Goal: Task Accomplishment & Management: Use online tool/utility

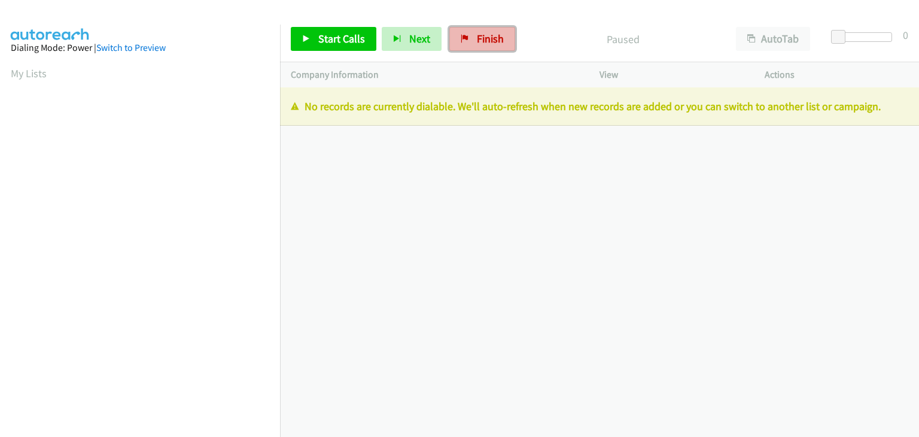
click at [463, 34] on link "Finish" at bounding box center [482, 39] width 66 height 24
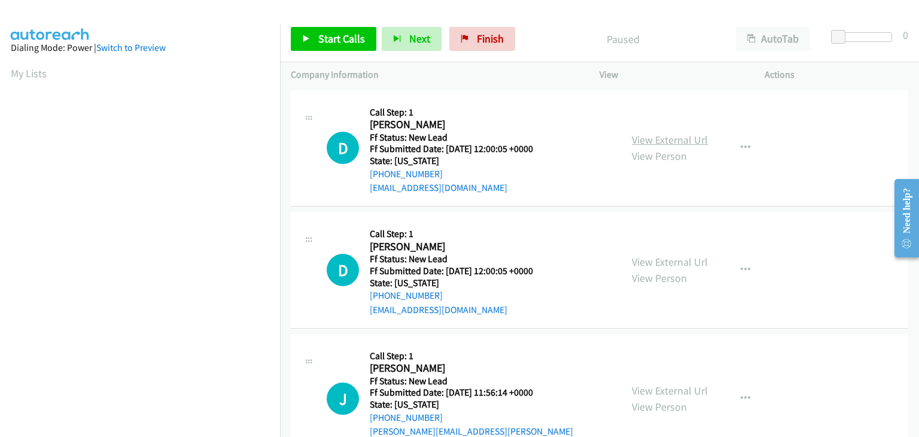
click at [701, 141] on link "View External Url" at bounding box center [670, 140] width 76 height 14
click at [323, 35] on span "Start Calls" at bounding box center [341, 39] width 47 height 14
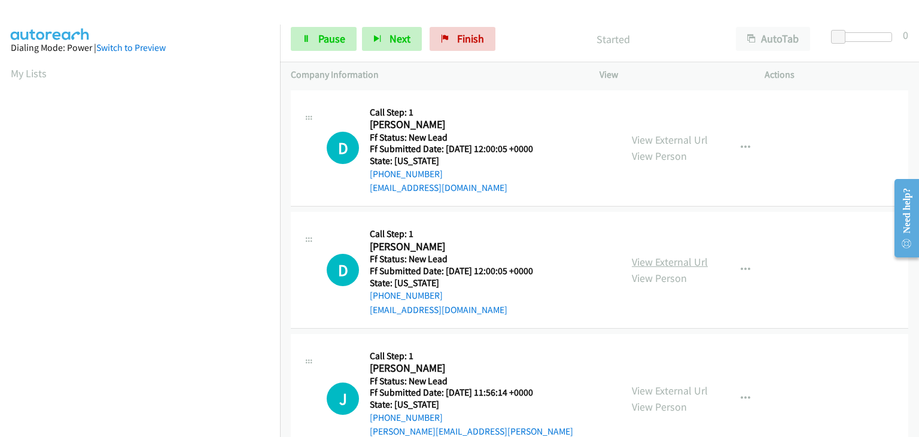
click at [685, 258] on link "View External Url" at bounding box center [670, 262] width 76 height 14
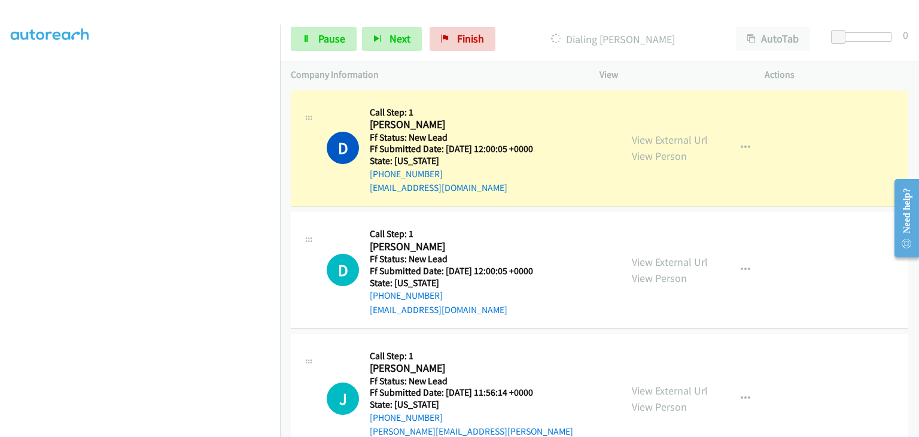
scroll to position [235, 0]
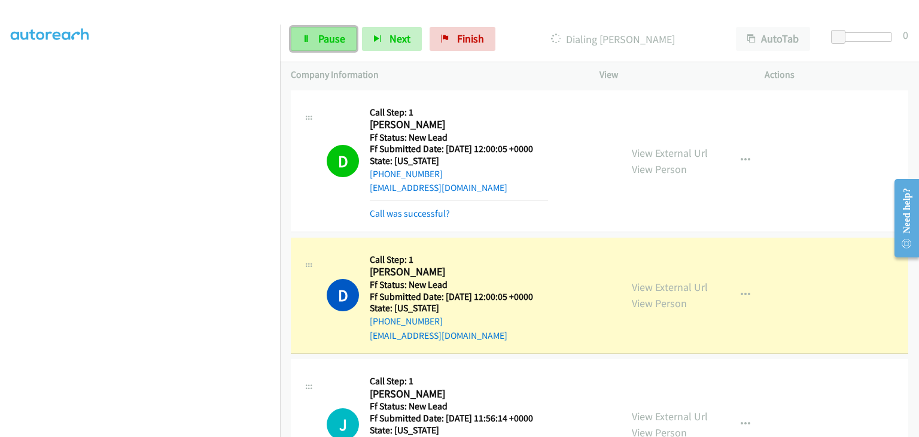
click at [345, 46] on link "Pause" at bounding box center [324, 39] width 66 height 24
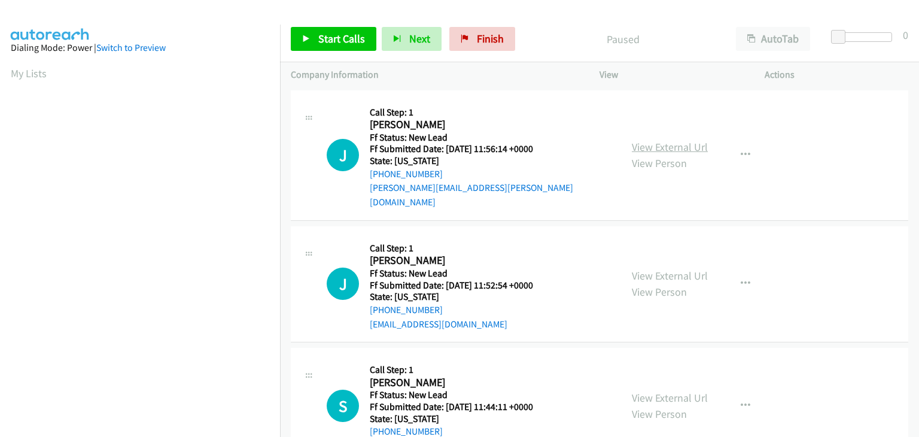
click at [687, 140] on link "View External Url" at bounding box center [670, 147] width 76 height 14
click at [314, 32] on link "Start Calls" at bounding box center [334, 39] width 86 height 24
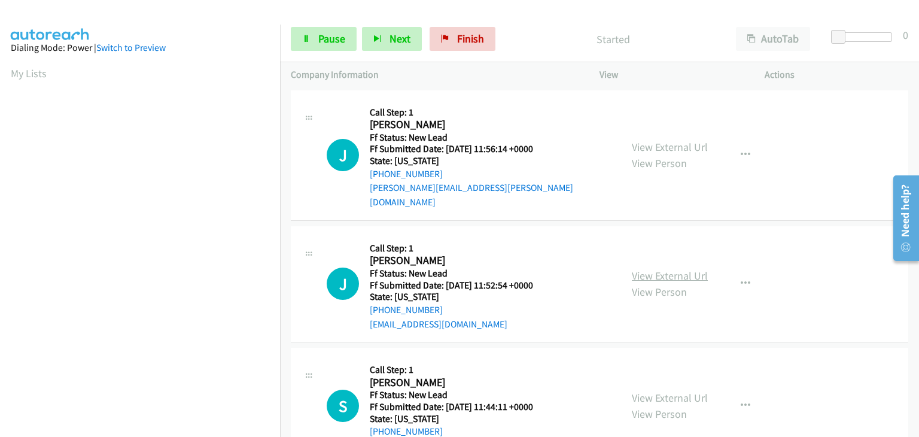
click at [685, 269] on link "View External Url" at bounding box center [670, 276] width 76 height 14
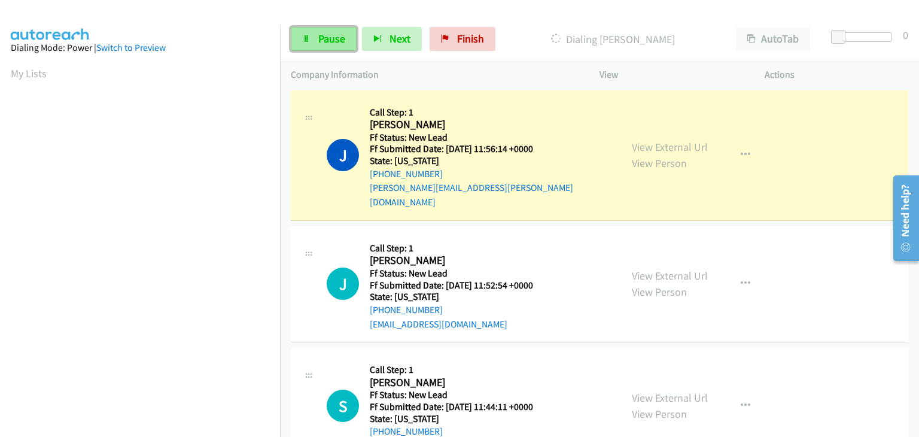
click at [328, 44] on span "Pause" at bounding box center [331, 39] width 27 height 14
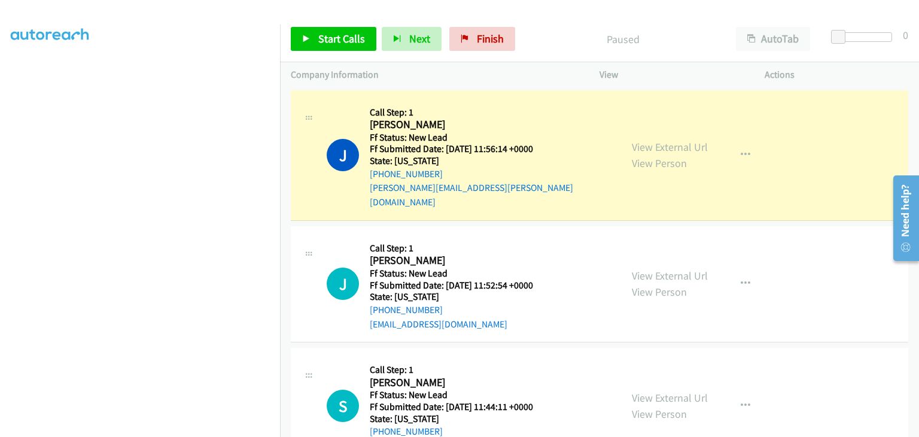
scroll to position [235, 0]
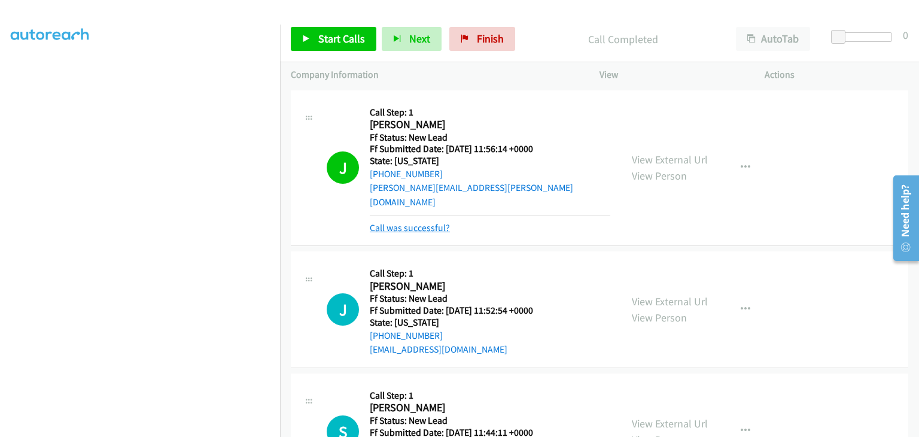
drag, startPoint x: 414, startPoint y: 216, endPoint x: 422, endPoint y: 216, distance: 7.8
click at [414, 222] on link "Call was successful?" at bounding box center [410, 227] width 80 height 11
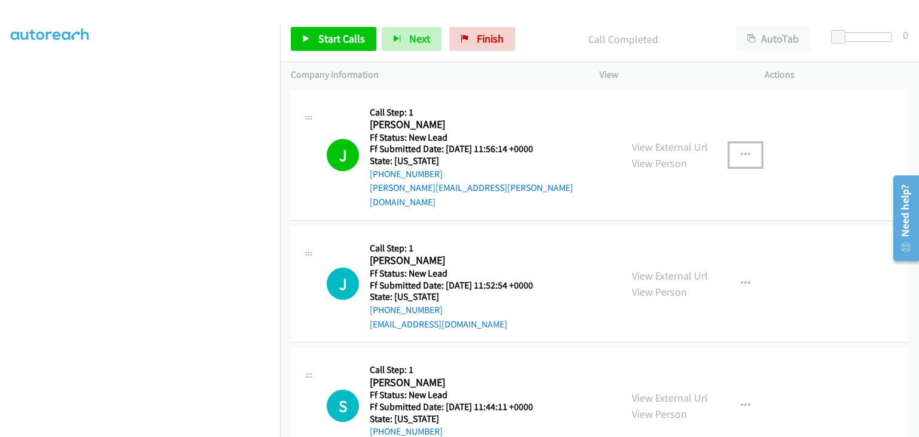
click at [744, 151] on button "button" at bounding box center [746, 155] width 32 height 24
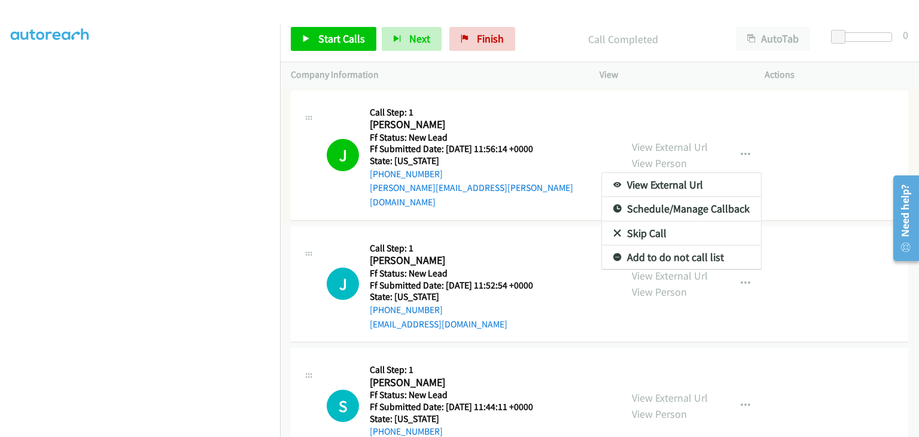
click at [667, 254] on link "Add to do not call list" at bounding box center [681, 257] width 159 height 24
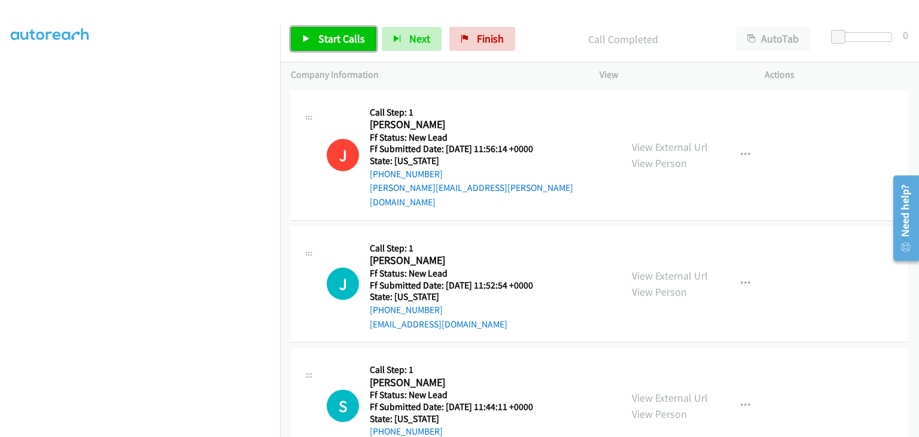
click at [304, 42] on icon at bounding box center [306, 39] width 8 height 8
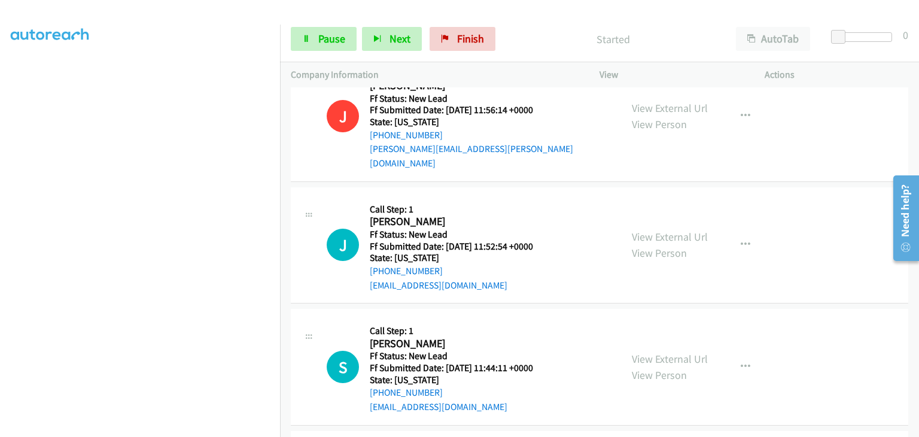
scroll to position [60, 0]
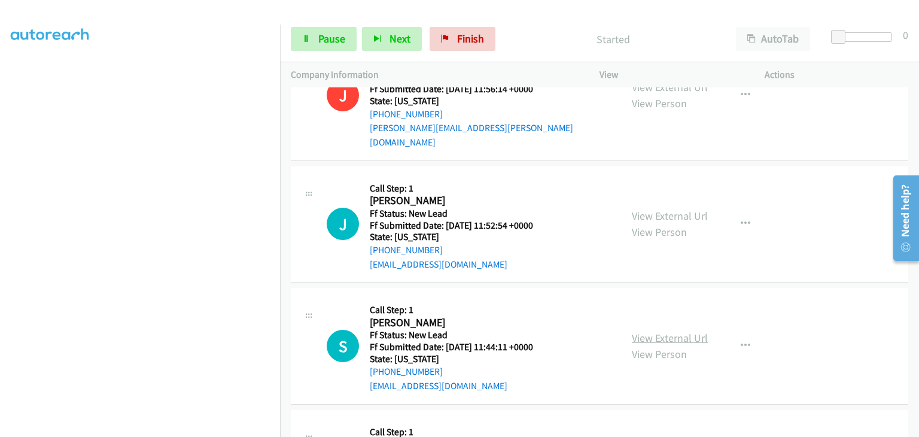
click at [675, 331] on link "View External Url" at bounding box center [670, 338] width 76 height 14
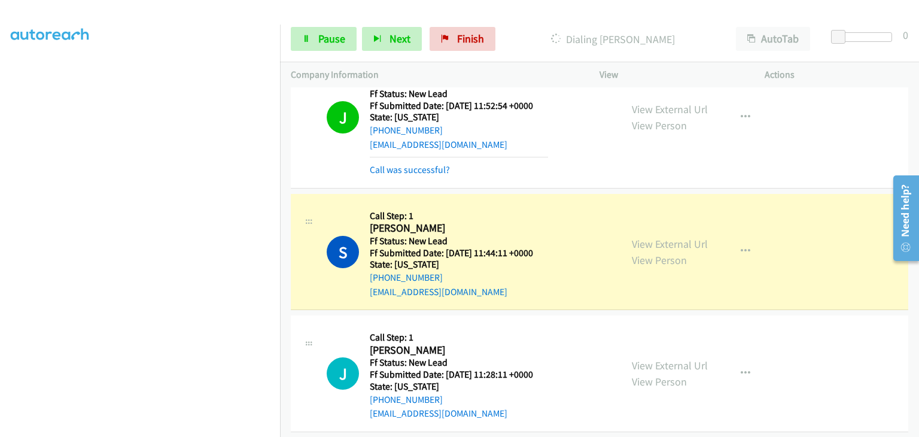
scroll to position [239, 0]
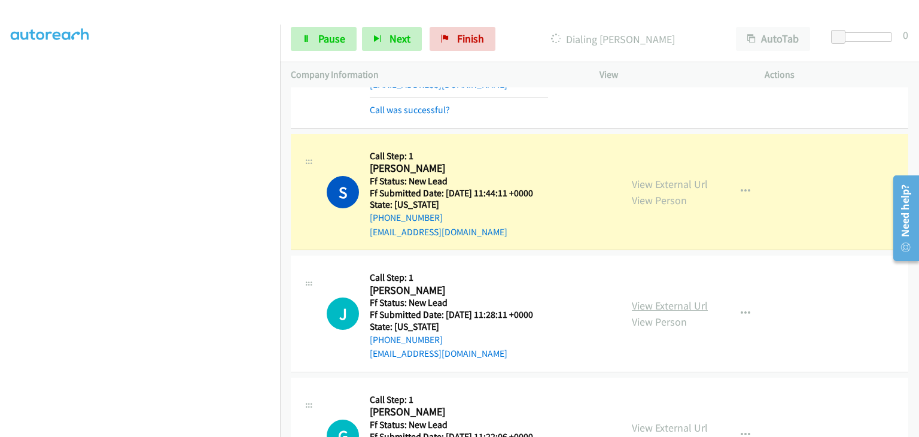
click at [662, 299] on link "View External Url" at bounding box center [670, 306] width 76 height 14
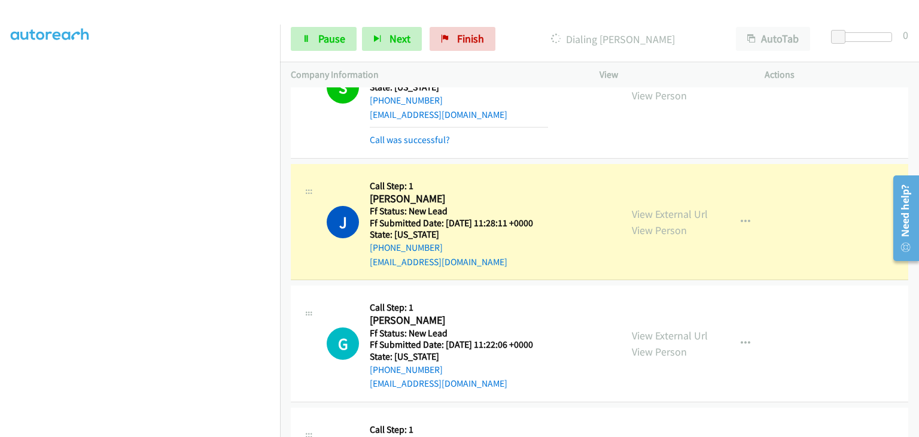
scroll to position [359, 0]
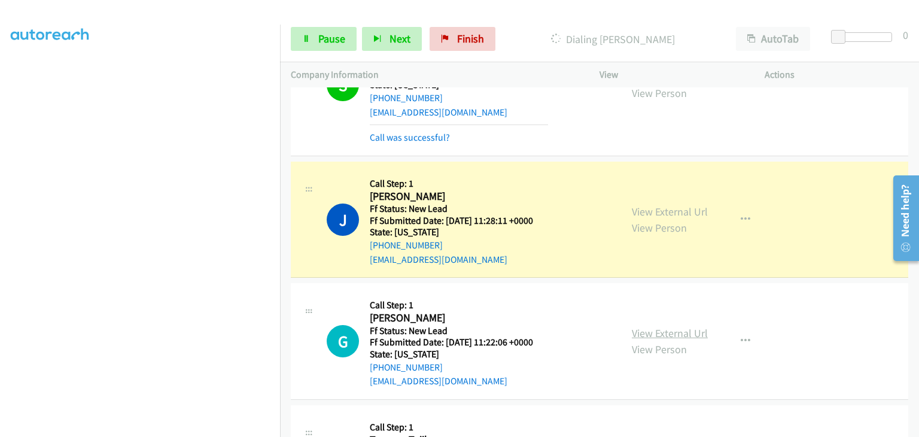
click at [671, 326] on link "View External Url" at bounding box center [670, 333] width 76 height 14
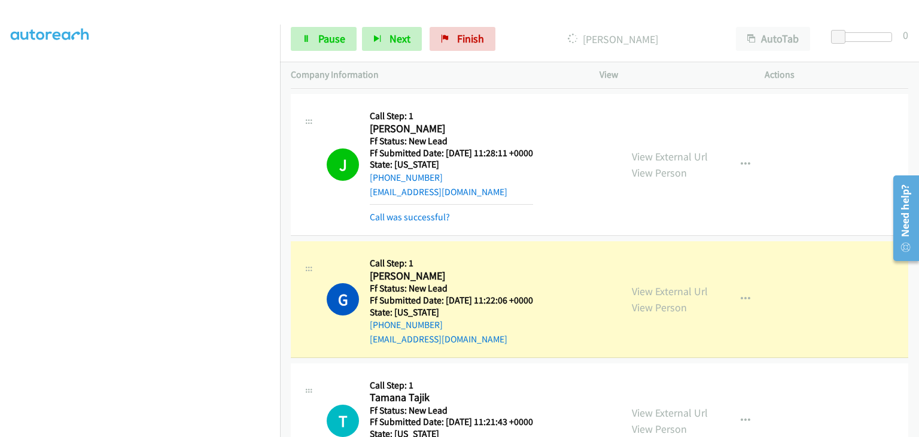
scroll to position [539, 0]
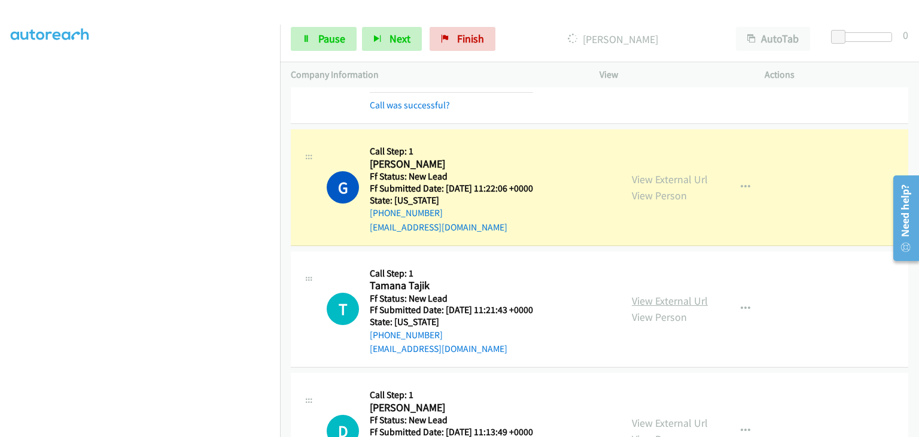
click at [667, 294] on link "View External Url" at bounding box center [670, 301] width 76 height 14
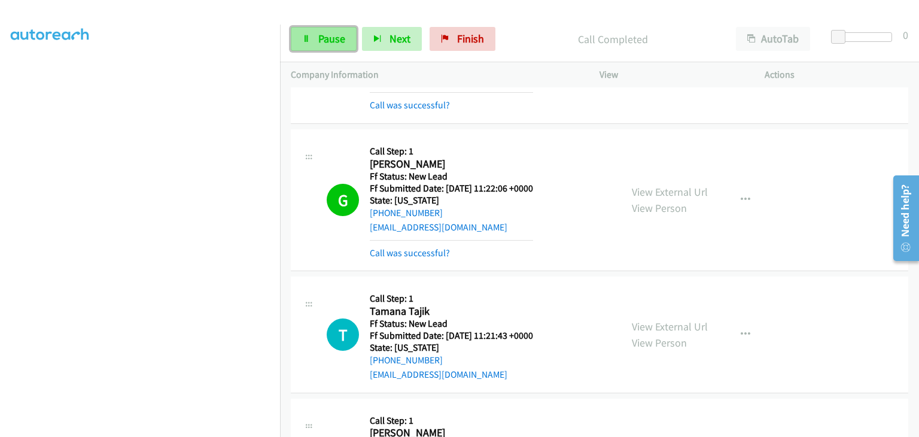
click at [336, 39] on span "Pause" at bounding box center [331, 39] width 27 height 14
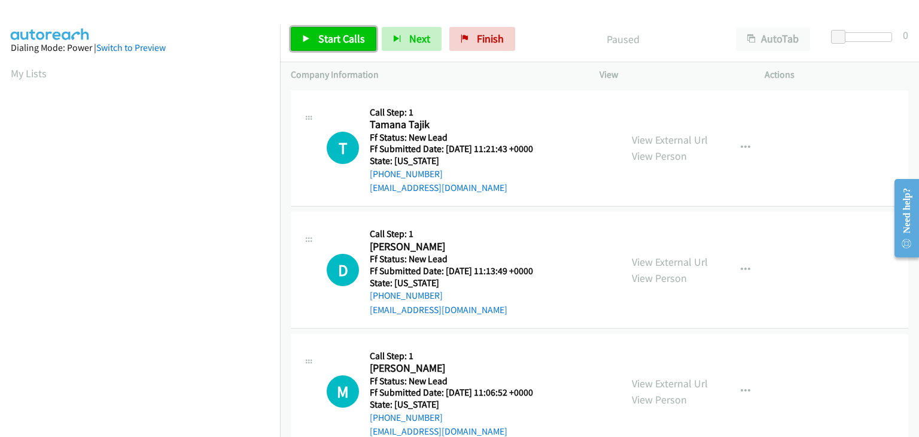
click at [361, 46] on link "Start Calls" at bounding box center [334, 39] width 86 height 24
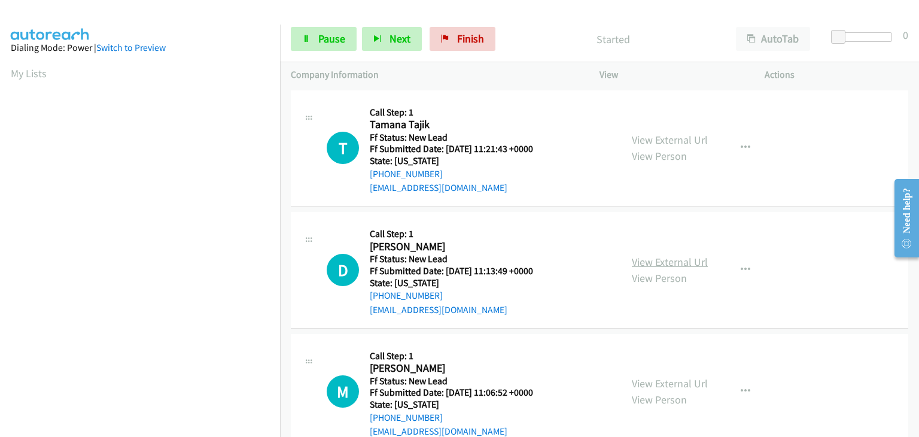
click at [649, 263] on link "View External Url" at bounding box center [670, 262] width 76 height 14
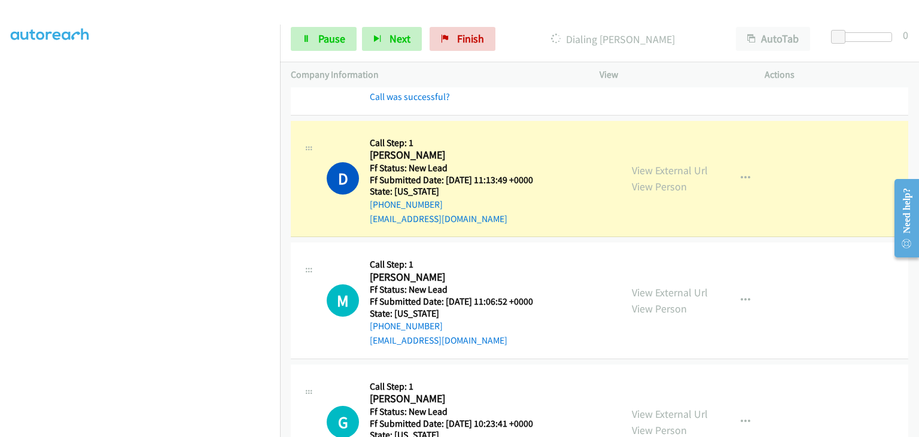
scroll to position [120, 0]
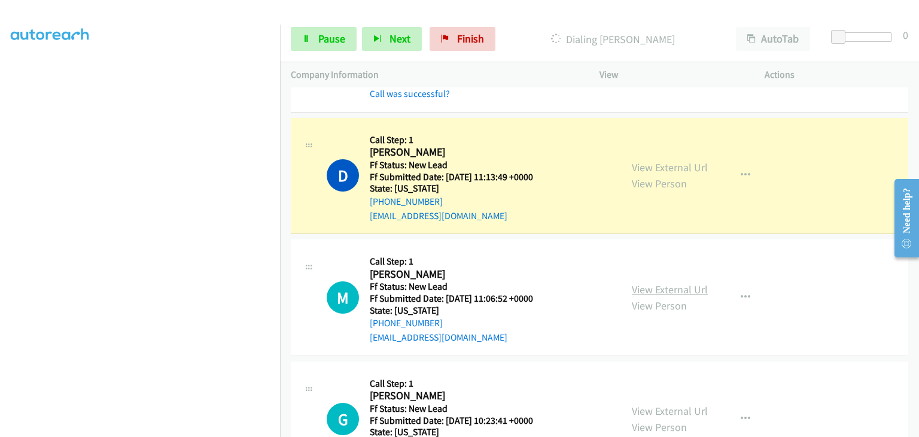
click at [680, 288] on link "View External Url" at bounding box center [670, 289] width 76 height 14
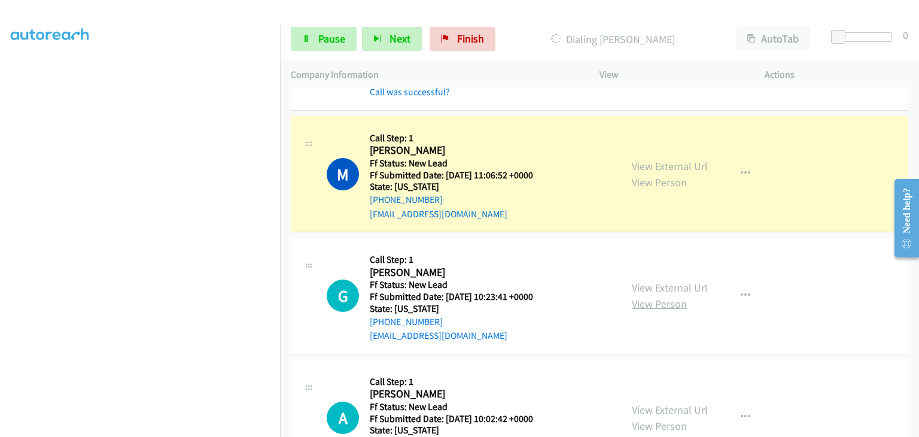
scroll to position [299, 0]
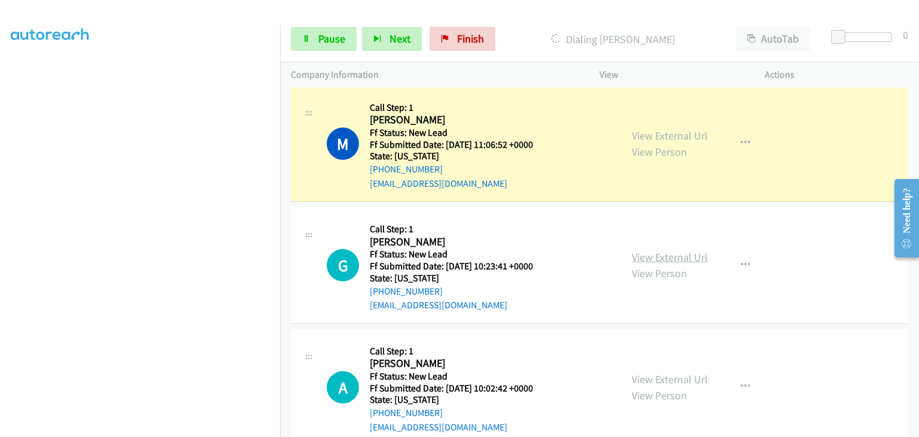
click at [660, 259] on link "View External Url" at bounding box center [670, 257] width 76 height 14
click at [317, 41] on link "Pause" at bounding box center [324, 39] width 66 height 24
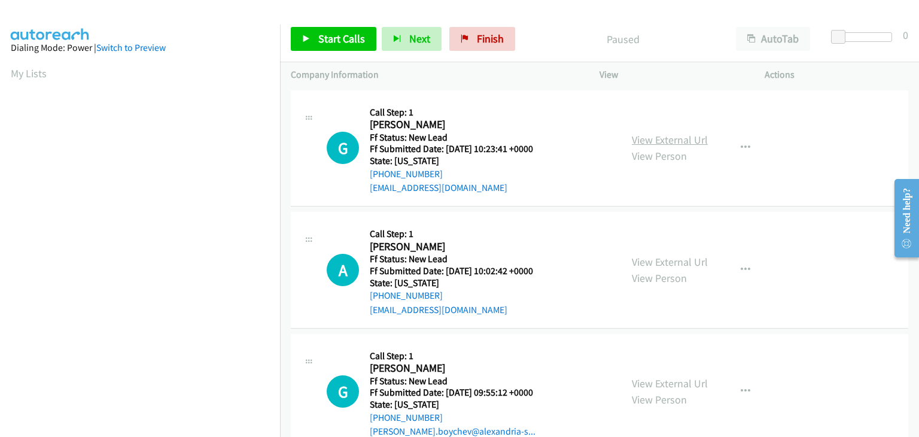
click at [675, 139] on link "View External Url" at bounding box center [670, 140] width 76 height 14
click at [664, 260] on link "View External Url" at bounding box center [670, 262] width 76 height 14
drag, startPoint x: 350, startPoint y: 39, endPoint x: 498, endPoint y: 46, distance: 148.0
click at [350, 39] on span "Start Calls" at bounding box center [341, 39] width 47 height 14
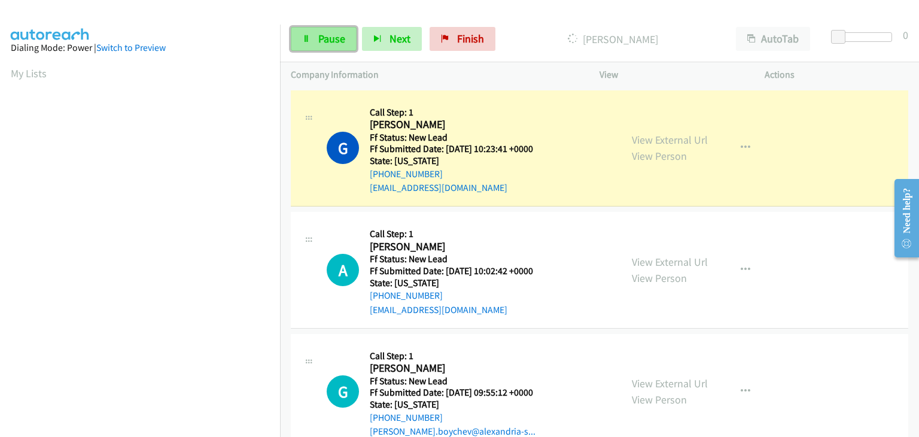
drag, startPoint x: 311, startPoint y: 48, endPoint x: 324, endPoint y: 46, distance: 12.7
click at [311, 48] on link "Pause" at bounding box center [324, 39] width 66 height 24
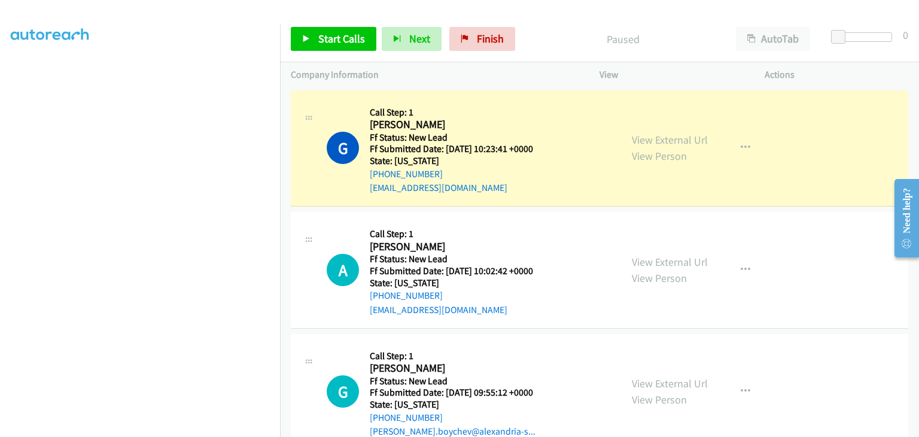
scroll to position [235, 0]
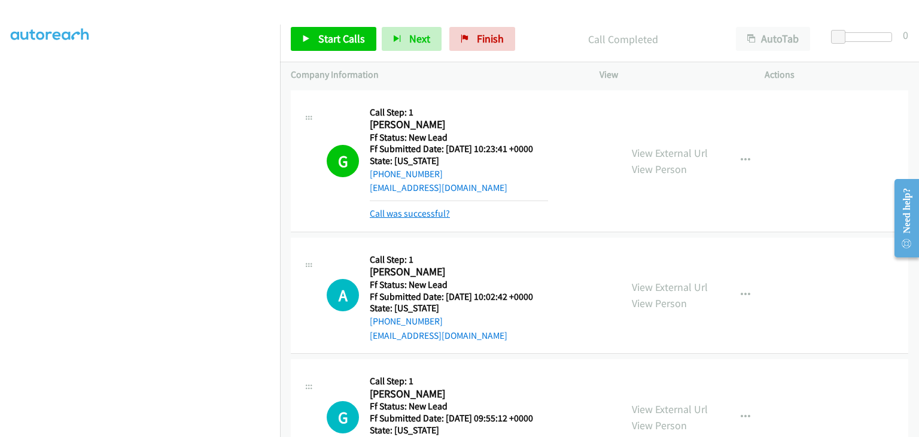
click at [403, 212] on link "Call was successful?" at bounding box center [410, 213] width 80 height 11
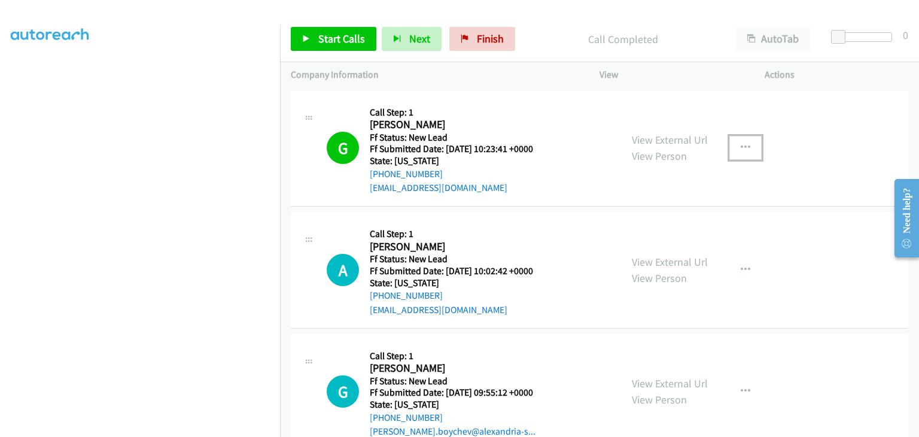
click at [743, 151] on button "button" at bounding box center [746, 148] width 32 height 24
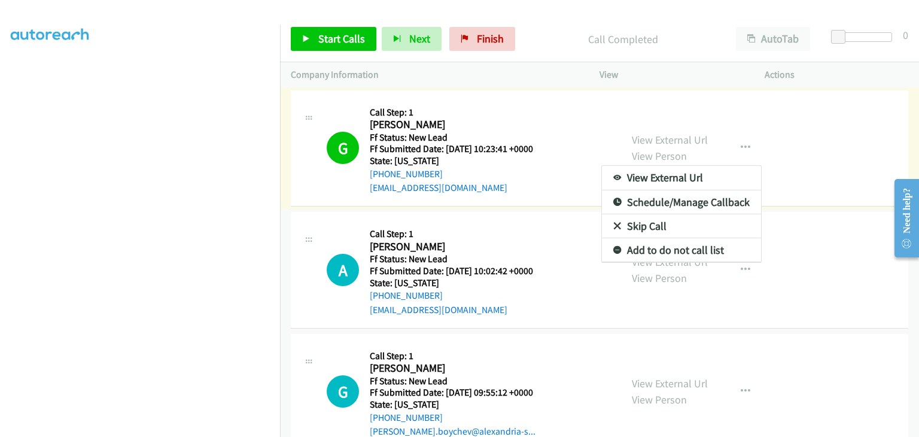
drag, startPoint x: 656, startPoint y: 252, endPoint x: 648, endPoint y: 250, distance: 8.6
click at [653, 253] on link "Add to do not call list" at bounding box center [681, 250] width 159 height 24
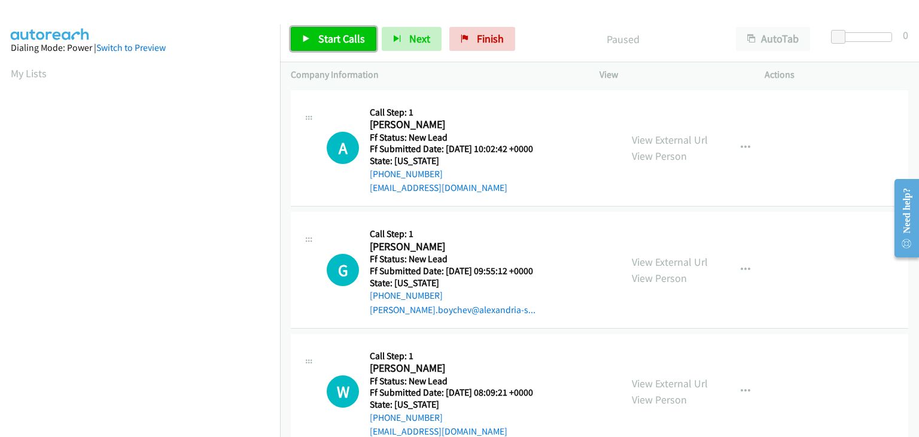
click at [345, 34] on span "Start Calls" at bounding box center [341, 39] width 47 height 14
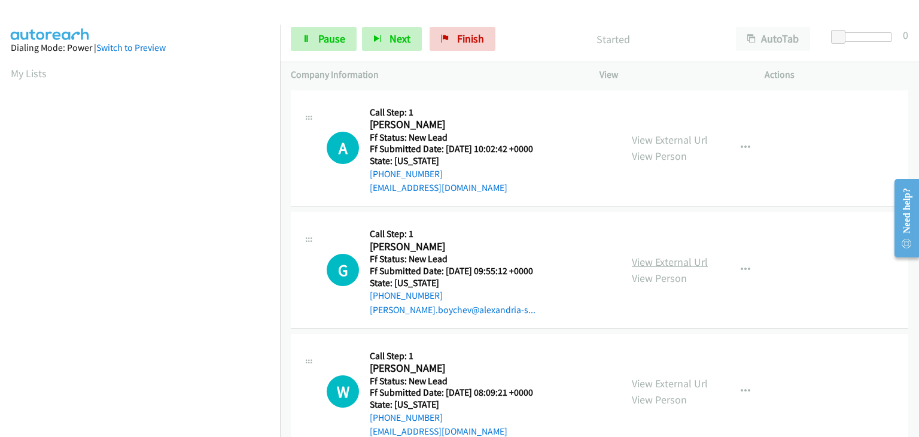
click at [688, 263] on link "View External Url" at bounding box center [670, 262] width 76 height 14
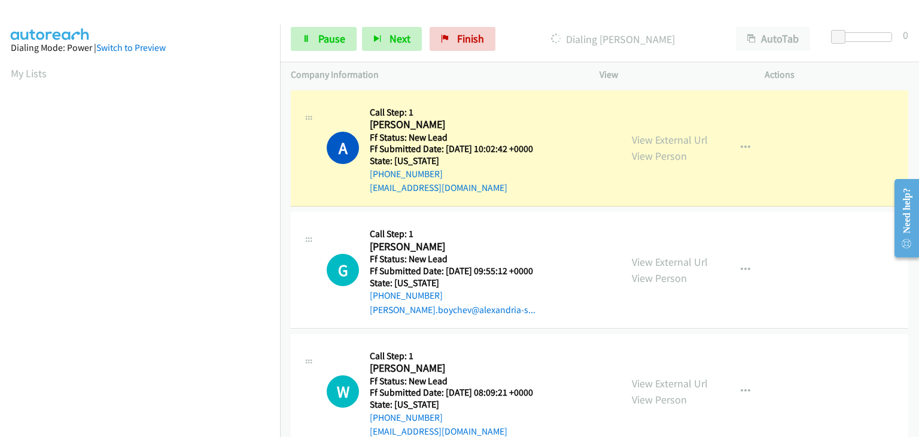
scroll to position [235, 0]
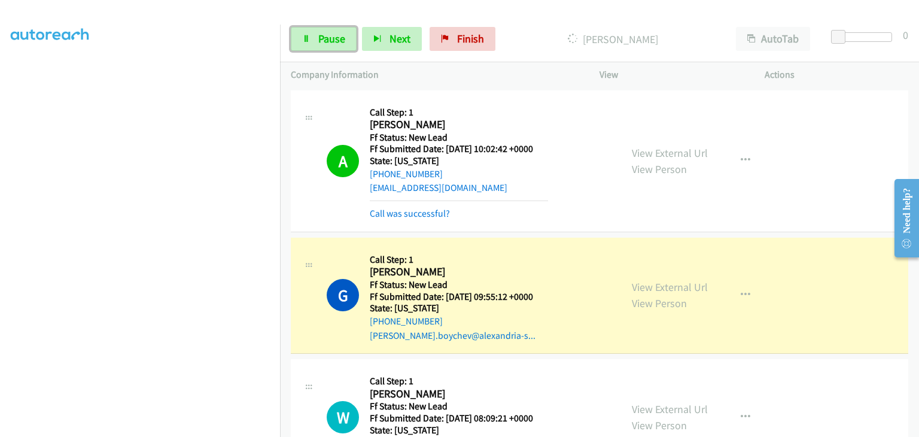
drag, startPoint x: 318, startPoint y: 35, endPoint x: 541, endPoint y: 53, distance: 223.9
click at [318, 35] on span "Pause" at bounding box center [331, 39] width 27 height 14
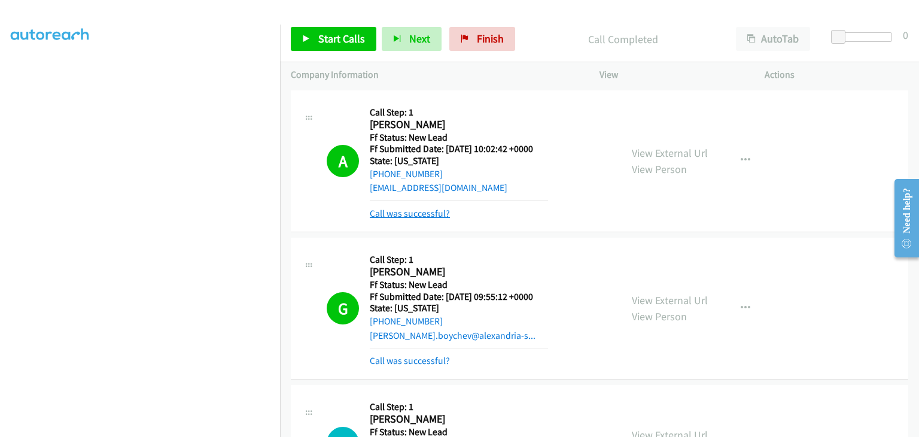
click at [424, 208] on link "Call was successful?" at bounding box center [410, 213] width 80 height 11
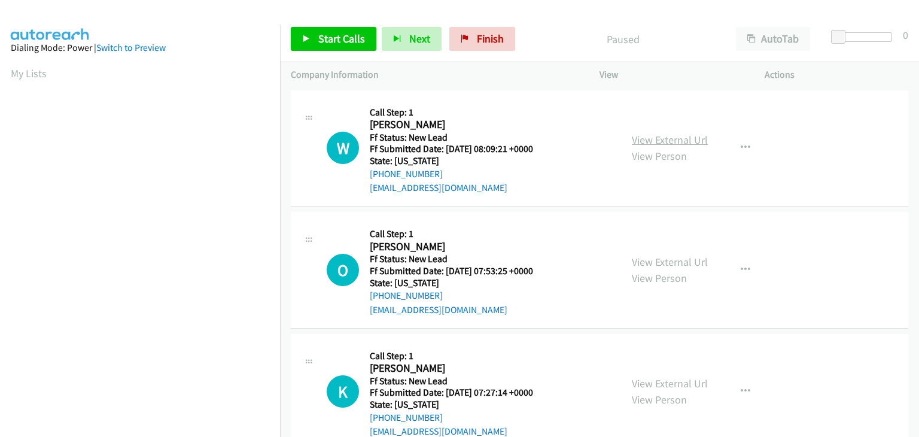
click at [686, 137] on link "View External Url" at bounding box center [670, 140] width 76 height 14
click at [323, 34] on span "Start Calls" at bounding box center [341, 39] width 47 height 14
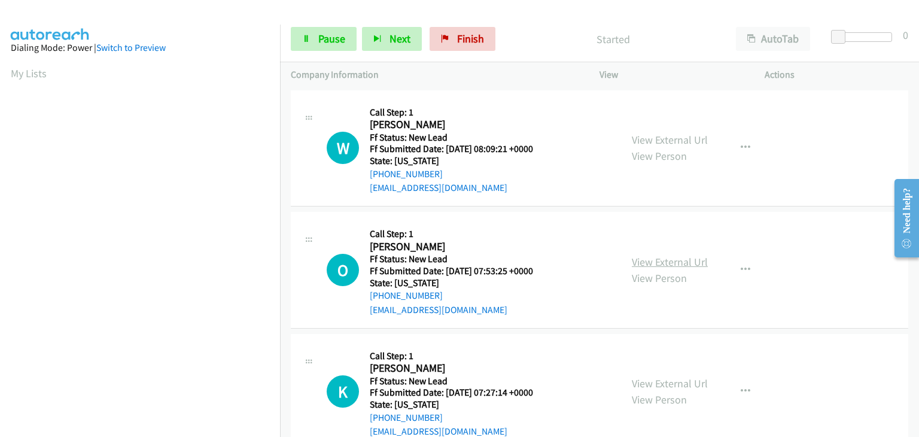
click at [670, 259] on link "View External Url" at bounding box center [670, 262] width 76 height 14
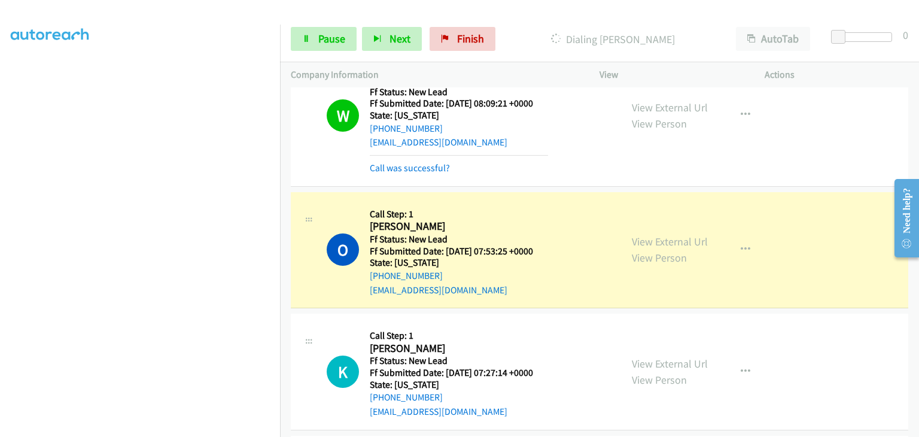
scroll to position [120, 0]
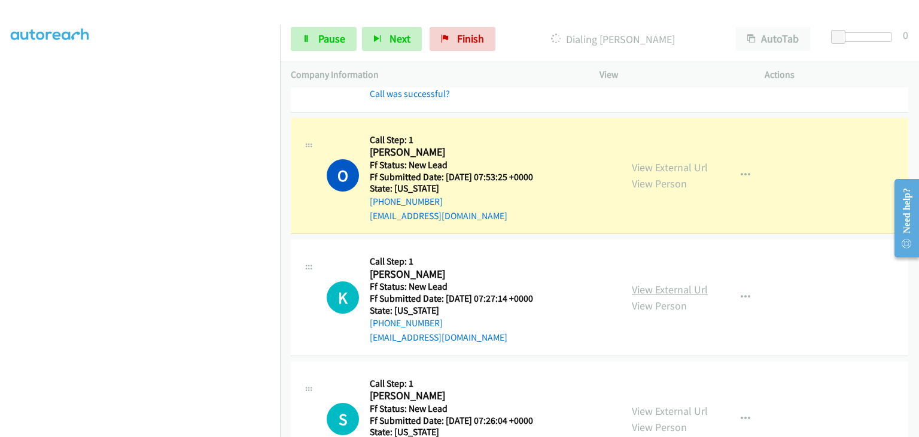
click at [683, 286] on link "View External Url" at bounding box center [670, 289] width 76 height 14
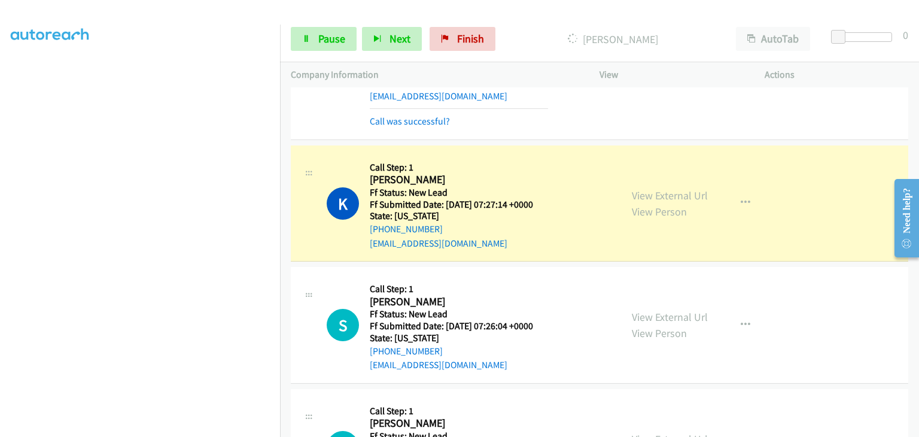
scroll to position [299, 0]
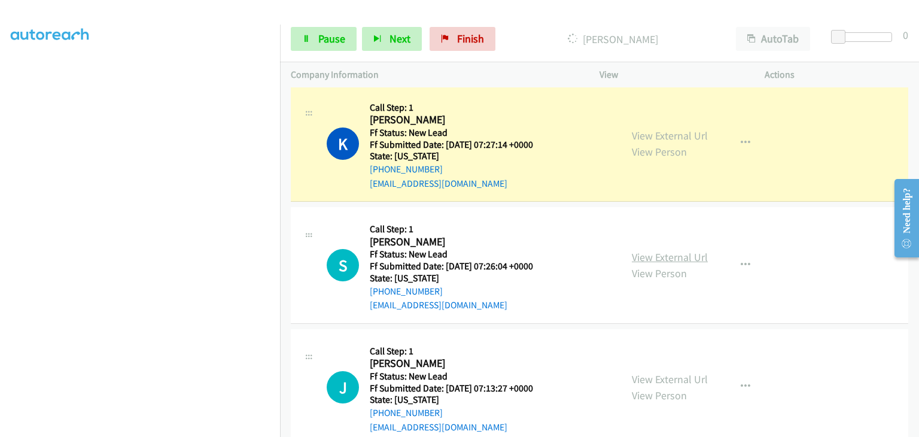
click at [658, 250] on link "View External Url" at bounding box center [670, 257] width 76 height 14
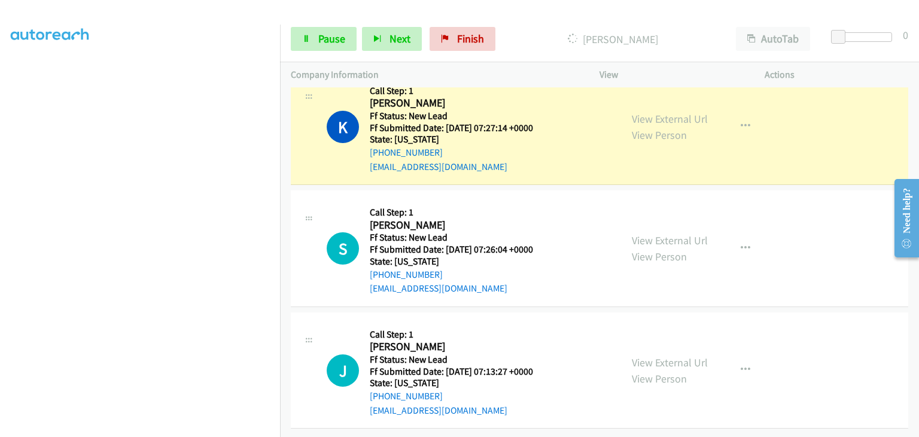
scroll to position [324, 0]
click at [661, 355] on link "View External Url" at bounding box center [670, 362] width 76 height 14
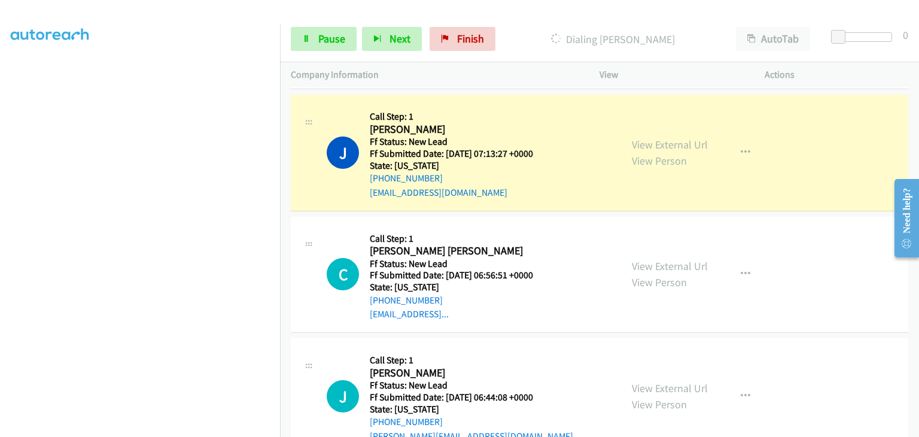
scroll to position [564, 0]
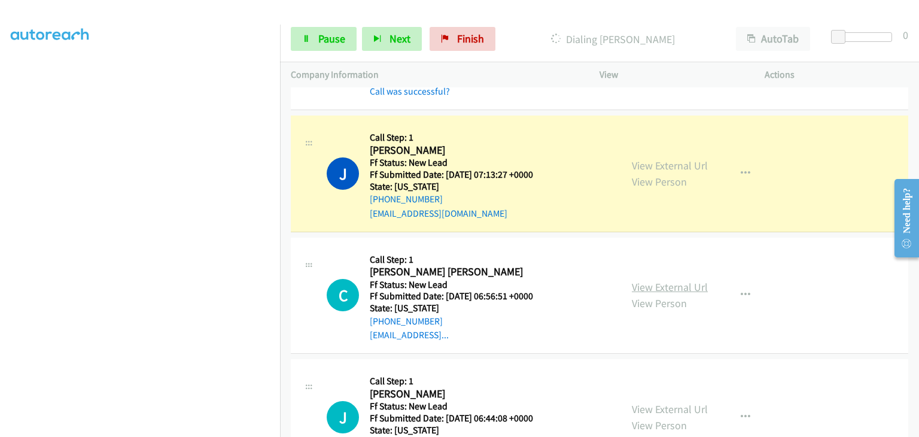
click at [658, 284] on link "View External Url" at bounding box center [670, 287] width 76 height 14
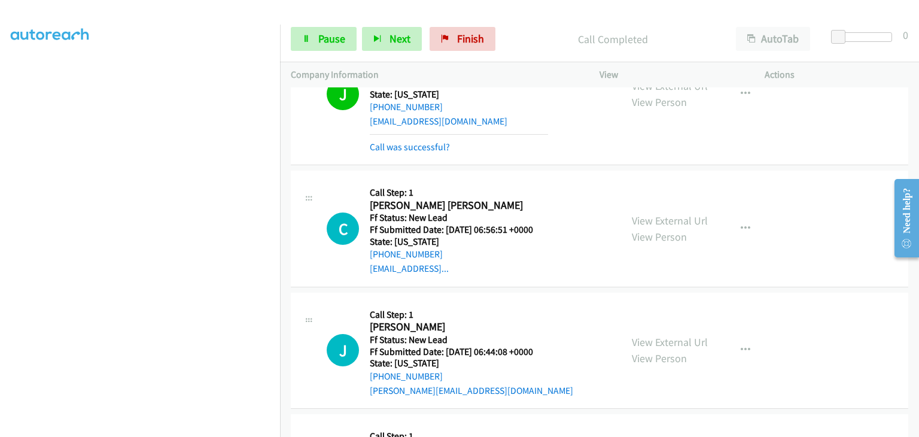
scroll to position [683, 0]
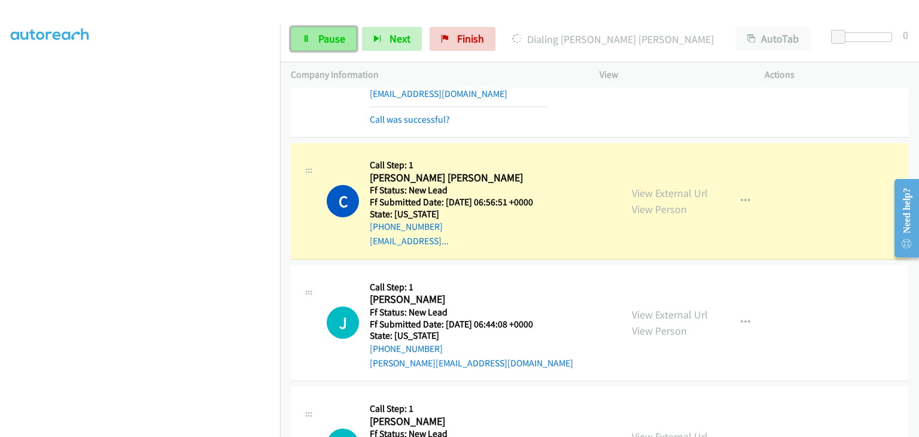
click at [330, 42] on span "Pause" at bounding box center [331, 39] width 27 height 14
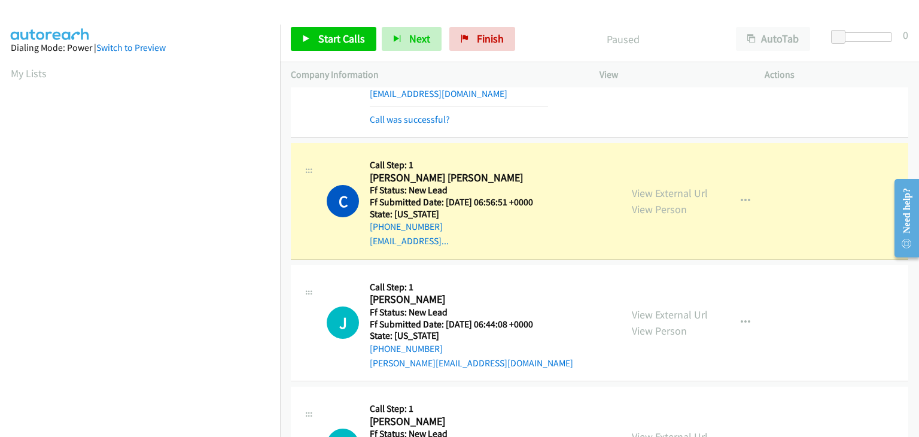
scroll to position [235, 0]
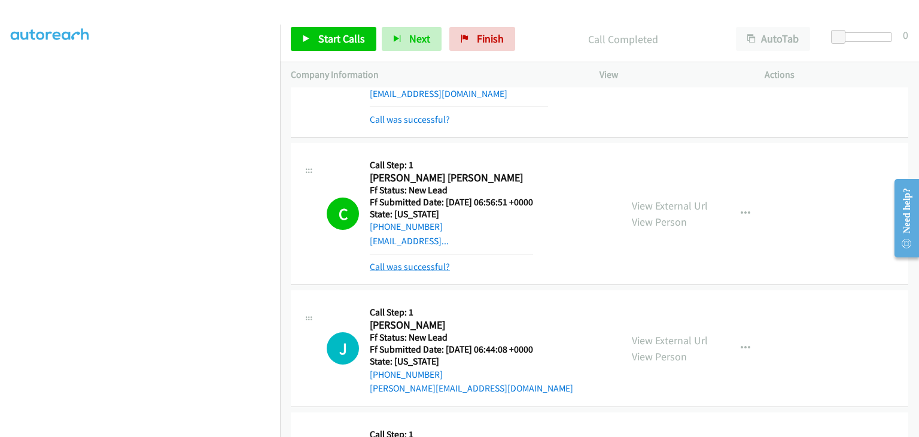
click at [436, 264] on link "Call was successful?" at bounding box center [410, 266] width 80 height 11
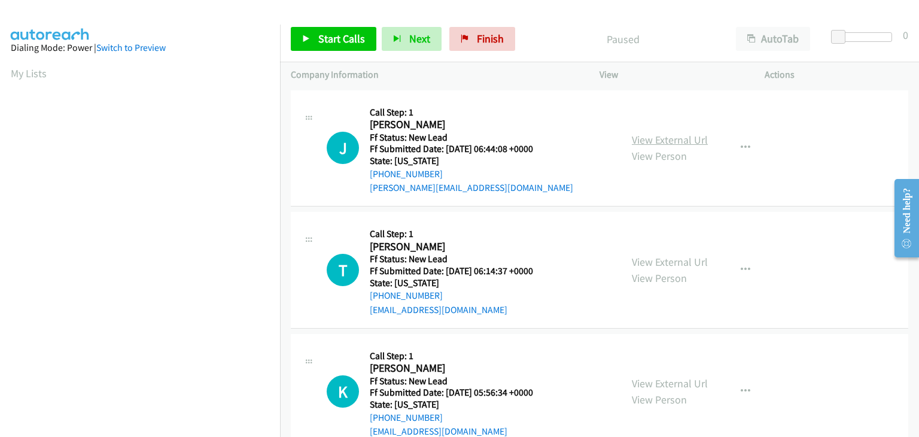
click at [643, 137] on link "View External Url" at bounding box center [670, 140] width 76 height 14
click at [342, 37] on span "Start Calls" at bounding box center [341, 39] width 47 height 14
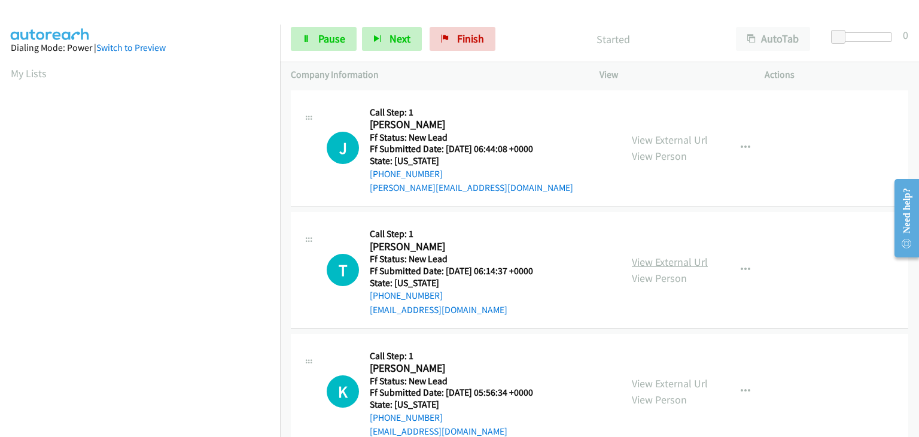
click at [683, 257] on link "View External Url" at bounding box center [670, 262] width 76 height 14
click at [323, 36] on span "Pause" at bounding box center [331, 39] width 27 height 14
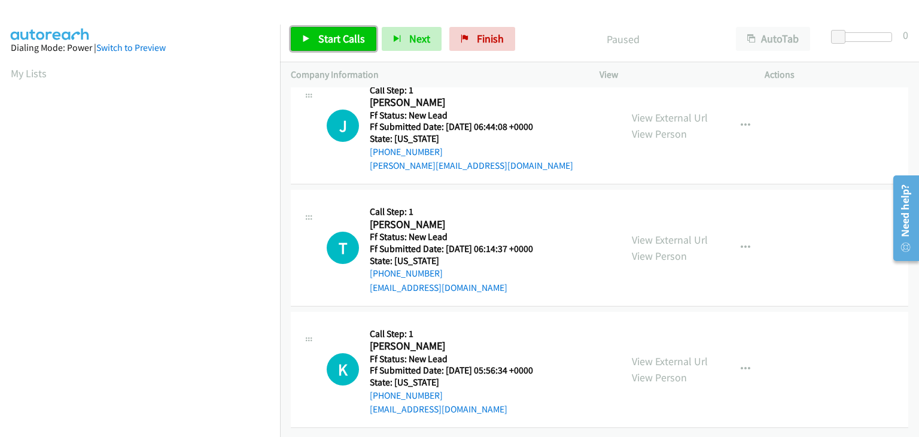
click at [338, 42] on span "Start Calls" at bounding box center [341, 39] width 47 height 14
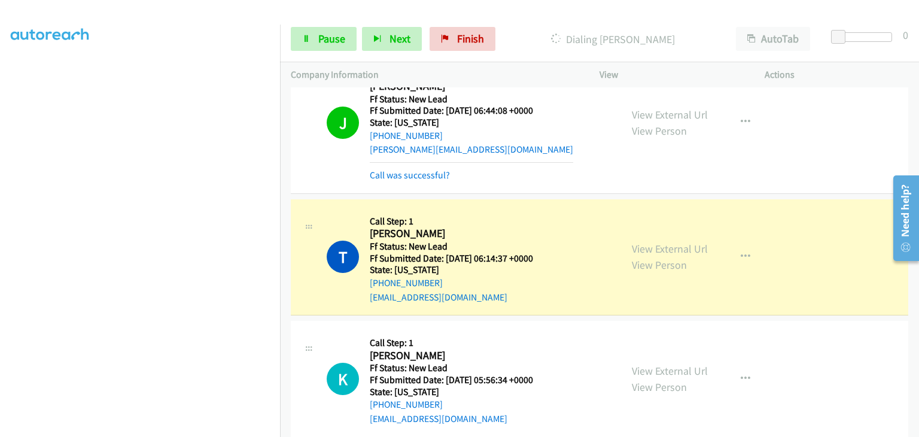
scroll to position [120, 0]
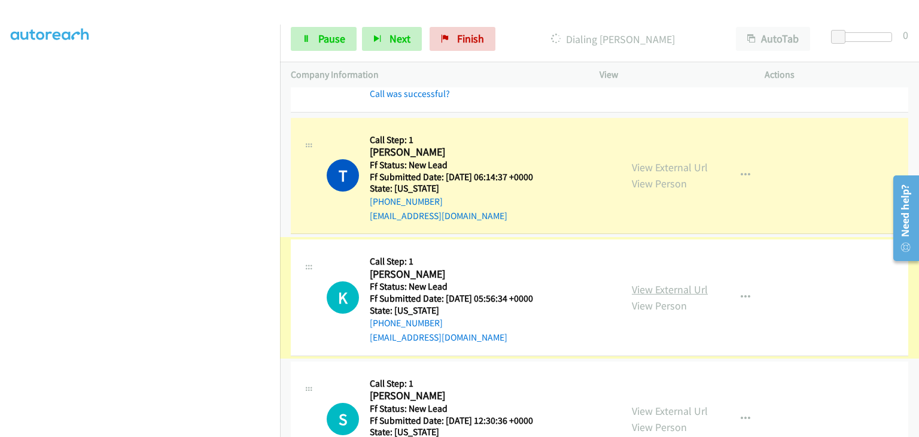
click at [656, 292] on link "View External Url" at bounding box center [670, 289] width 76 height 14
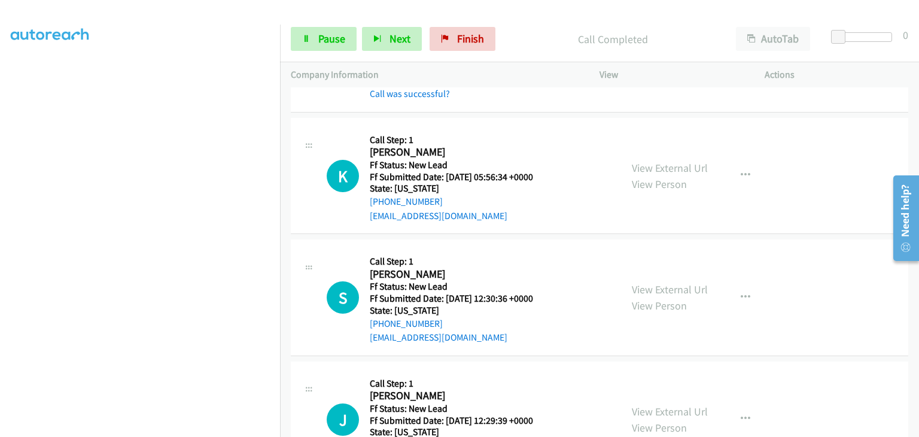
scroll to position [266, 0]
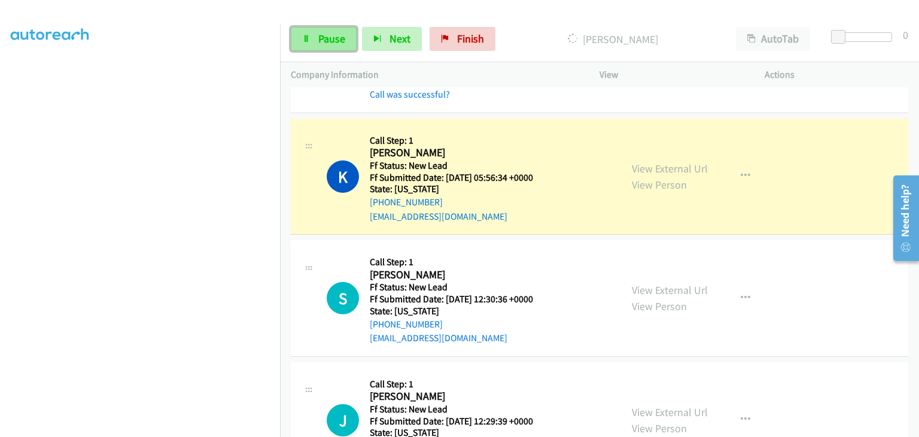
click at [347, 44] on link "Pause" at bounding box center [324, 39] width 66 height 24
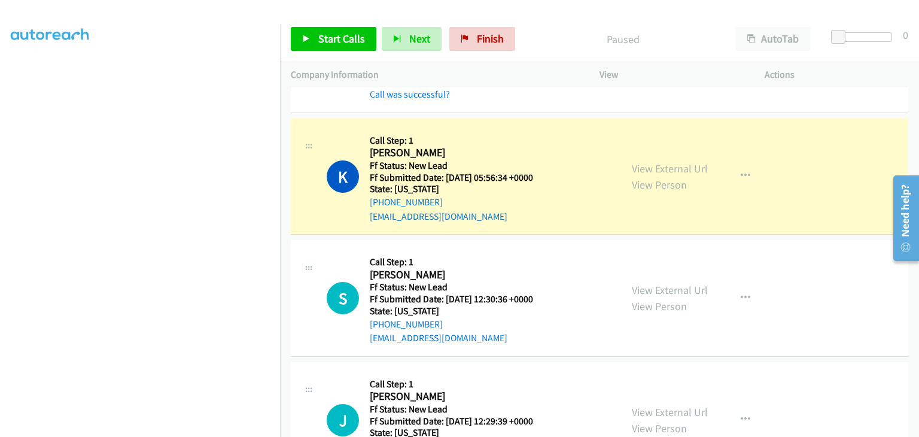
scroll to position [235, 0]
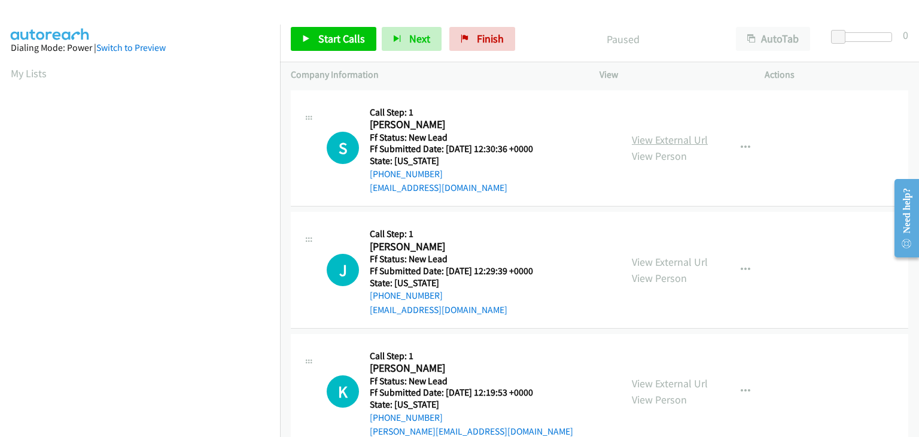
click at [689, 141] on link "View External Url" at bounding box center [670, 140] width 76 height 14
click at [323, 37] on span "Start Calls" at bounding box center [341, 39] width 47 height 14
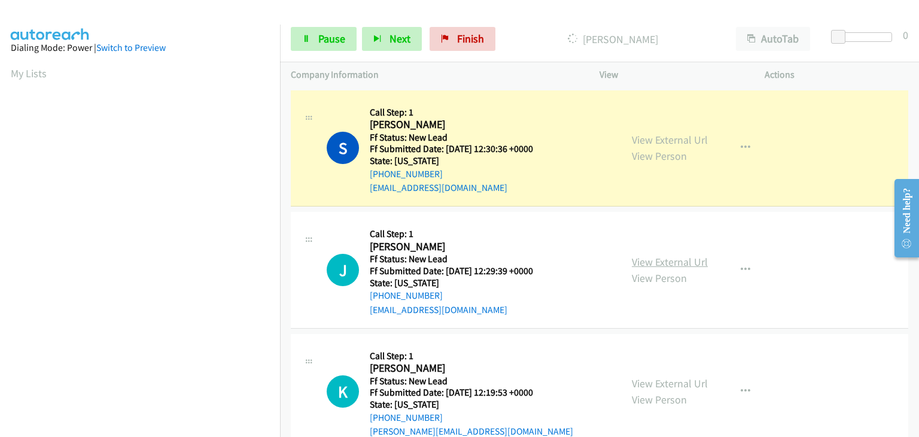
click at [642, 264] on link "View External Url" at bounding box center [670, 262] width 76 height 14
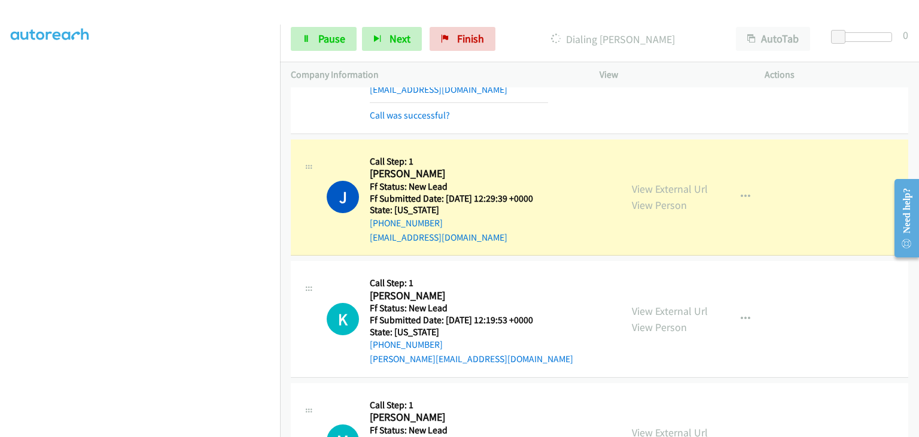
scroll to position [120, 0]
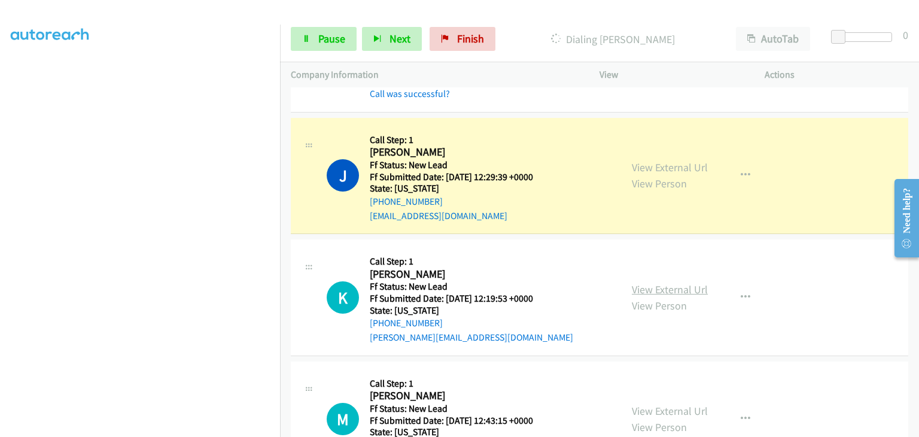
click at [660, 283] on link "View External Url" at bounding box center [670, 289] width 76 height 14
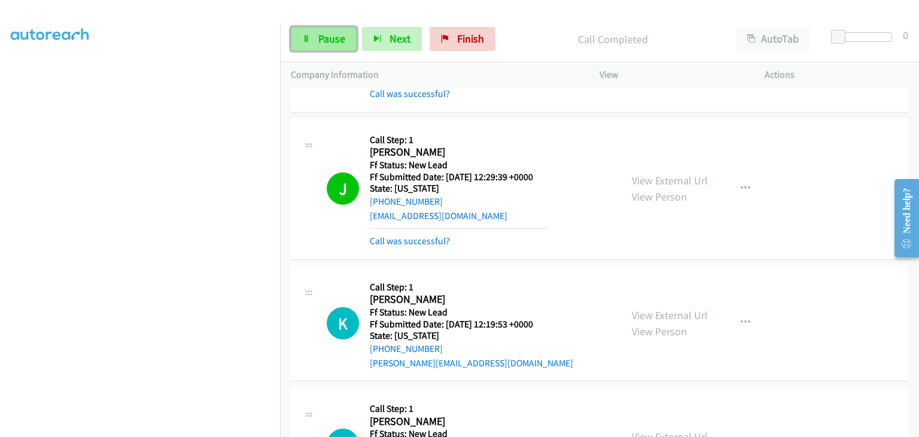
click at [342, 42] on span "Pause" at bounding box center [331, 39] width 27 height 14
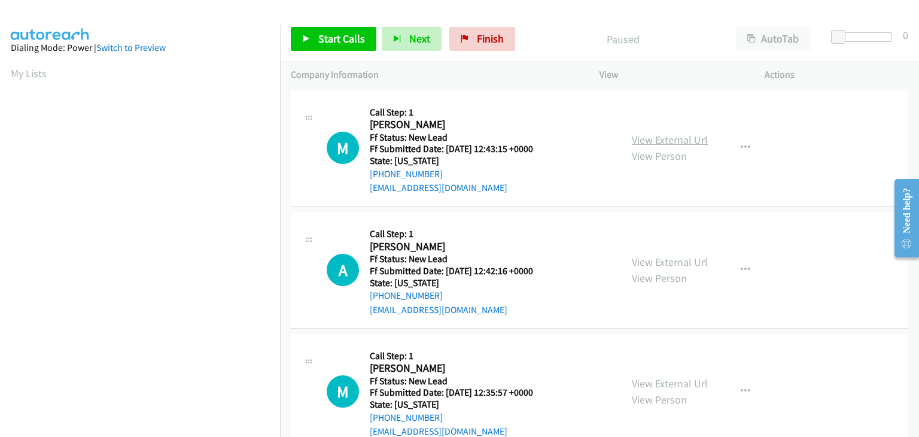
click at [670, 140] on link "View External Url" at bounding box center [670, 140] width 76 height 14
click at [334, 38] on span "Start Calls" at bounding box center [341, 39] width 47 height 14
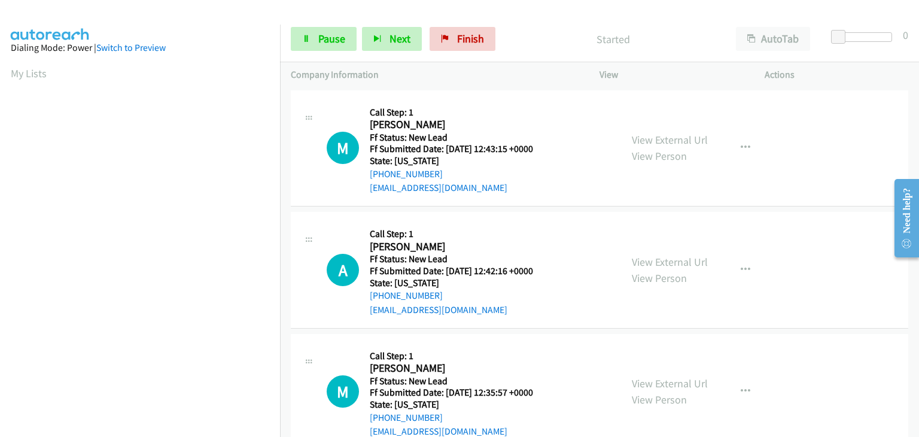
click at [677, 254] on div "View External Url View Person" at bounding box center [670, 270] width 76 height 32
click at [674, 258] on link "View External Url" at bounding box center [670, 262] width 76 height 14
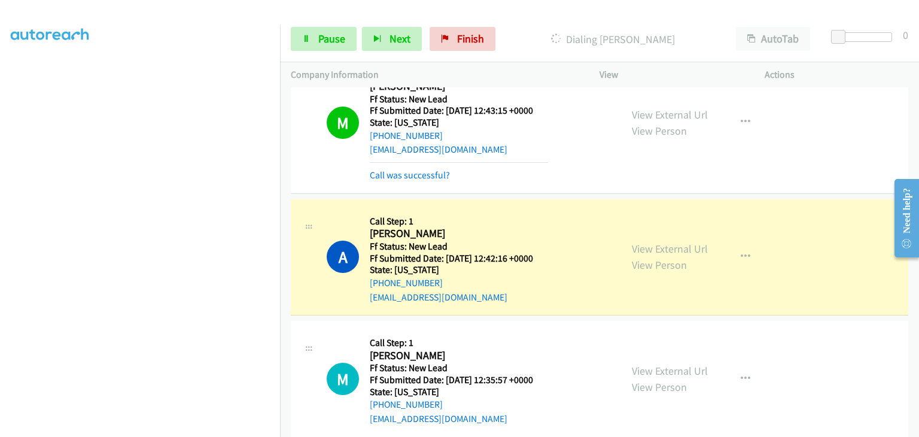
scroll to position [120, 0]
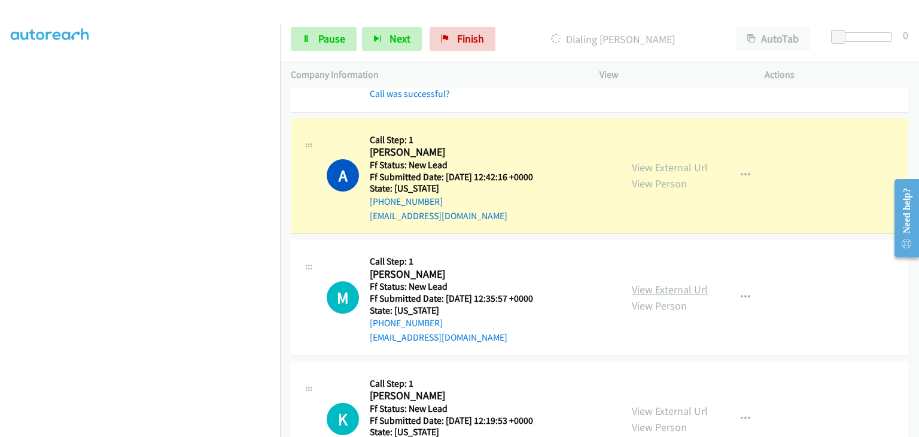
click at [651, 283] on link "View External Url" at bounding box center [670, 289] width 76 height 14
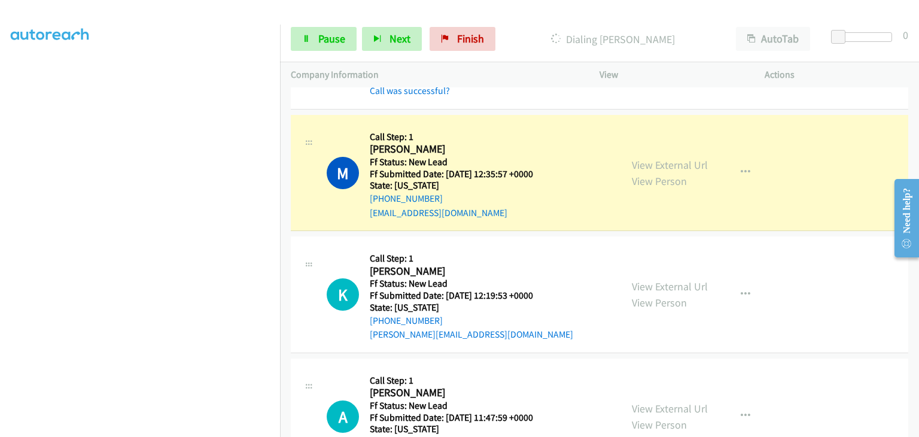
scroll to position [299, 0]
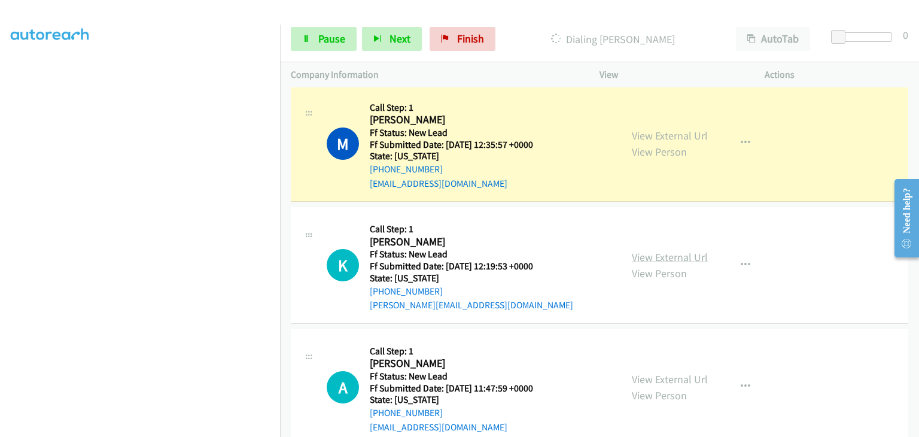
click at [644, 254] on link "View External Url" at bounding box center [670, 257] width 76 height 14
click at [241, 426] on section at bounding box center [140, 153] width 259 height 573
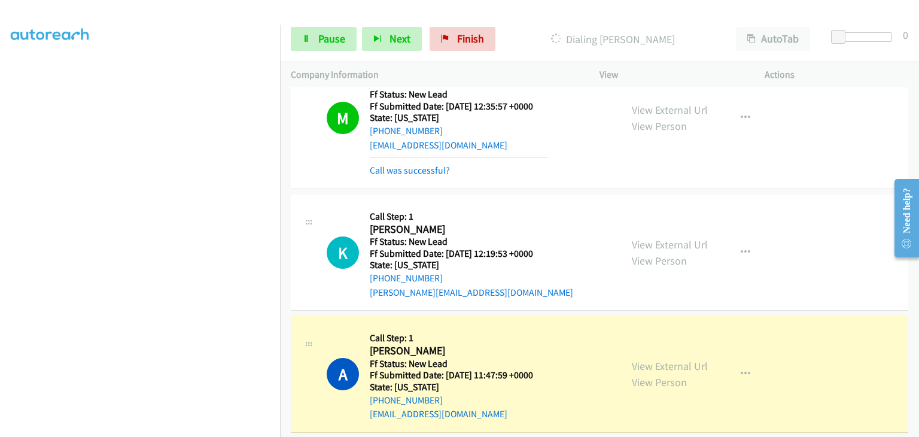
scroll to position [419, 0]
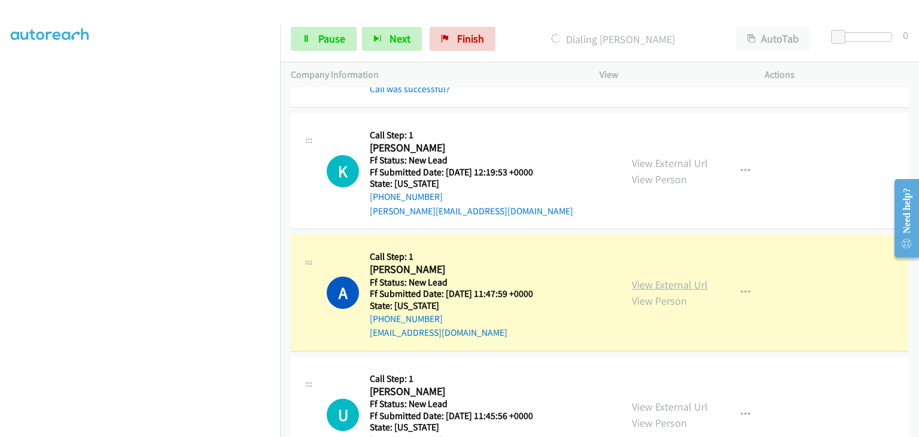
click at [670, 282] on link "View External Url" at bounding box center [670, 285] width 76 height 14
click at [336, 38] on span "Pause" at bounding box center [331, 39] width 27 height 14
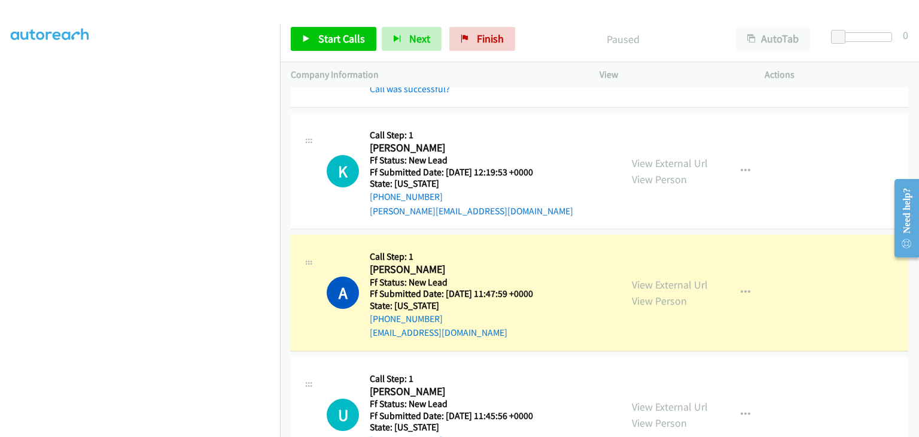
scroll to position [235, 0]
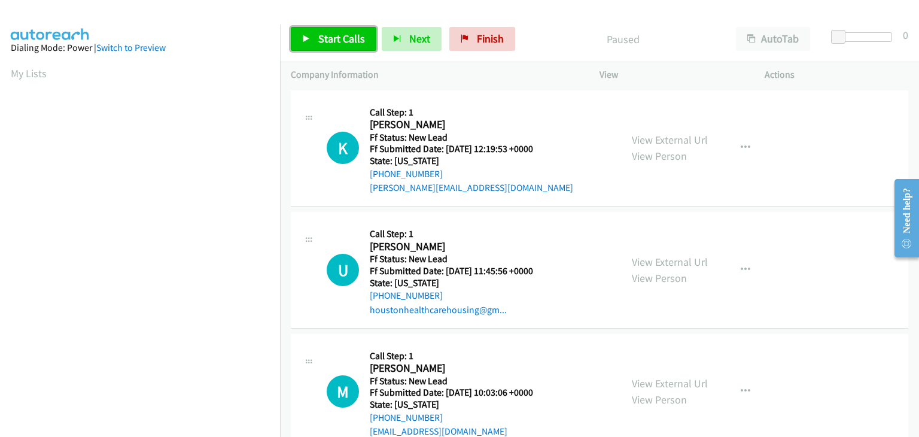
click at [338, 44] on span "Start Calls" at bounding box center [341, 39] width 47 height 14
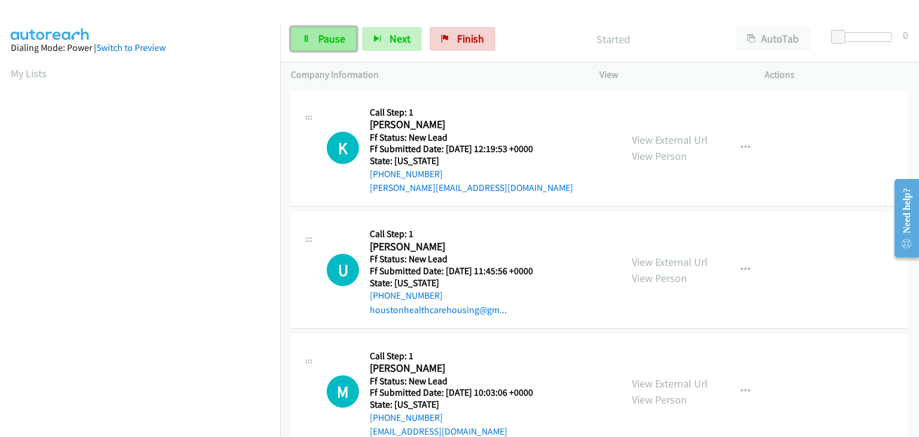
click at [322, 44] on span "Pause" at bounding box center [331, 39] width 27 height 14
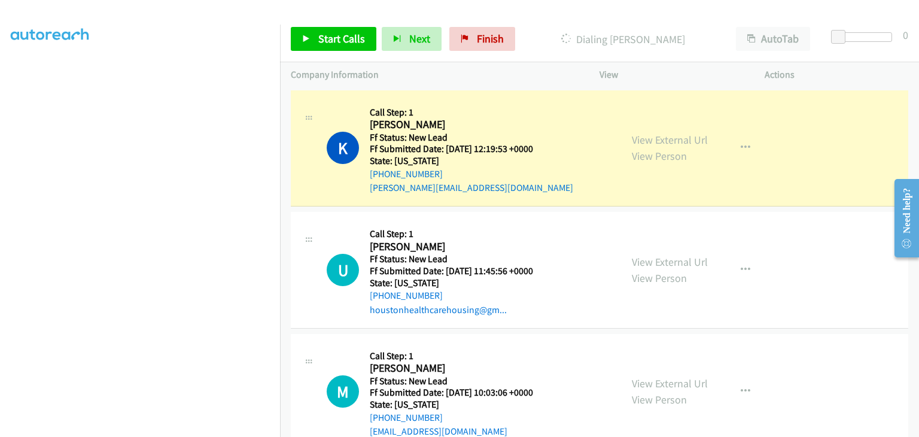
scroll to position [235, 0]
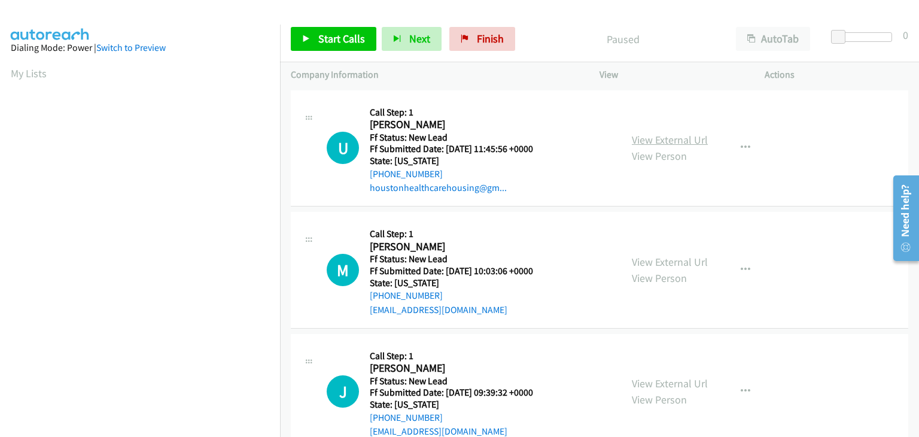
click at [649, 139] on link "View External Url" at bounding box center [670, 140] width 76 height 14
click at [355, 36] on span "Start Calls" at bounding box center [341, 39] width 47 height 14
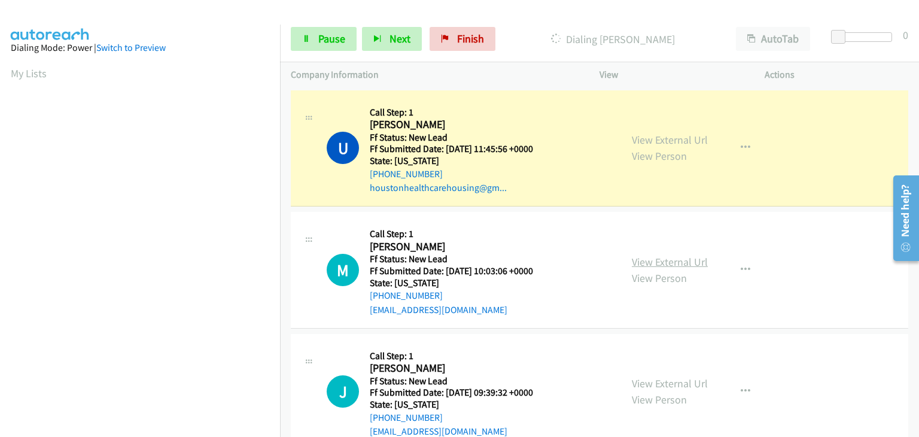
click at [688, 265] on link "View External Url" at bounding box center [670, 262] width 76 height 14
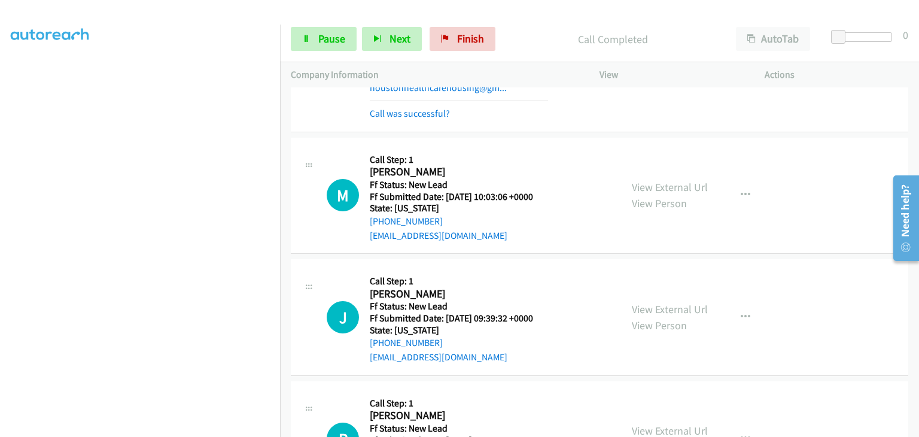
scroll to position [120, 0]
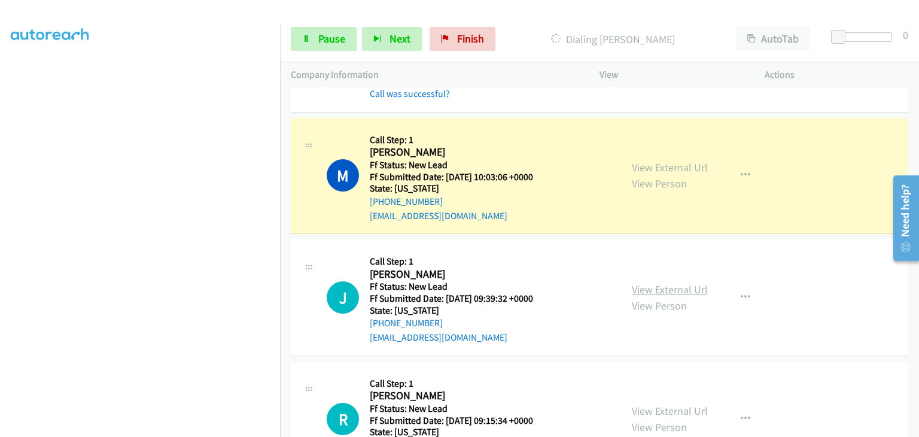
click at [662, 288] on link "View External Url" at bounding box center [670, 289] width 76 height 14
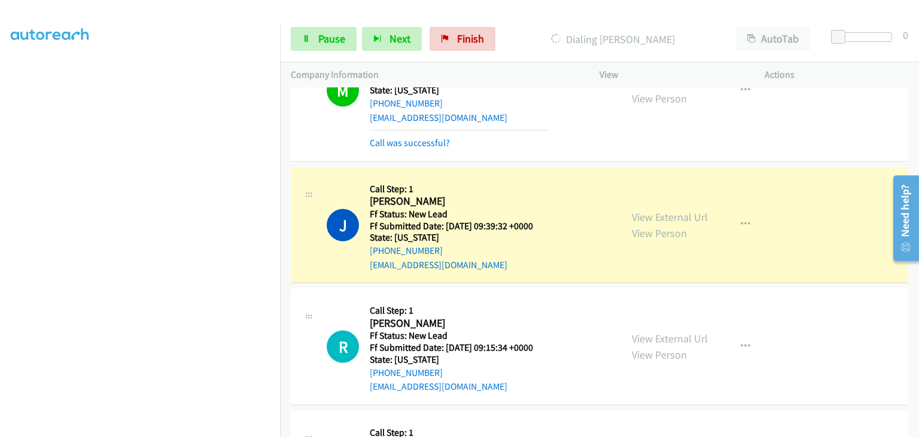
scroll to position [239, 0]
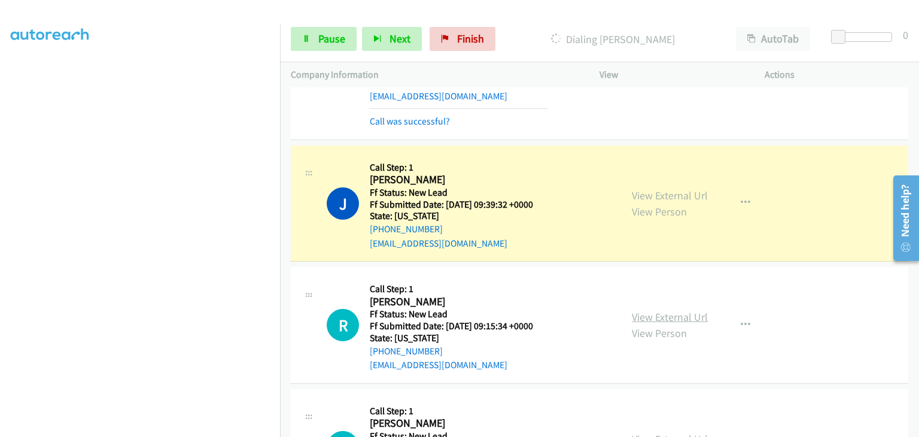
click at [656, 316] on link "View External Url" at bounding box center [670, 317] width 76 height 14
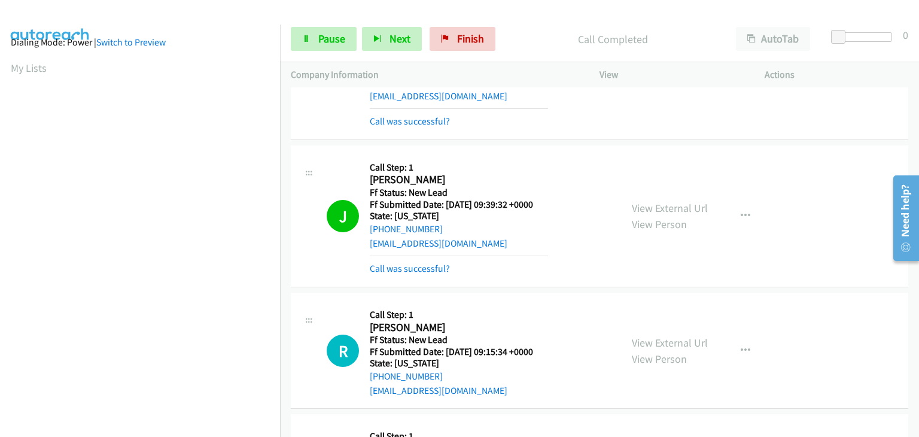
scroll to position [0, 0]
click at [330, 50] on link "Pause" at bounding box center [324, 39] width 66 height 24
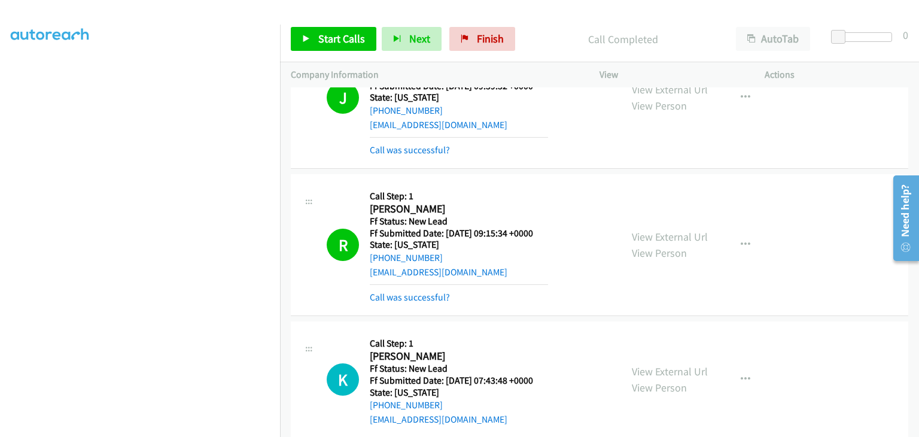
scroll to position [359, 0]
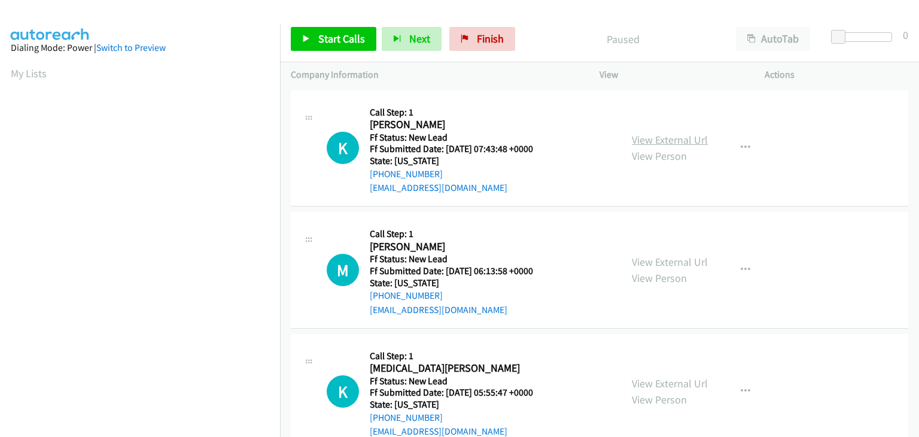
click at [684, 137] on link "View External Url" at bounding box center [670, 140] width 76 height 14
click at [313, 41] on link "Start Calls" at bounding box center [334, 39] width 86 height 24
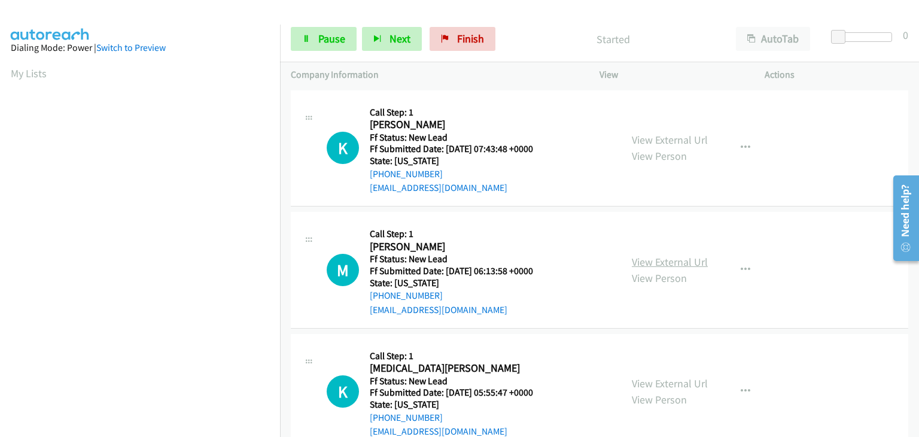
click at [659, 260] on link "View External Url" at bounding box center [670, 262] width 76 height 14
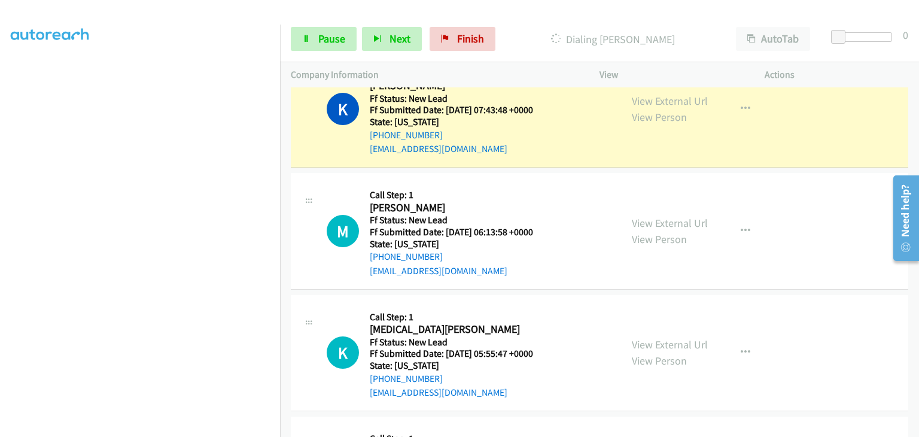
scroll to position [60, 0]
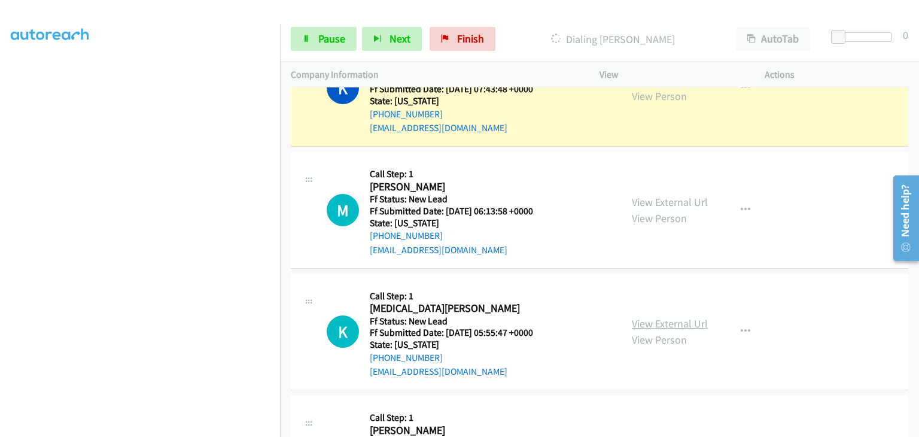
click at [670, 318] on link "View External Url" at bounding box center [670, 324] width 76 height 14
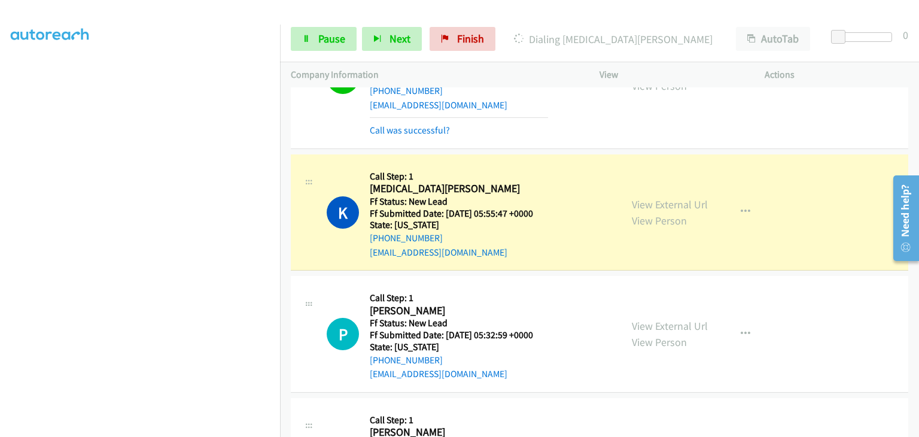
scroll to position [251, 0]
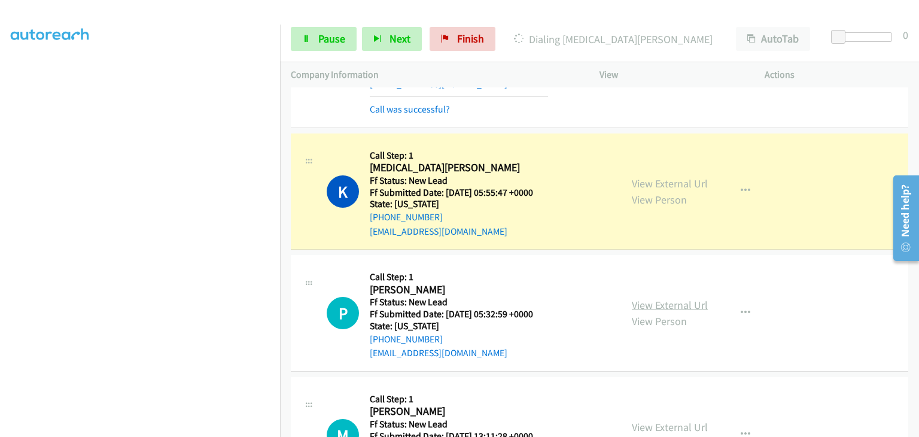
click at [685, 302] on link "View External Url" at bounding box center [670, 305] width 76 height 14
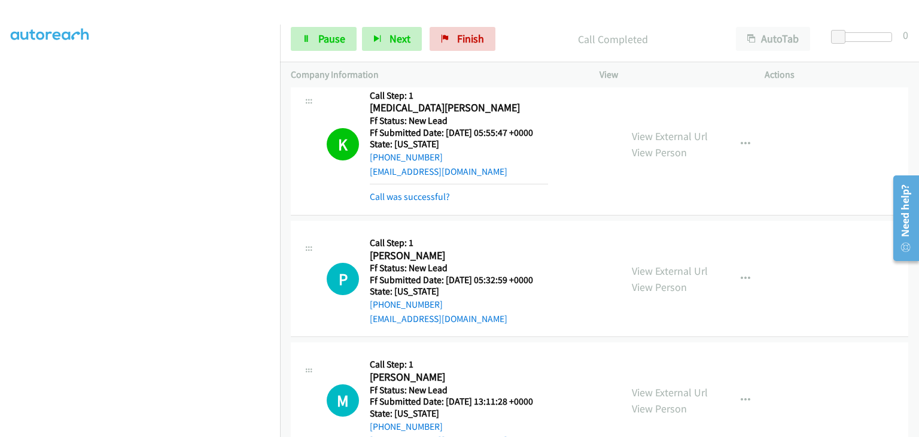
scroll to position [371, 0]
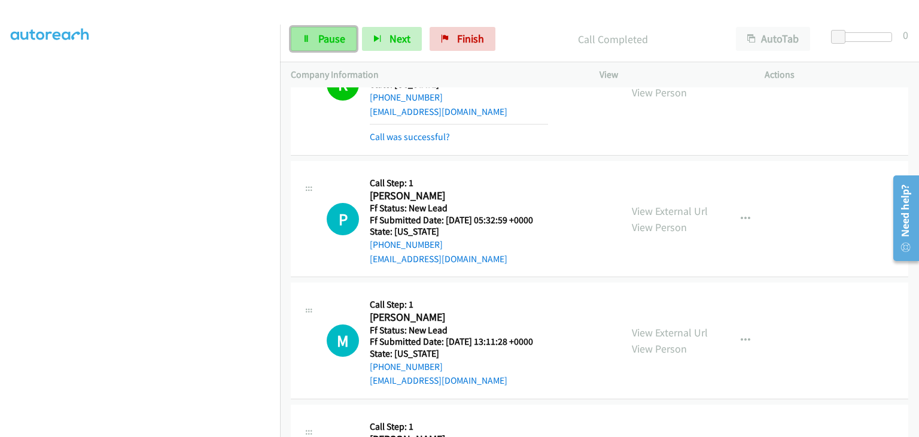
drag, startPoint x: 347, startPoint y: 44, endPoint x: 336, endPoint y: 42, distance: 11.4
click at [347, 43] on link "Pause" at bounding box center [324, 39] width 66 height 24
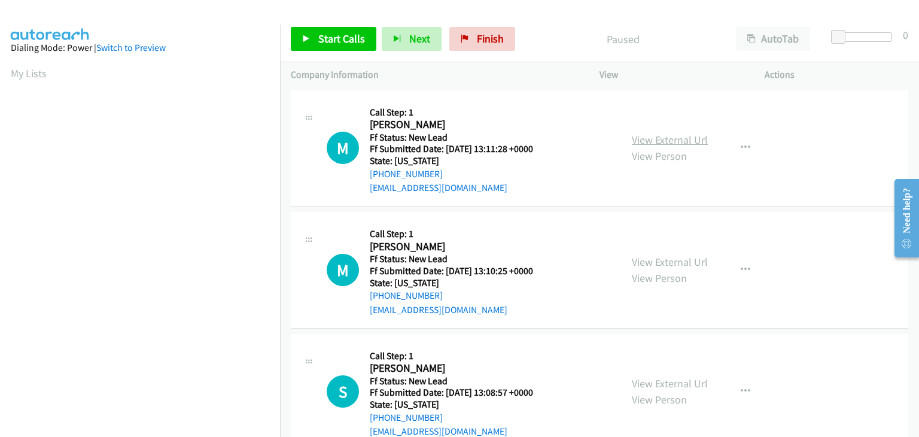
click at [667, 137] on link "View External Url" at bounding box center [670, 140] width 76 height 14
click at [744, 144] on icon "button" at bounding box center [746, 148] width 10 height 10
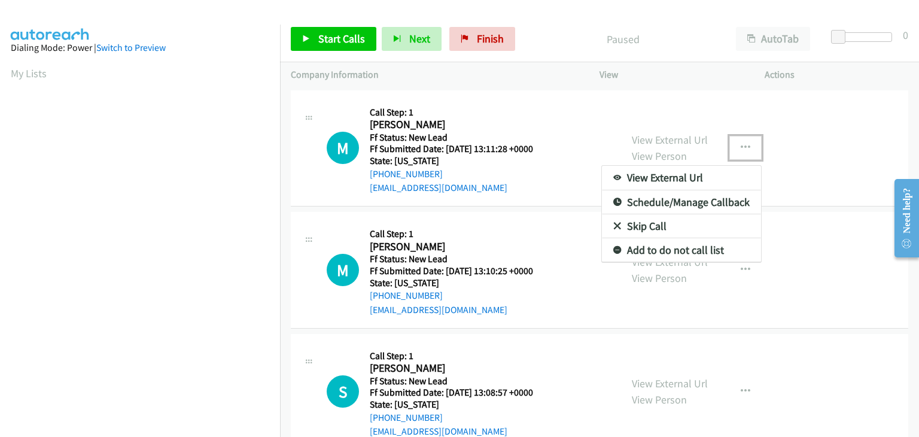
click at [643, 226] on link "Skip Call" at bounding box center [681, 226] width 159 height 24
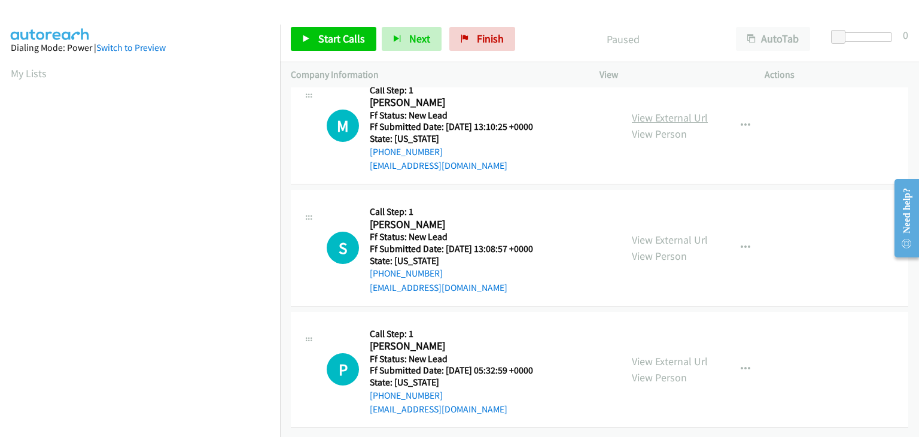
click at [677, 111] on link "View External Url" at bounding box center [670, 118] width 76 height 14
click at [327, 32] on span "Start Calls" at bounding box center [341, 39] width 47 height 14
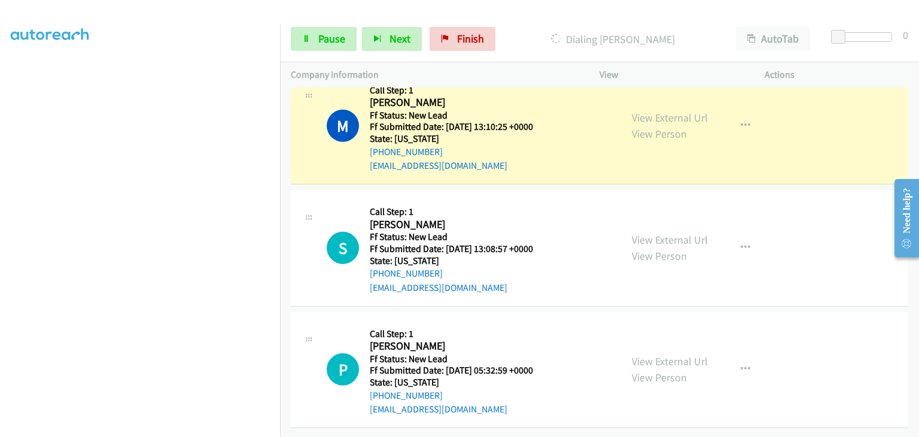
scroll to position [235, 0]
drag, startPoint x: 335, startPoint y: 38, endPoint x: 414, endPoint y: 36, distance: 79.0
click at [336, 37] on span "Pause" at bounding box center [331, 39] width 27 height 14
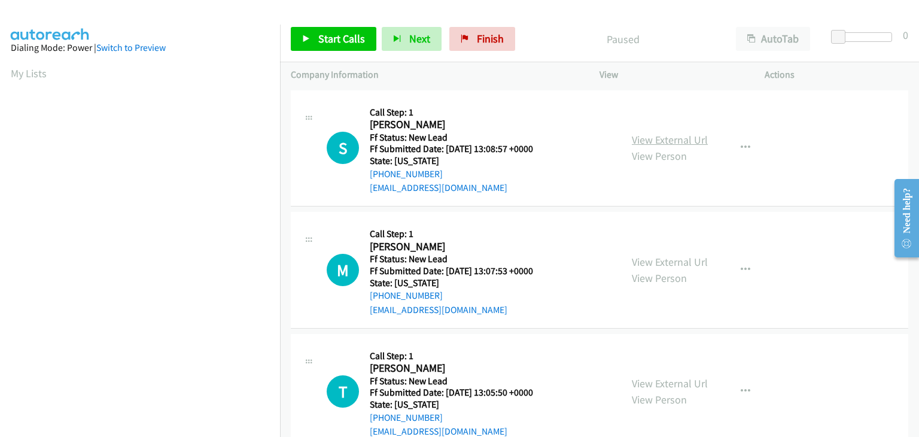
click at [674, 138] on link "View External Url" at bounding box center [670, 140] width 76 height 14
click at [340, 42] on span "Start Calls" at bounding box center [341, 39] width 47 height 14
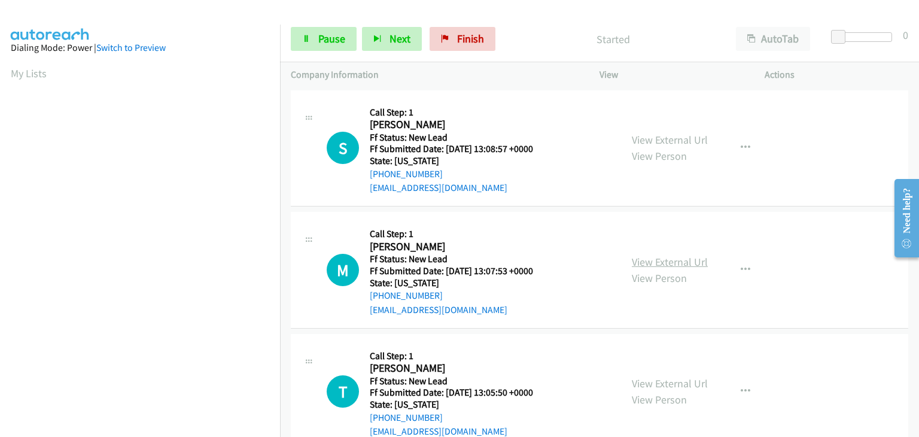
click at [658, 257] on link "View External Url" at bounding box center [670, 262] width 76 height 14
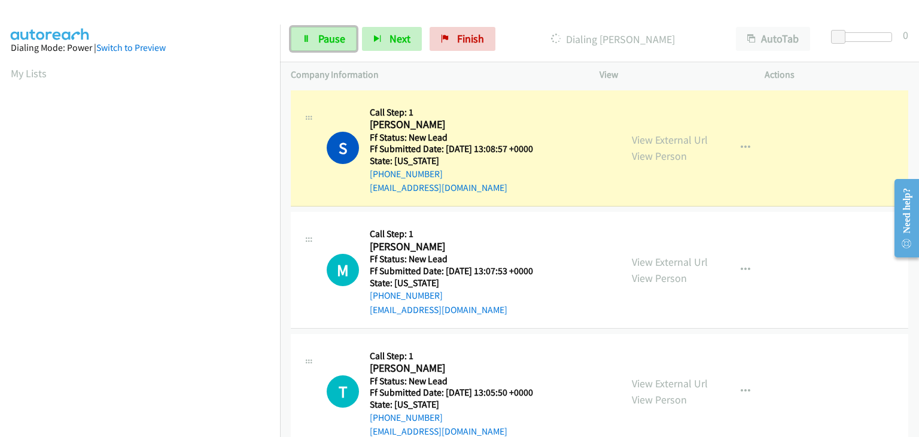
drag, startPoint x: 327, startPoint y: 41, endPoint x: 245, endPoint y: 105, distance: 103.7
click at [327, 41] on span "Pause" at bounding box center [331, 39] width 27 height 14
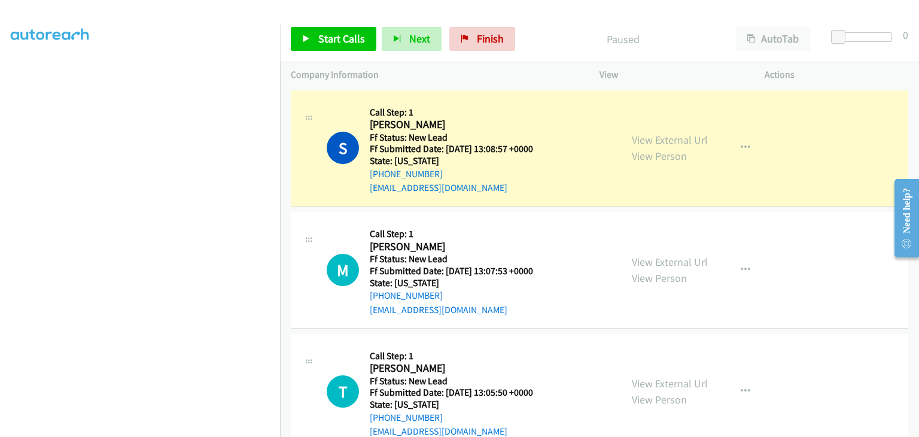
scroll to position [235, 0]
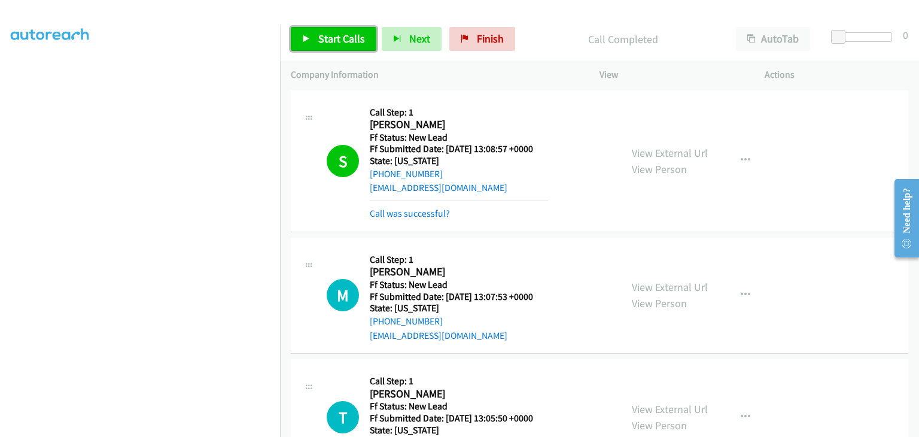
click at [339, 44] on span "Start Calls" at bounding box center [341, 39] width 47 height 14
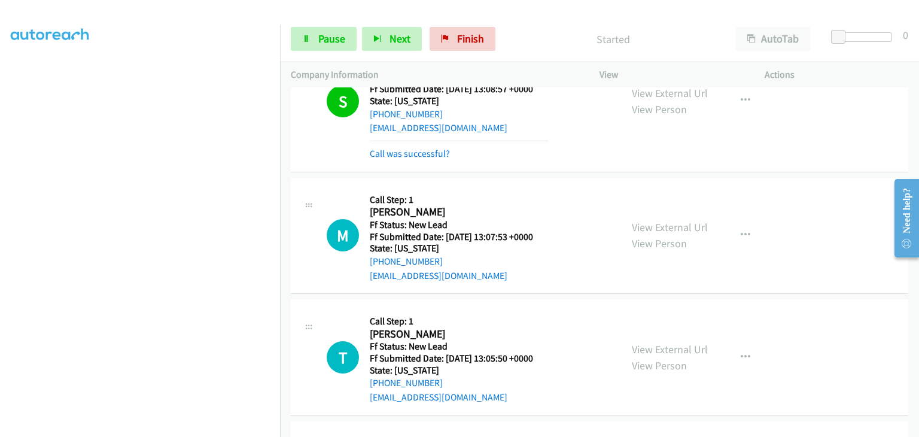
scroll to position [120, 0]
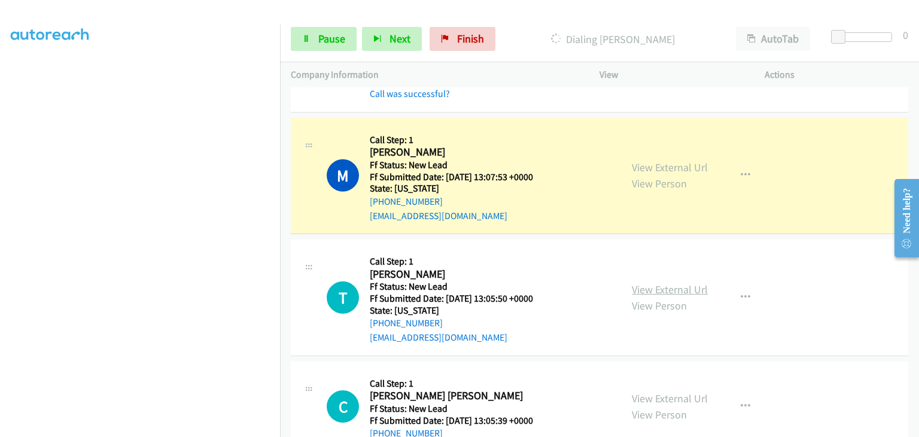
click at [679, 288] on link "View External Url" at bounding box center [670, 289] width 76 height 14
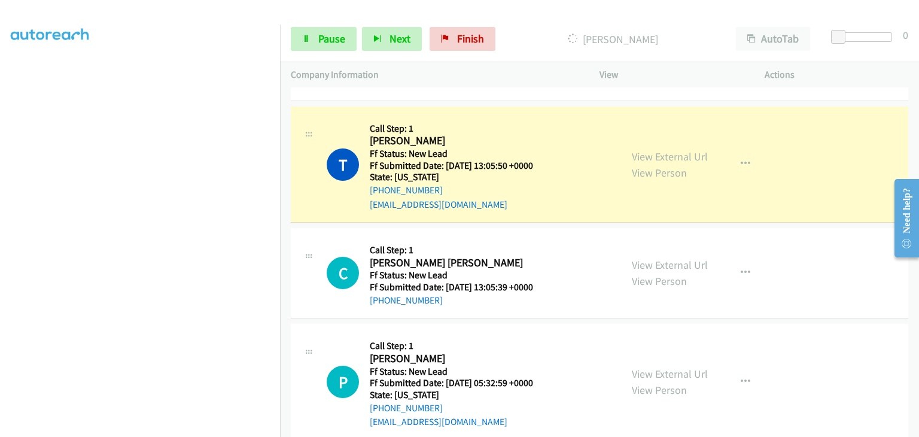
scroll to position [299, 0]
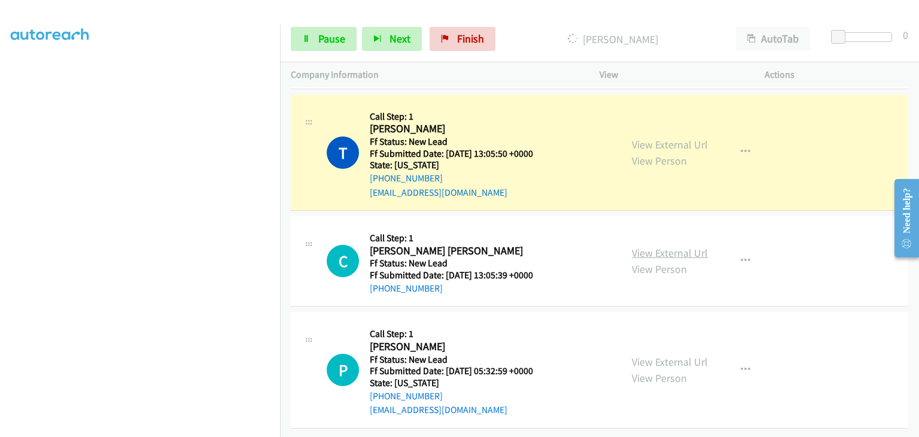
click at [673, 247] on link "View External Url" at bounding box center [670, 253] width 76 height 14
click at [328, 34] on span "Pause" at bounding box center [331, 39] width 27 height 14
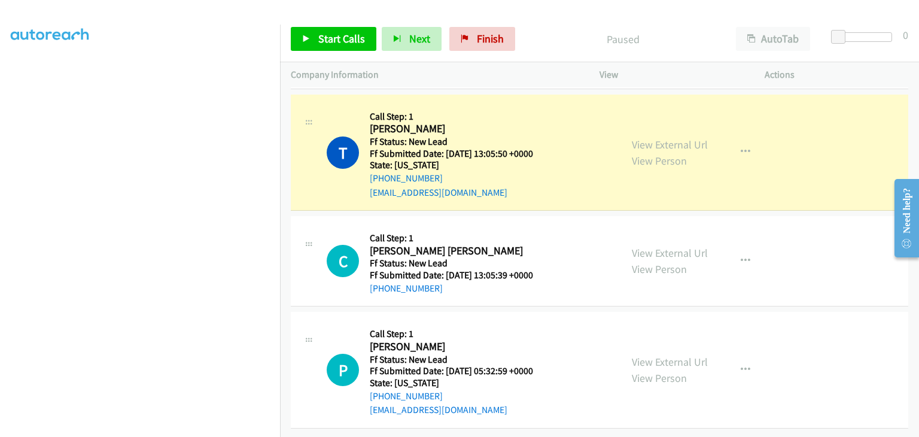
scroll to position [235, 0]
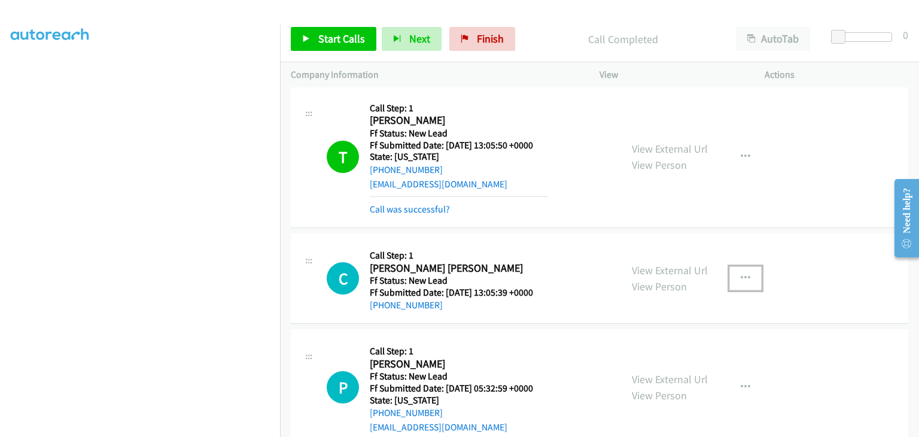
click at [741, 280] on icon "button" at bounding box center [746, 278] width 10 height 10
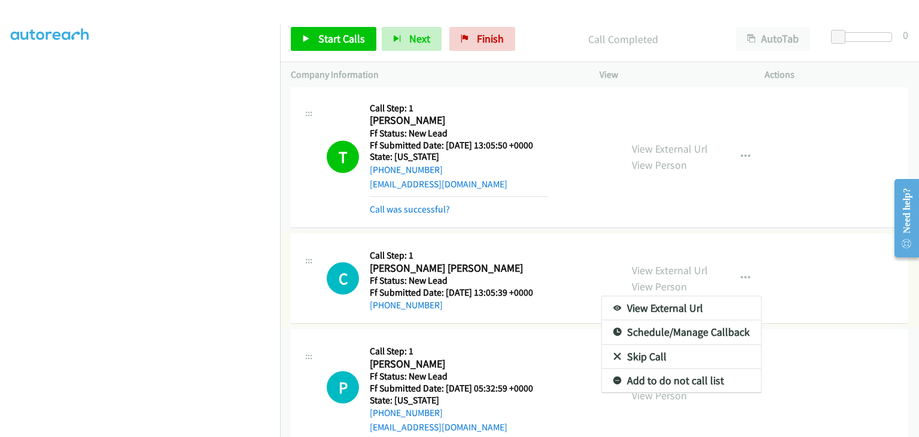
click at [643, 346] on link "Skip Call" at bounding box center [681, 357] width 159 height 24
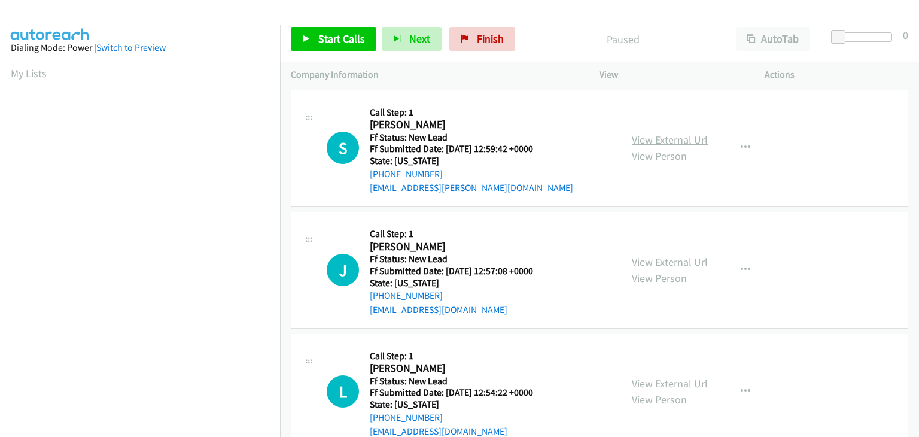
click at [664, 141] on link "View External Url" at bounding box center [670, 140] width 76 height 14
drag, startPoint x: 330, startPoint y: 31, endPoint x: 340, endPoint y: 35, distance: 10.5
click at [330, 31] on link "Start Calls" at bounding box center [334, 39] width 86 height 24
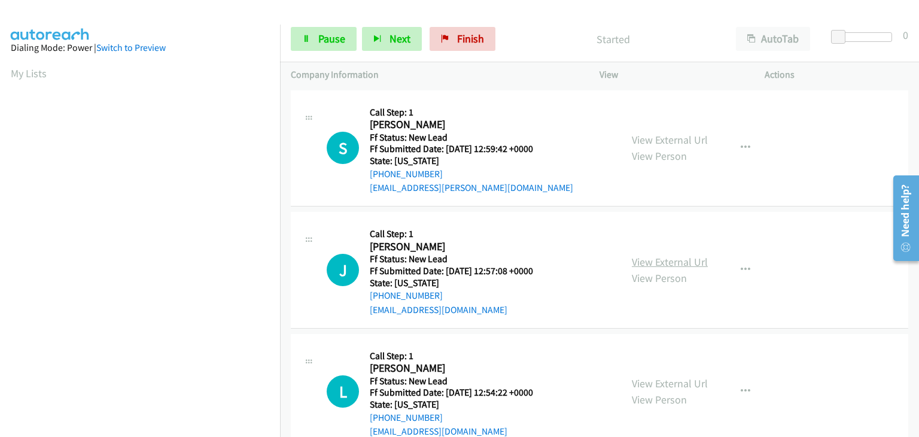
click at [658, 257] on link "View External Url" at bounding box center [670, 262] width 76 height 14
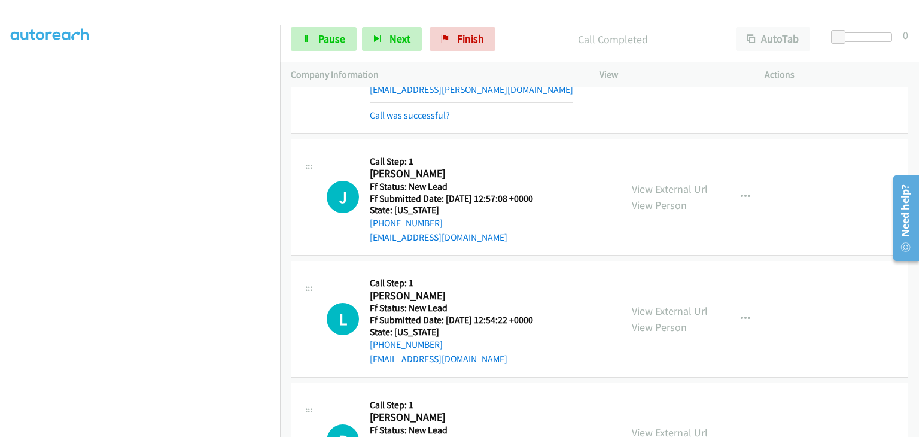
scroll to position [120, 0]
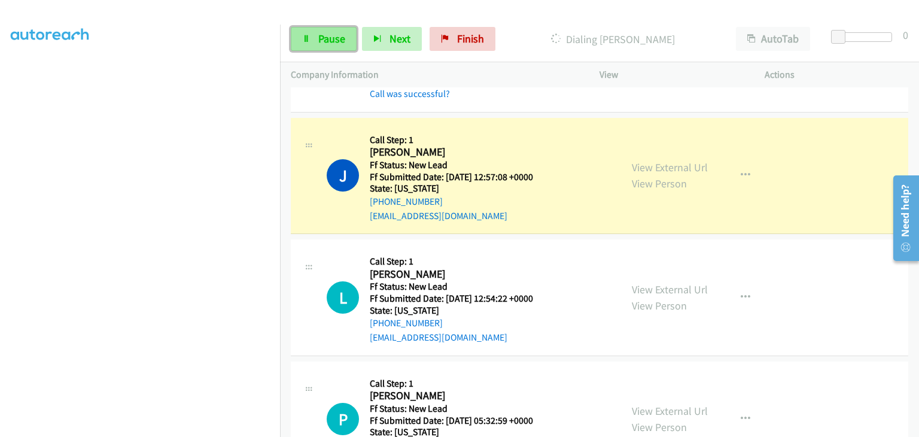
click at [344, 44] on span "Pause" at bounding box center [331, 39] width 27 height 14
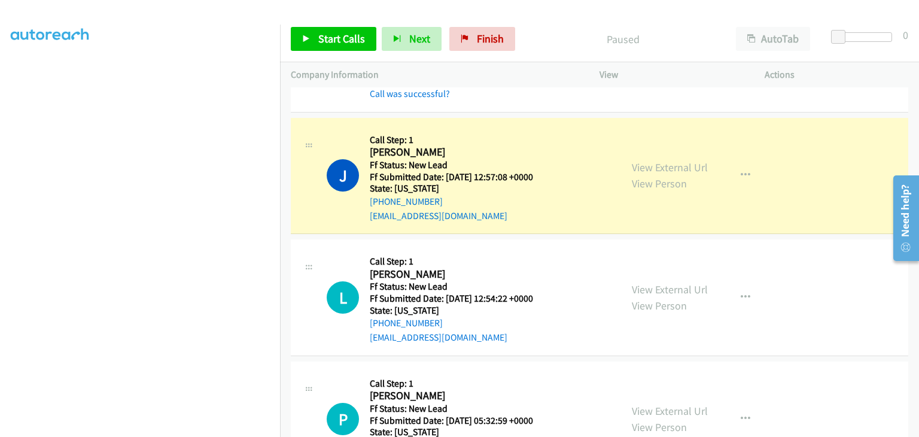
scroll to position [235, 0]
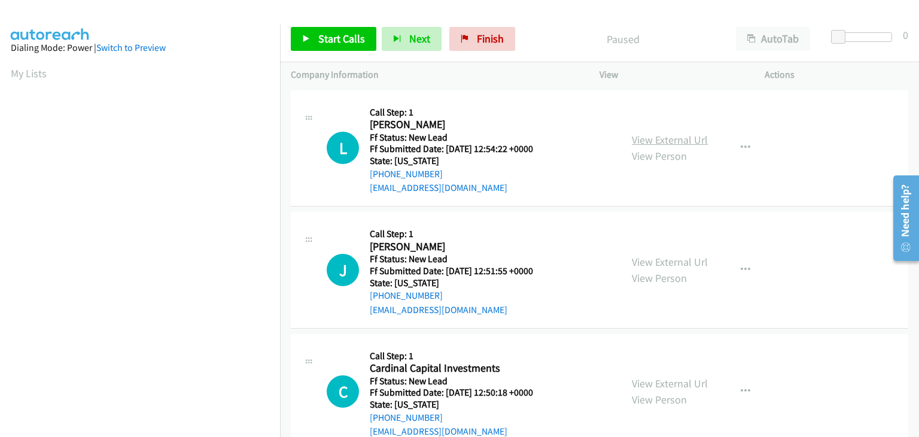
click at [656, 144] on link "View External Url" at bounding box center [670, 140] width 76 height 14
click at [355, 41] on span "Start Calls" at bounding box center [341, 39] width 47 height 14
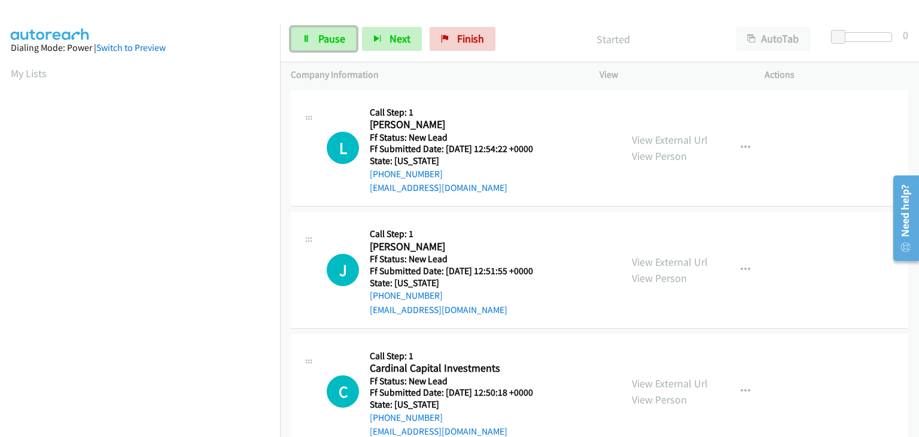
drag, startPoint x: 315, startPoint y: 36, endPoint x: 589, endPoint y: 24, distance: 273.8
click at [316, 37] on link "Pause" at bounding box center [324, 39] width 66 height 24
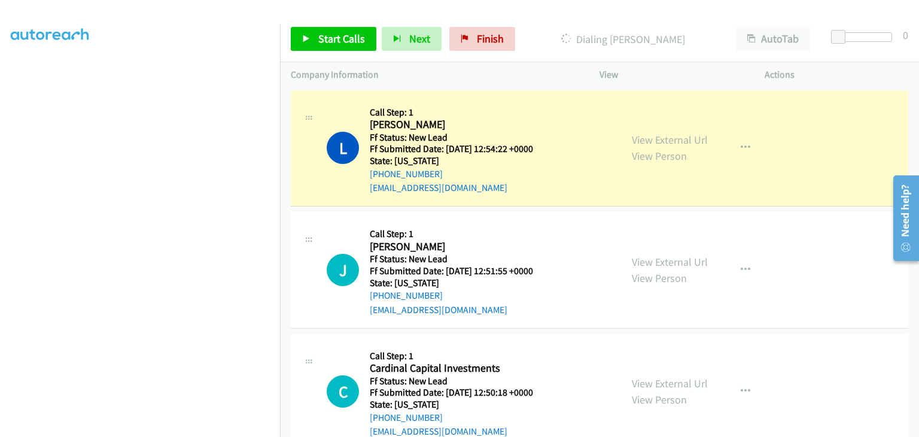
scroll to position [235, 0]
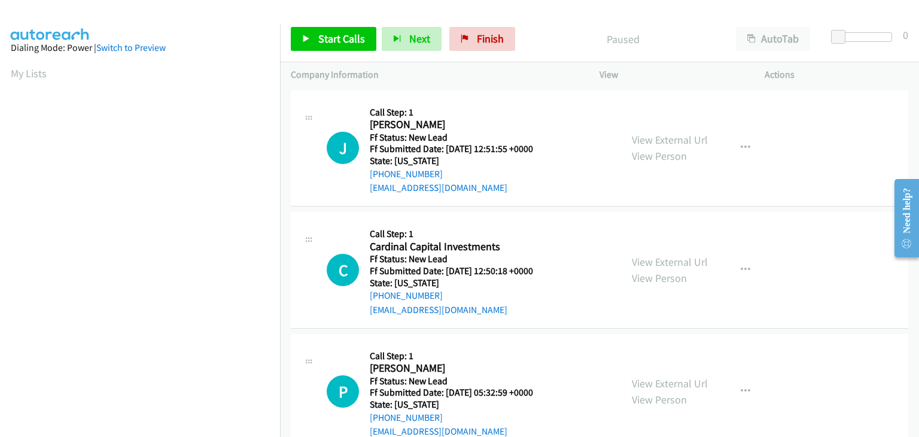
click at [649, 147] on div "View External Url View Person" at bounding box center [670, 148] width 76 height 32
click at [649, 146] on link "View External Url" at bounding box center [670, 140] width 76 height 14
click at [335, 45] on span "Start Calls" at bounding box center [341, 39] width 47 height 14
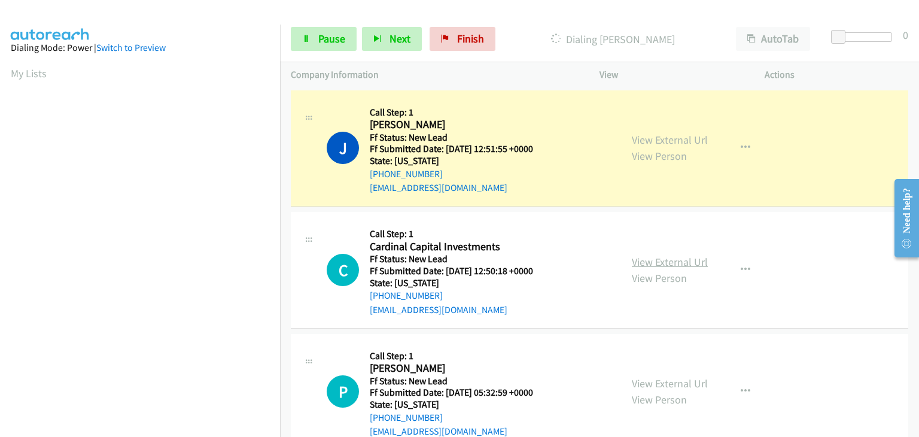
click at [649, 255] on link "View External Url" at bounding box center [670, 262] width 76 height 14
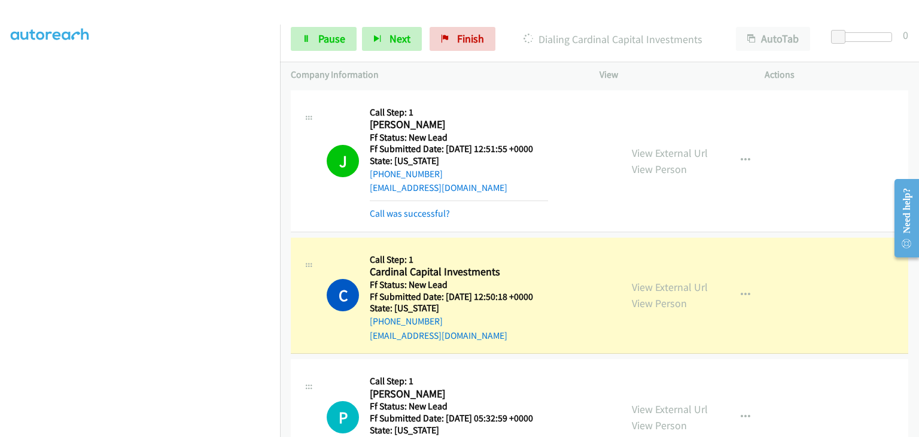
scroll to position [235, 0]
click at [667, 403] on link "View External Url" at bounding box center [670, 409] width 76 height 14
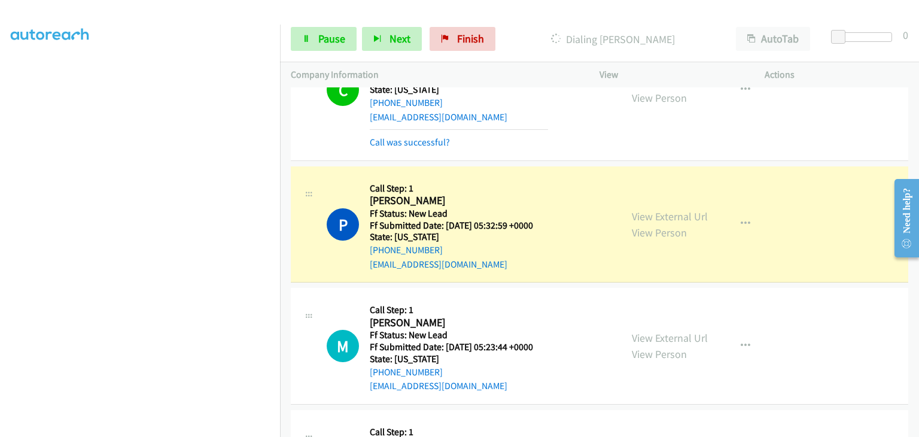
scroll to position [239, 0]
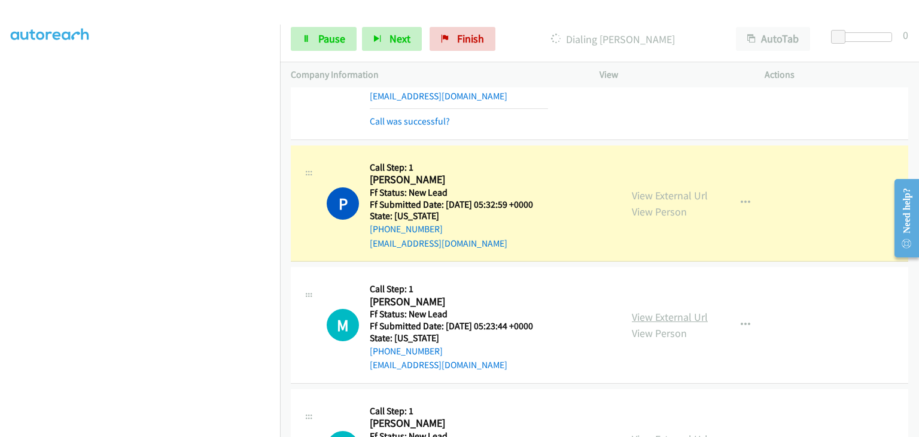
click at [664, 320] on link "View External Url" at bounding box center [670, 317] width 76 height 14
click at [323, 36] on span "Pause" at bounding box center [331, 39] width 27 height 14
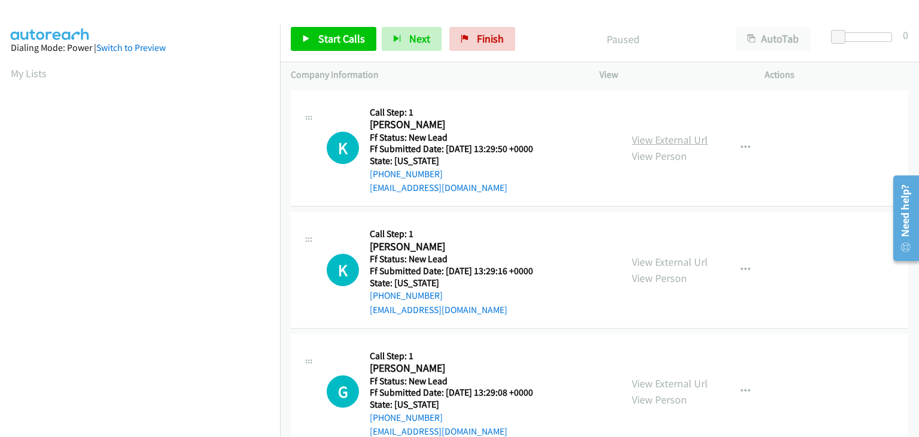
click at [687, 144] on link "View External Url" at bounding box center [670, 140] width 76 height 14
drag, startPoint x: 314, startPoint y: 41, endPoint x: 491, endPoint y: 54, distance: 177.6
click at [315, 41] on link "Start Calls" at bounding box center [334, 39] width 86 height 24
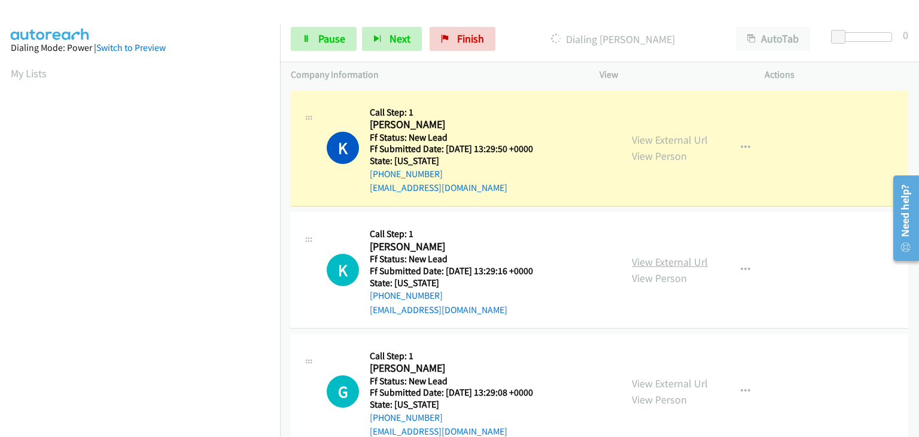
click at [642, 261] on link "View External Url" at bounding box center [670, 262] width 76 height 14
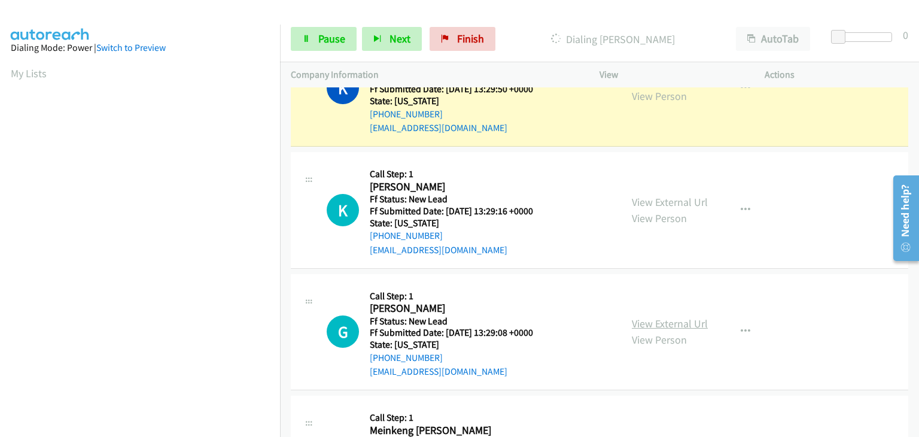
click at [658, 323] on link "View External Url" at bounding box center [670, 324] width 76 height 14
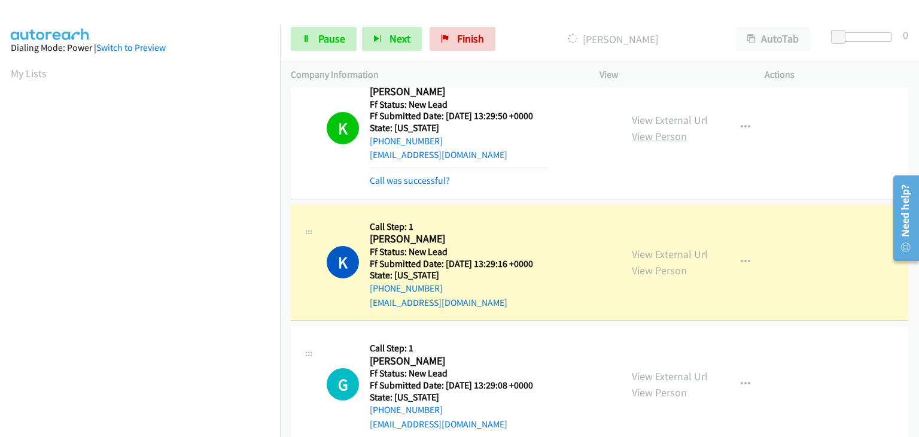
scroll to position [12, 0]
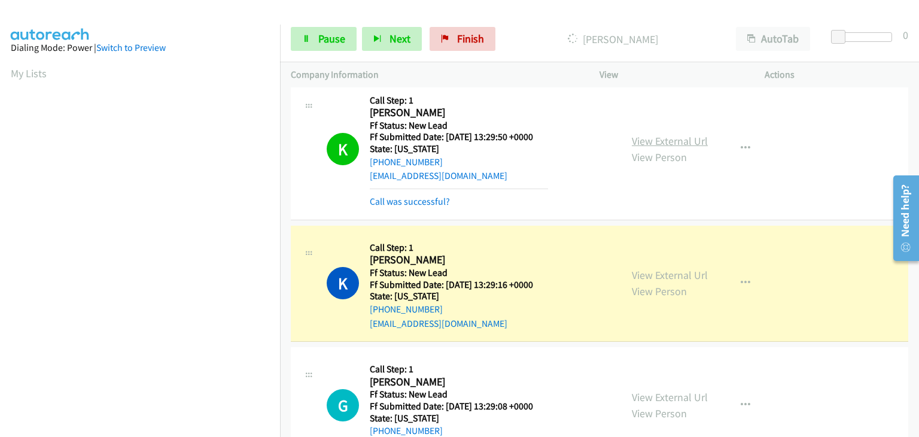
click at [665, 144] on link "View External Url" at bounding box center [670, 141] width 76 height 14
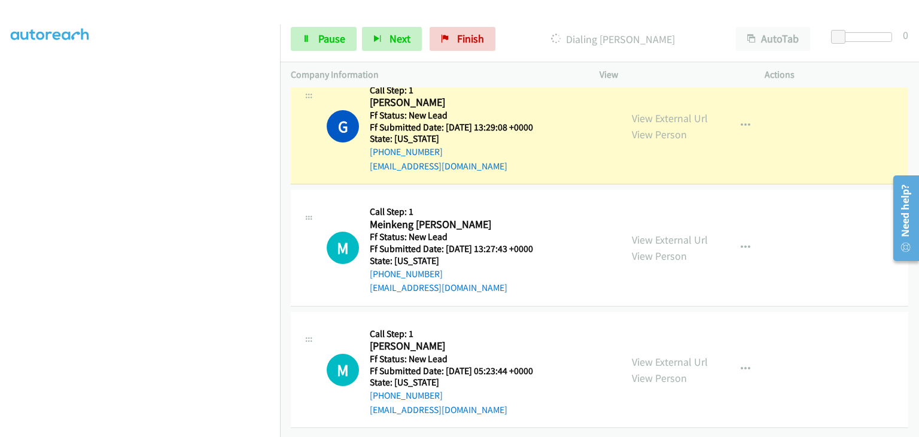
scroll to position [324, 0]
click at [673, 233] on link "View External Url" at bounding box center [670, 240] width 76 height 14
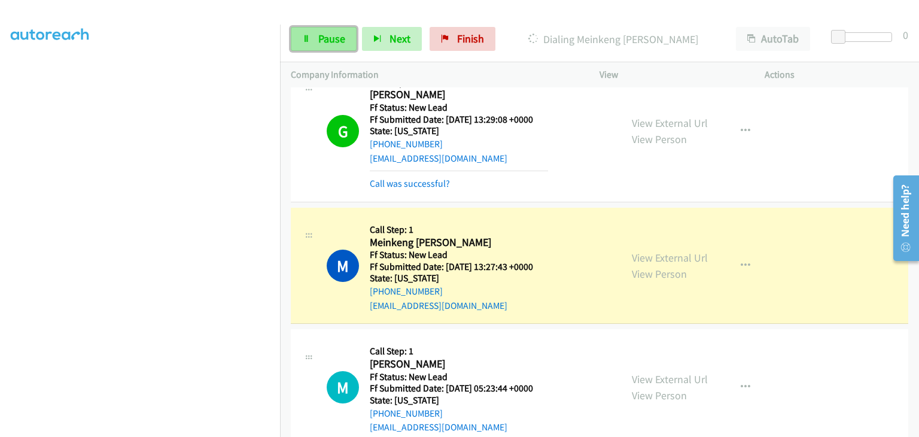
click at [323, 36] on span "Pause" at bounding box center [331, 39] width 27 height 14
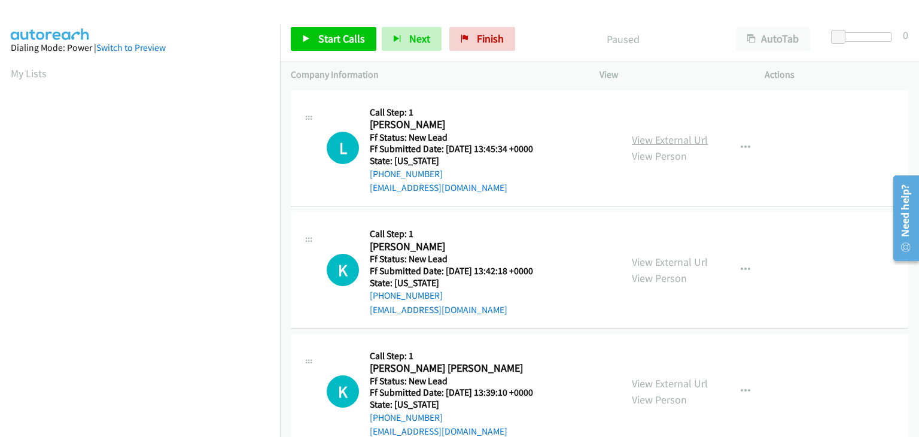
click at [664, 133] on link "View External Url" at bounding box center [670, 140] width 76 height 14
click at [360, 42] on span "Start Calls" at bounding box center [341, 39] width 47 height 14
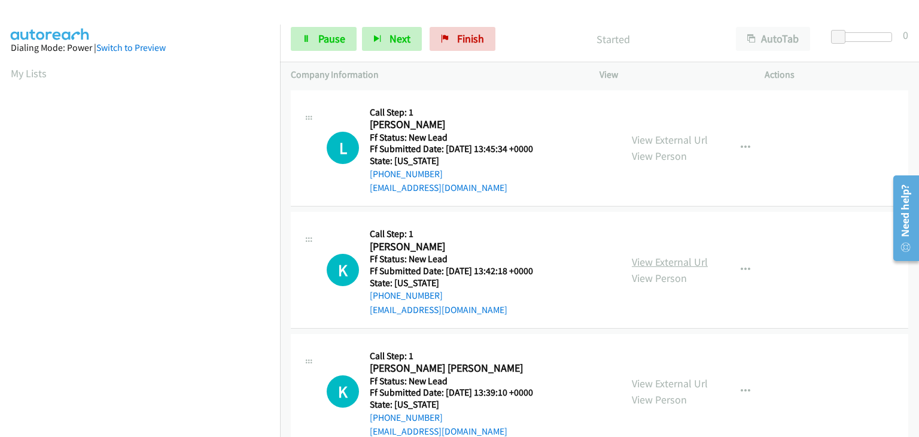
click at [664, 260] on link "View External Url" at bounding box center [670, 262] width 76 height 14
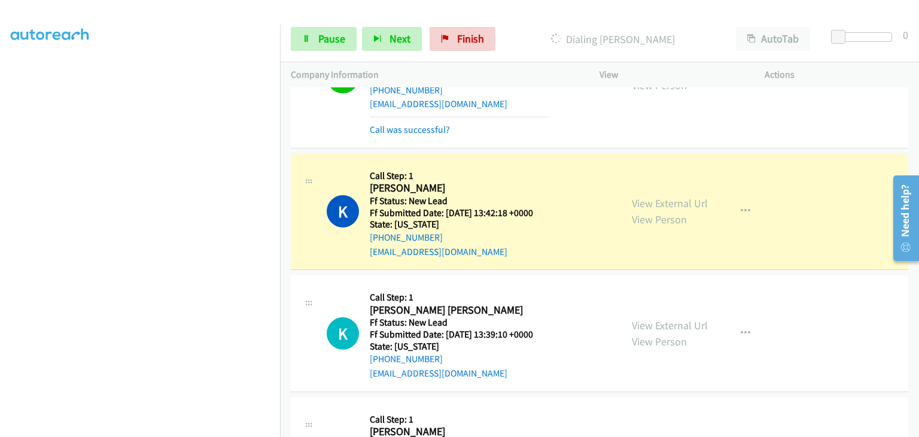
scroll to position [120, 0]
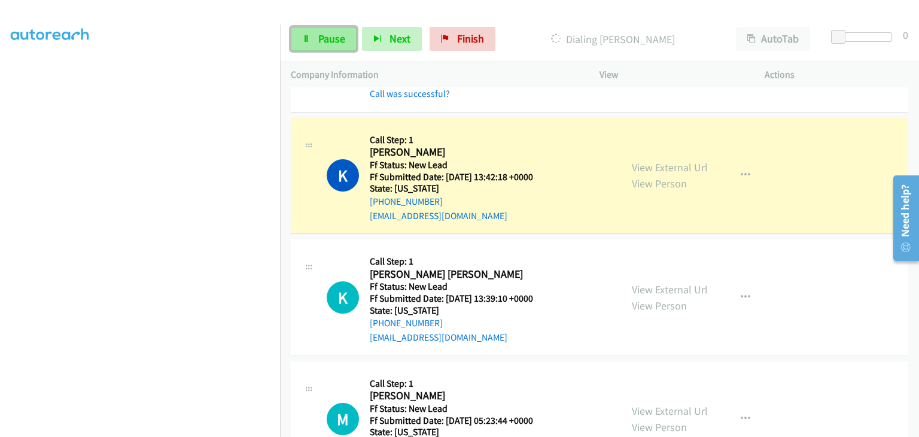
click at [335, 39] on span "Pause" at bounding box center [331, 39] width 27 height 14
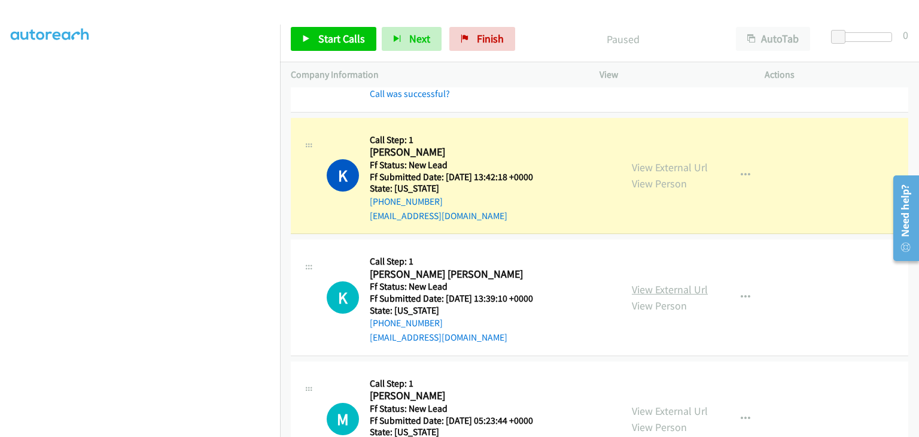
click at [651, 285] on link "View External Url" at bounding box center [670, 289] width 76 height 14
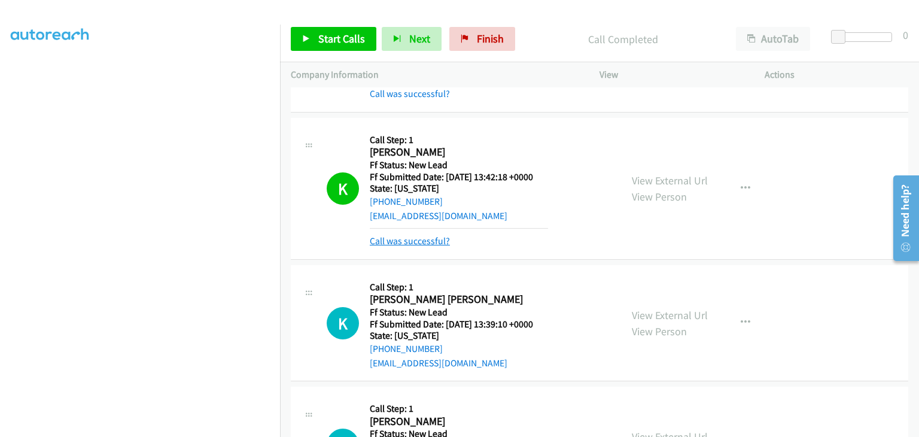
click at [414, 235] on link "Call was successful?" at bounding box center [410, 240] width 80 height 11
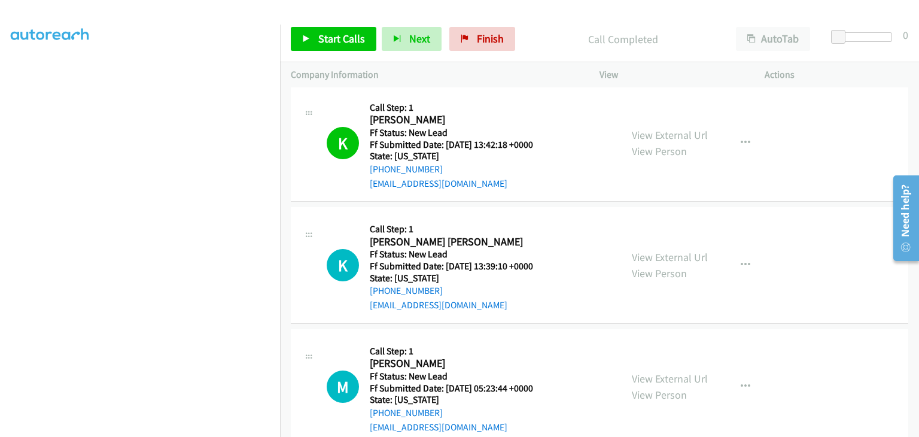
scroll to position [180, 0]
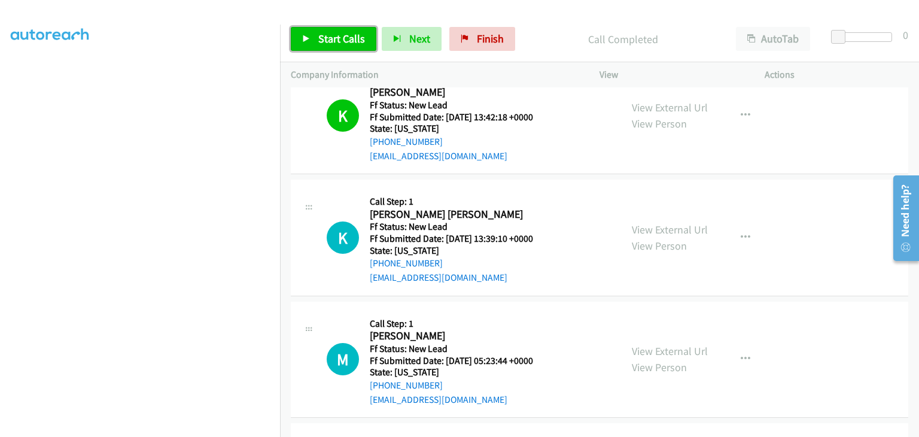
click at [339, 42] on span "Start Calls" at bounding box center [341, 39] width 47 height 14
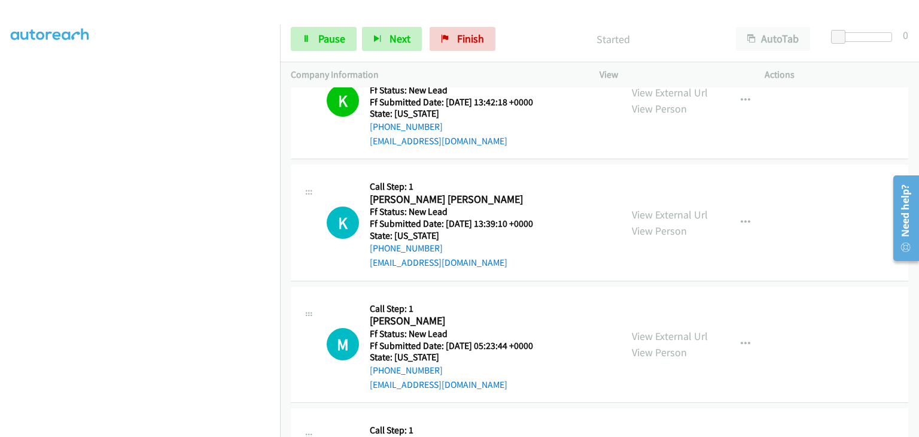
scroll to position [239, 0]
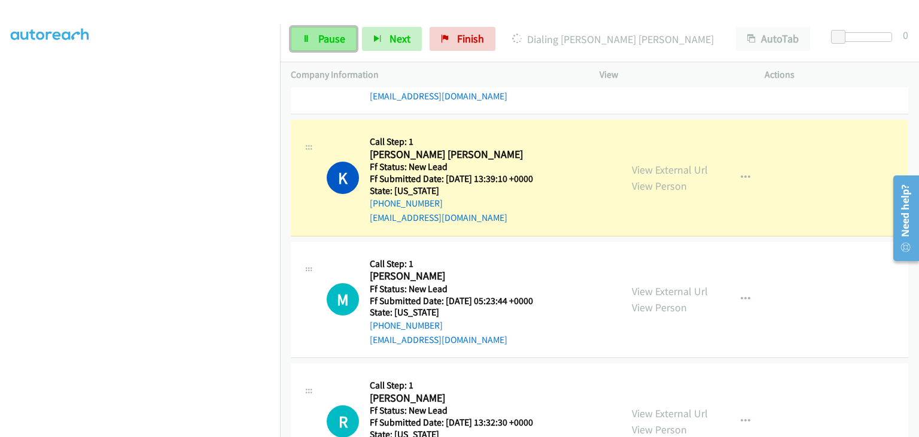
click at [323, 41] on span "Pause" at bounding box center [331, 39] width 27 height 14
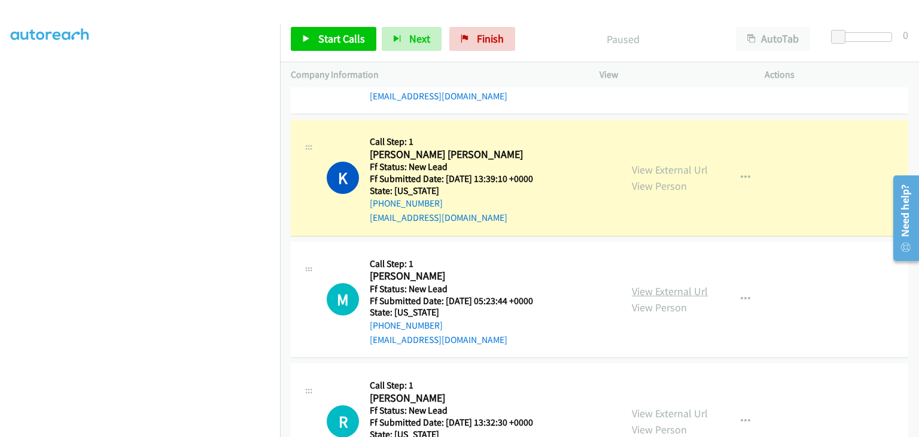
click at [664, 288] on link "View External Url" at bounding box center [670, 291] width 76 height 14
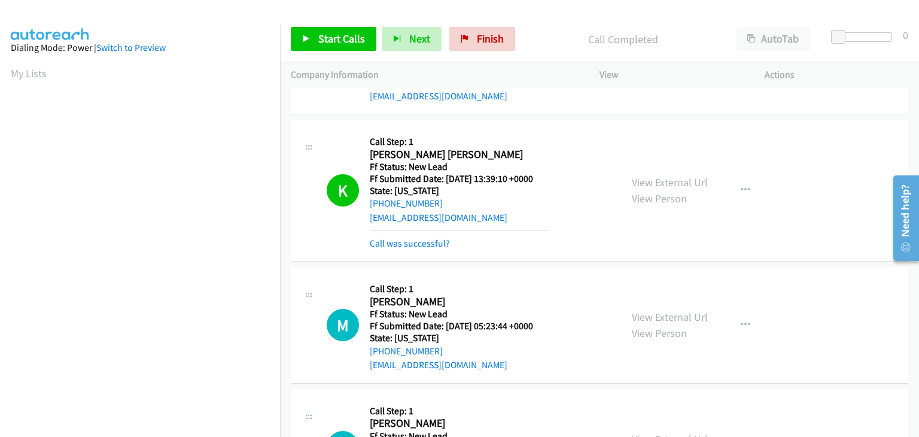
scroll to position [235, 0]
drag, startPoint x: 427, startPoint y: 247, endPoint x: 475, endPoint y: 244, distance: 48.6
click at [427, 247] on link "Call was successful?" at bounding box center [410, 243] width 80 height 11
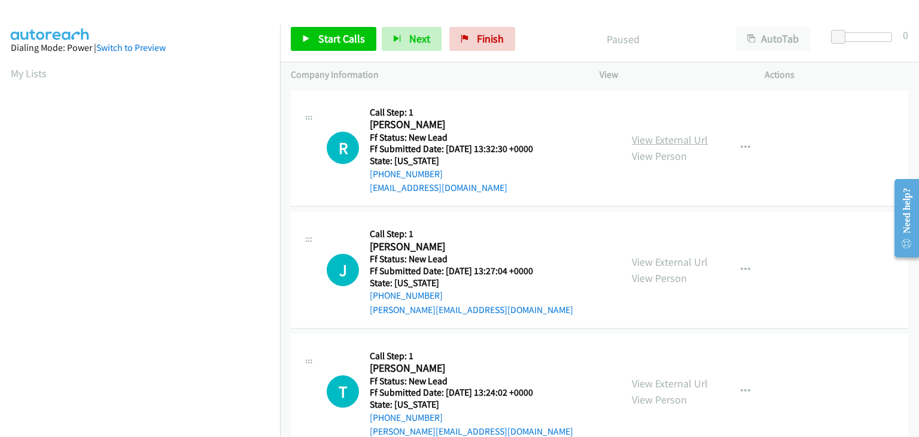
click at [642, 139] on link "View External Url" at bounding box center [670, 140] width 76 height 14
drag, startPoint x: 314, startPoint y: 39, endPoint x: 579, endPoint y: 157, distance: 290.7
click at [314, 39] on link "Start Calls" at bounding box center [334, 39] width 86 height 24
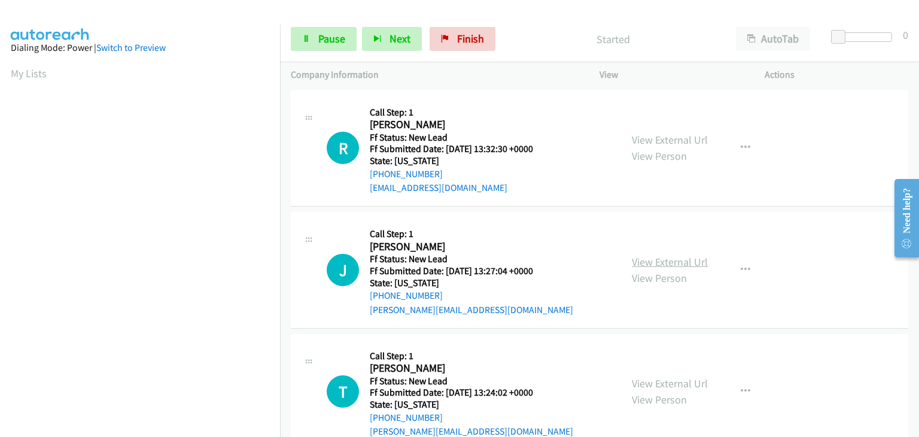
click at [685, 262] on link "View External Url" at bounding box center [670, 262] width 76 height 14
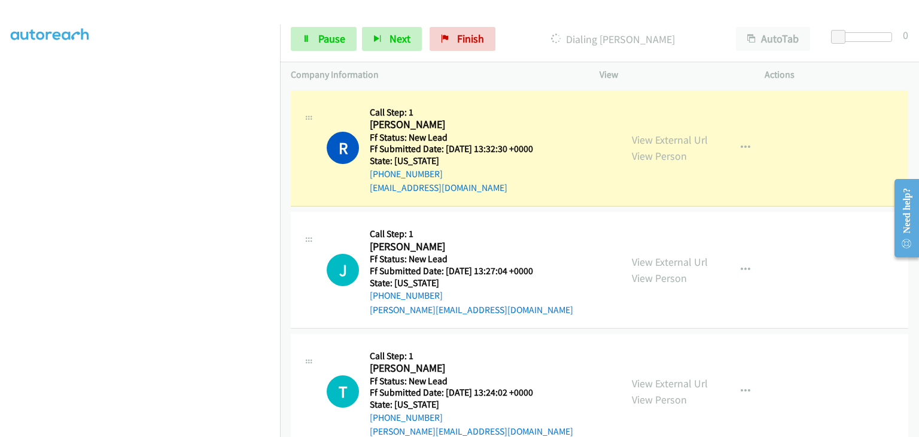
scroll to position [235, 0]
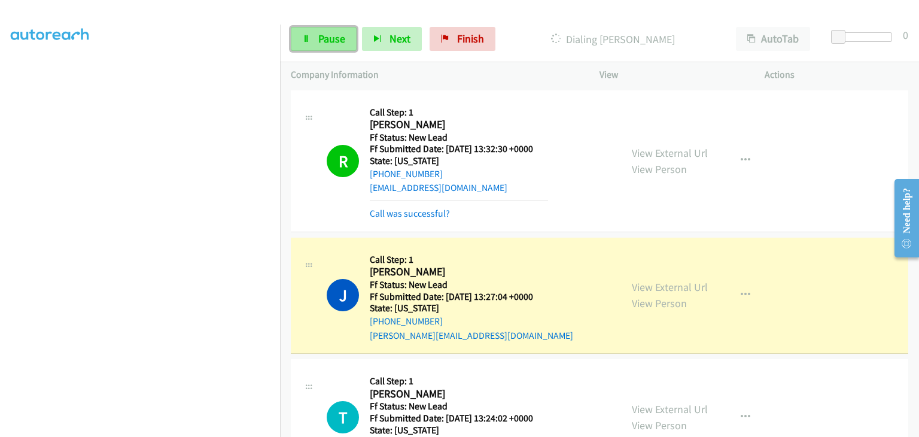
click at [342, 38] on span "Pause" at bounding box center [331, 39] width 27 height 14
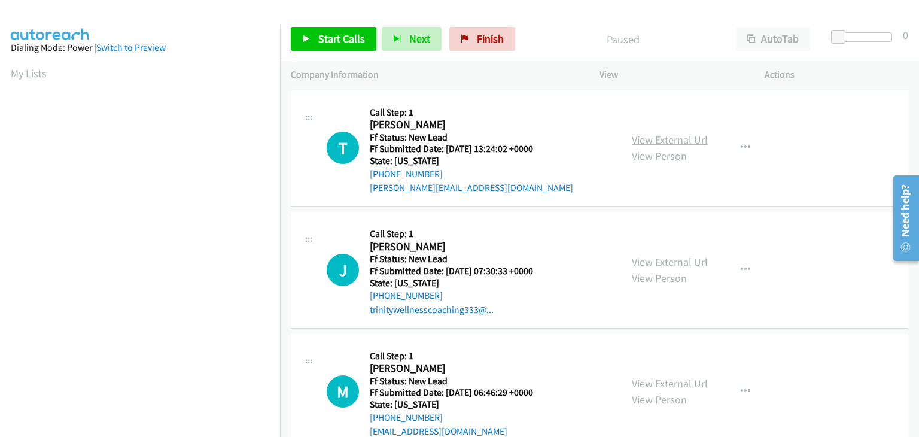
click at [646, 138] on link "View External Url" at bounding box center [670, 140] width 76 height 14
drag, startPoint x: 348, startPoint y: 40, endPoint x: 423, endPoint y: 89, distance: 89.1
click at [348, 40] on span "Start Calls" at bounding box center [341, 39] width 47 height 14
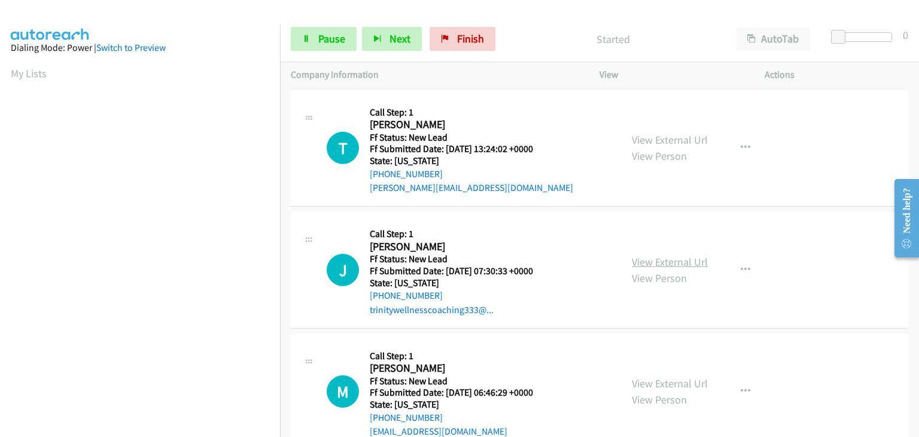
click at [691, 263] on link "View External Url" at bounding box center [670, 262] width 76 height 14
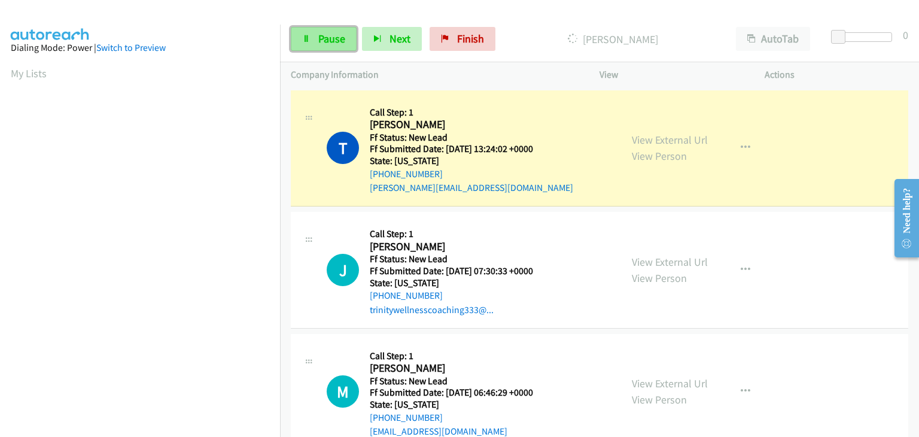
click at [330, 37] on span "Pause" at bounding box center [331, 39] width 27 height 14
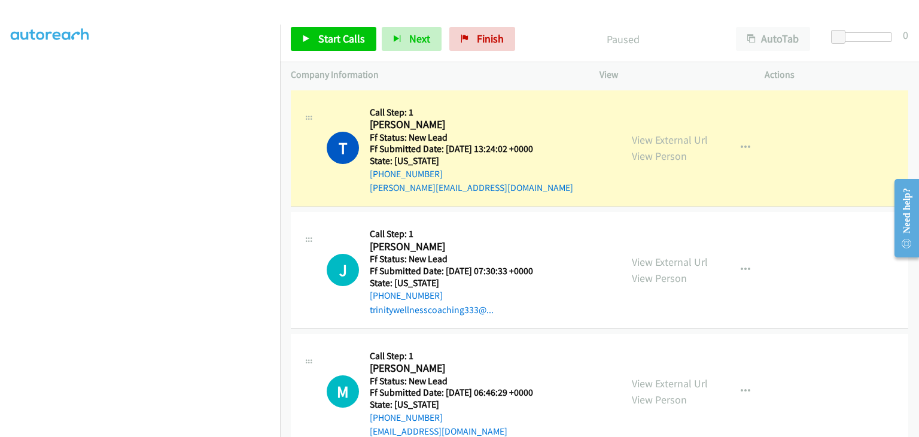
scroll to position [235, 0]
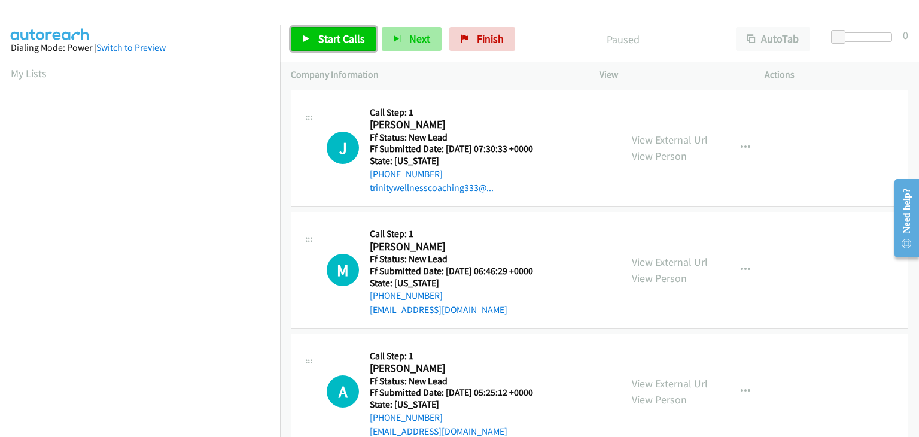
drag, startPoint x: 351, startPoint y: 41, endPoint x: 433, endPoint y: 40, distance: 82.6
click at [351, 41] on span "Start Calls" at bounding box center [341, 39] width 47 height 14
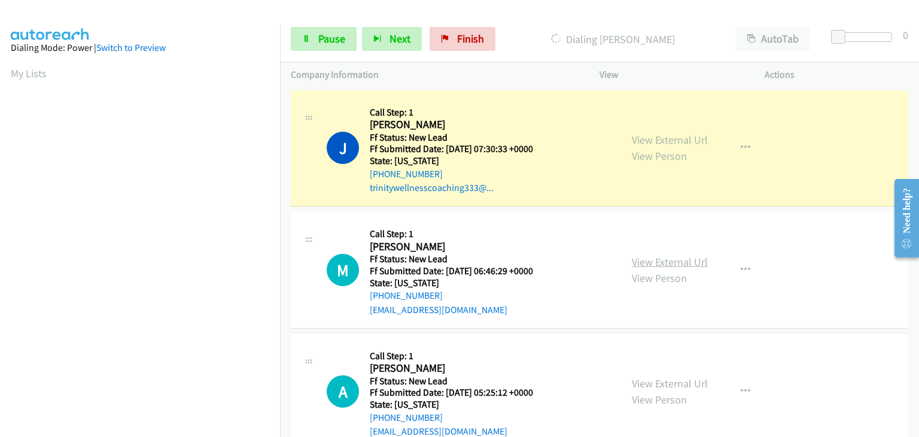
click at [658, 264] on link "View External Url" at bounding box center [670, 262] width 76 height 14
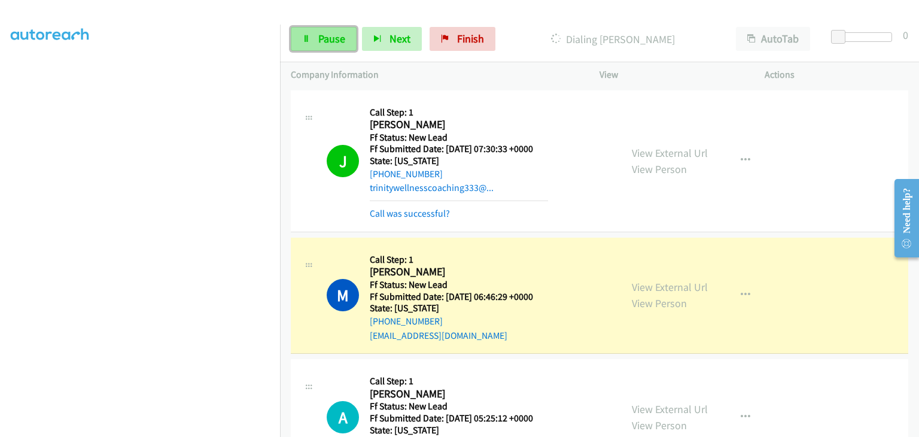
click at [336, 45] on span "Pause" at bounding box center [331, 39] width 27 height 14
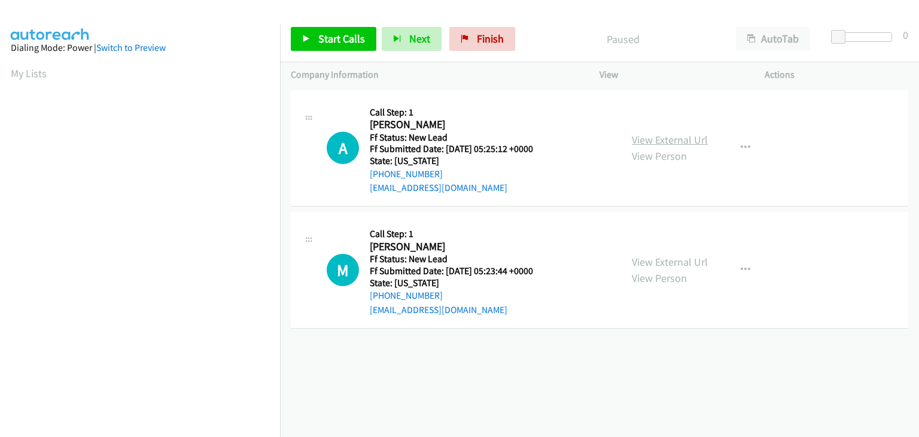
click at [683, 141] on link "View External Url" at bounding box center [670, 140] width 76 height 14
click at [654, 257] on link "View External Url" at bounding box center [670, 262] width 76 height 14
click at [340, 37] on span "Start Calls" at bounding box center [341, 39] width 47 height 14
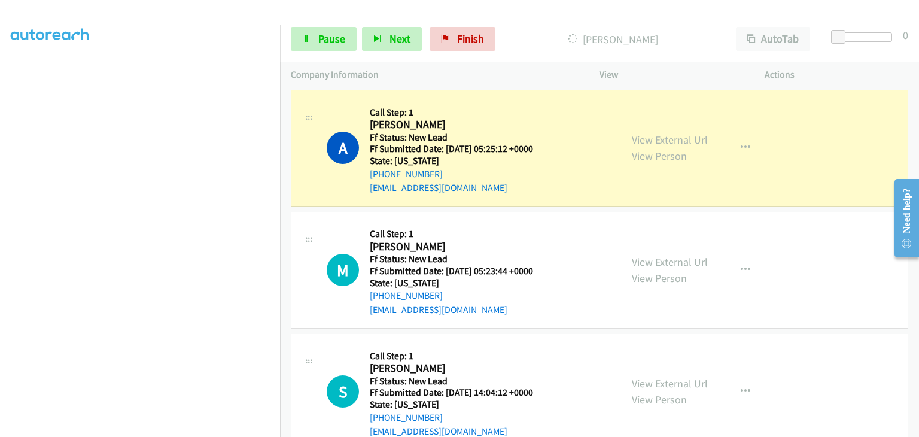
scroll to position [235, 0]
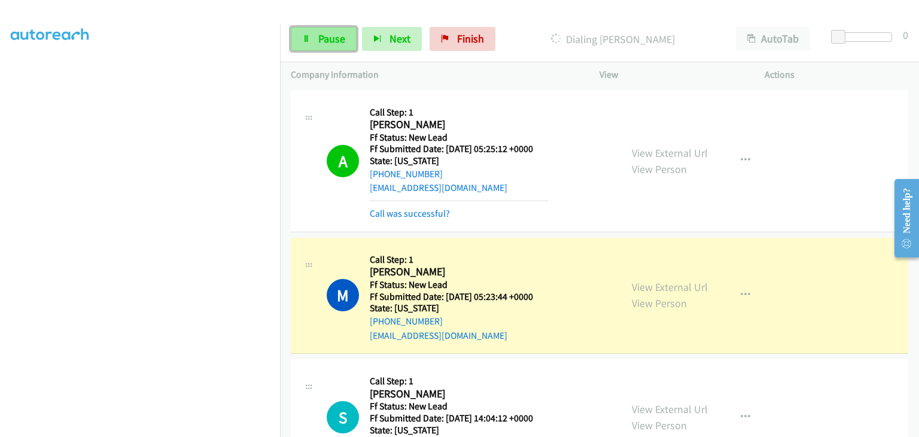
click at [336, 37] on span "Pause" at bounding box center [331, 39] width 27 height 14
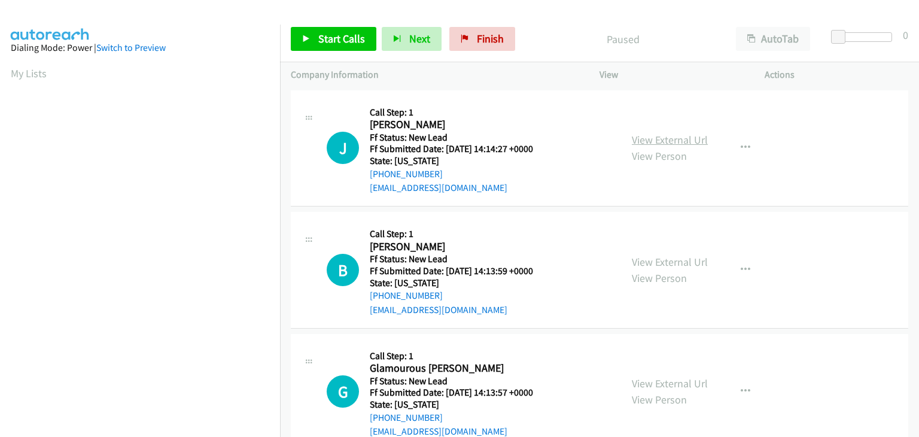
click at [674, 139] on link "View External Url" at bounding box center [670, 140] width 76 height 14
click at [744, 149] on icon "button" at bounding box center [746, 148] width 10 height 10
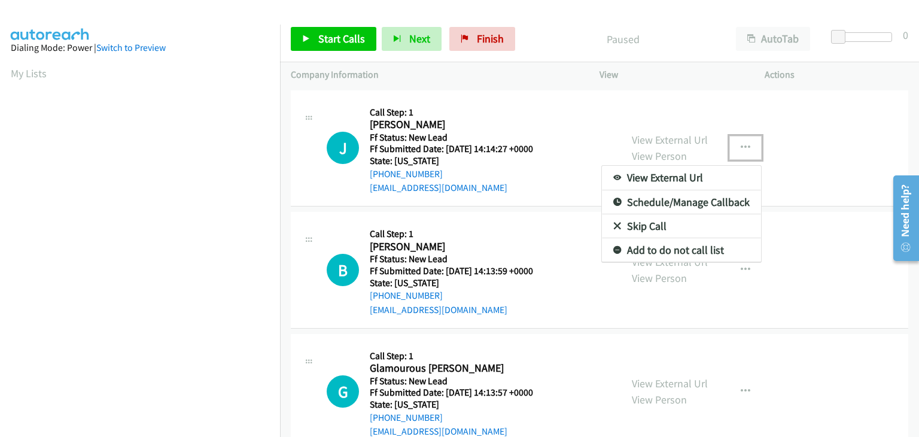
click at [661, 226] on link "Skip Call" at bounding box center [681, 226] width 159 height 24
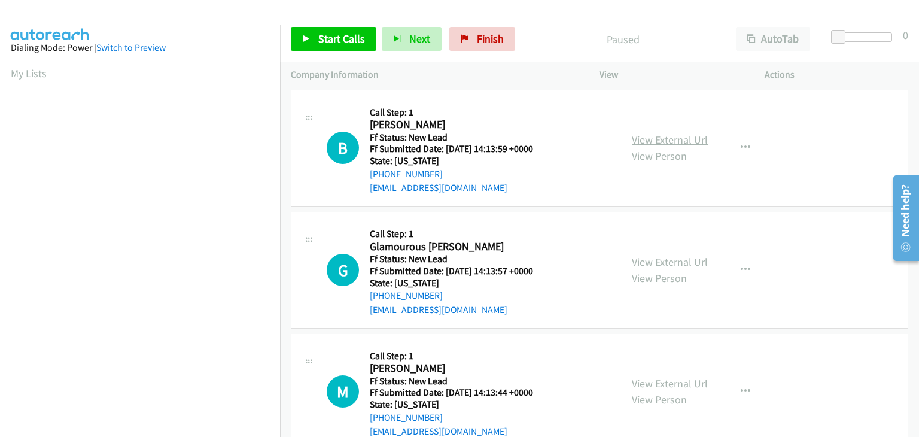
click at [673, 136] on link "View External Url" at bounding box center [670, 140] width 76 height 14
click at [326, 35] on span "Start Calls" at bounding box center [341, 39] width 47 height 14
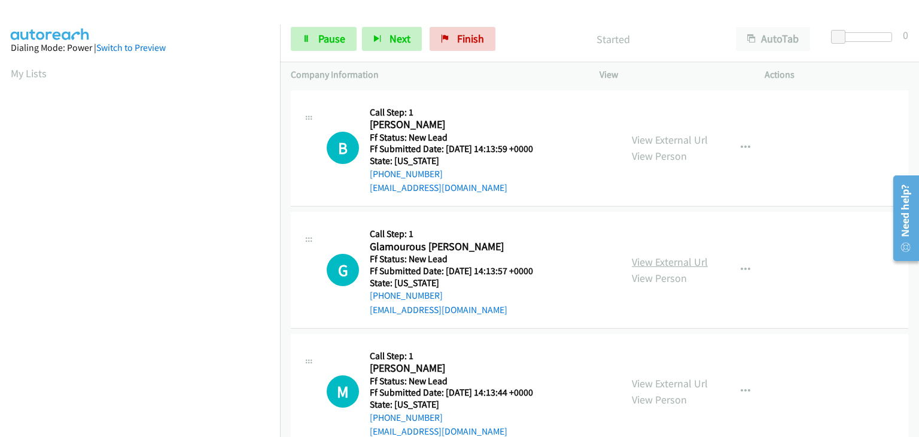
click at [670, 255] on link "View External Url" at bounding box center [670, 262] width 76 height 14
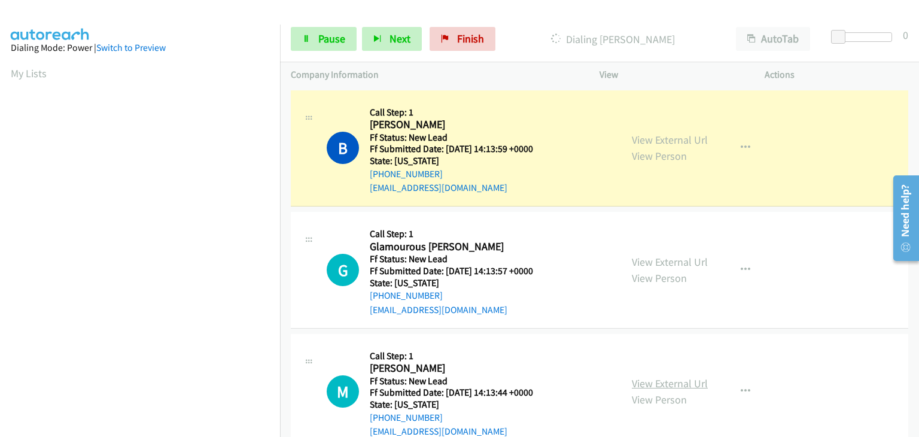
click at [668, 381] on link "View External Url" at bounding box center [670, 383] width 76 height 14
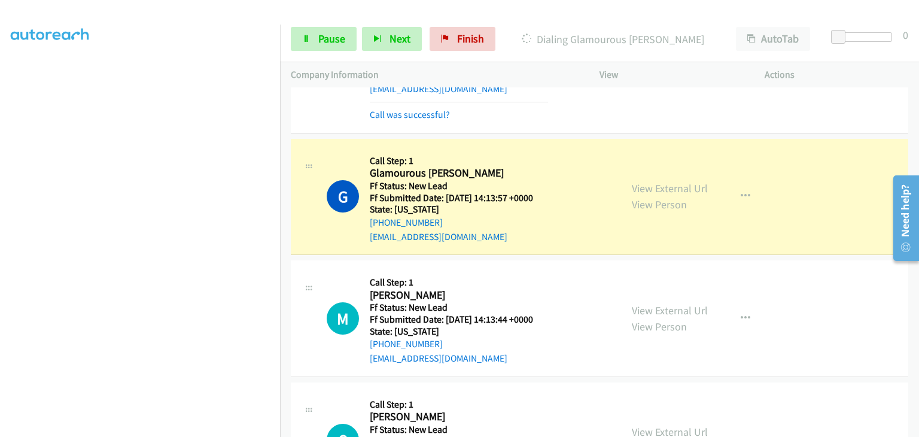
scroll to position [120, 0]
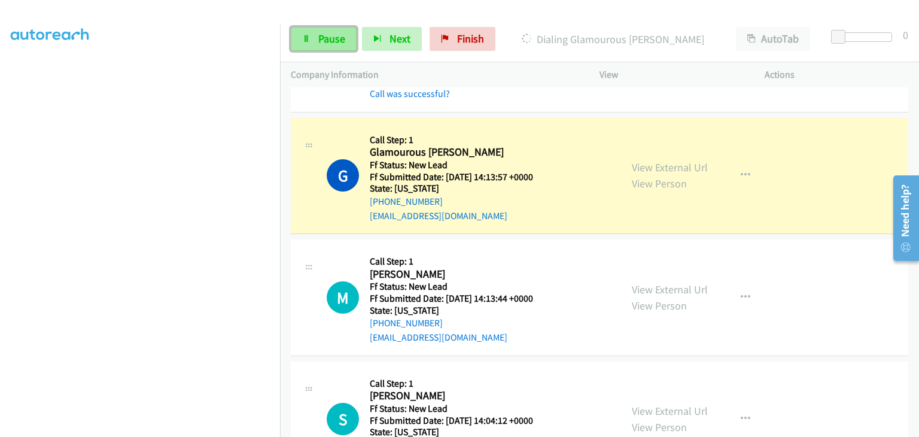
click at [335, 47] on link "Pause" at bounding box center [324, 39] width 66 height 24
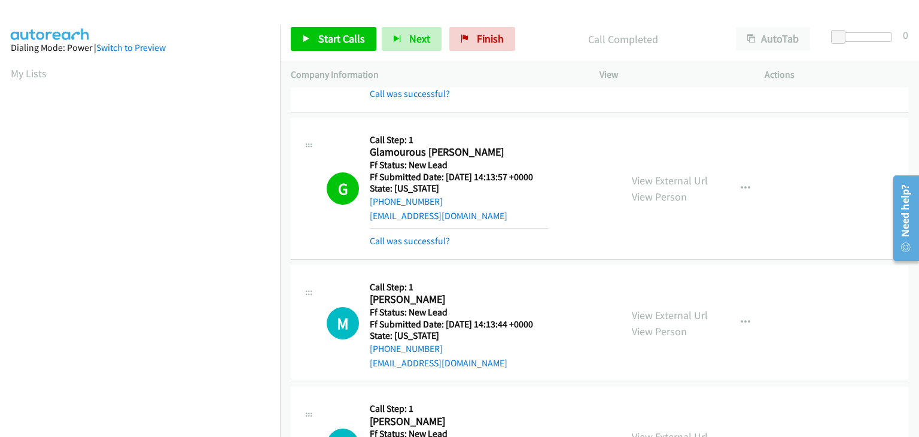
scroll to position [235, 0]
click at [406, 240] on link "Call was successful?" at bounding box center [410, 240] width 80 height 11
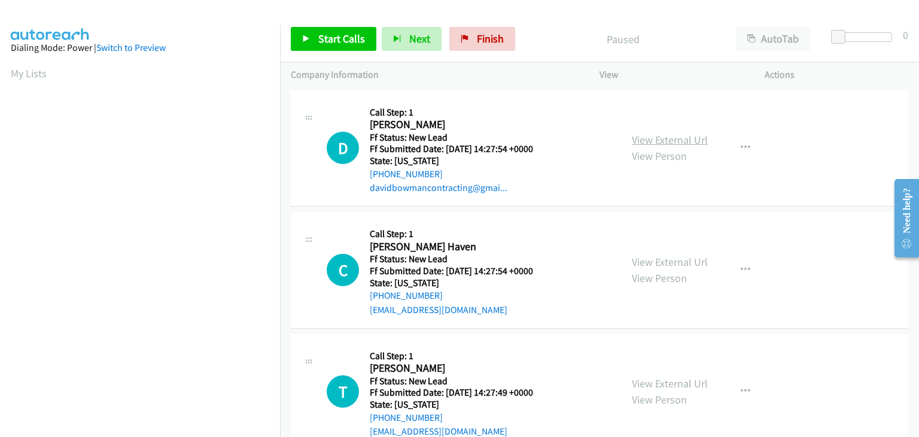
click at [661, 133] on link "View External Url" at bounding box center [670, 140] width 76 height 14
click at [333, 35] on span "Start Calls" at bounding box center [341, 39] width 47 height 14
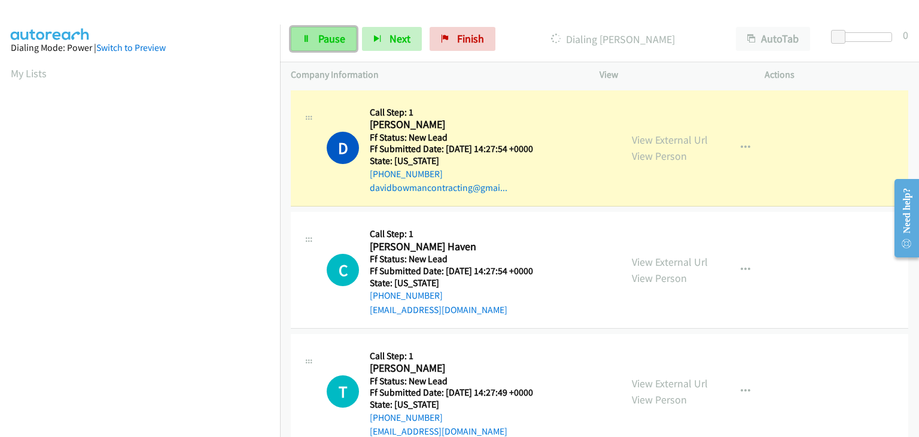
click at [326, 38] on span "Pause" at bounding box center [331, 39] width 27 height 14
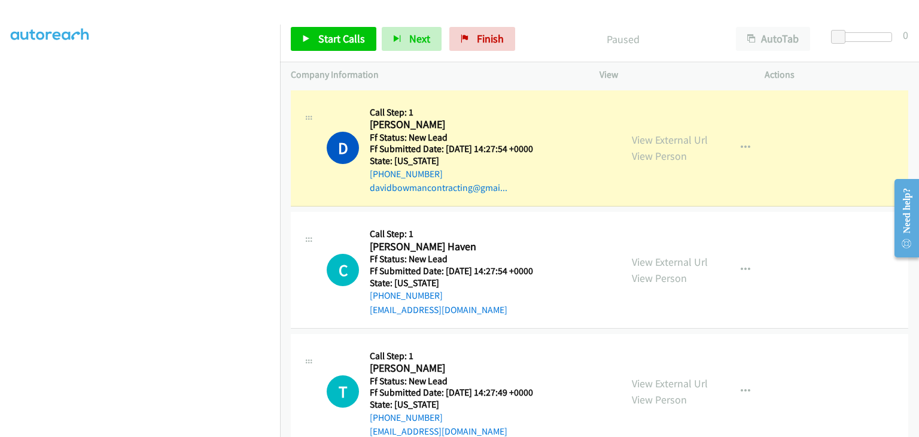
scroll to position [235, 0]
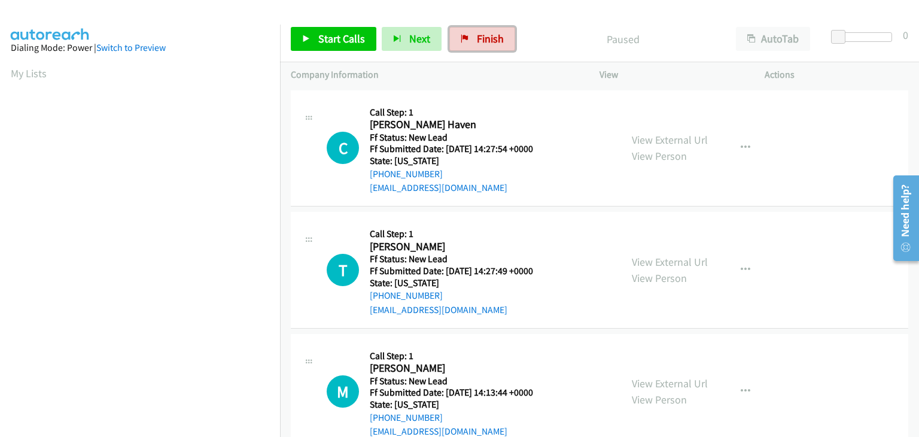
drag, startPoint x: 479, startPoint y: 37, endPoint x: 499, endPoint y: 63, distance: 33.3
click at [479, 37] on span "Finish" at bounding box center [490, 39] width 27 height 14
click at [638, 136] on link "View External Url" at bounding box center [670, 140] width 76 height 14
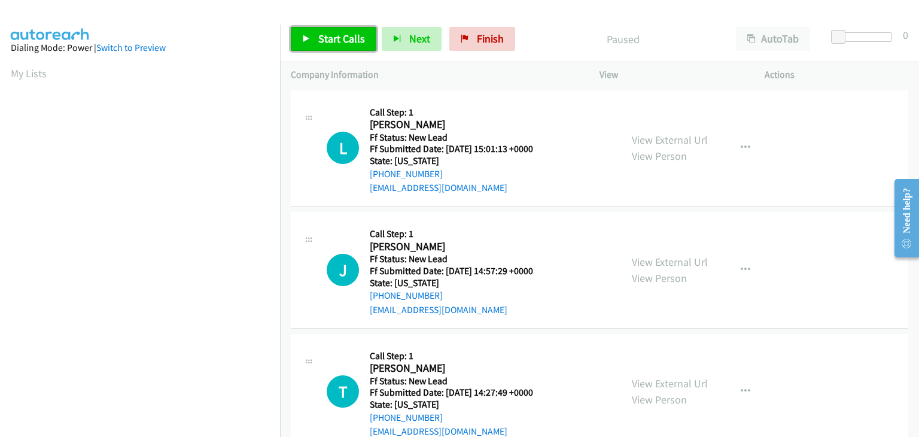
click at [311, 33] on link "Start Calls" at bounding box center [334, 39] width 86 height 24
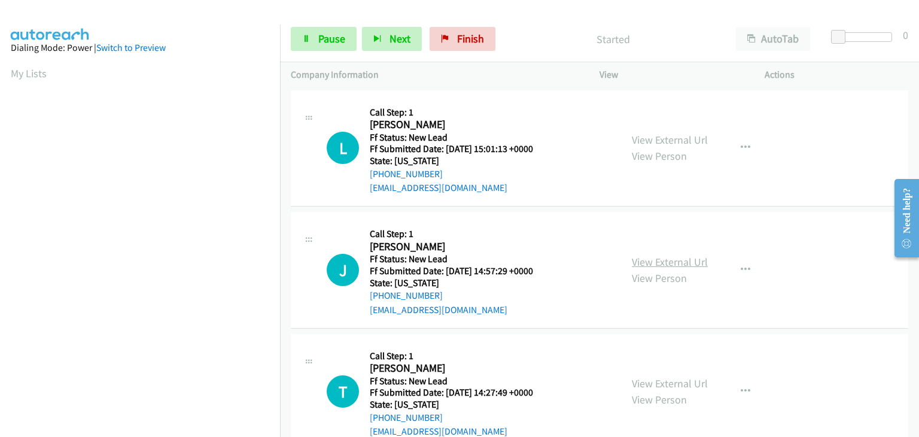
click at [664, 261] on link "View External Url" at bounding box center [670, 262] width 76 height 14
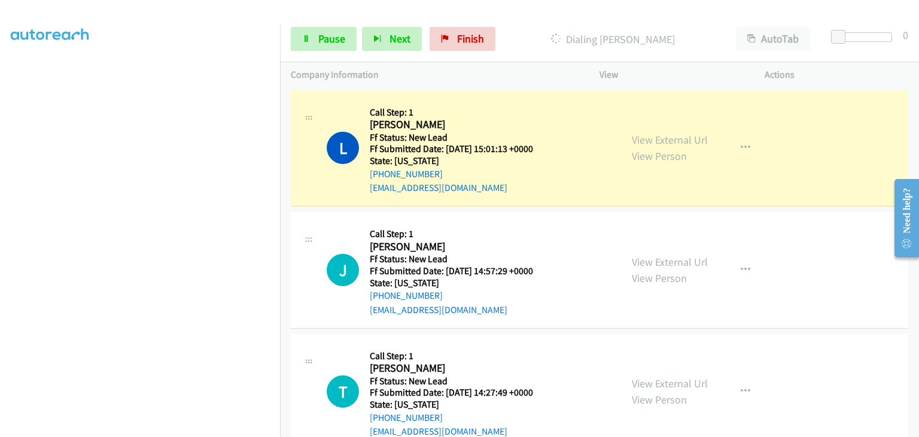
scroll to position [235, 0]
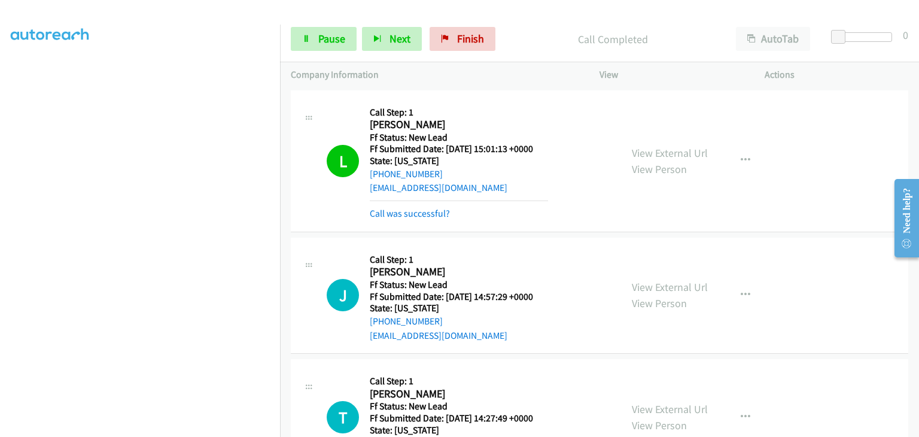
click at [419, 206] on div "Call was successful?" at bounding box center [459, 213] width 178 height 14
click at [423, 210] on link "Call was successful?" at bounding box center [410, 213] width 80 height 11
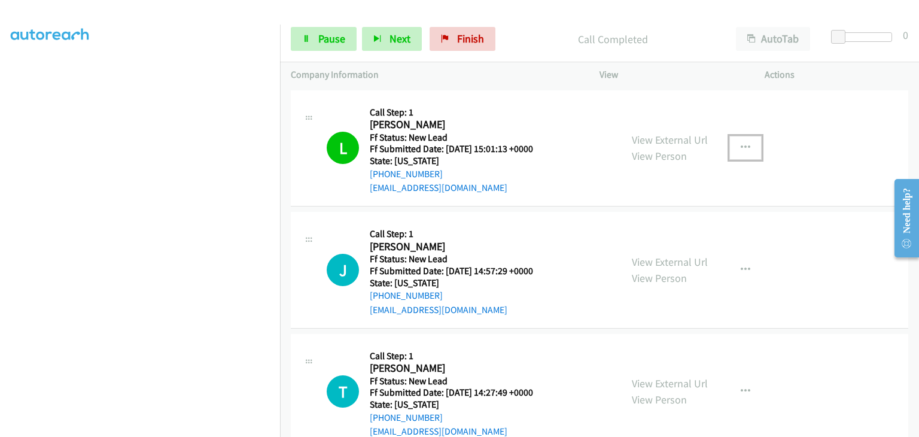
click at [741, 149] on icon "button" at bounding box center [746, 148] width 10 height 10
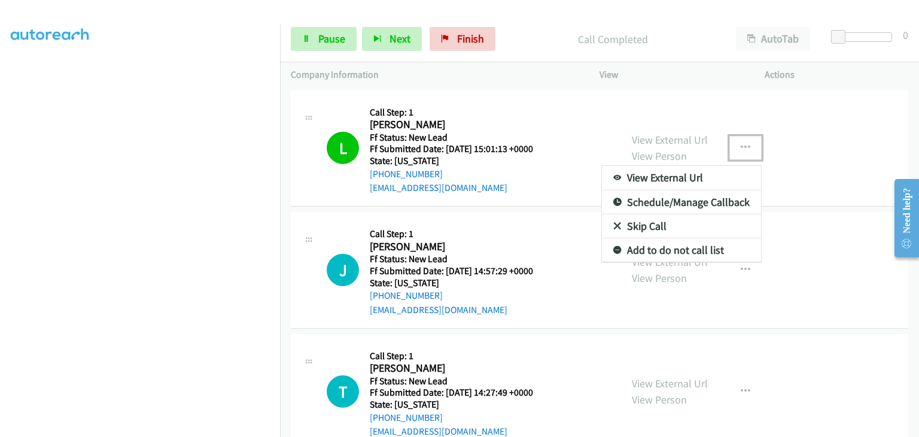
click at [685, 246] on link "Add to do not call list" at bounding box center [681, 250] width 159 height 24
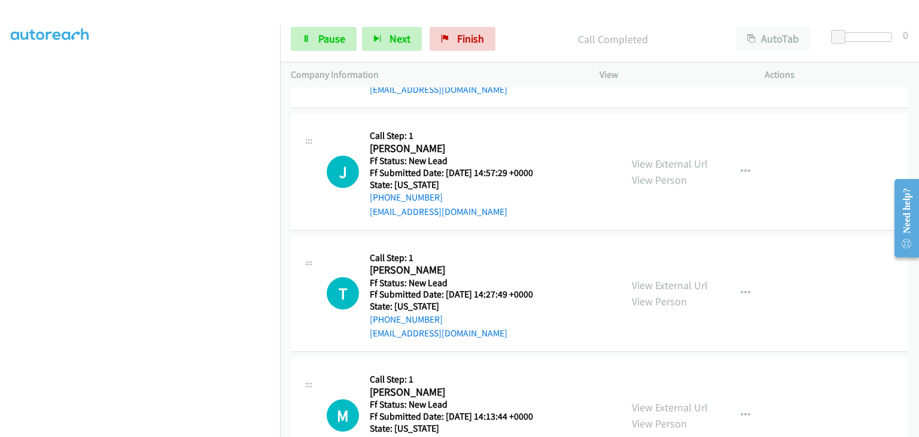
scroll to position [120, 0]
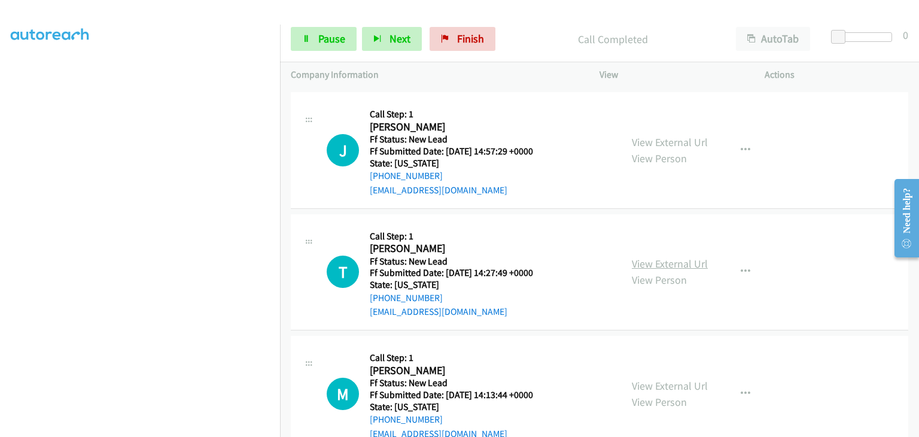
click at [688, 269] on link "View External Url" at bounding box center [670, 264] width 76 height 14
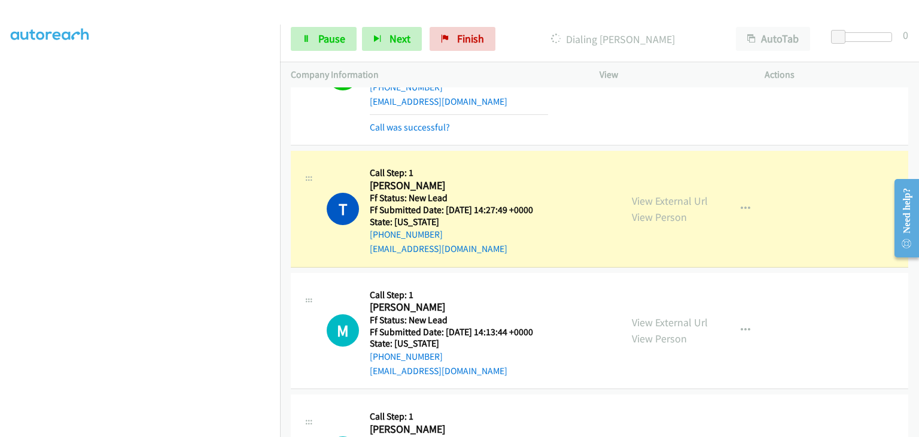
scroll to position [239, 0]
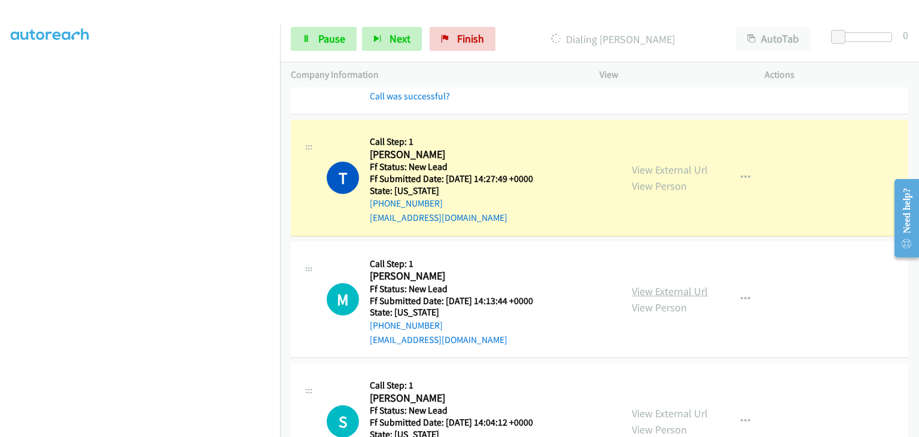
click at [649, 290] on link "View External Url" at bounding box center [670, 291] width 76 height 14
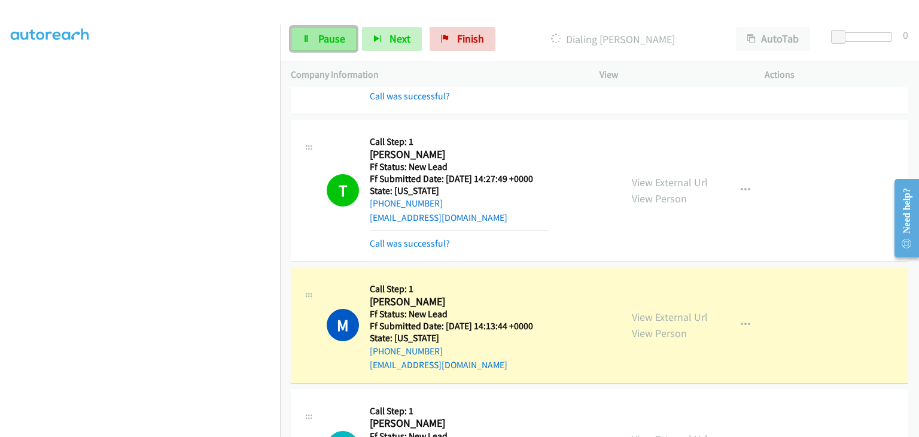
click at [324, 38] on span "Pause" at bounding box center [331, 39] width 27 height 14
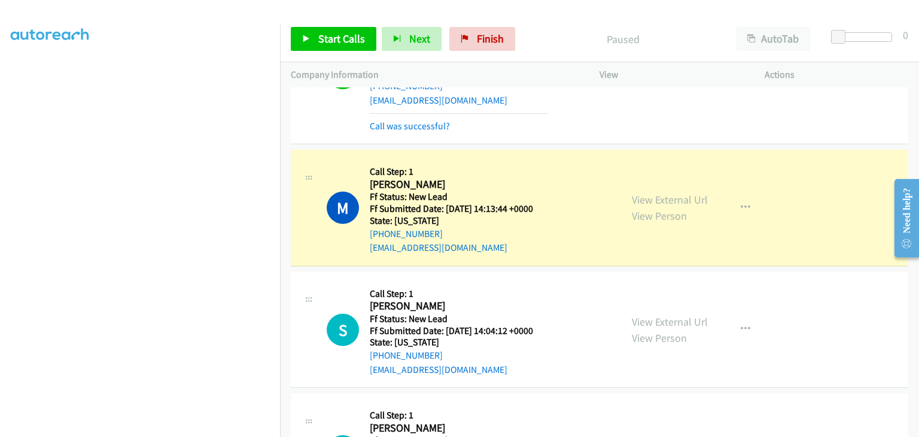
scroll to position [359, 0]
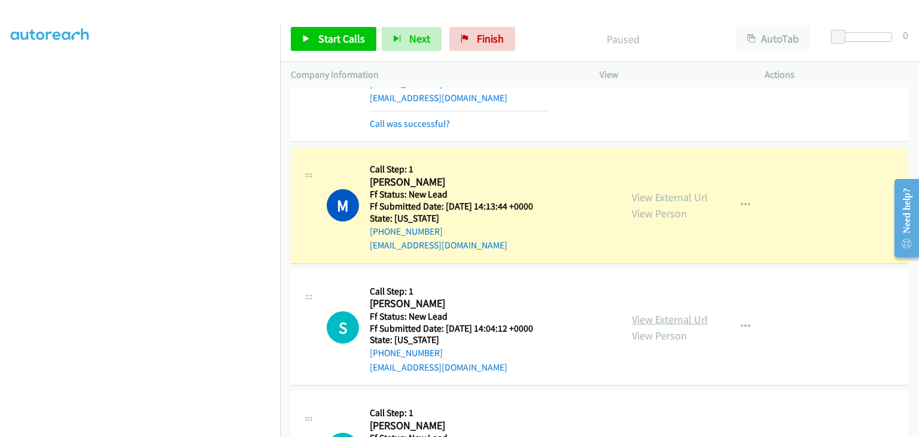
click at [637, 317] on link "View External Url" at bounding box center [670, 319] width 76 height 14
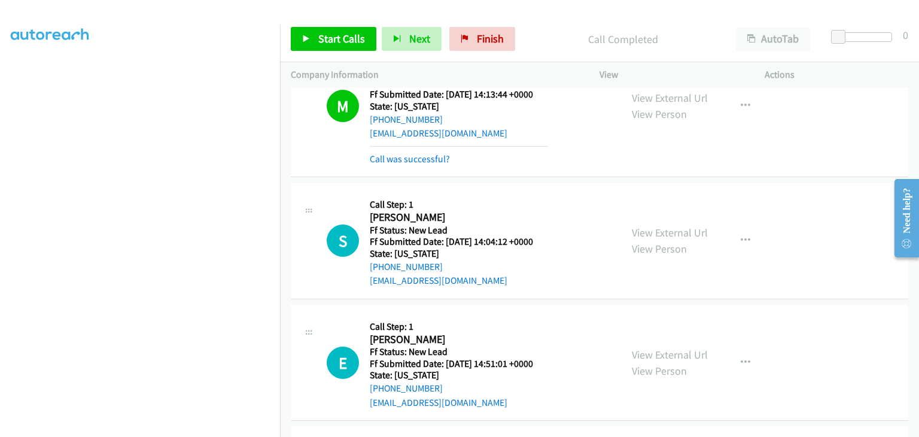
scroll to position [479, 0]
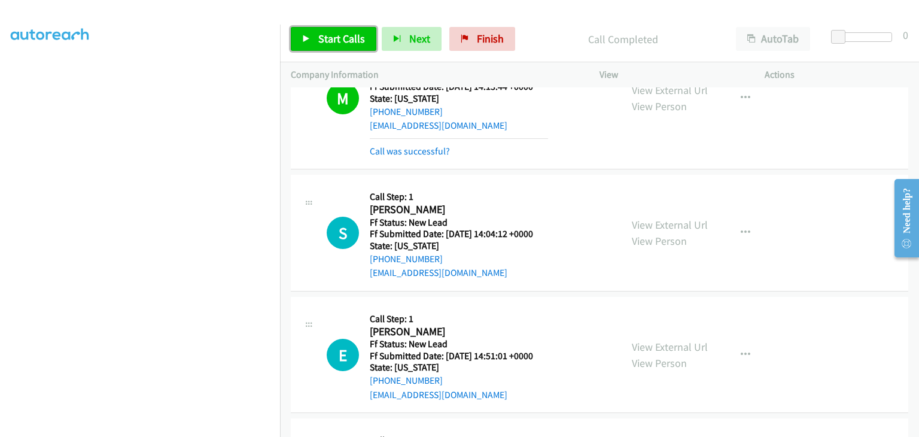
drag, startPoint x: 322, startPoint y: 34, endPoint x: 448, endPoint y: 79, distance: 133.5
click at [322, 34] on span "Start Calls" at bounding box center [341, 39] width 47 height 14
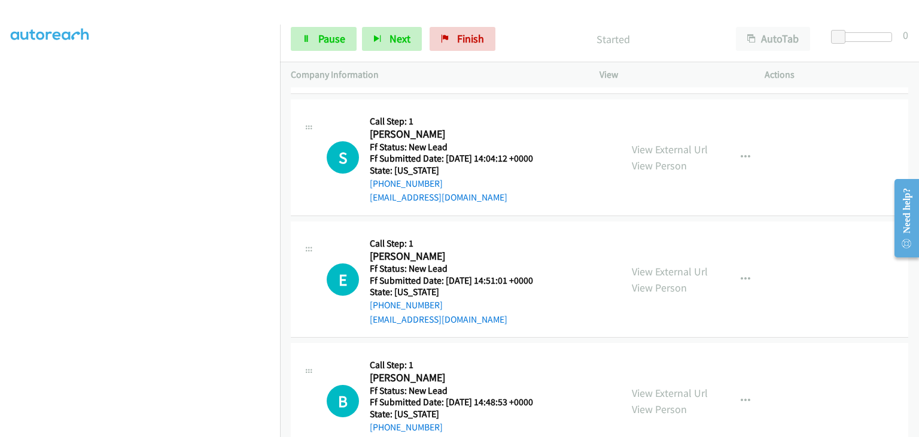
scroll to position [539, 0]
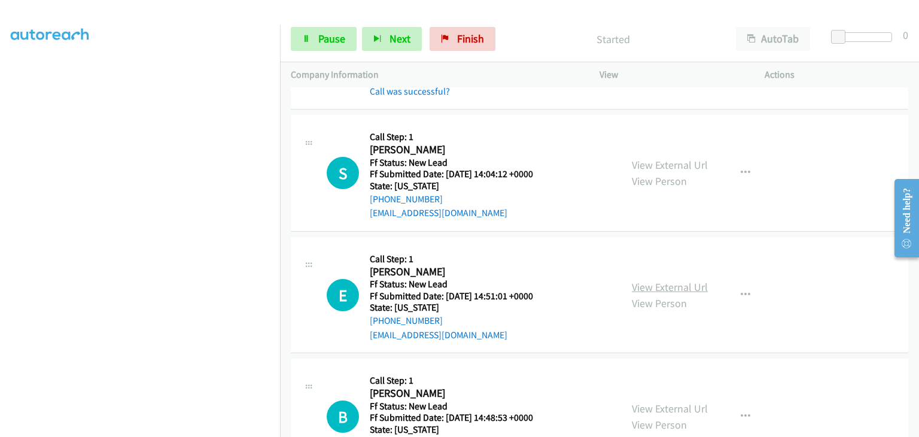
click at [642, 285] on link "View External Url" at bounding box center [670, 287] width 76 height 14
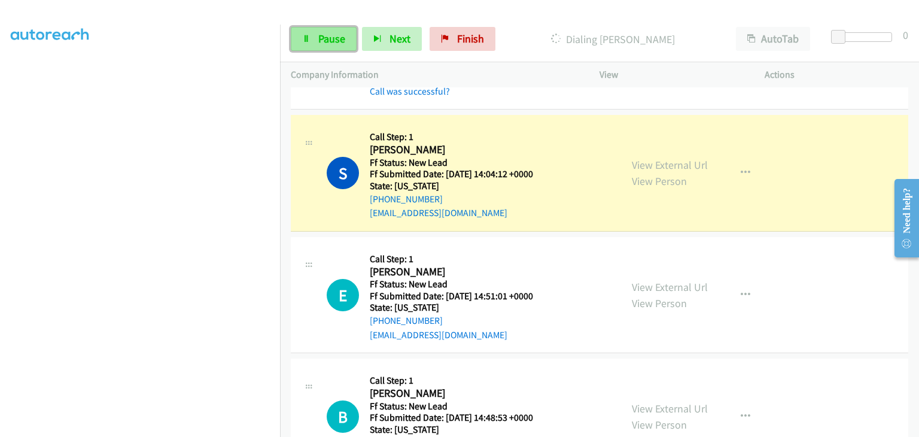
click at [309, 37] on icon at bounding box center [306, 39] width 8 height 8
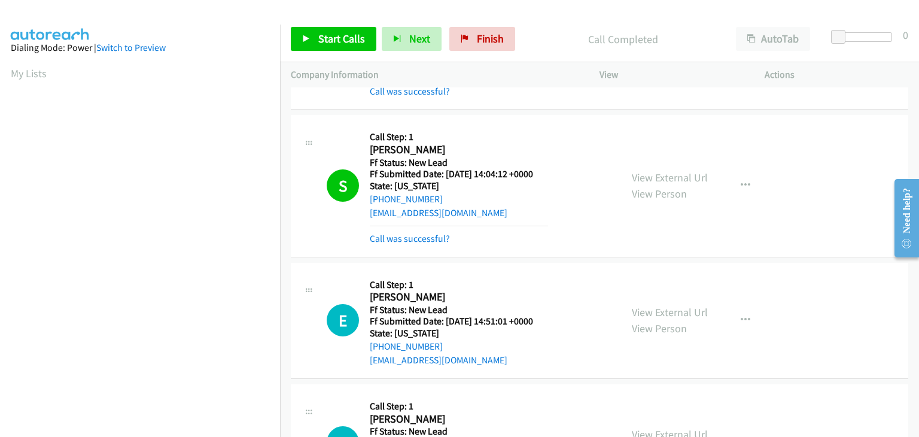
scroll to position [235, 0]
click at [423, 239] on link "Call was successful?" at bounding box center [410, 238] width 80 height 11
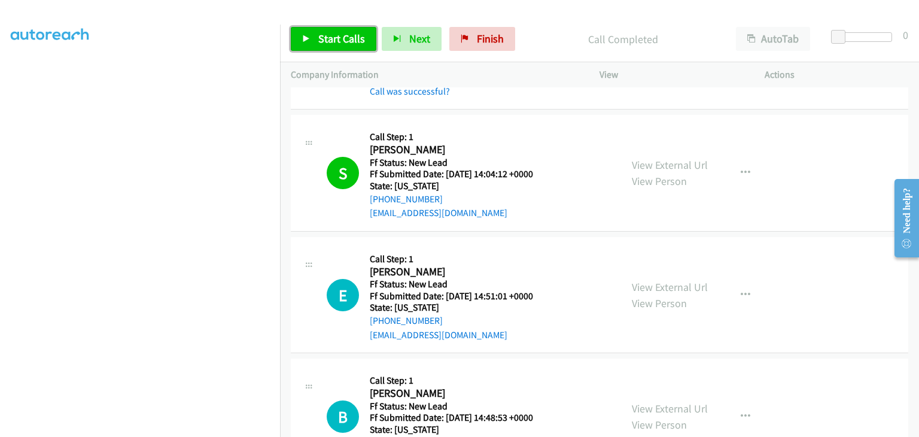
click at [346, 46] on link "Start Calls" at bounding box center [334, 39] width 86 height 24
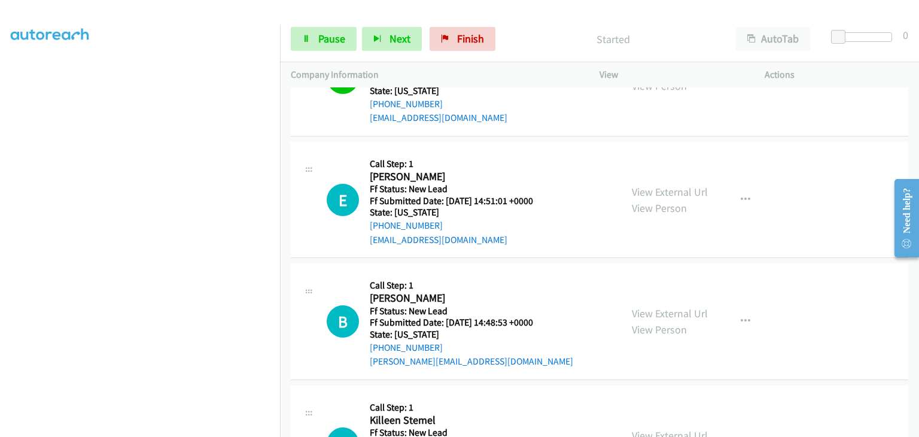
scroll to position [598, 0]
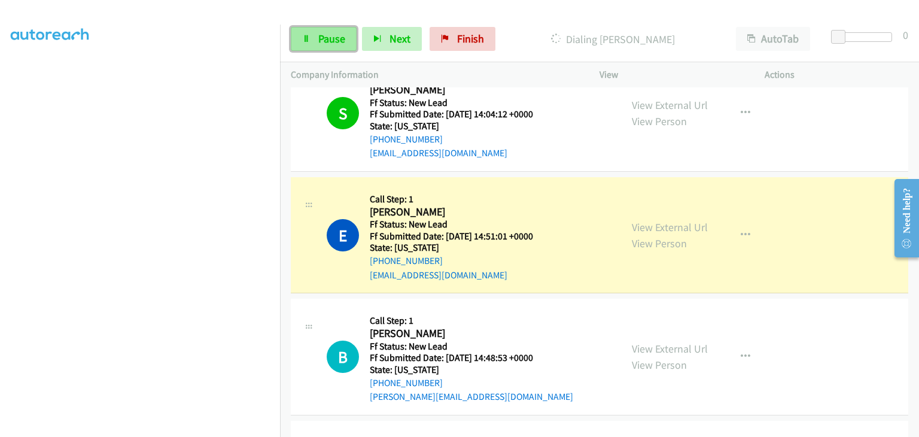
click at [328, 42] on span "Pause" at bounding box center [331, 39] width 27 height 14
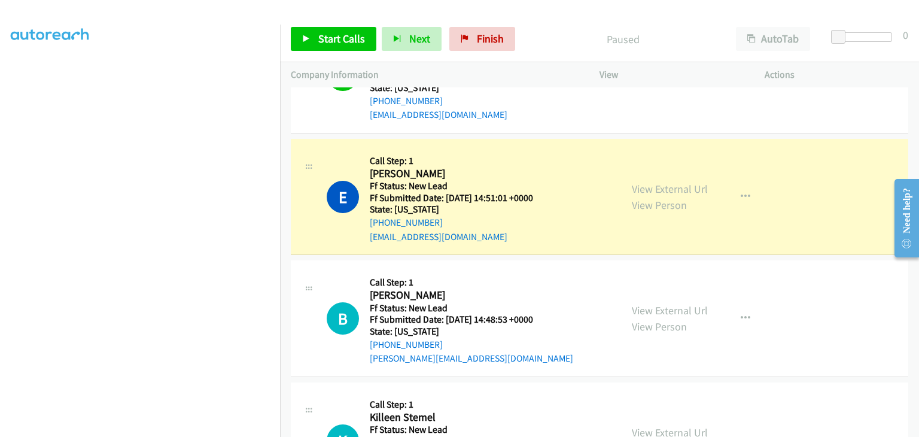
scroll to position [658, 0]
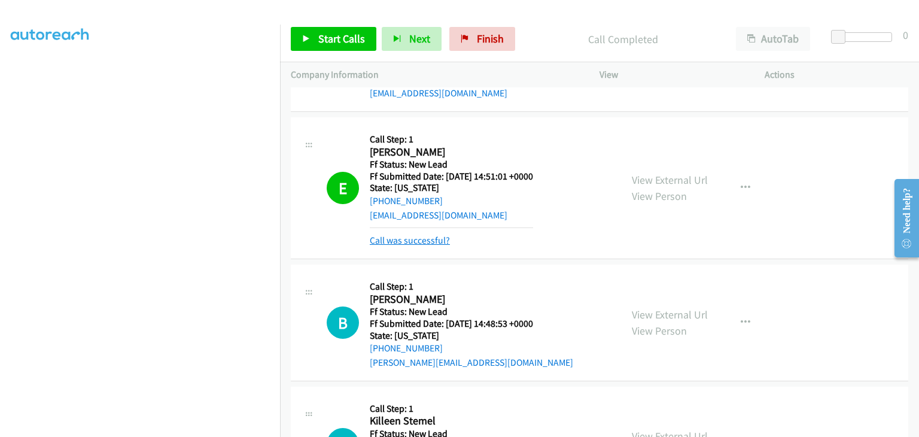
click at [415, 239] on link "Call was successful?" at bounding box center [410, 240] width 80 height 11
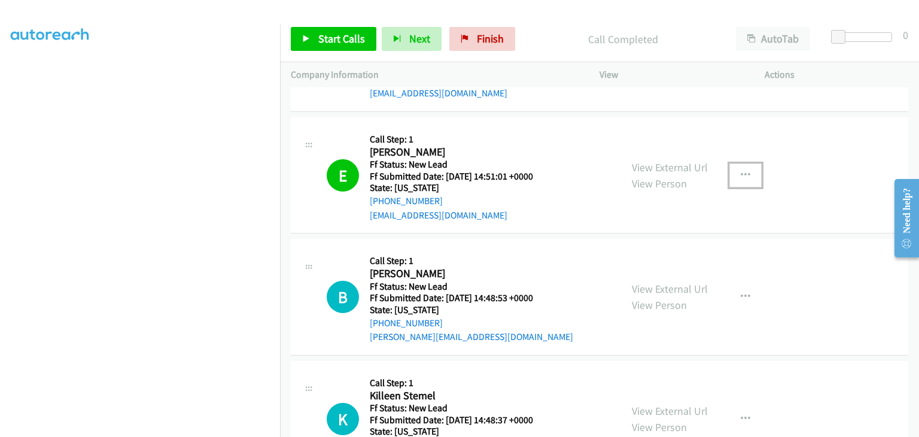
click at [741, 171] on icon "button" at bounding box center [746, 176] width 10 height 10
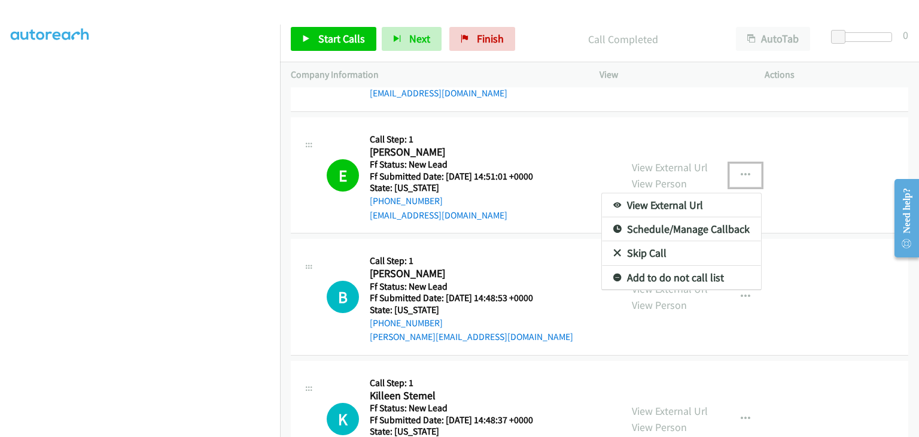
click at [660, 278] on link "Add to do not call list" at bounding box center [681, 278] width 159 height 24
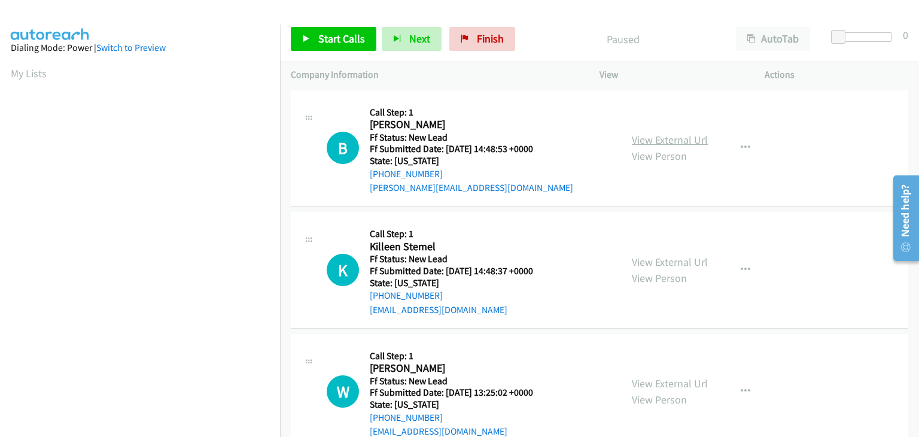
click at [655, 140] on link "View External Url" at bounding box center [670, 140] width 76 height 14
click at [321, 43] on span "Start Calls" at bounding box center [341, 39] width 47 height 14
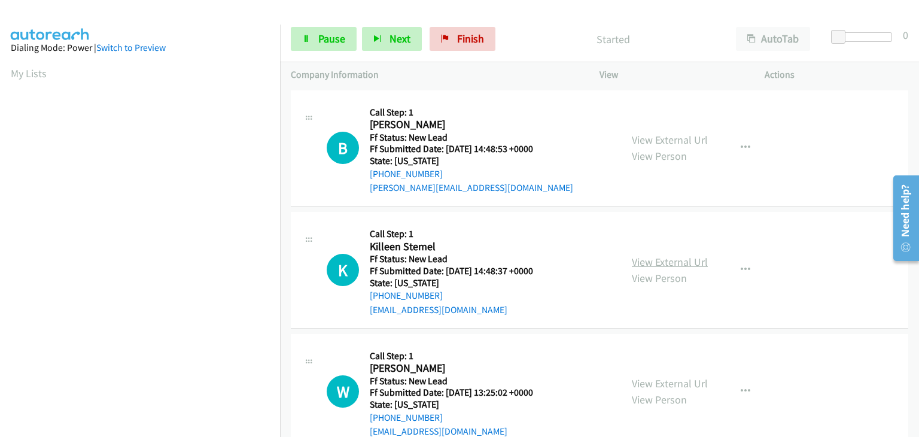
click at [665, 262] on link "View External Url" at bounding box center [670, 262] width 76 height 14
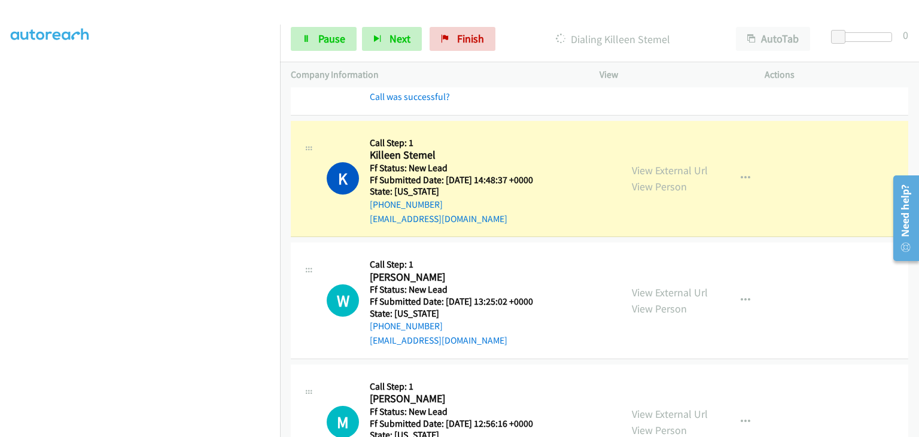
scroll to position [120, 0]
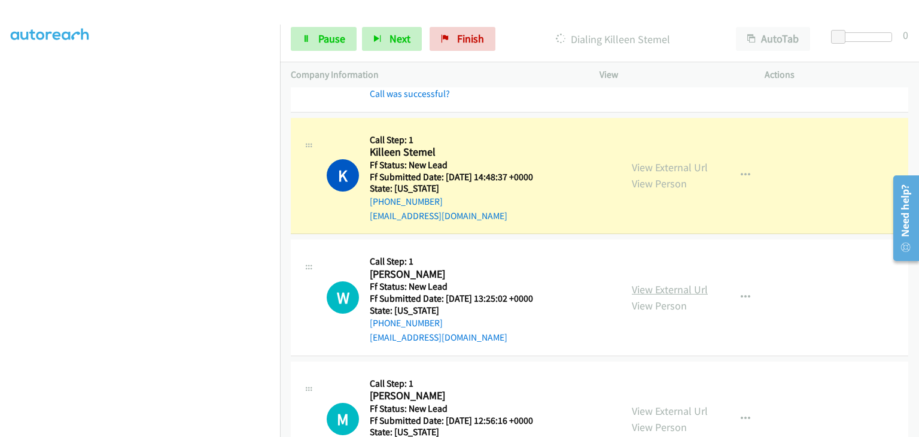
click at [659, 291] on link "View External Url" at bounding box center [670, 289] width 76 height 14
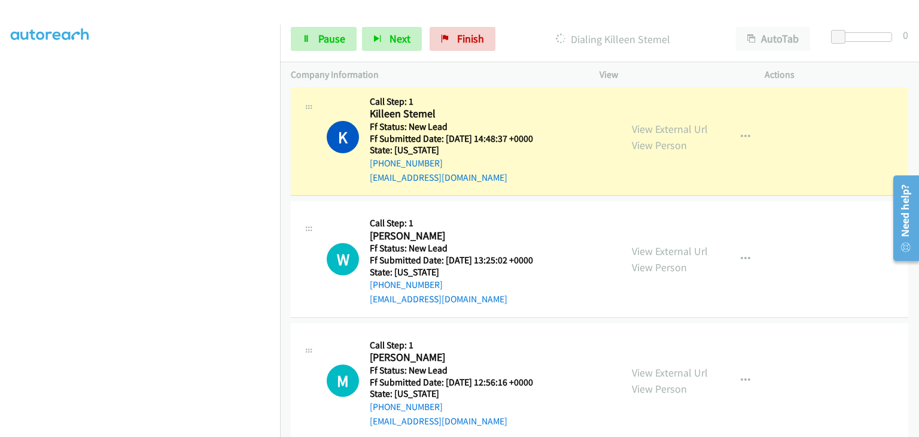
scroll to position [180, 0]
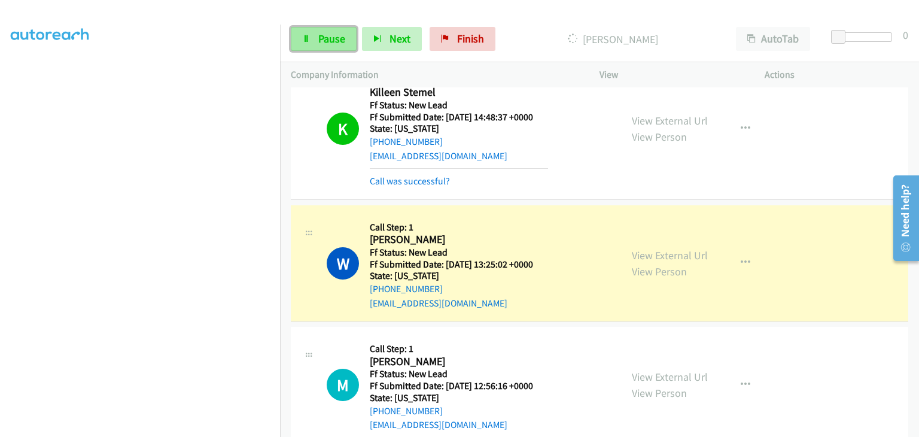
click at [320, 41] on span "Pause" at bounding box center [331, 39] width 27 height 14
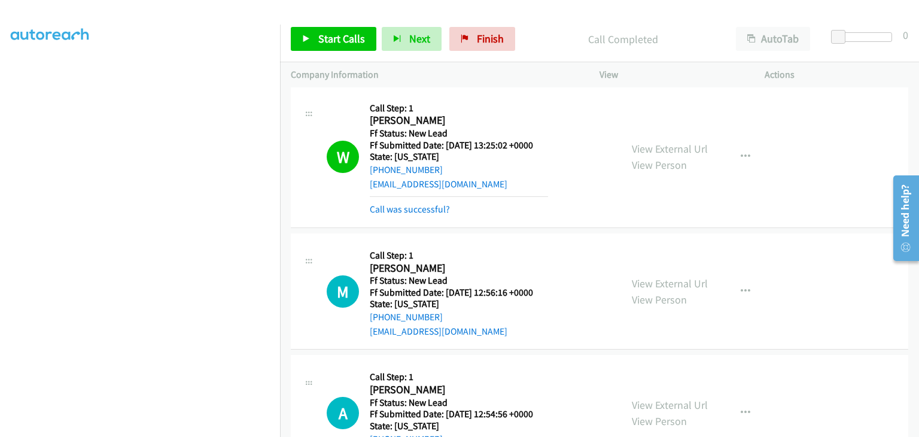
scroll to position [299, 0]
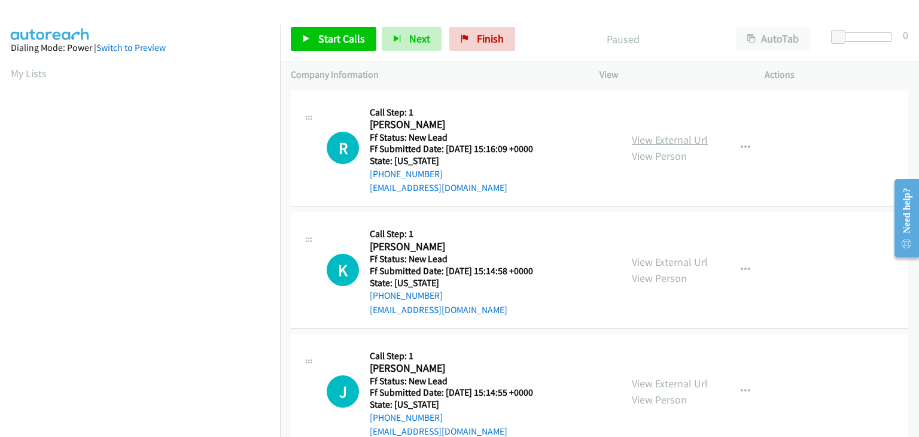
click at [654, 139] on link "View External Url" at bounding box center [670, 140] width 76 height 14
click at [321, 37] on span "Start Calls" at bounding box center [341, 39] width 47 height 14
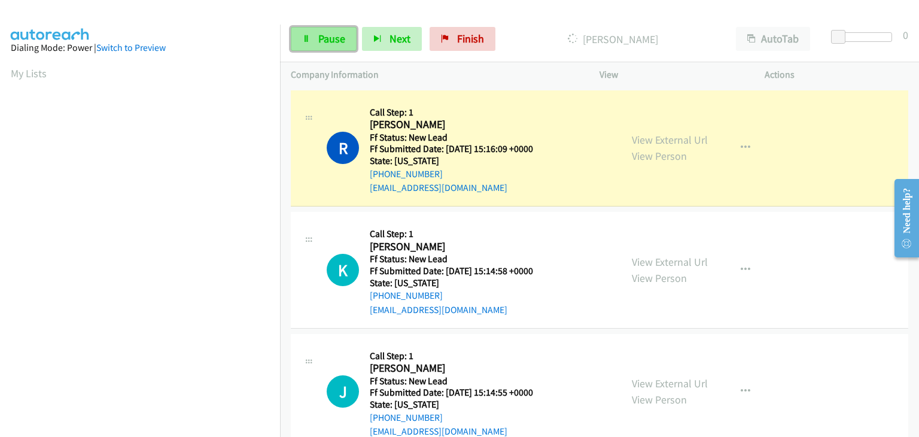
click at [337, 39] on span "Pause" at bounding box center [331, 39] width 27 height 14
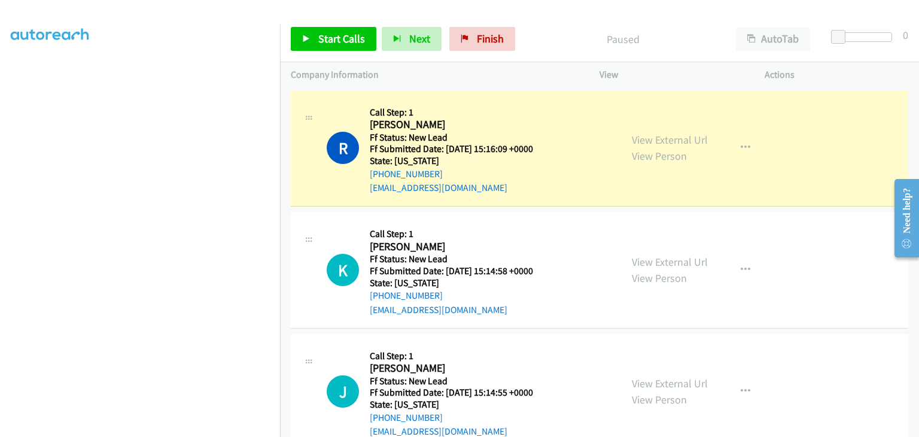
scroll to position [235, 0]
click at [668, 135] on link "View External Url" at bounding box center [670, 140] width 76 height 14
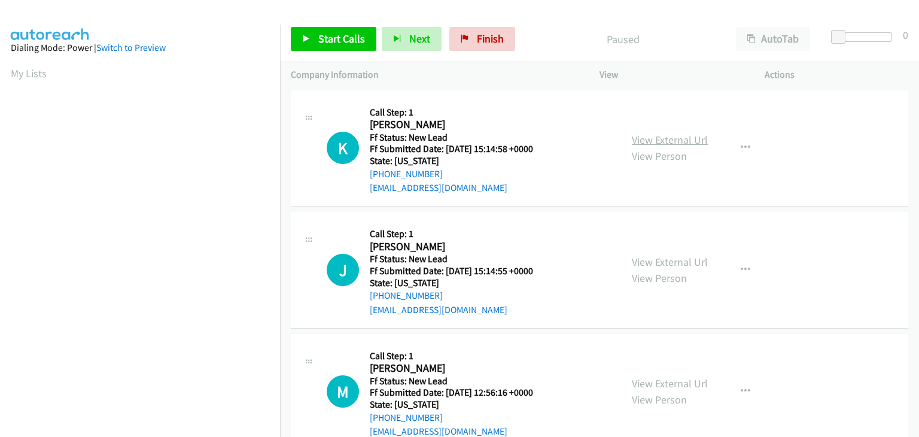
click at [669, 144] on link "View External Url" at bounding box center [670, 140] width 76 height 14
click at [312, 34] on link "Start Calls" at bounding box center [334, 39] width 86 height 24
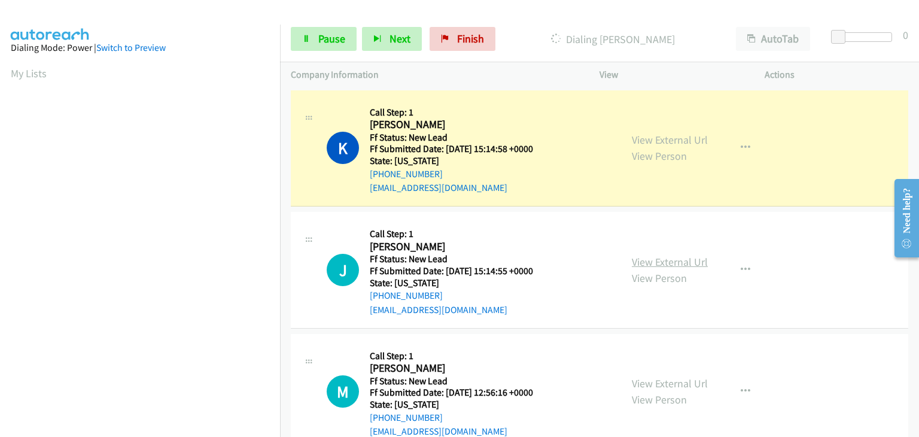
click at [642, 255] on link "View External Url" at bounding box center [670, 262] width 76 height 14
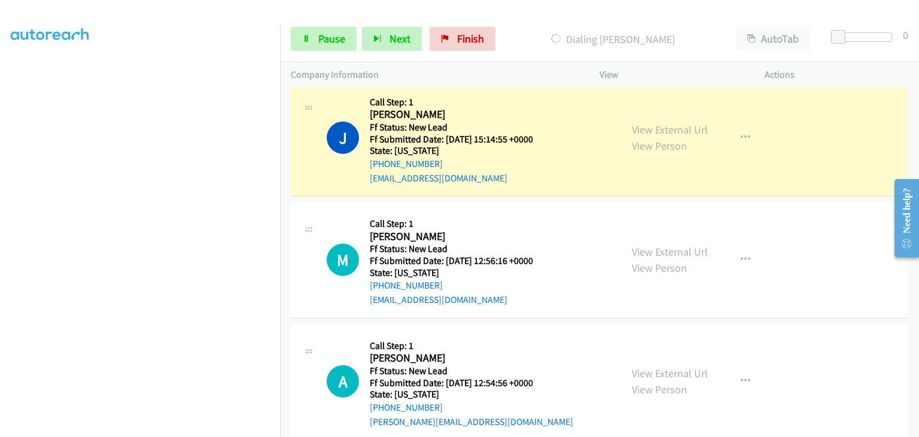
scroll to position [177, 0]
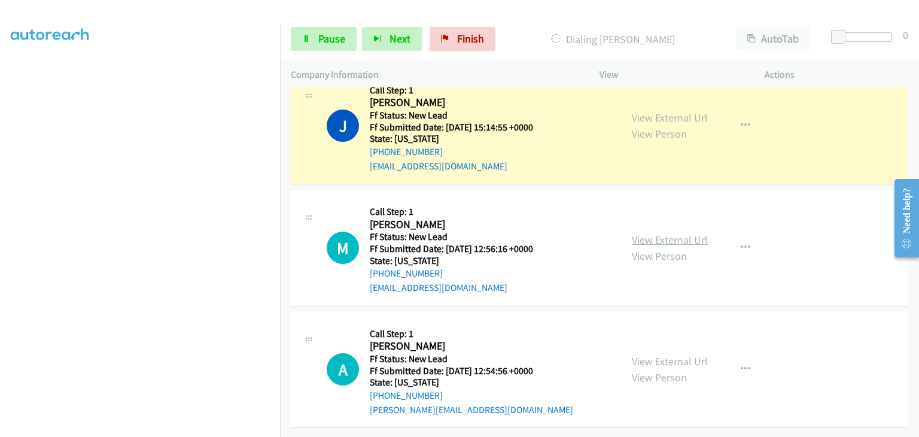
click at [651, 233] on link "View External Url" at bounding box center [670, 240] width 76 height 14
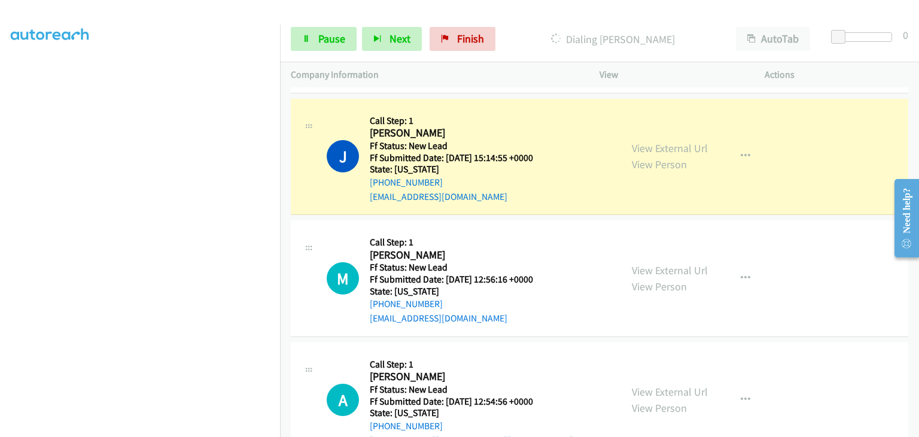
scroll to position [117, 0]
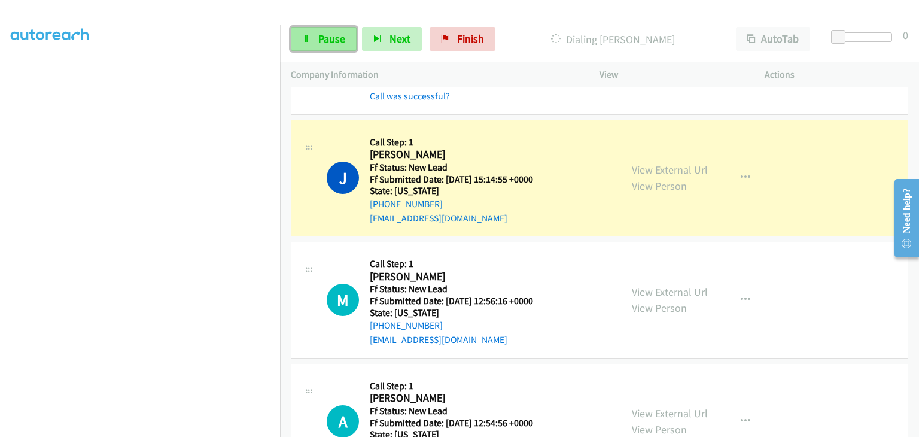
click at [316, 39] on link "Pause" at bounding box center [324, 39] width 66 height 24
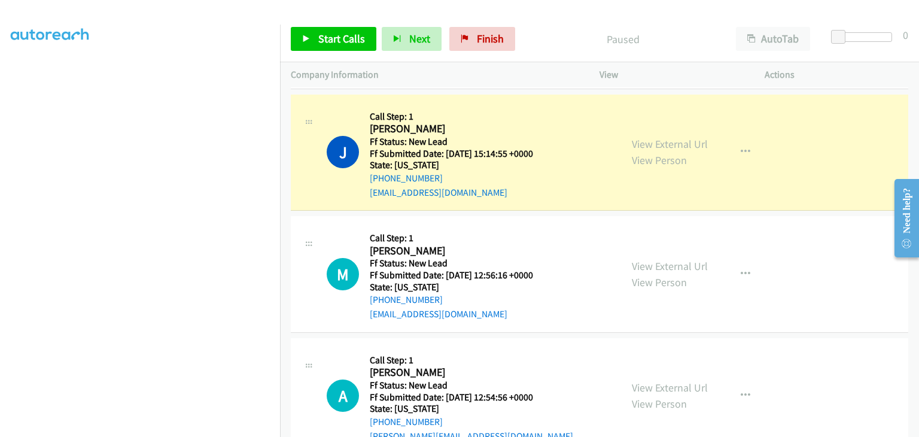
scroll to position [144, 0]
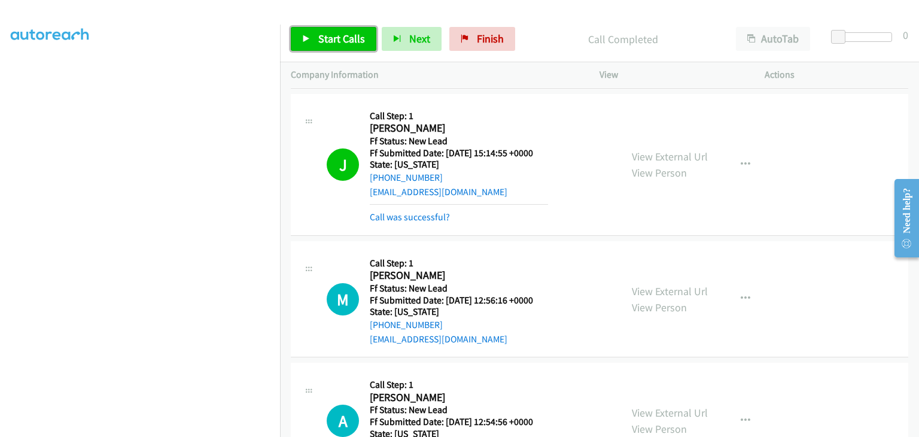
click at [315, 34] on link "Start Calls" at bounding box center [334, 39] width 86 height 24
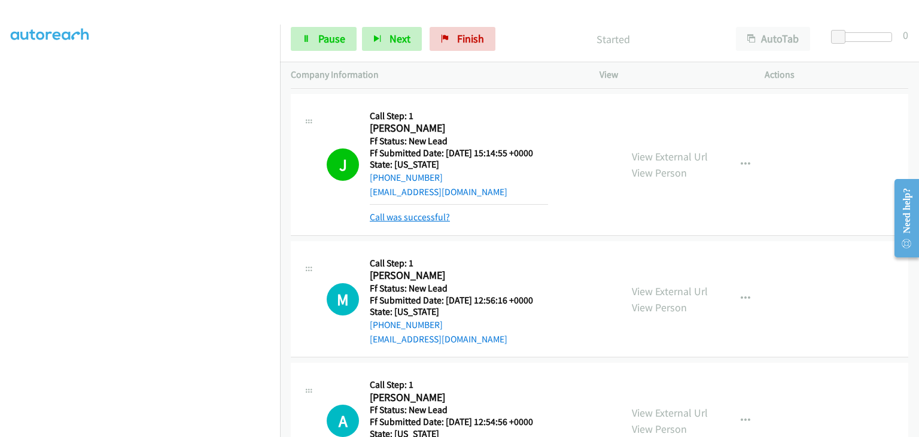
click at [424, 216] on link "Call was successful?" at bounding box center [410, 216] width 80 height 11
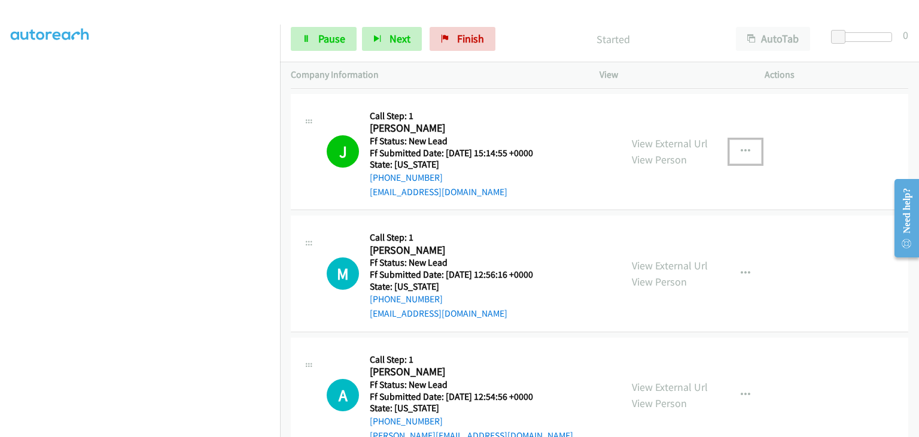
click at [743, 155] on button "button" at bounding box center [746, 151] width 32 height 24
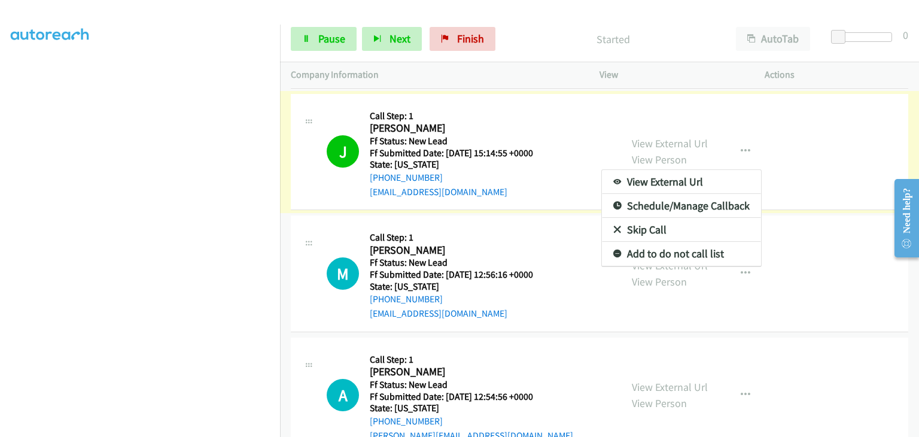
click at [663, 250] on link "Add to do not call list" at bounding box center [681, 254] width 159 height 24
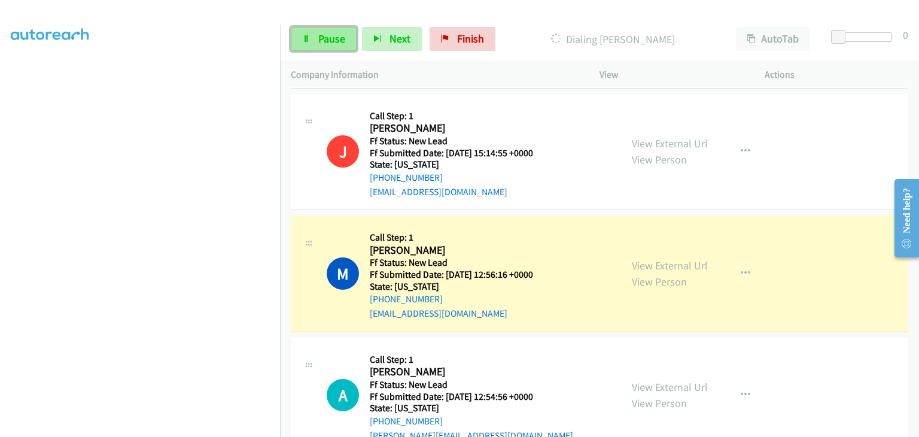
click at [342, 48] on link "Pause" at bounding box center [324, 39] width 66 height 24
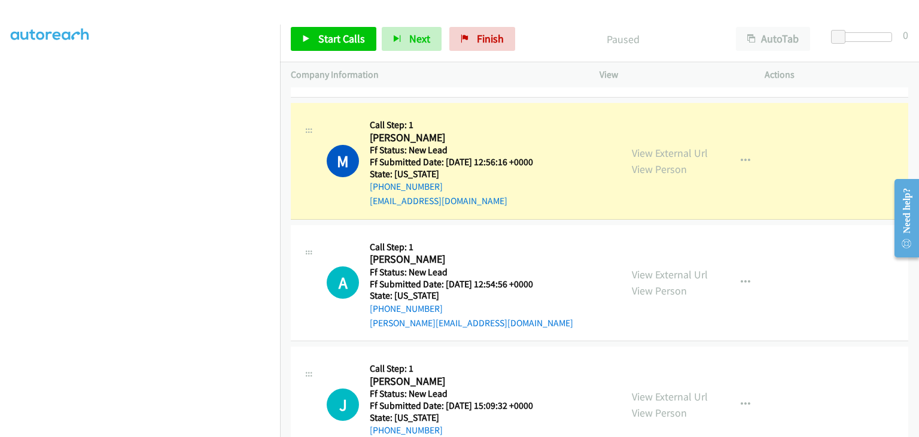
scroll to position [263, 0]
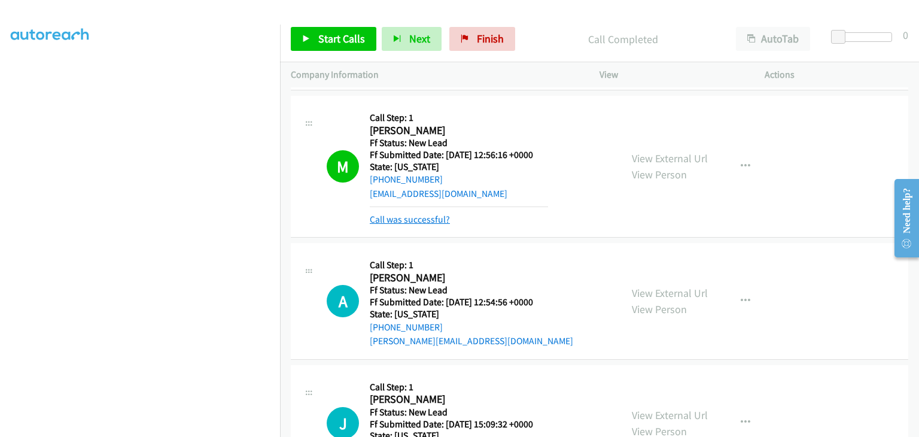
drag, startPoint x: 433, startPoint y: 216, endPoint x: 442, endPoint y: 217, distance: 9.0
click at [433, 216] on link "Call was successful?" at bounding box center [410, 219] width 80 height 11
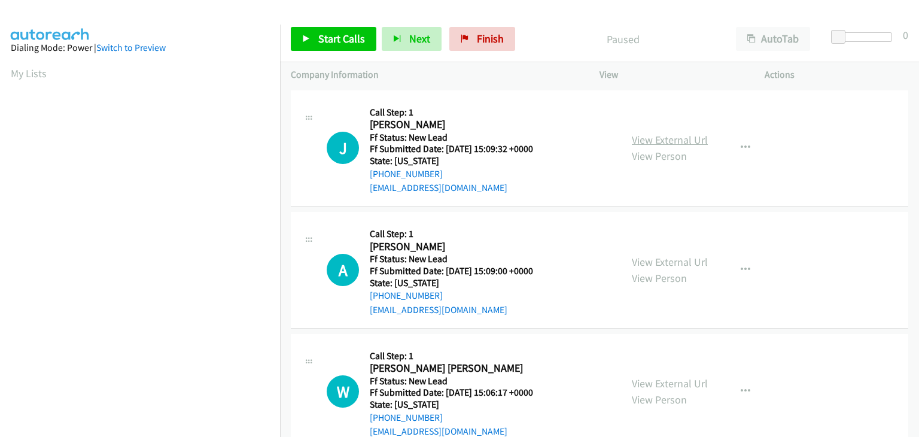
click at [655, 138] on link "View External Url" at bounding box center [670, 140] width 76 height 14
click at [359, 41] on span "Start Calls" at bounding box center [341, 39] width 47 height 14
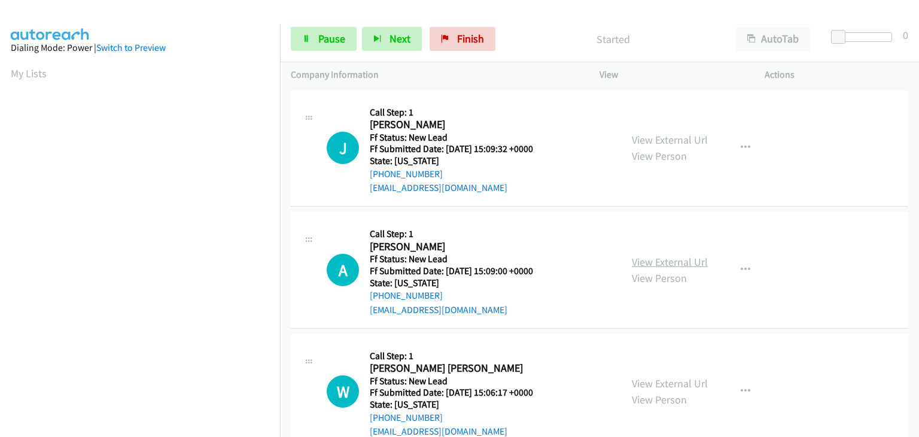
click at [677, 261] on link "View External Url" at bounding box center [670, 262] width 76 height 14
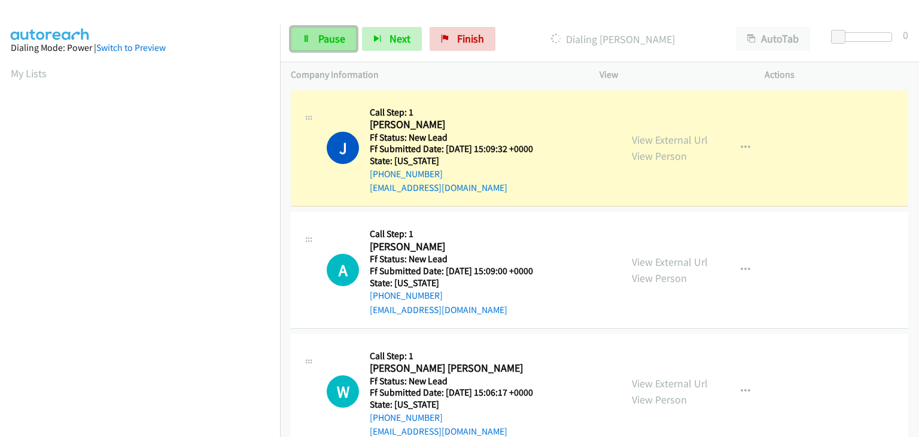
click at [349, 38] on link "Pause" at bounding box center [324, 39] width 66 height 24
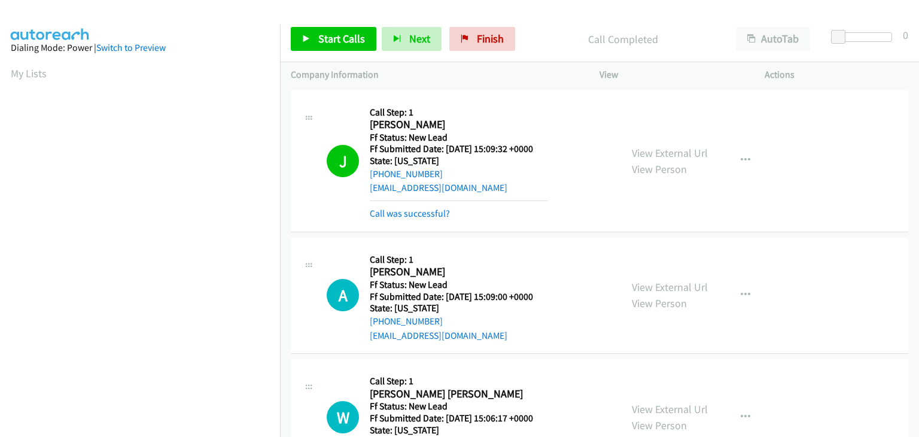
scroll to position [235, 0]
click at [417, 209] on link "Call was successful?" at bounding box center [410, 213] width 80 height 11
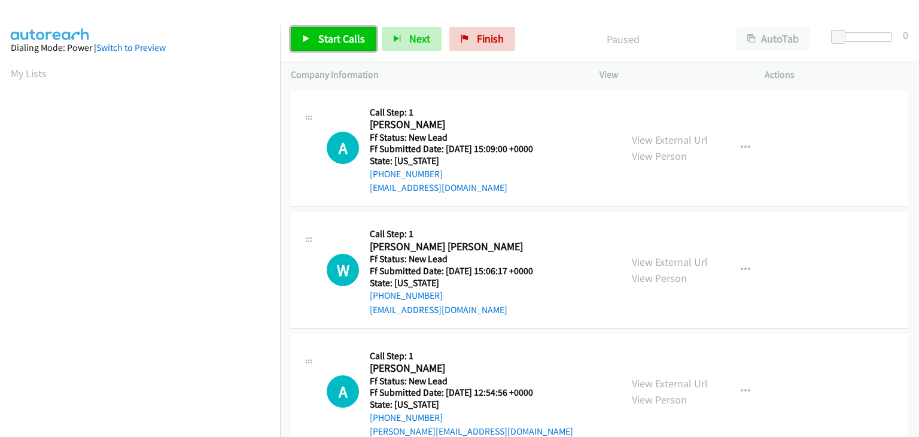
click at [318, 34] on span "Start Calls" at bounding box center [341, 39] width 47 height 14
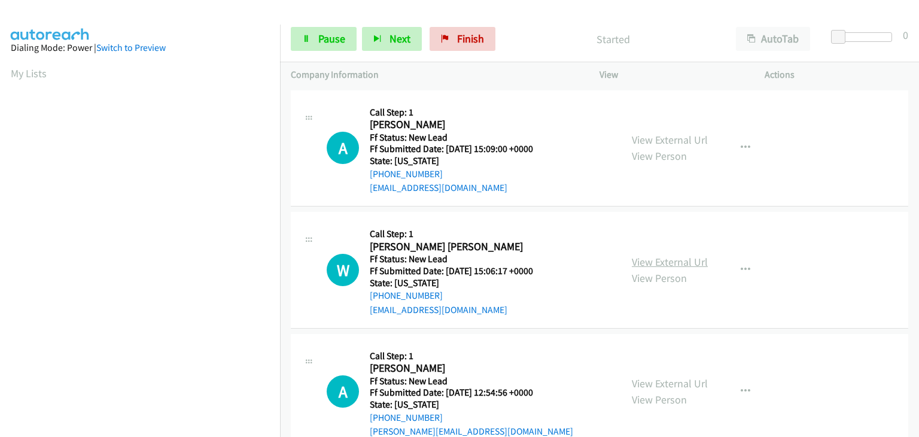
click at [666, 262] on link "View External Url" at bounding box center [670, 262] width 76 height 14
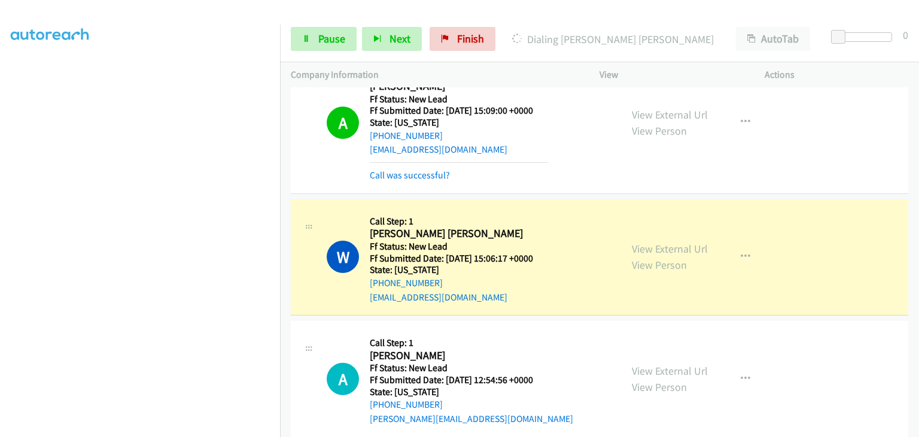
scroll to position [60, 0]
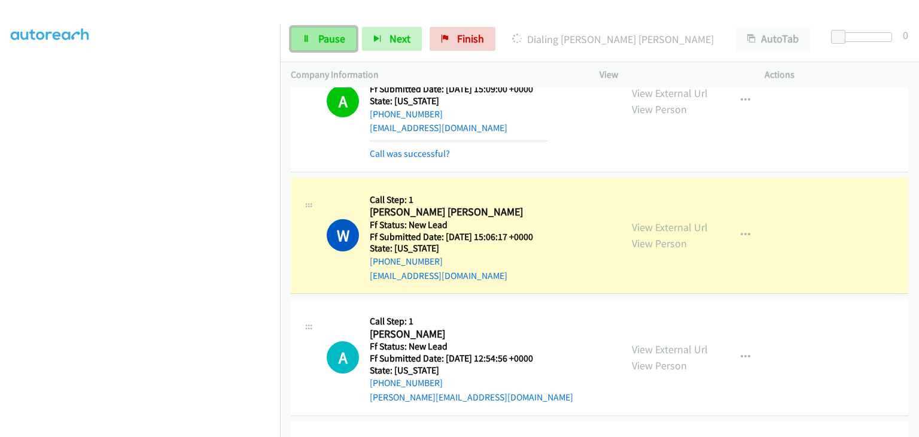
click at [323, 41] on span "Pause" at bounding box center [331, 39] width 27 height 14
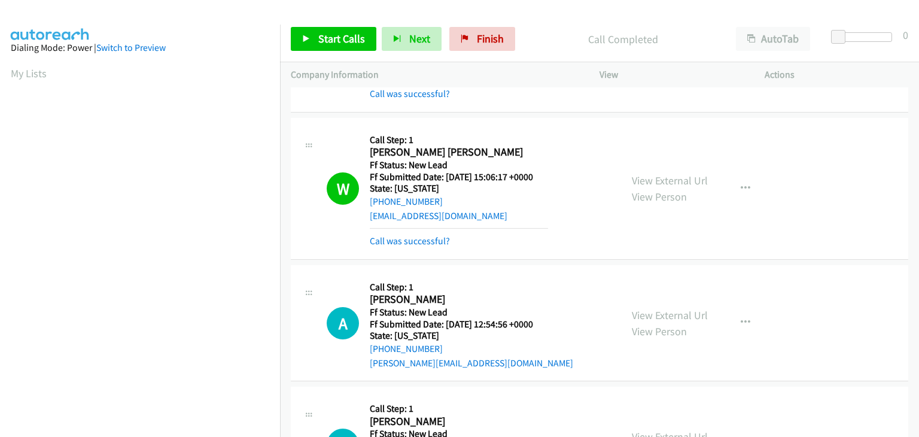
scroll to position [235, 0]
click at [436, 238] on link "Call was successful?" at bounding box center [410, 240] width 80 height 11
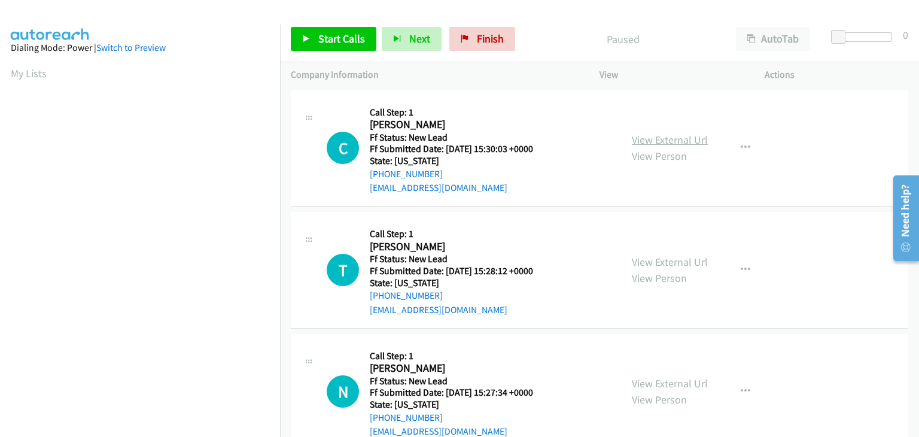
click at [673, 136] on link "View External Url" at bounding box center [670, 140] width 76 height 14
click at [339, 34] on span "Start Calls" at bounding box center [341, 39] width 47 height 14
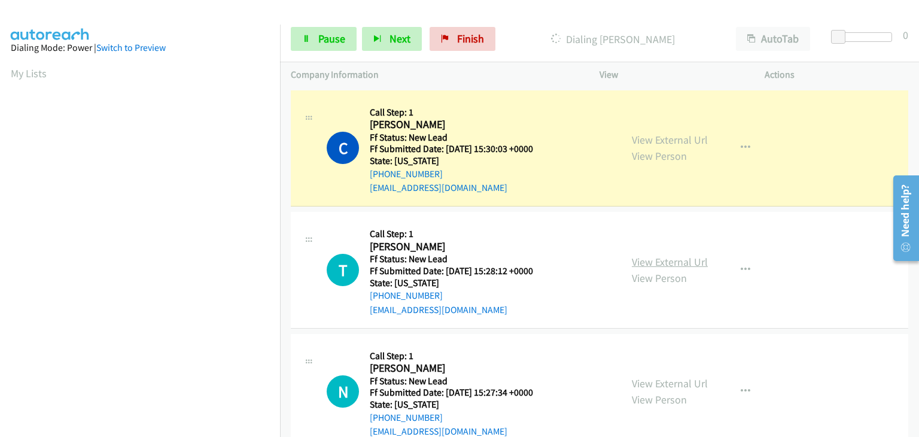
click at [638, 257] on link "View External Url" at bounding box center [670, 262] width 76 height 14
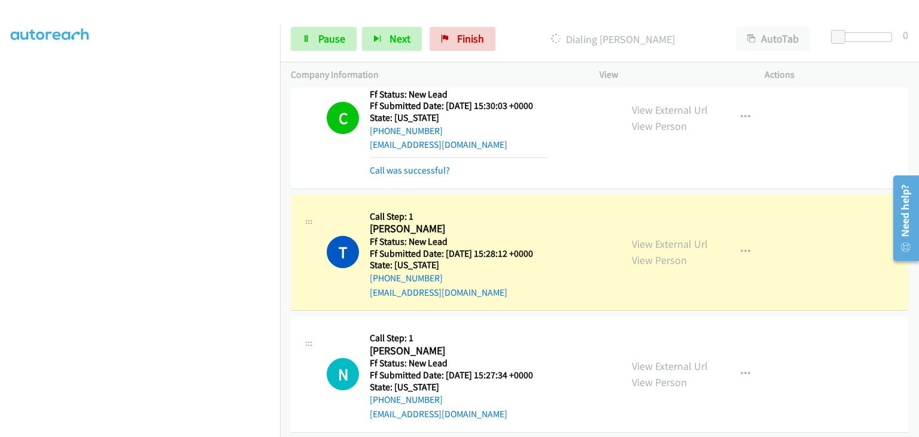
scroll to position [120, 0]
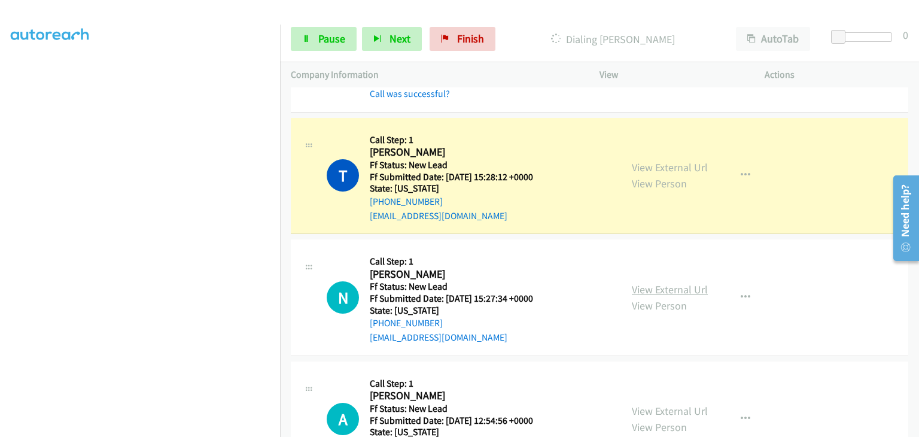
click at [674, 291] on link "View External Url" at bounding box center [670, 289] width 76 height 14
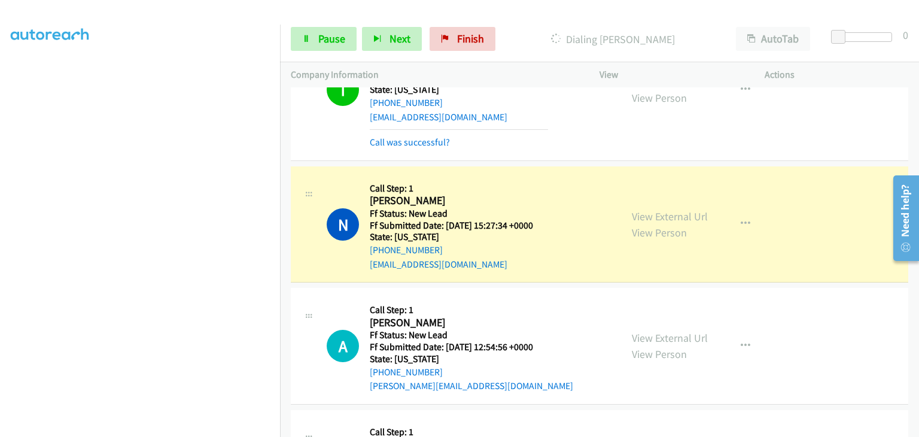
scroll to position [239, 0]
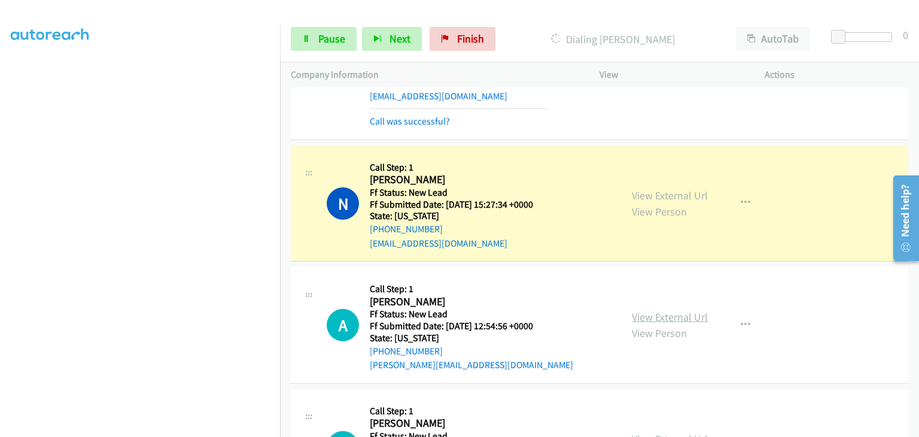
click at [644, 316] on link "View External Url" at bounding box center [670, 317] width 76 height 14
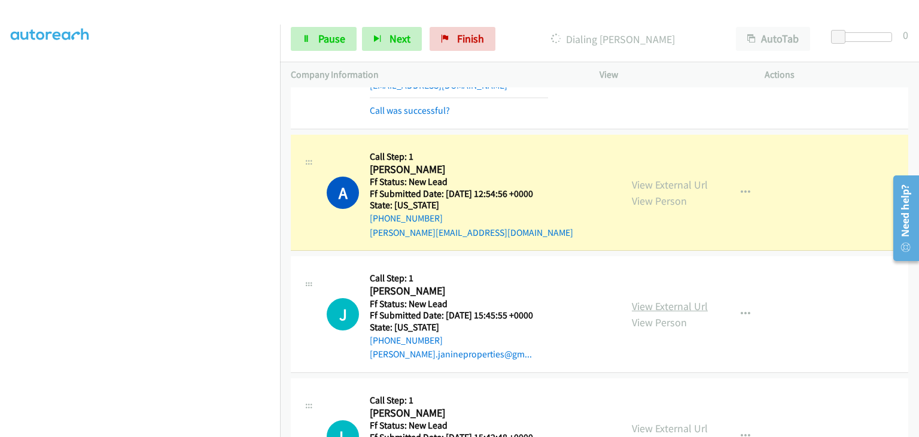
scroll to position [419, 0]
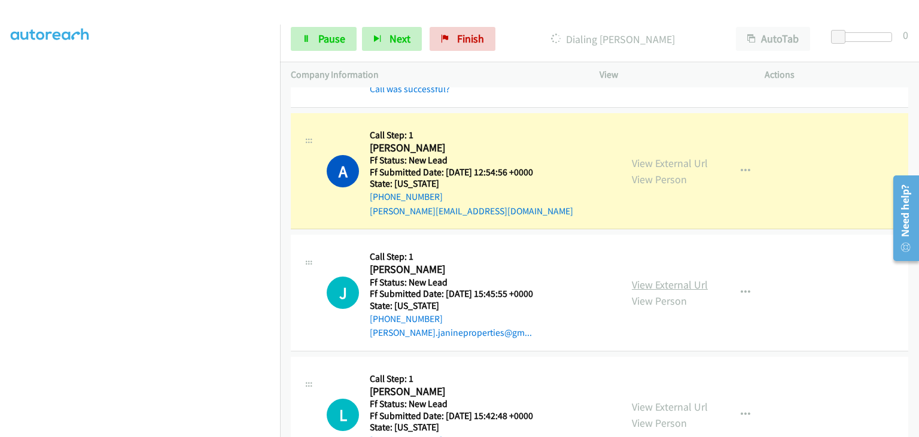
click at [670, 286] on link "View External Url" at bounding box center [670, 285] width 76 height 14
drag, startPoint x: 333, startPoint y: 41, endPoint x: 361, endPoint y: 46, distance: 29.1
click at [333, 41] on span "Pause" at bounding box center [331, 39] width 27 height 14
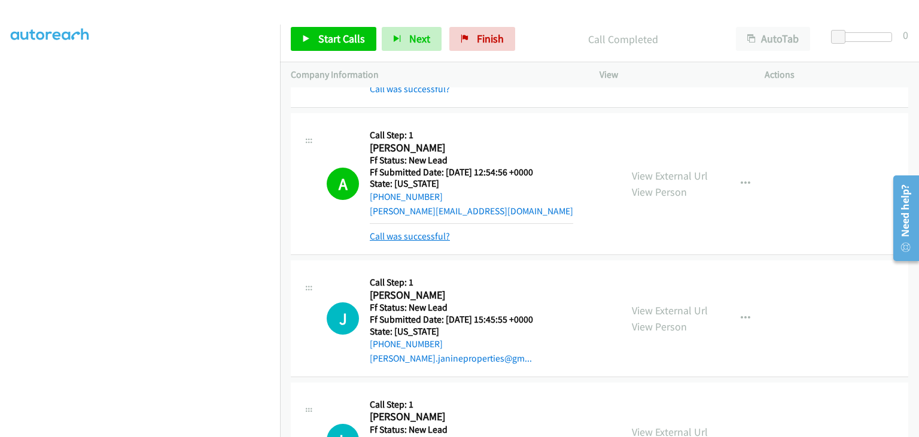
click at [426, 231] on link "Call was successful?" at bounding box center [410, 235] width 80 height 11
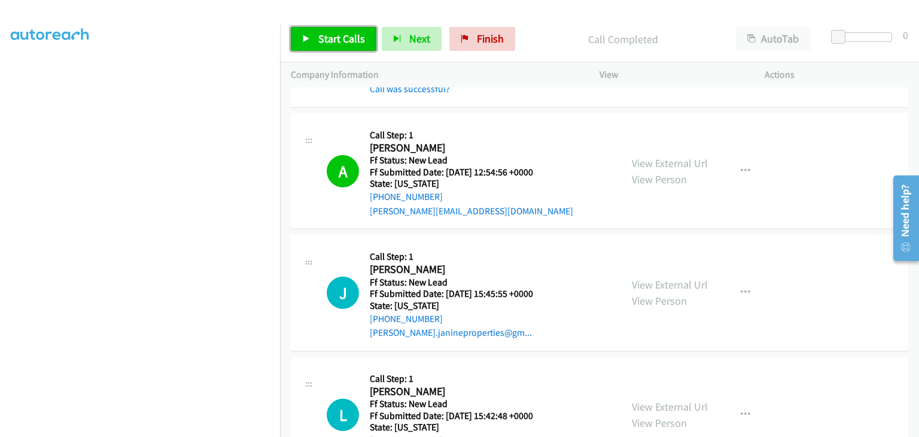
click at [326, 48] on link "Start Calls" at bounding box center [334, 39] width 86 height 24
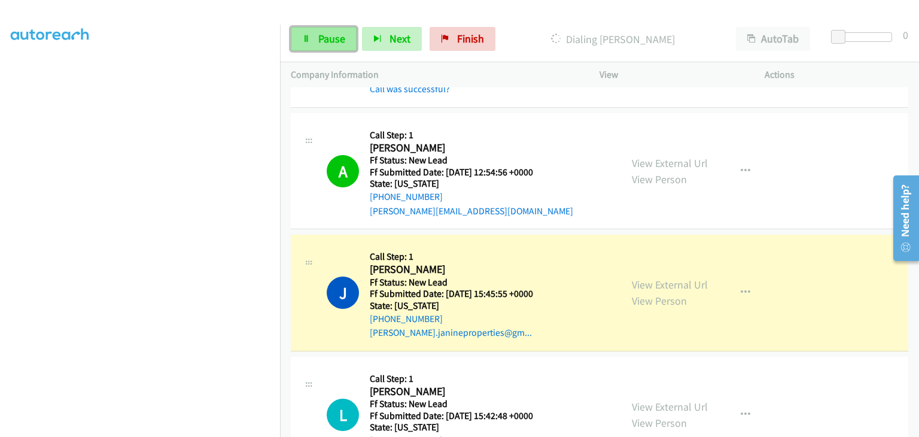
click at [327, 35] on span "Pause" at bounding box center [331, 39] width 27 height 14
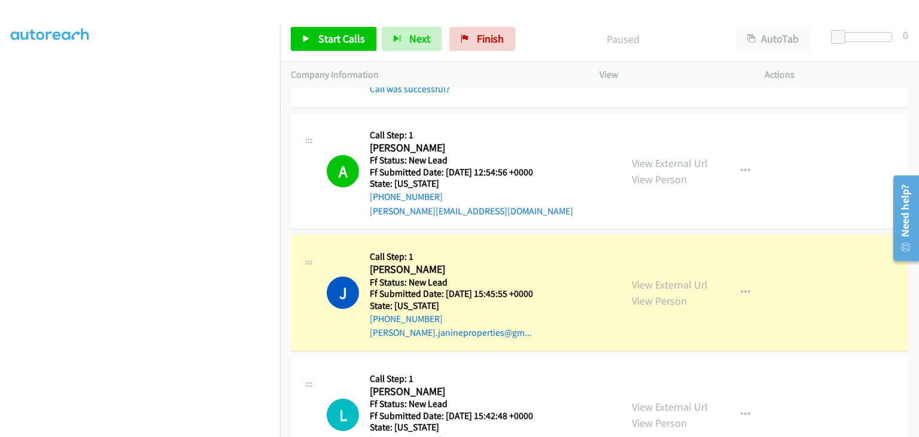
scroll to position [235, 0]
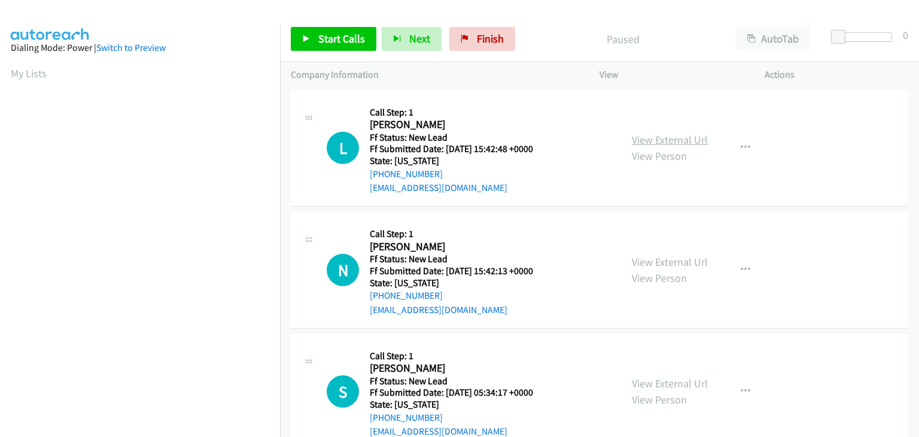
click at [657, 145] on link "View External Url" at bounding box center [670, 140] width 76 height 14
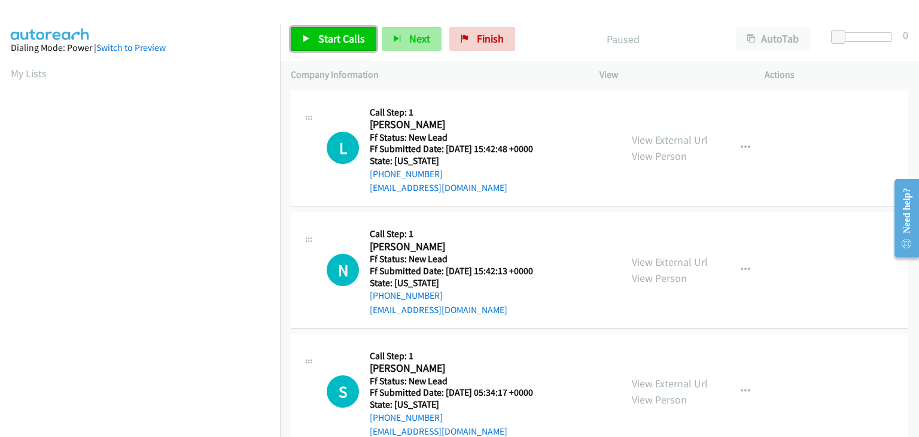
drag, startPoint x: 332, startPoint y: 34, endPoint x: 371, endPoint y: 38, distance: 39.1
click at [332, 34] on span "Start Calls" at bounding box center [341, 39] width 47 height 14
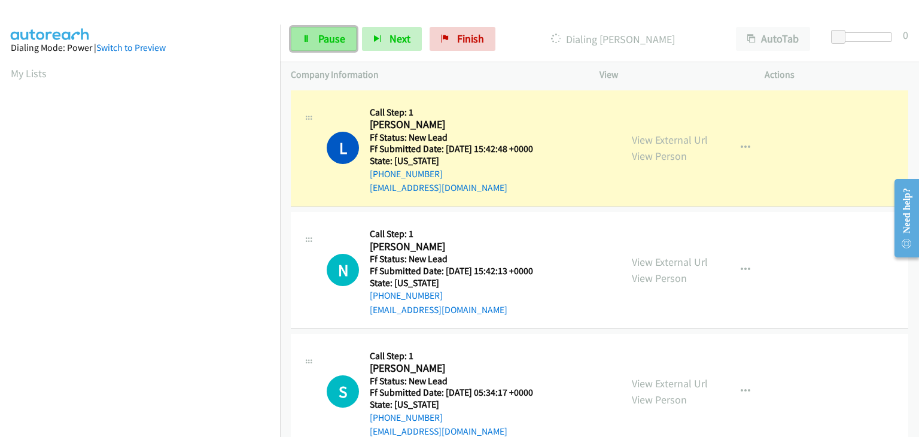
click at [340, 37] on span "Pause" at bounding box center [331, 39] width 27 height 14
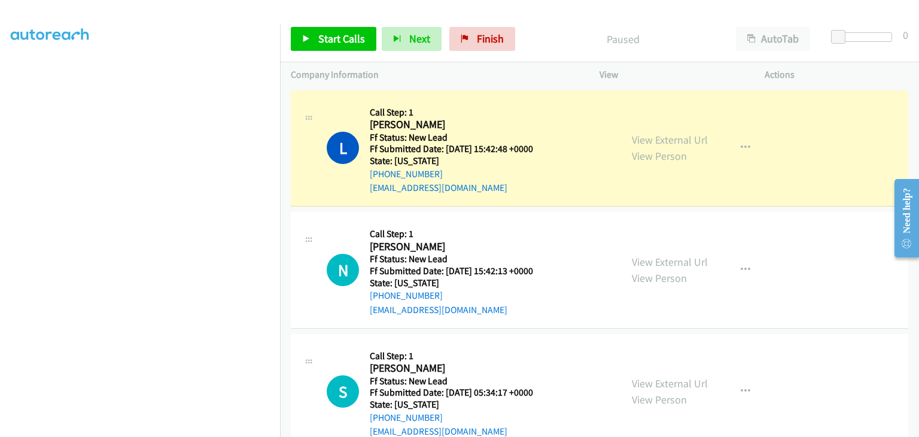
scroll to position [235, 0]
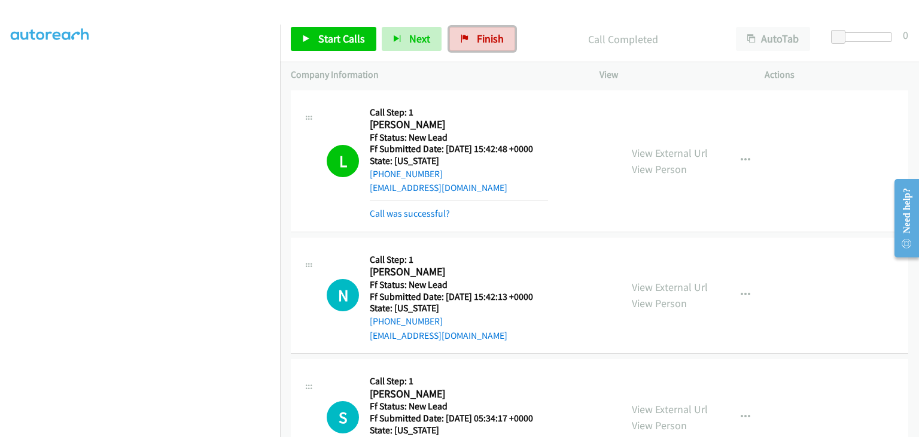
drag, startPoint x: 483, startPoint y: 42, endPoint x: 497, endPoint y: 65, distance: 26.9
click at [483, 42] on span "Finish" at bounding box center [490, 39] width 27 height 14
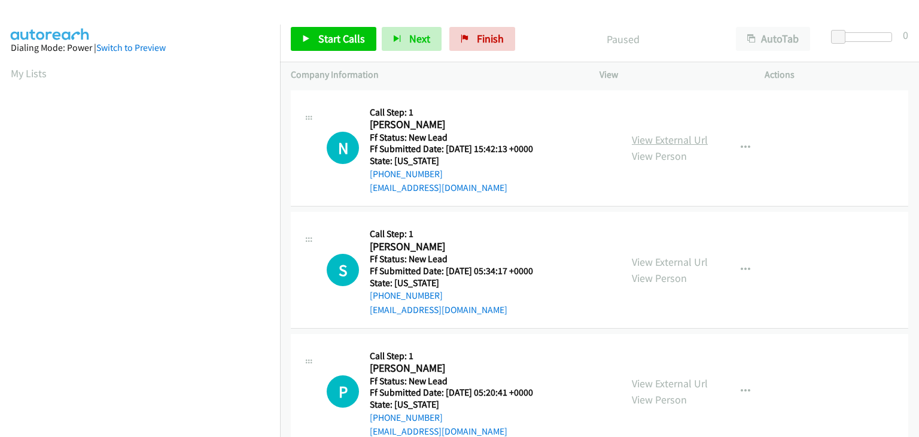
click at [642, 141] on link "View External Url" at bounding box center [670, 140] width 76 height 14
click at [341, 37] on span "Start Calls" at bounding box center [341, 39] width 47 height 14
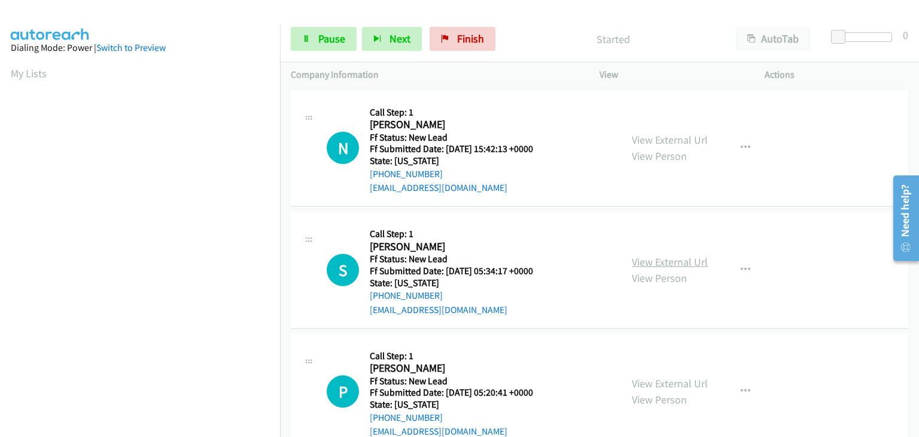
click at [674, 262] on link "View External Url" at bounding box center [670, 262] width 76 height 14
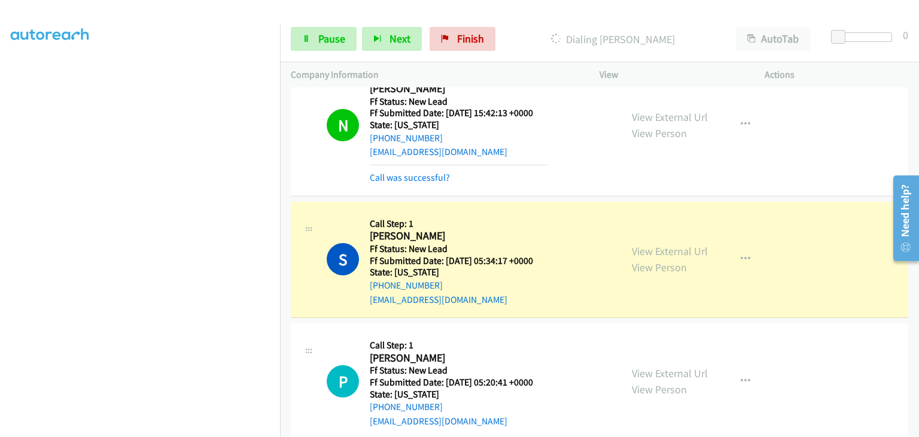
scroll to position [56, 0]
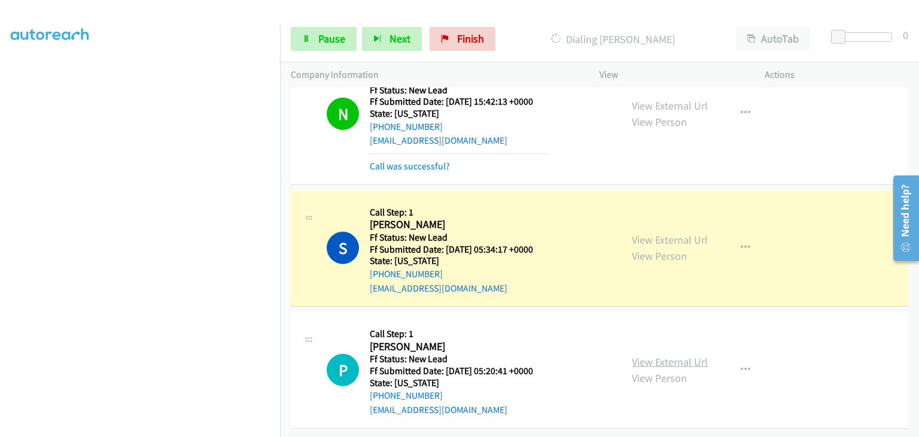
click at [643, 355] on link "View External Url" at bounding box center [670, 362] width 76 height 14
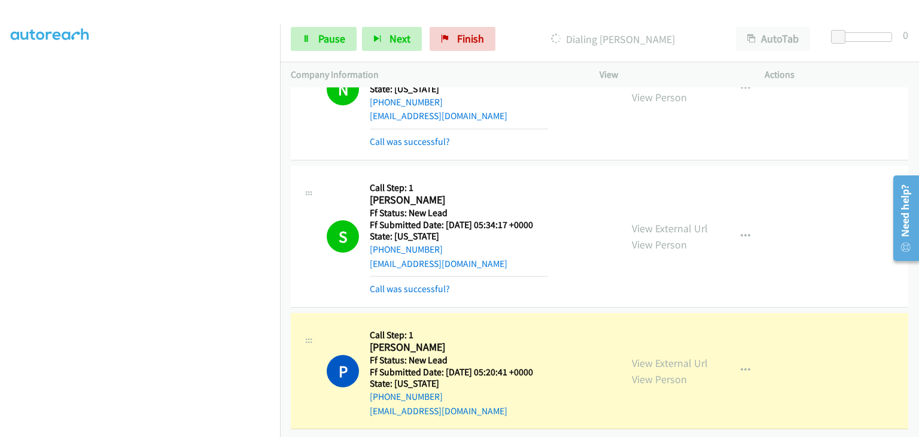
scroll to position [81, 0]
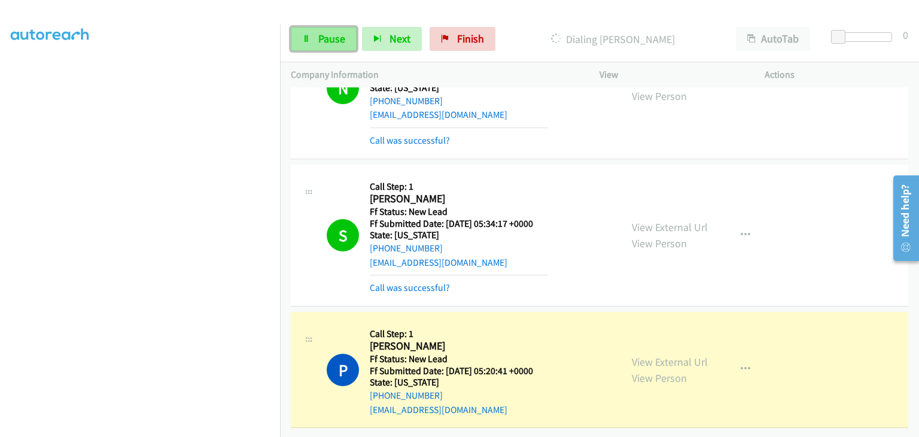
click at [330, 41] on span "Pause" at bounding box center [331, 39] width 27 height 14
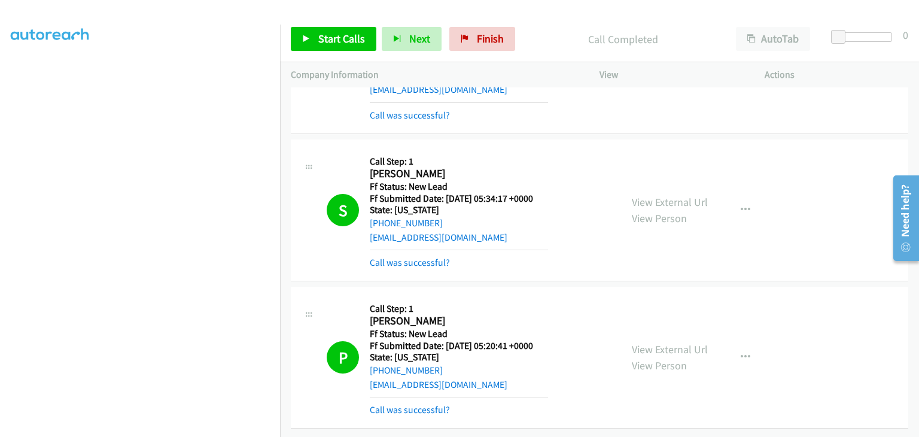
scroll to position [145, 0]
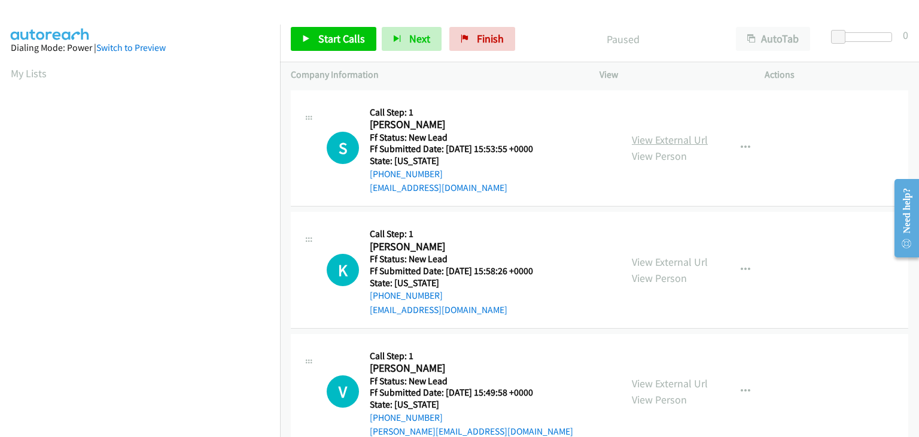
click at [659, 144] on link "View External Url" at bounding box center [670, 140] width 76 height 14
click at [306, 46] on link "Start Calls" at bounding box center [334, 39] width 86 height 24
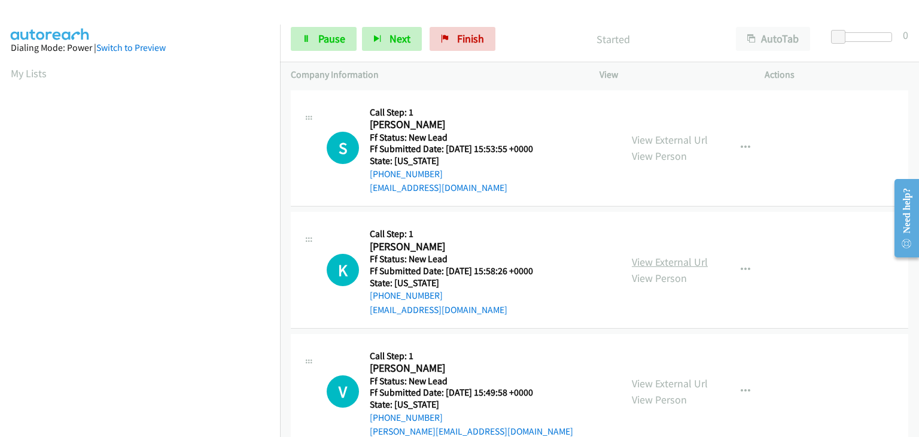
click at [665, 262] on link "View External Url" at bounding box center [670, 262] width 76 height 14
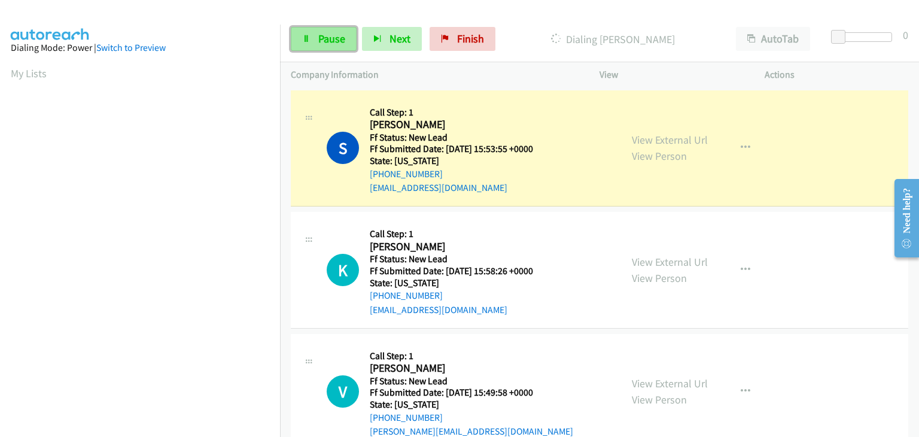
click at [329, 41] on span "Pause" at bounding box center [331, 39] width 27 height 14
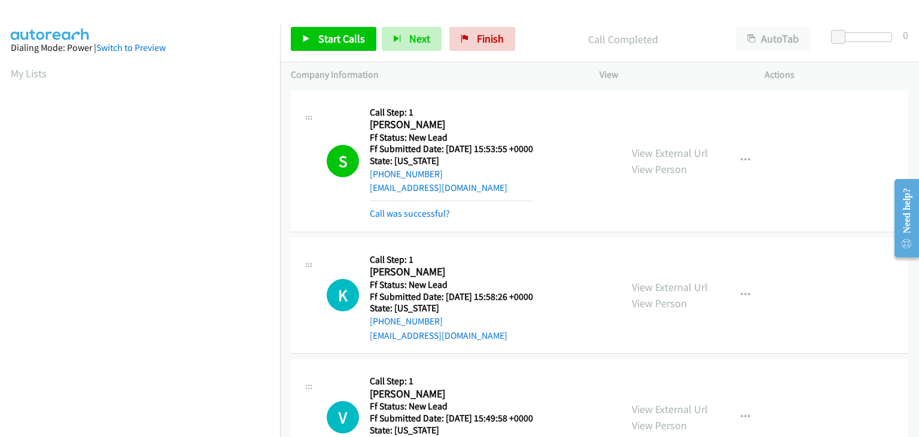
scroll to position [235, 0]
click at [437, 211] on link "Call was successful?" at bounding box center [410, 213] width 80 height 11
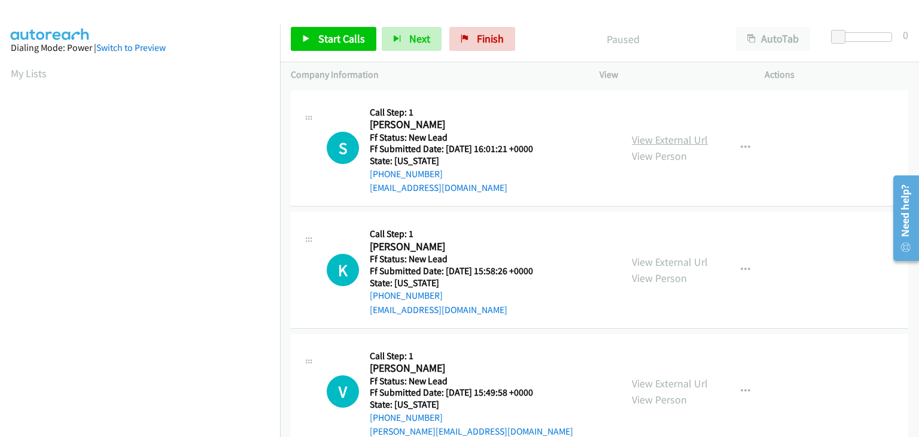
click at [644, 138] on link "View External Url" at bounding box center [670, 140] width 76 height 14
click at [347, 34] on span "Start Calls" at bounding box center [341, 39] width 47 height 14
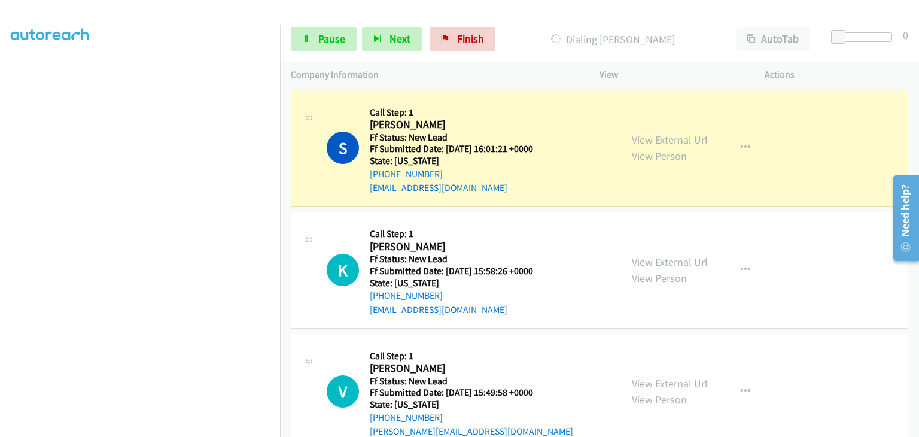
scroll to position [235, 0]
click at [318, 46] on link "Pause" at bounding box center [324, 39] width 66 height 24
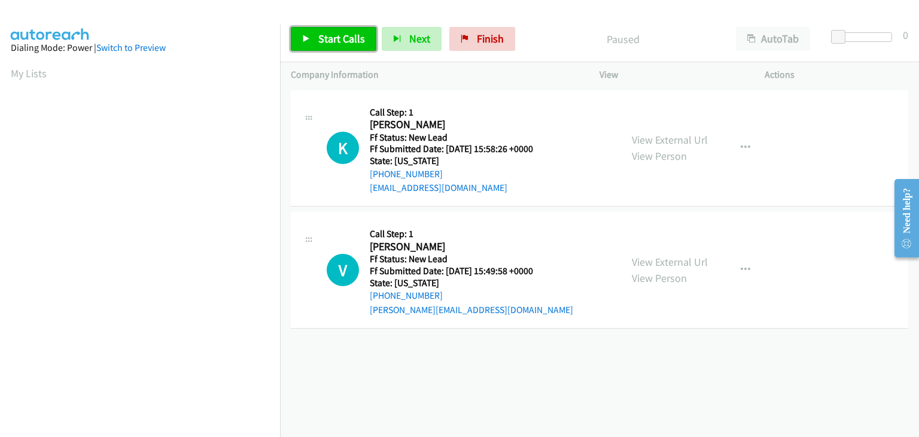
click at [347, 39] on span "Start Calls" at bounding box center [341, 39] width 47 height 14
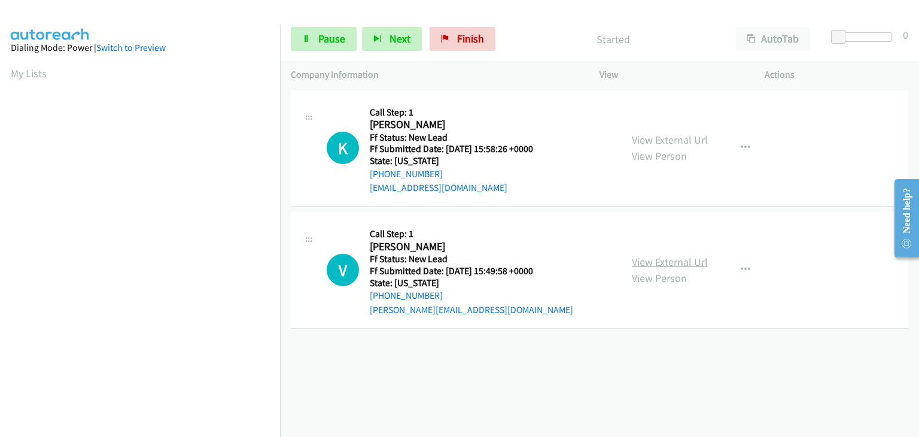
click at [660, 257] on link "View External Url" at bounding box center [670, 262] width 76 height 14
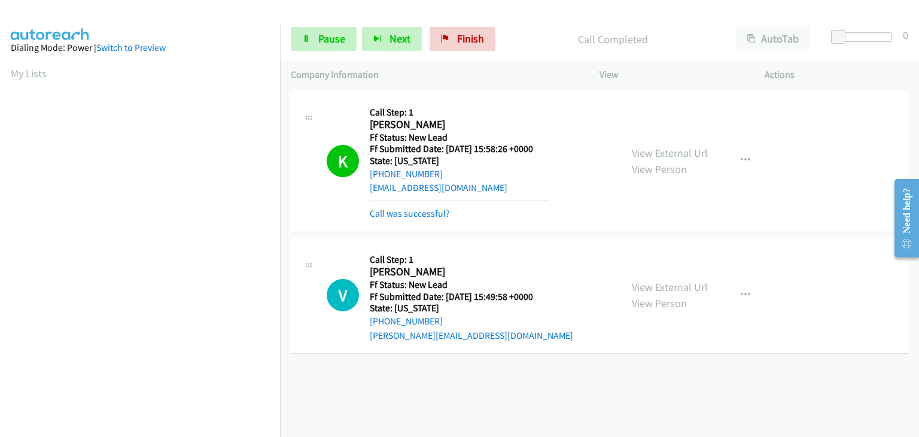
scroll to position [235, 0]
click at [421, 214] on link "Call was successful?" at bounding box center [410, 213] width 80 height 11
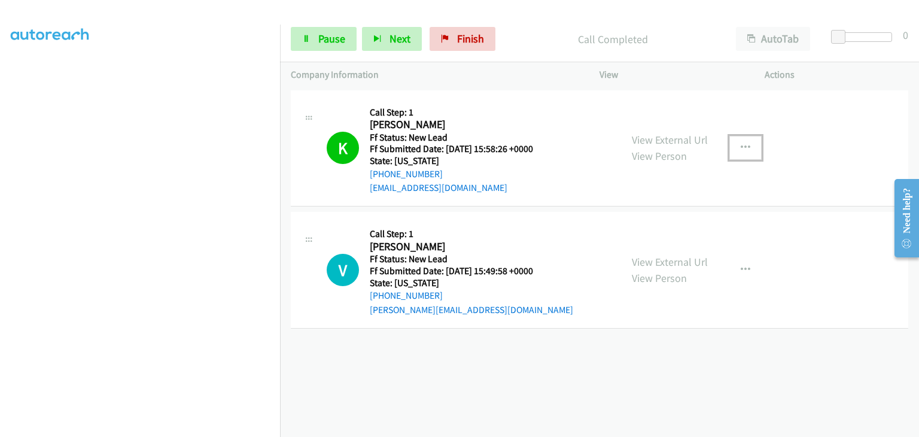
click at [740, 154] on button "button" at bounding box center [746, 148] width 32 height 24
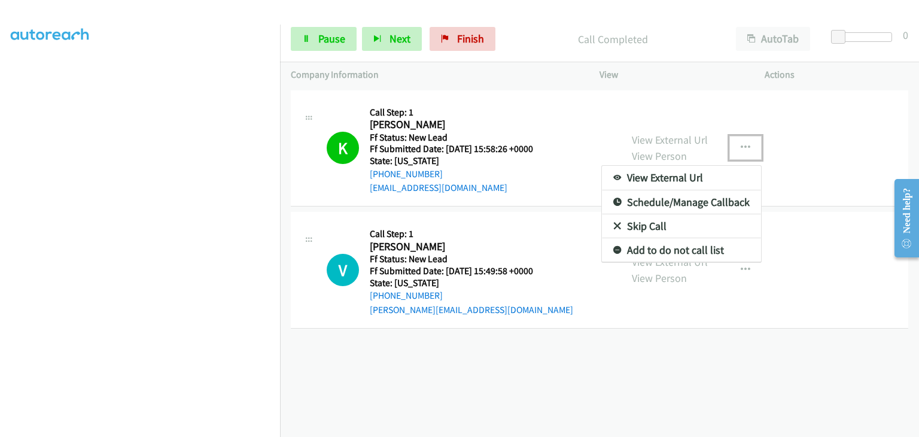
click at [663, 249] on link "Add to do not call list" at bounding box center [681, 250] width 159 height 24
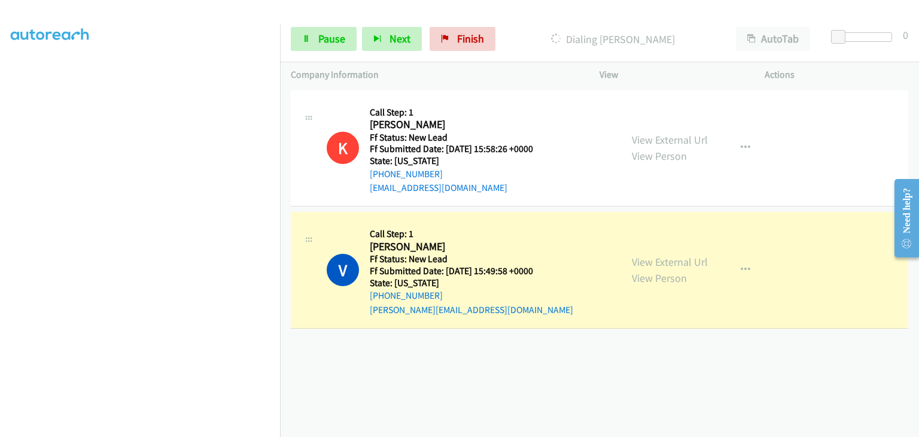
scroll to position [0, 0]
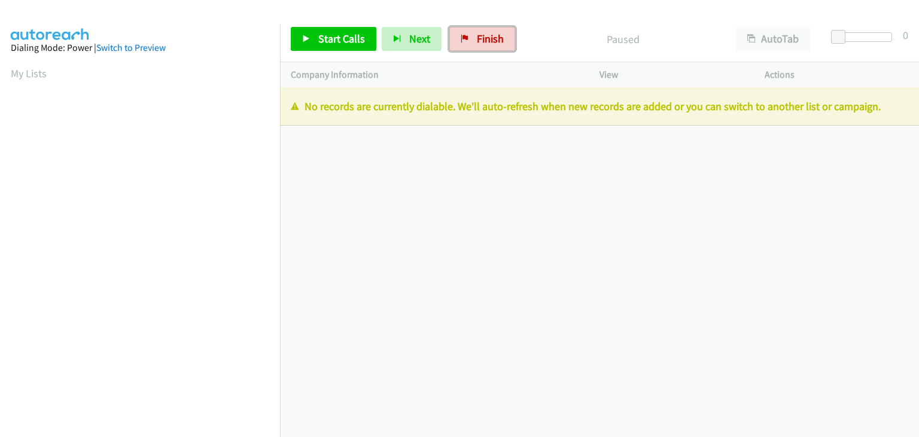
drag, startPoint x: 478, startPoint y: 39, endPoint x: 481, endPoint y: 63, distance: 23.6
click at [478, 39] on span "Finish" at bounding box center [490, 39] width 27 height 14
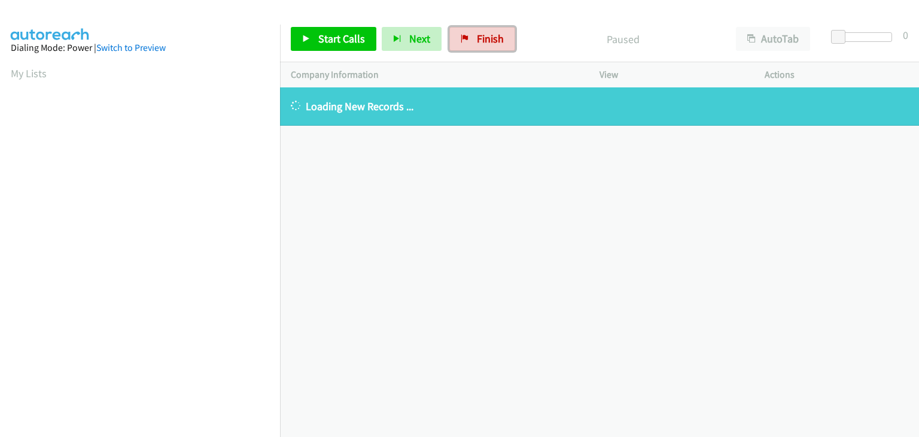
drag, startPoint x: 472, startPoint y: 37, endPoint x: 482, endPoint y: 77, distance: 41.9
click at [477, 37] on span "Finish" at bounding box center [490, 39] width 27 height 14
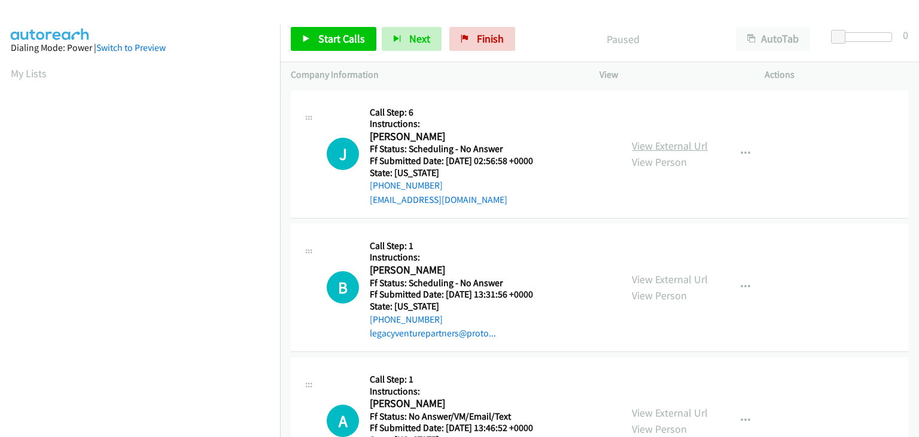
click at [642, 150] on link "View External Url" at bounding box center [670, 146] width 76 height 14
click at [657, 273] on link "View External Url" at bounding box center [670, 279] width 76 height 14
click at [670, 416] on link "View External Url" at bounding box center [670, 413] width 76 height 14
drag, startPoint x: 313, startPoint y: 42, endPoint x: 320, endPoint y: 42, distance: 7.2
click at [313, 42] on link "Start Calls" at bounding box center [334, 39] width 86 height 24
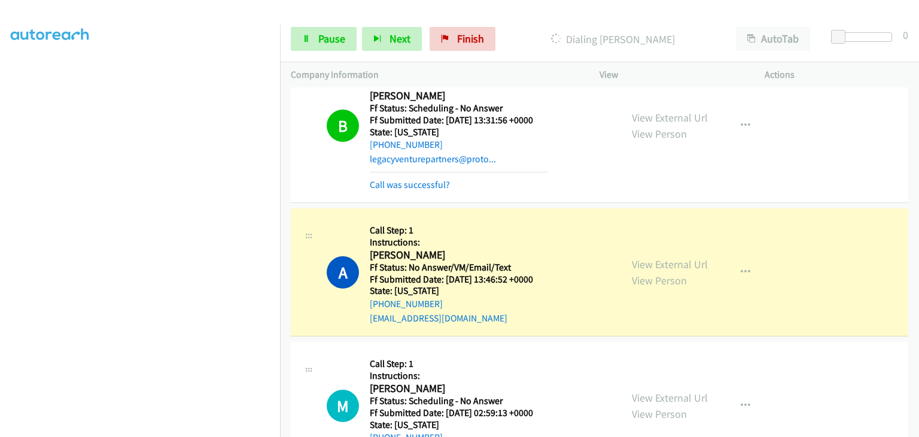
scroll to position [180, 0]
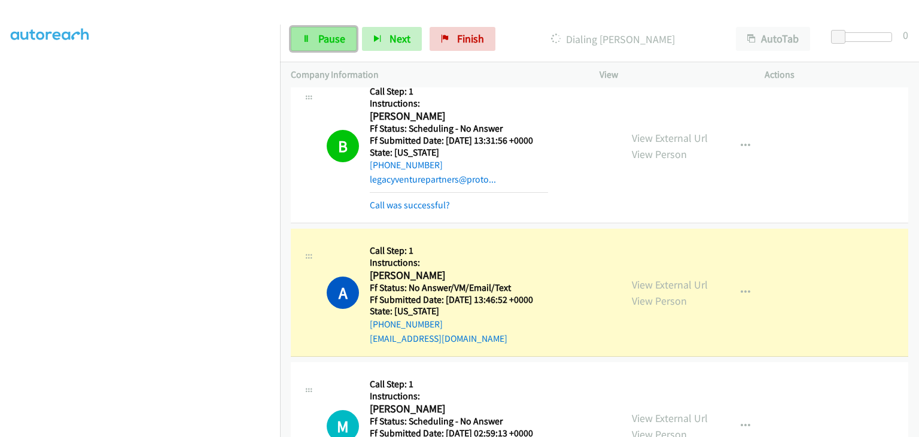
click at [303, 48] on link "Pause" at bounding box center [324, 39] width 66 height 24
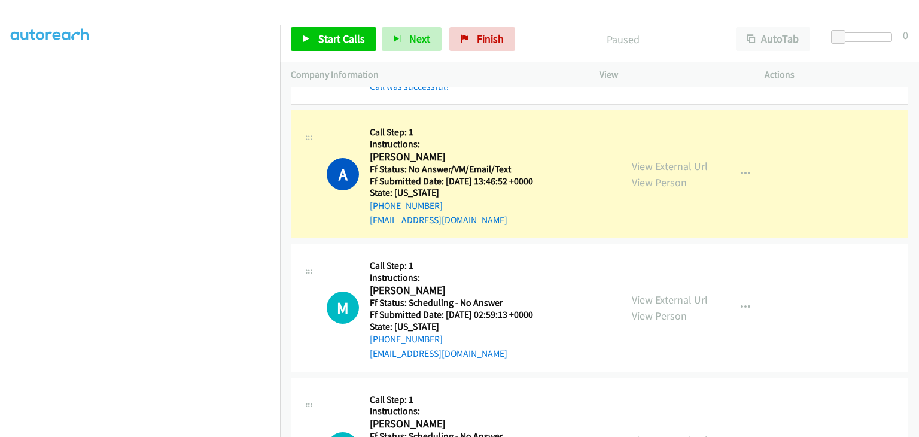
scroll to position [299, 0]
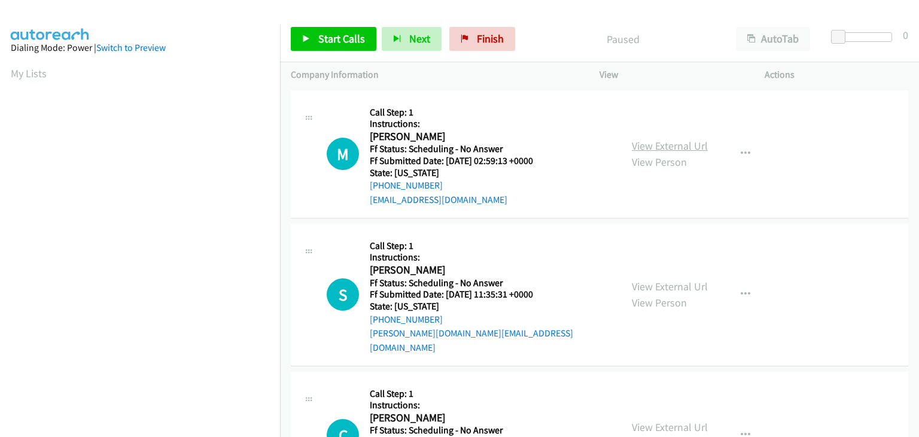
click at [668, 142] on link "View External Url" at bounding box center [670, 146] width 76 height 14
click at [331, 41] on span "Start Calls" at bounding box center [341, 39] width 47 height 14
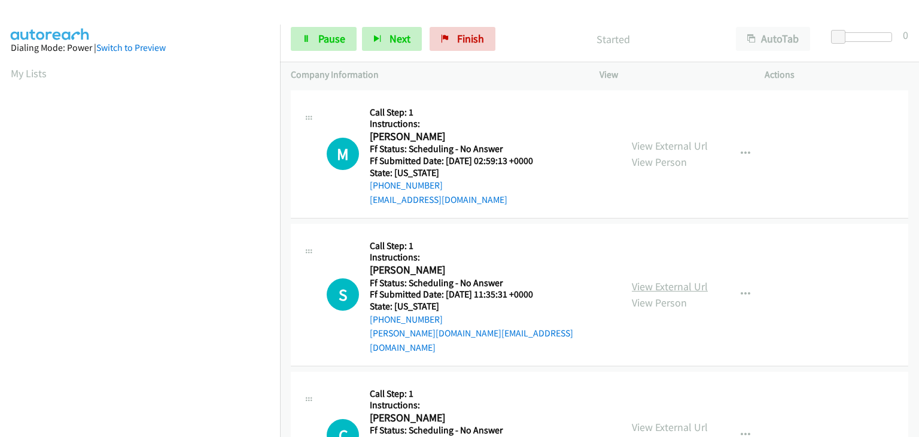
click at [654, 281] on link "View External Url" at bounding box center [670, 286] width 76 height 14
click at [661, 420] on link "View External Url" at bounding box center [670, 427] width 76 height 14
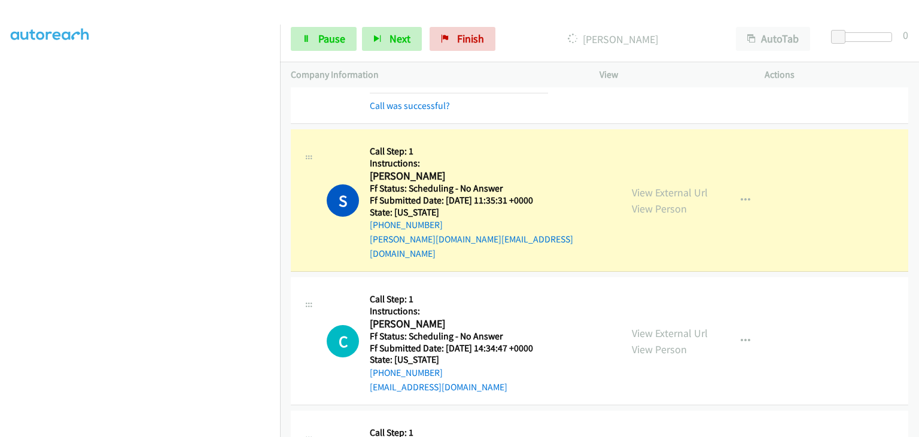
scroll to position [235, 0]
click at [330, 40] on span "Pause" at bounding box center [331, 39] width 27 height 14
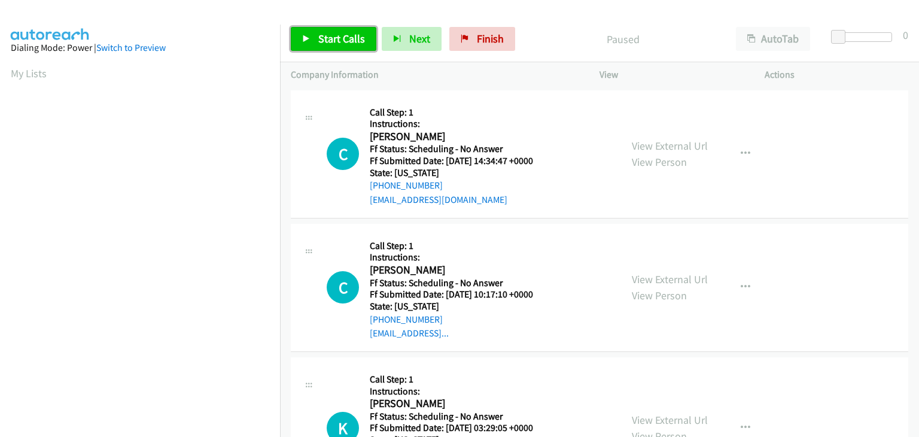
click at [322, 35] on span "Start Calls" at bounding box center [341, 39] width 47 height 14
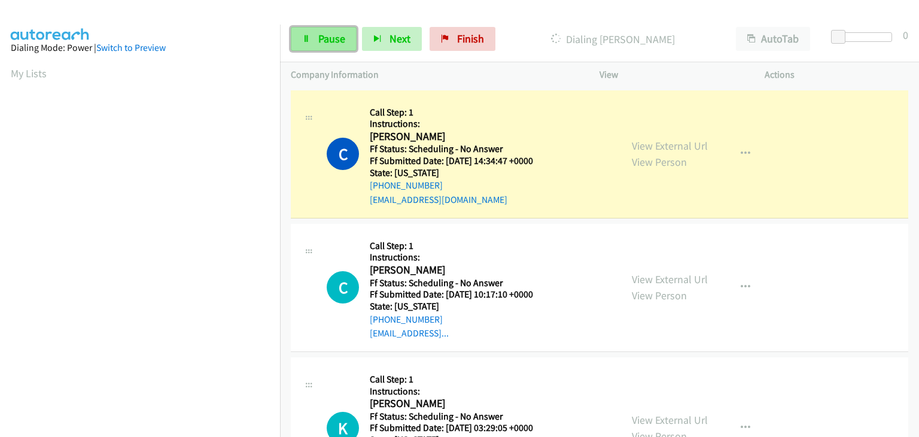
click at [312, 41] on link "Pause" at bounding box center [324, 39] width 66 height 24
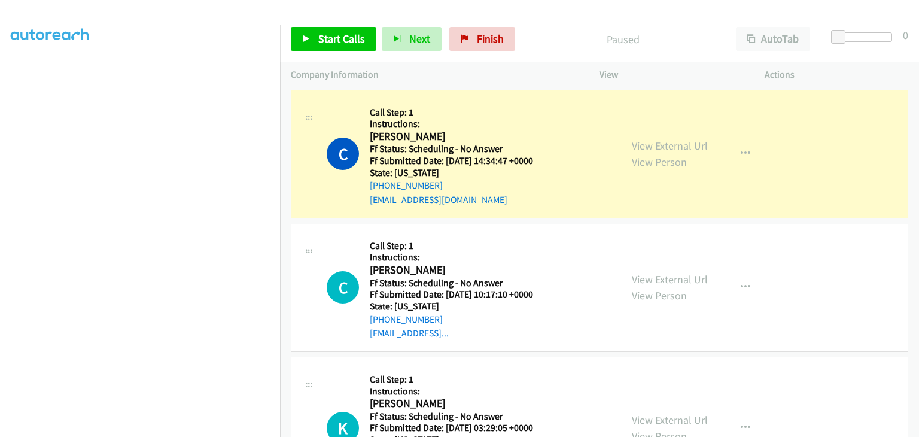
scroll to position [235, 0]
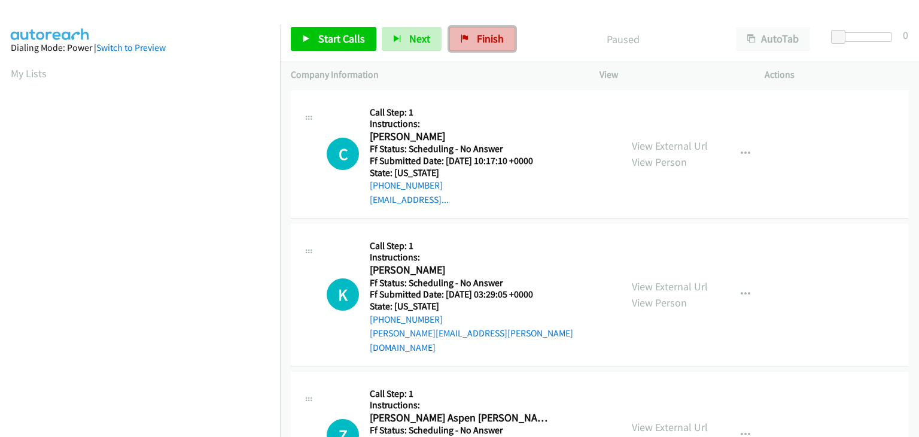
click at [483, 35] on span "Finish" at bounding box center [490, 39] width 27 height 14
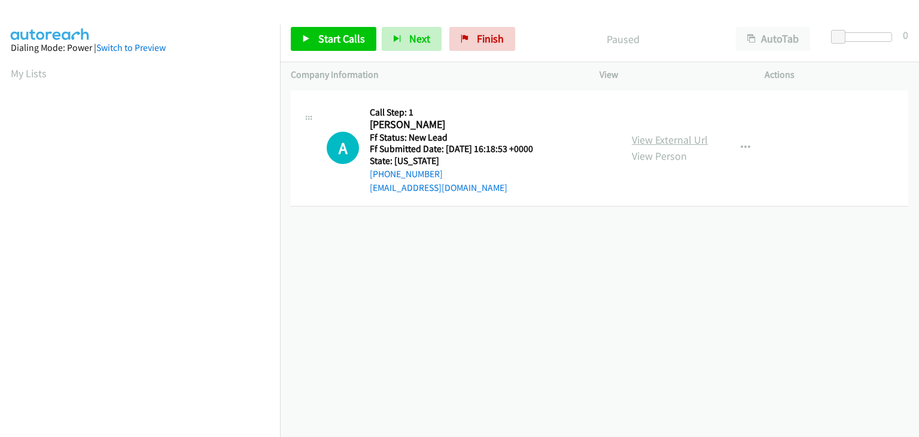
click at [682, 137] on link "View External Url" at bounding box center [670, 140] width 76 height 14
click at [345, 42] on span "Start Calls" at bounding box center [341, 39] width 47 height 14
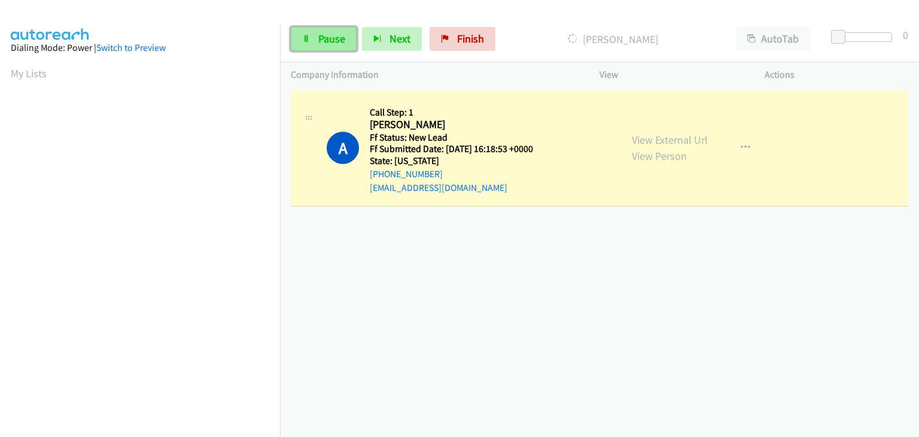
click at [304, 40] on icon at bounding box center [306, 39] width 8 height 8
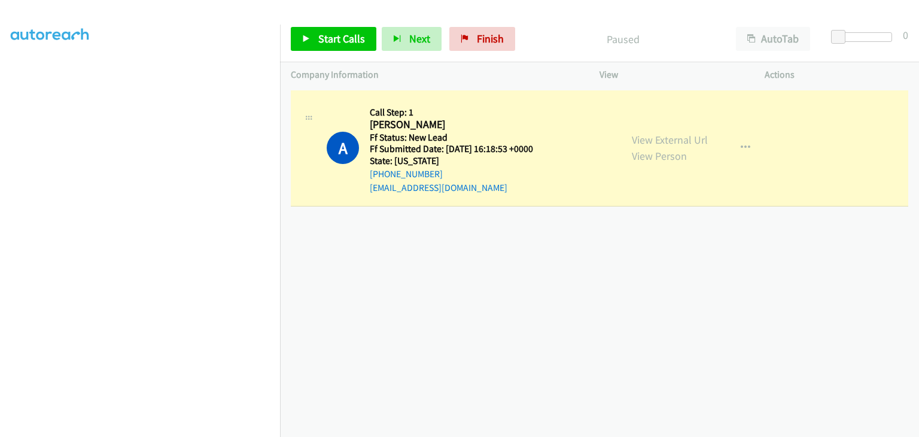
scroll to position [235, 0]
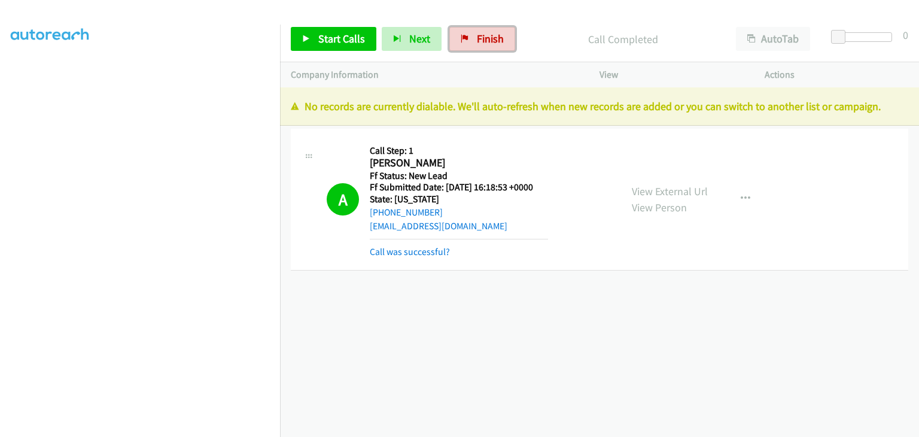
drag, startPoint x: 488, startPoint y: 34, endPoint x: 494, endPoint y: 63, distance: 29.3
click at [488, 34] on span "Finish" at bounding box center [490, 39] width 27 height 14
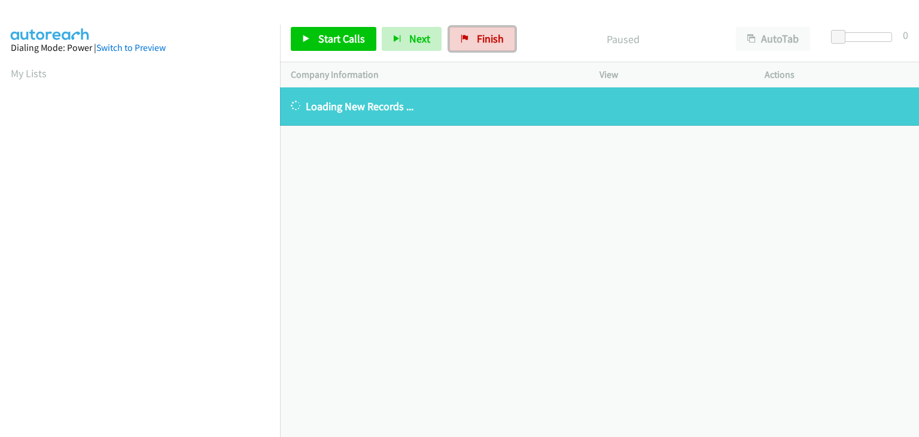
drag, startPoint x: 470, startPoint y: 47, endPoint x: 503, endPoint y: 61, distance: 35.4
click at [471, 47] on link "Finish" at bounding box center [482, 39] width 66 height 24
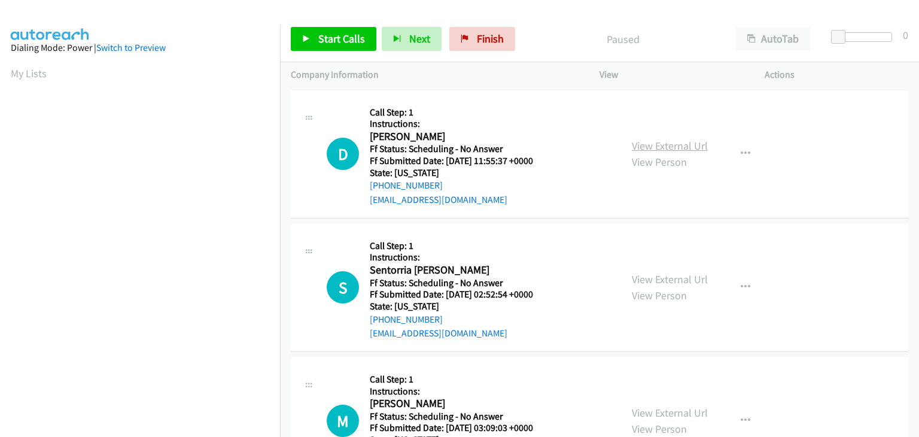
click at [658, 144] on link "View External Url" at bounding box center [670, 146] width 76 height 14
click at [333, 34] on span "Start Calls" at bounding box center [341, 39] width 47 height 14
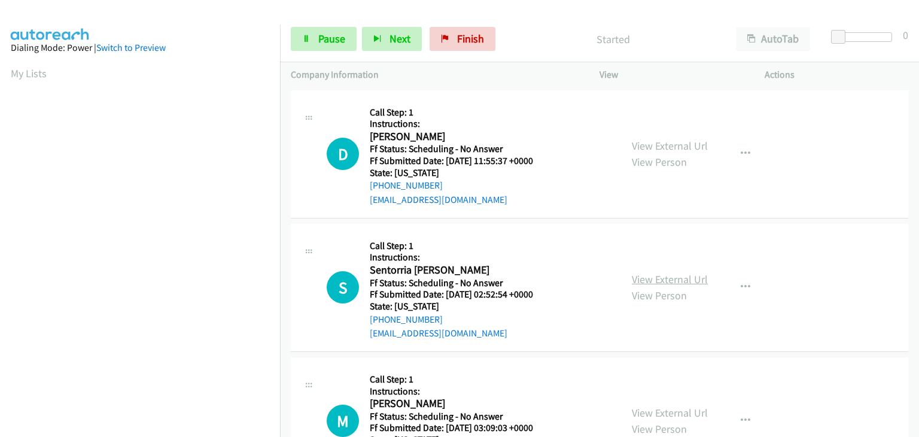
click at [662, 279] on link "View External Url" at bounding box center [670, 279] width 76 height 14
click at [677, 417] on link "View External Url" at bounding box center [670, 413] width 76 height 14
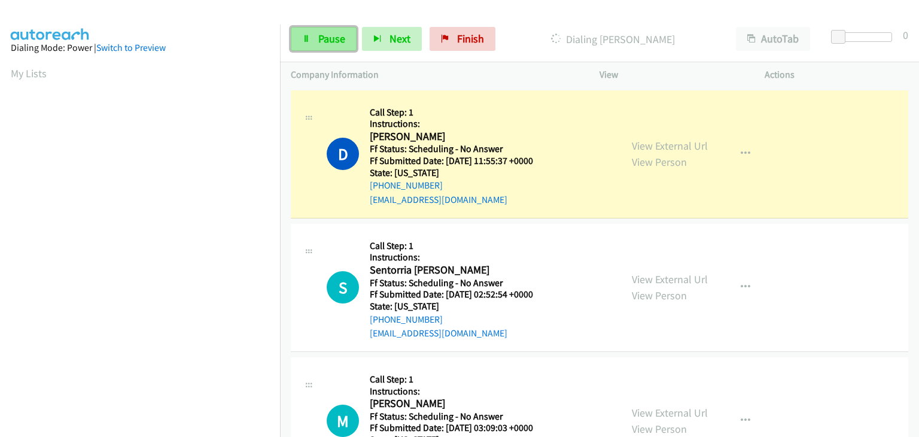
click at [326, 44] on span "Pause" at bounding box center [331, 39] width 27 height 14
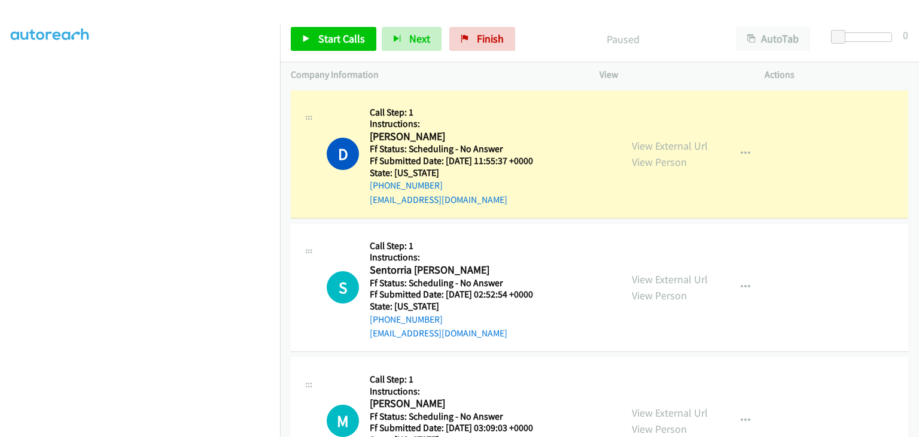
scroll to position [235, 0]
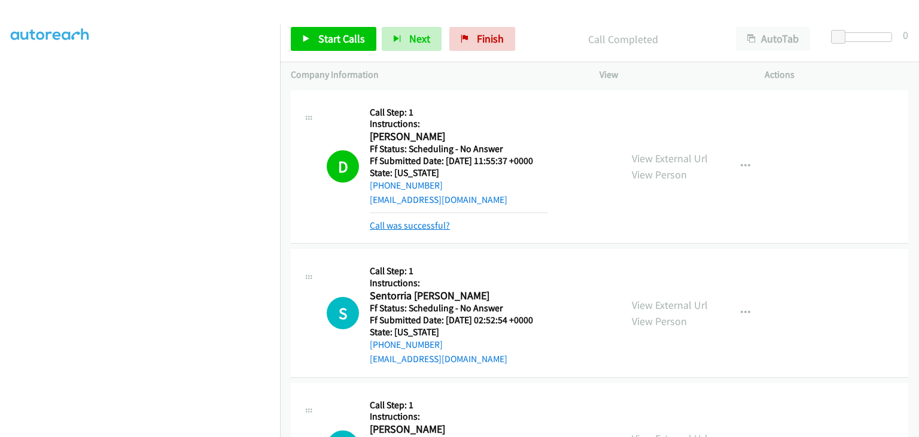
click at [439, 224] on link "Call was successful?" at bounding box center [410, 225] width 80 height 11
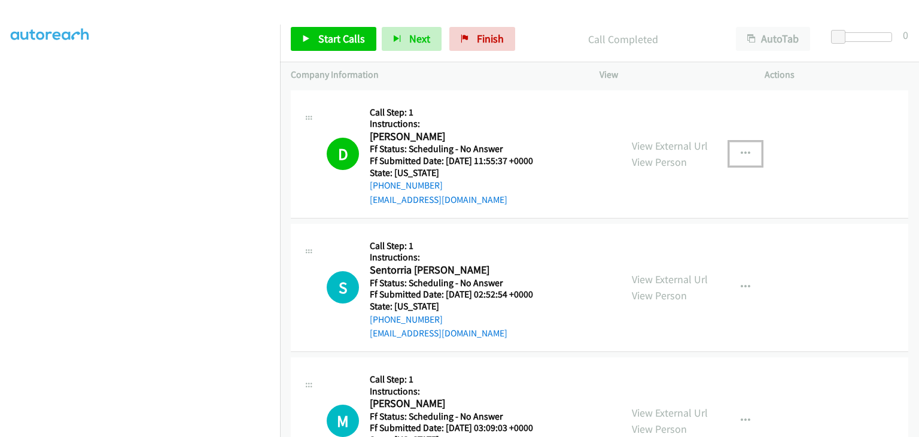
click at [741, 155] on icon "button" at bounding box center [746, 154] width 10 height 10
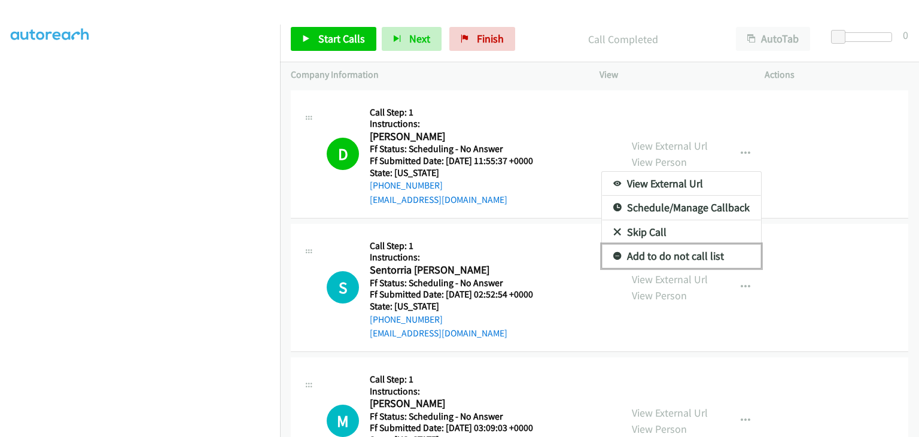
click at [670, 254] on link "Add to do not call list" at bounding box center [681, 256] width 159 height 24
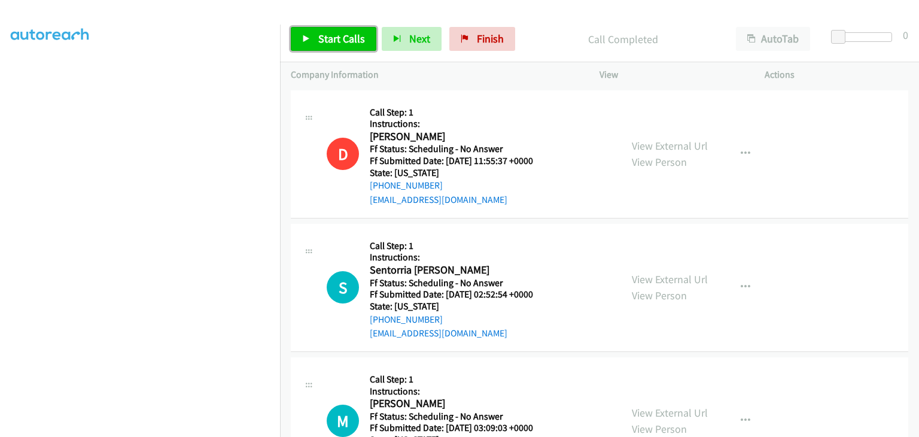
click at [347, 44] on span "Start Calls" at bounding box center [341, 39] width 47 height 14
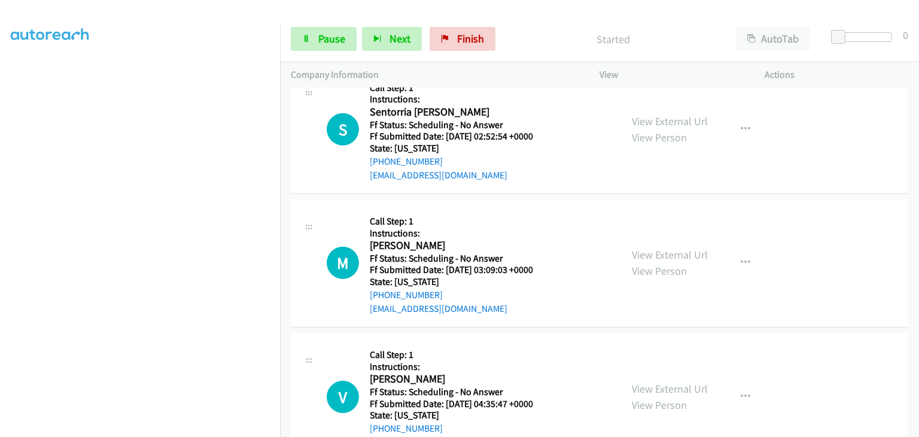
scroll to position [180, 0]
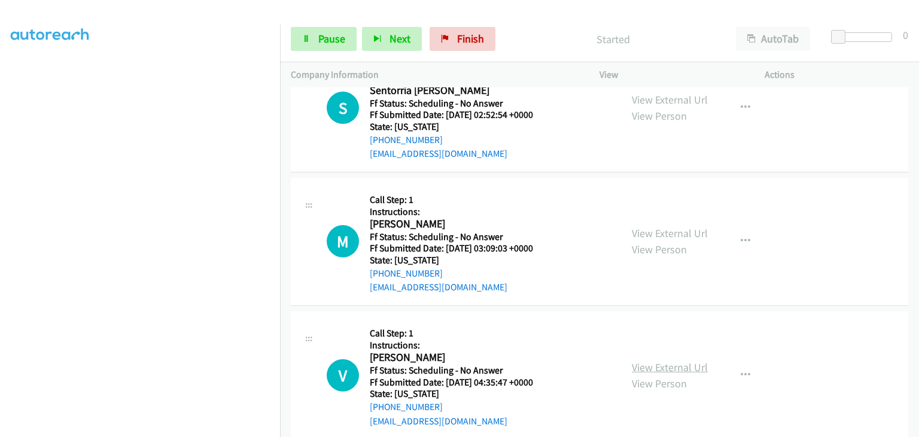
click at [654, 363] on link "View External Url" at bounding box center [670, 367] width 76 height 14
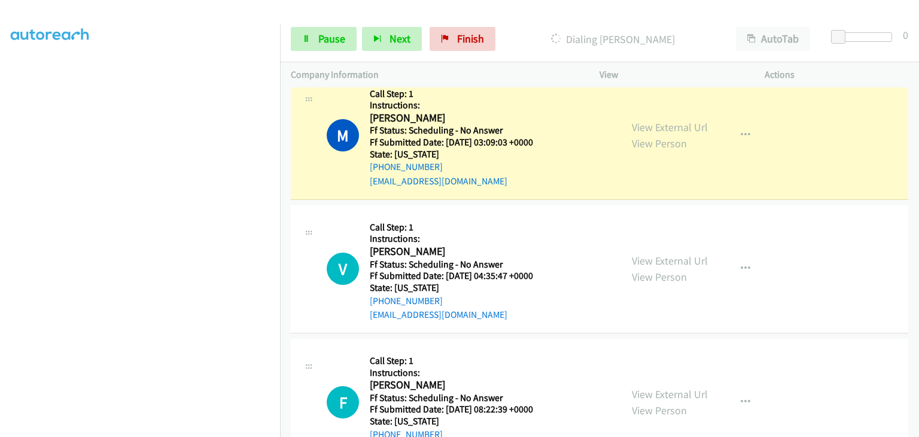
scroll to position [371, 0]
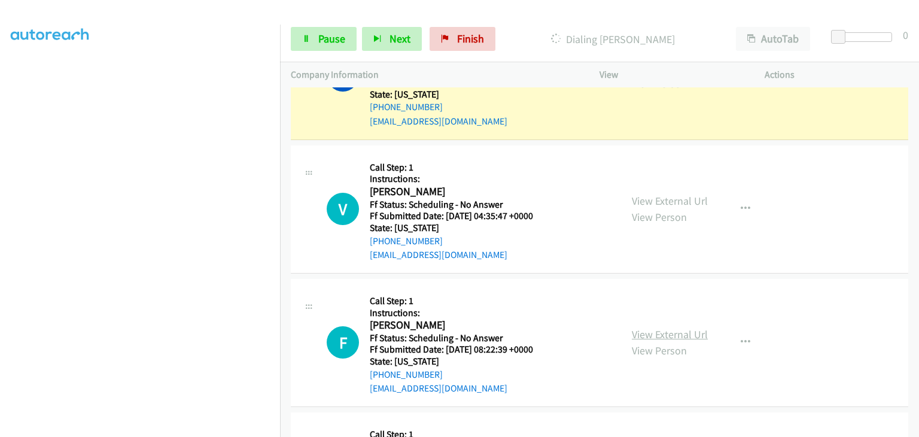
click at [666, 327] on link "View External Url" at bounding box center [670, 334] width 76 height 14
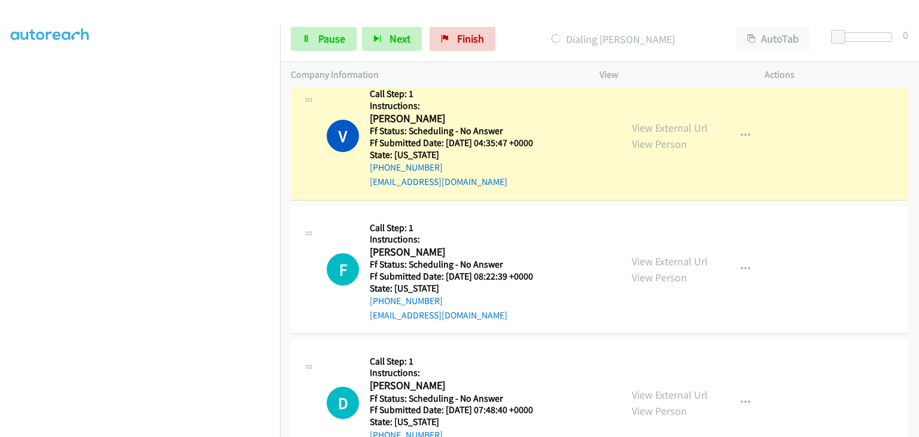
scroll to position [491, 0]
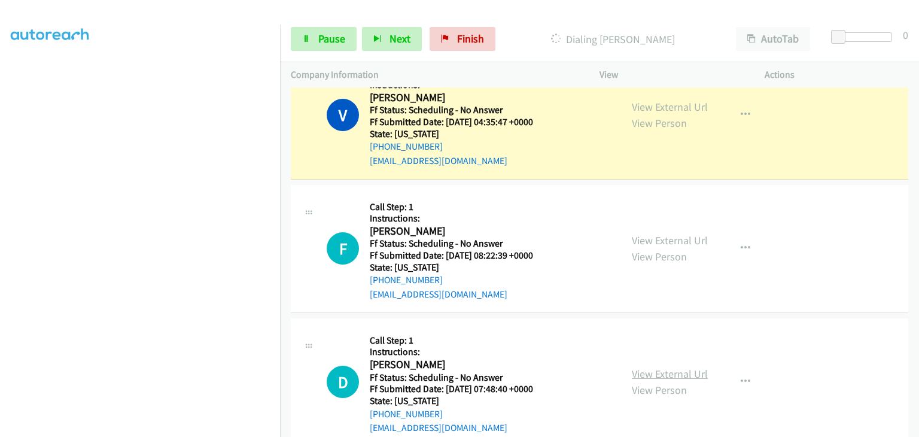
click at [657, 372] on link "View External Url" at bounding box center [670, 374] width 76 height 14
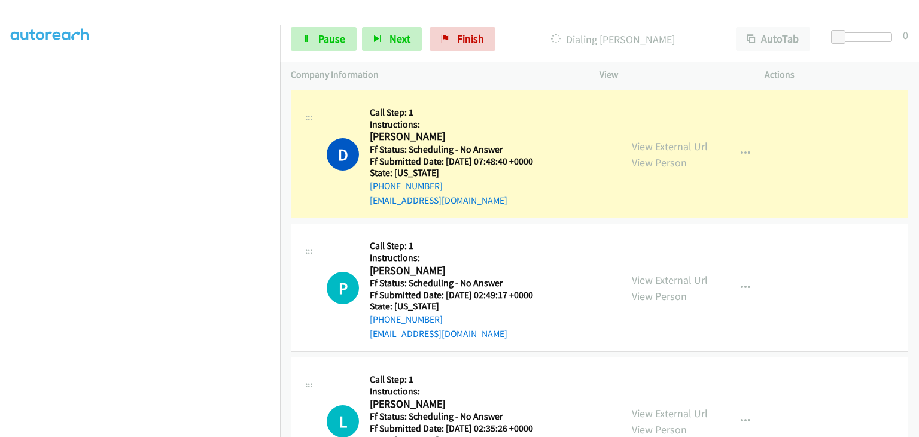
scroll to position [790, 0]
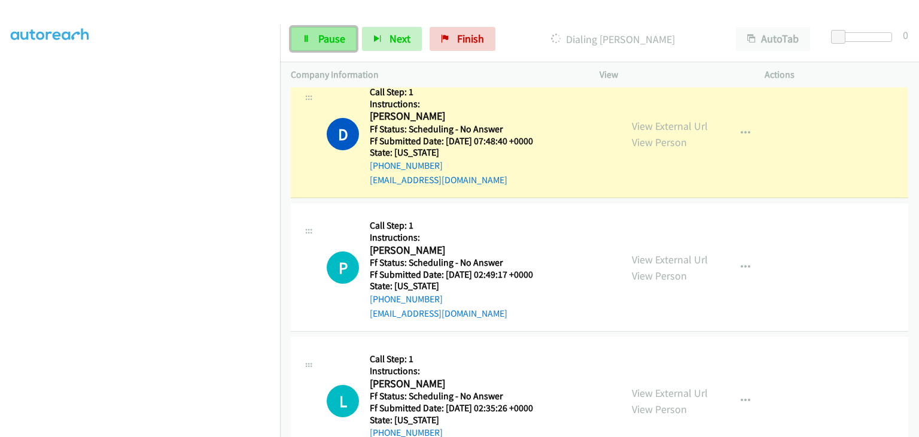
click at [323, 29] on link "Pause" at bounding box center [324, 39] width 66 height 24
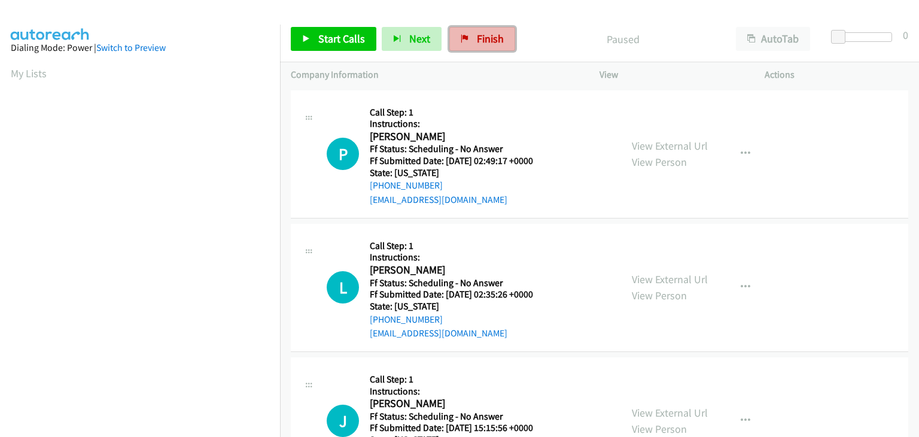
click at [477, 44] on span "Finish" at bounding box center [490, 39] width 27 height 14
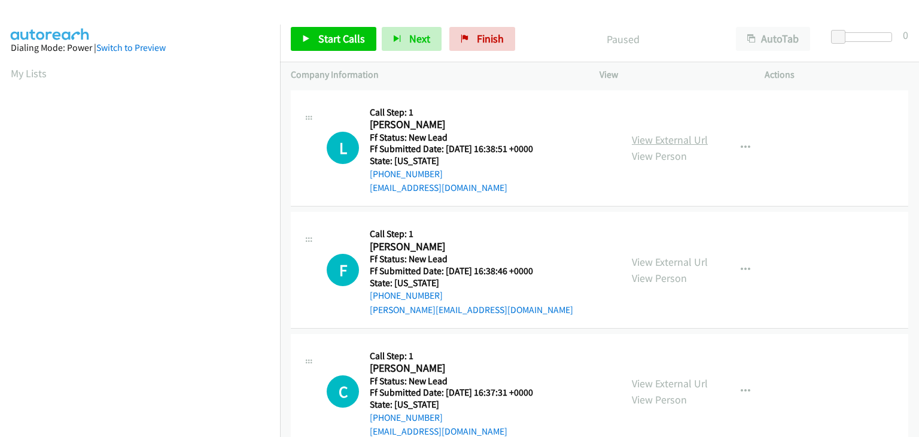
click at [672, 137] on link "View External Url" at bounding box center [670, 140] width 76 height 14
click at [332, 37] on span "Start Calls" at bounding box center [341, 39] width 47 height 14
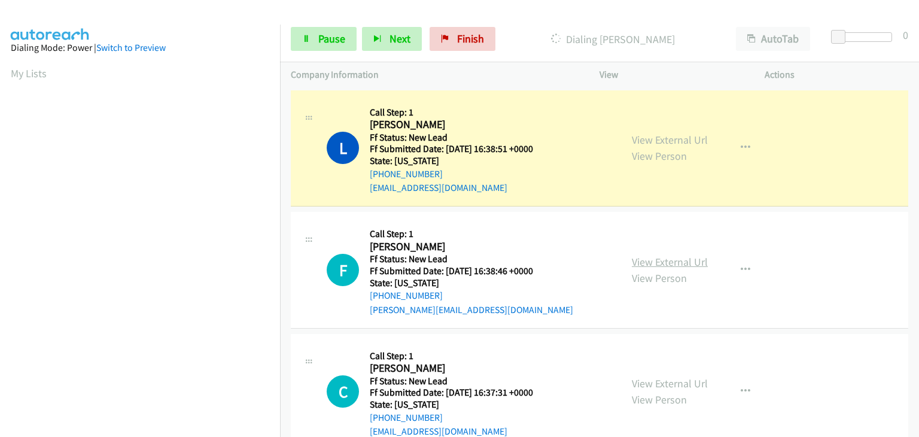
click at [645, 255] on link "View External Url" at bounding box center [670, 262] width 76 height 14
click at [318, 37] on span "Pause" at bounding box center [331, 39] width 27 height 14
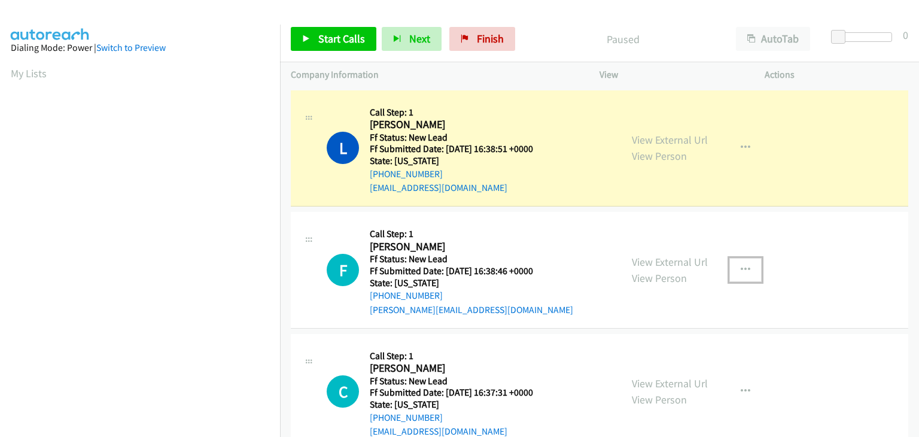
click at [743, 271] on icon "button" at bounding box center [746, 270] width 10 height 10
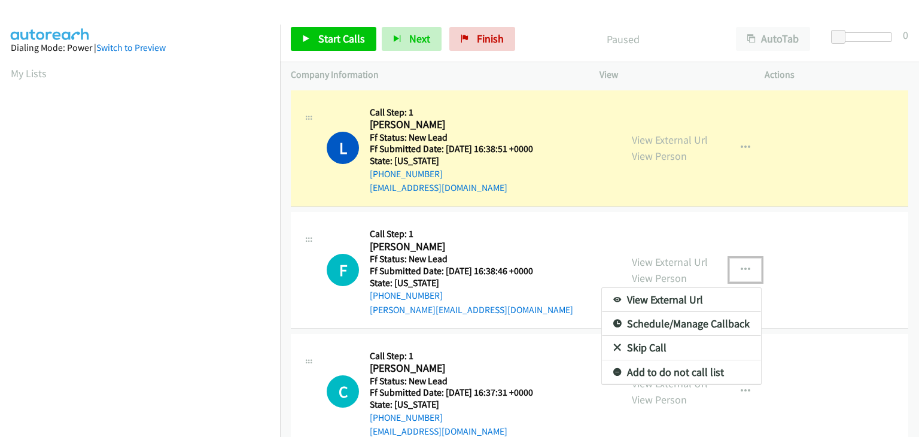
click at [646, 349] on link "Skip Call" at bounding box center [681, 348] width 159 height 24
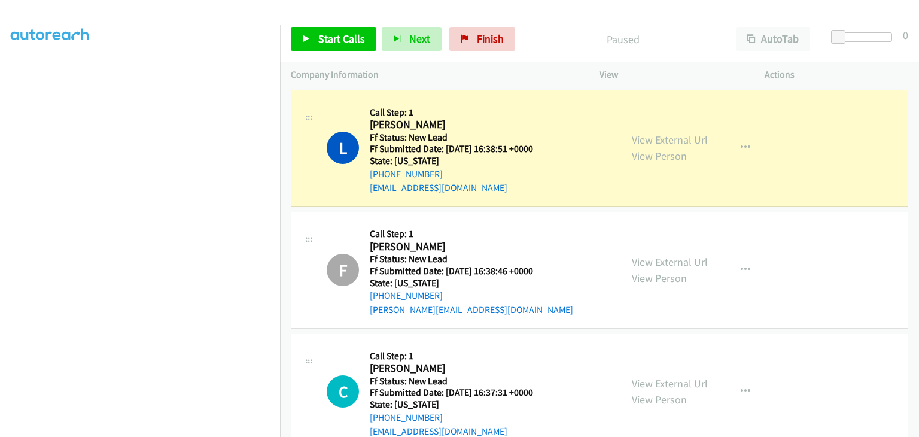
scroll to position [235, 0]
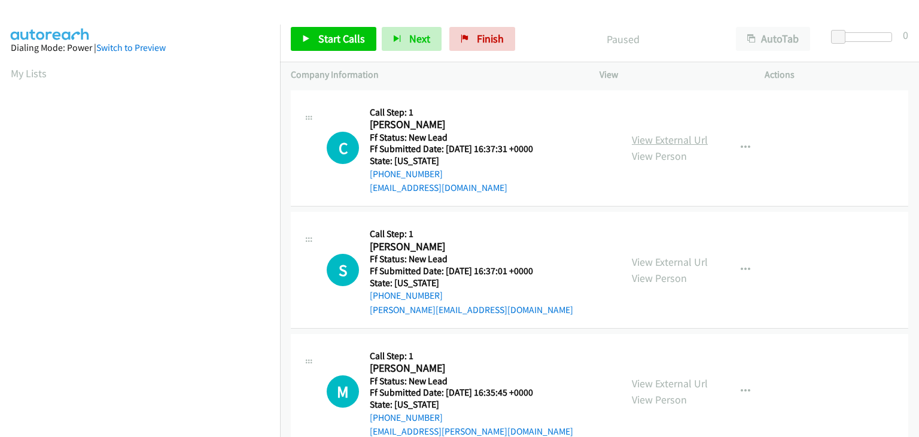
click at [665, 144] on link "View External Url" at bounding box center [670, 140] width 76 height 14
click at [335, 36] on span "Start Calls" at bounding box center [341, 39] width 47 height 14
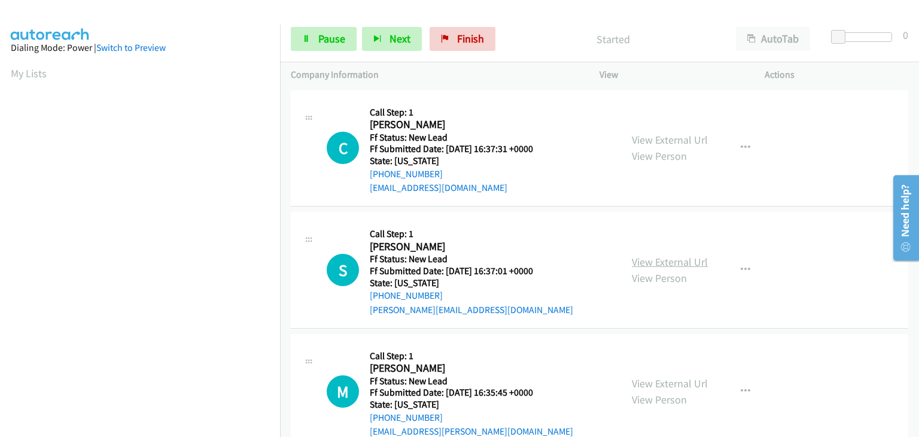
click at [671, 260] on link "View External Url" at bounding box center [670, 262] width 76 height 14
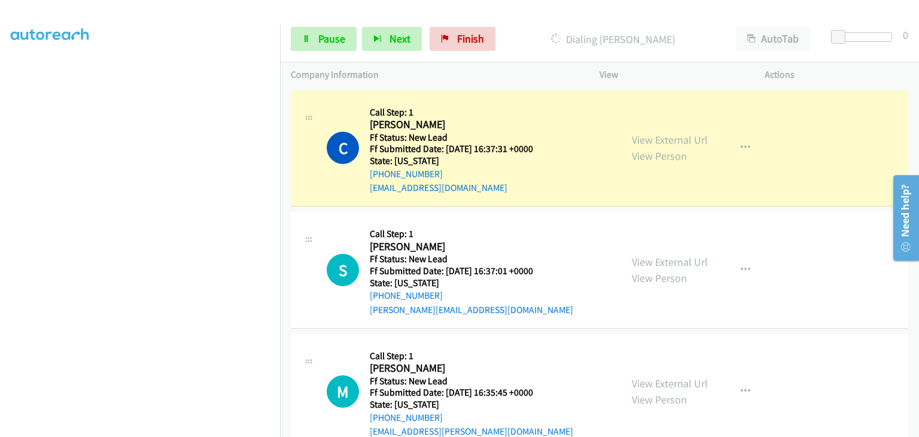
scroll to position [235, 0]
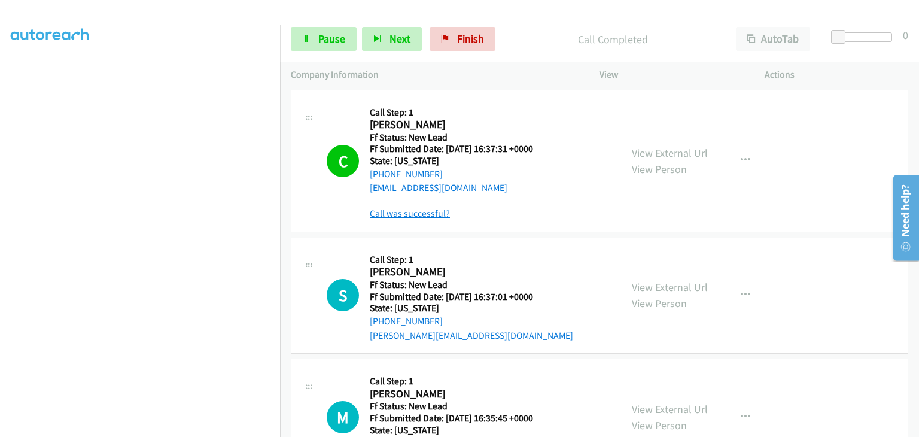
click at [424, 216] on link "Call was successful?" at bounding box center [410, 213] width 80 height 11
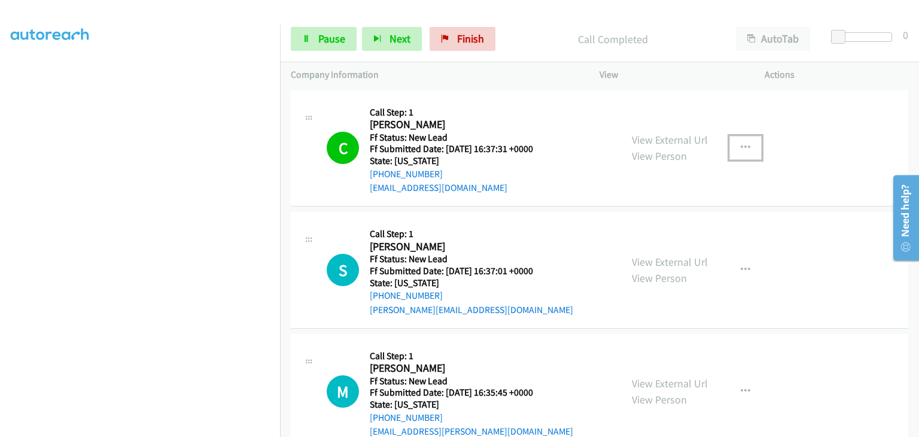
click at [747, 151] on button "button" at bounding box center [746, 148] width 32 height 24
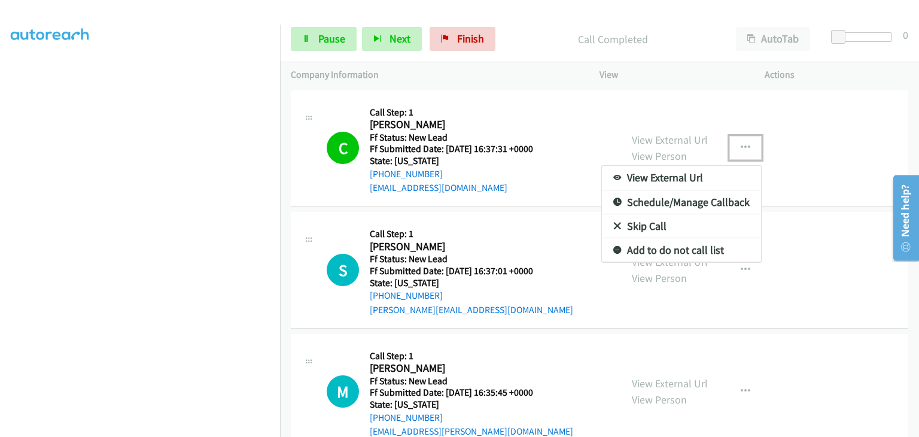
click at [674, 248] on link "Add to do not call list" at bounding box center [681, 250] width 159 height 24
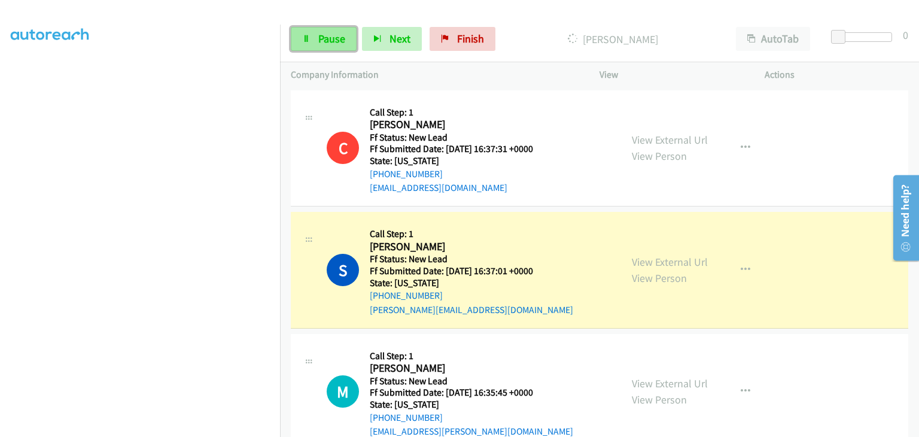
click at [348, 40] on link "Pause" at bounding box center [324, 39] width 66 height 24
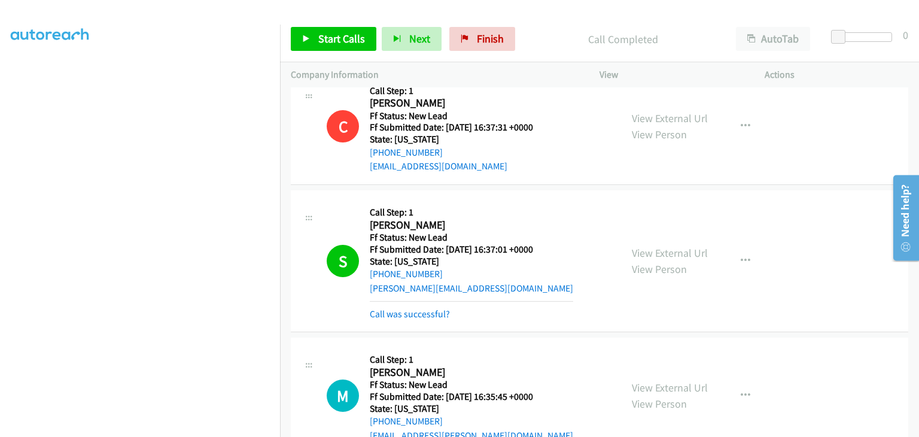
scroll to position [56, 0]
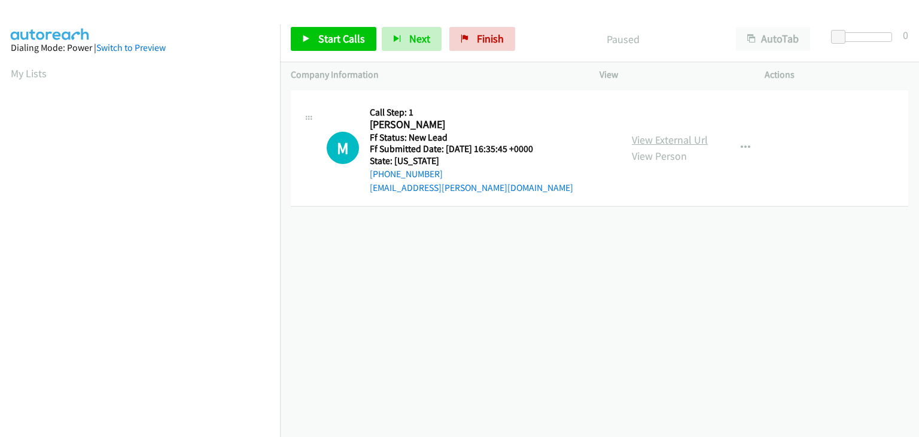
click at [661, 135] on link "View External Url" at bounding box center [670, 140] width 76 height 14
drag, startPoint x: 352, startPoint y: 46, endPoint x: 360, endPoint y: 48, distance: 8.6
click at [352, 46] on link "Start Calls" at bounding box center [334, 39] width 86 height 24
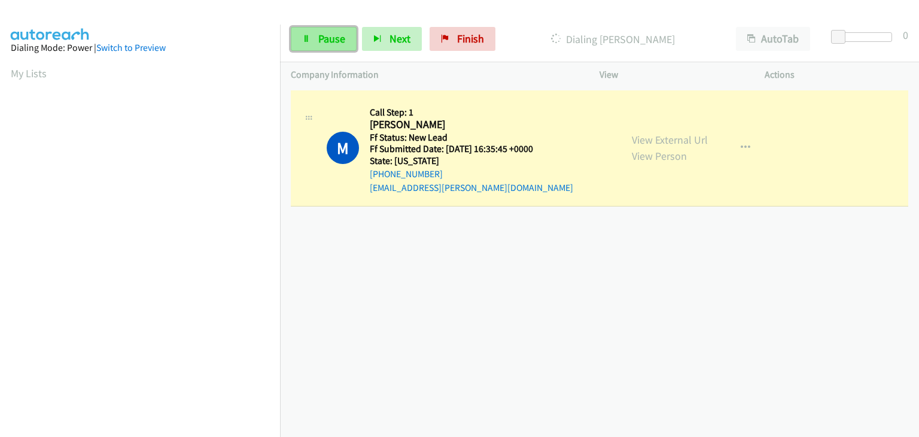
click at [319, 45] on link "Pause" at bounding box center [324, 39] width 66 height 24
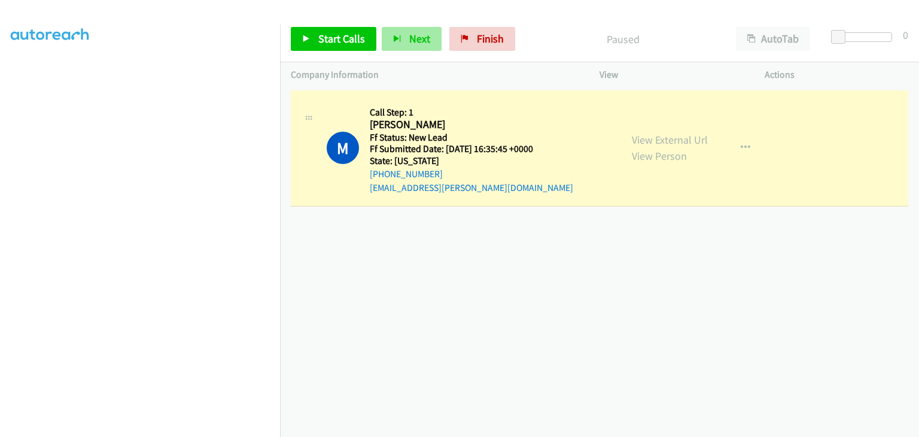
scroll to position [235, 0]
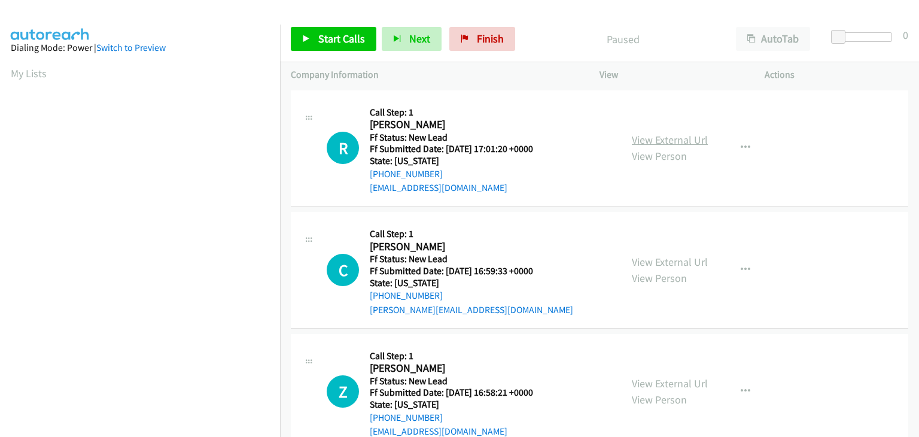
click at [660, 136] on link "View External Url" at bounding box center [670, 140] width 76 height 14
drag, startPoint x: 323, startPoint y: 36, endPoint x: 342, endPoint y: 28, distance: 21.2
click at [323, 36] on span "Start Calls" at bounding box center [341, 39] width 47 height 14
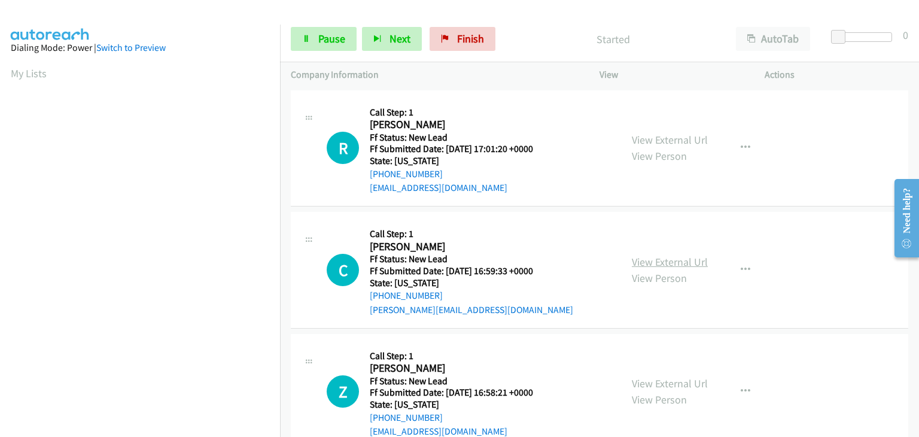
click at [674, 261] on link "View External Url" at bounding box center [670, 262] width 76 height 14
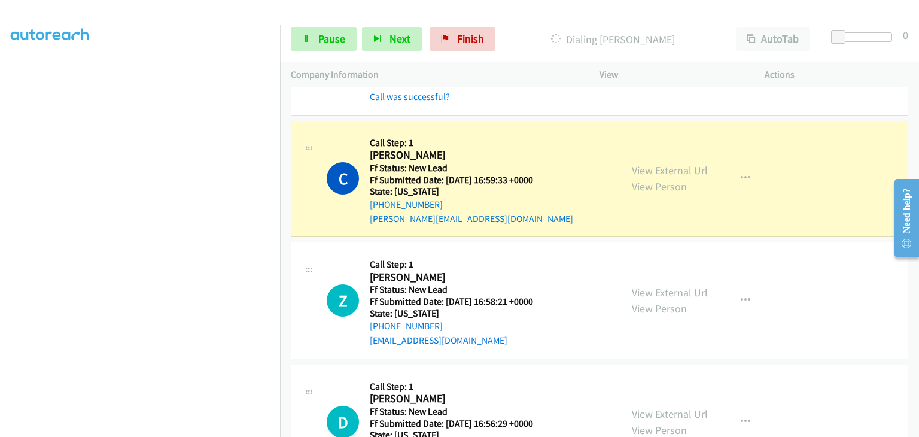
scroll to position [120, 0]
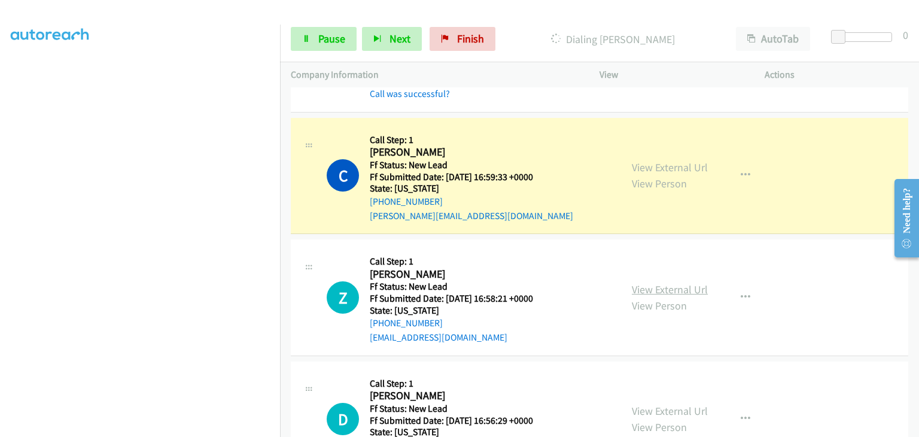
click at [651, 285] on link "View External Url" at bounding box center [670, 289] width 76 height 14
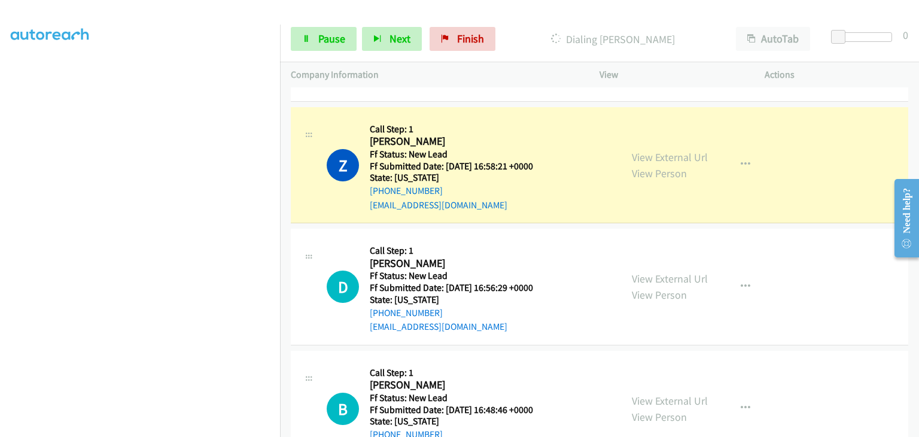
scroll to position [299, 0]
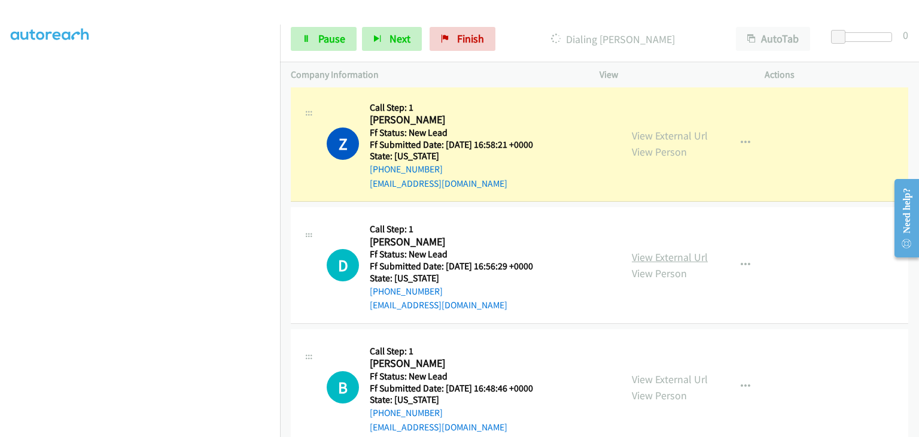
click at [685, 254] on link "View External Url" at bounding box center [670, 257] width 76 height 14
click at [339, 32] on span "Pause" at bounding box center [331, 39] width 27 height 14
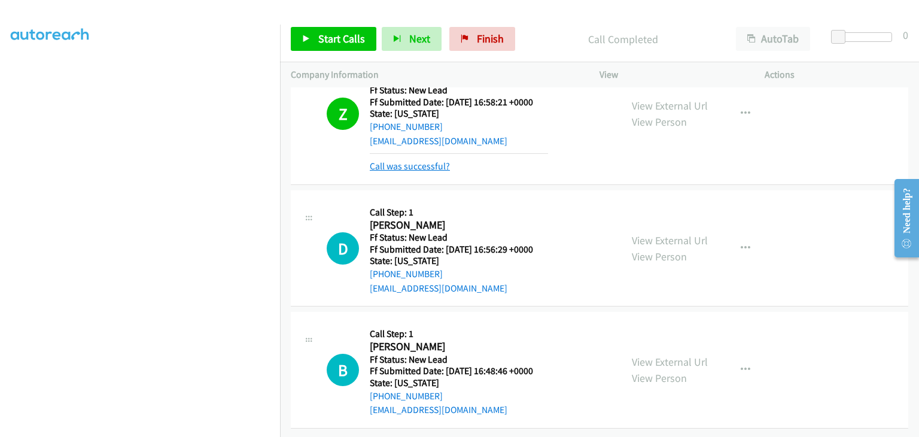
click at [409, 163] on link "Call was successful?" at bounding box center [410, 165] width 80 height 11
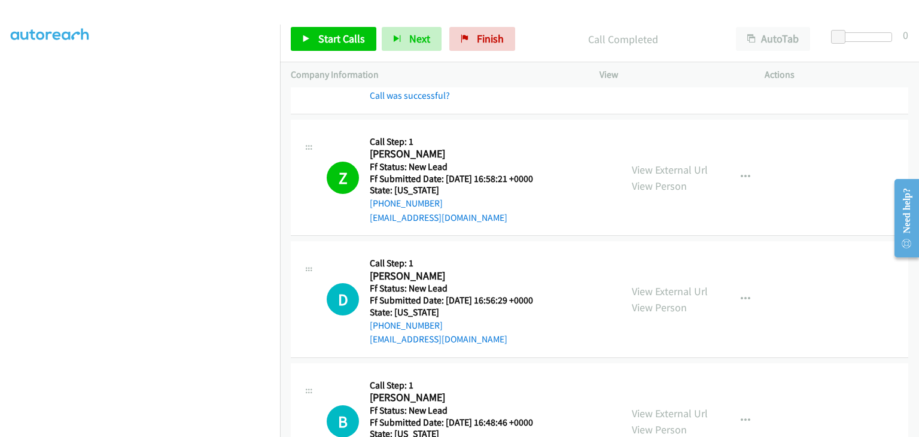
scroll to position [265, 0]
click at [730, 176] on button "button" at bounding box center [746, 178] width 32 height 24
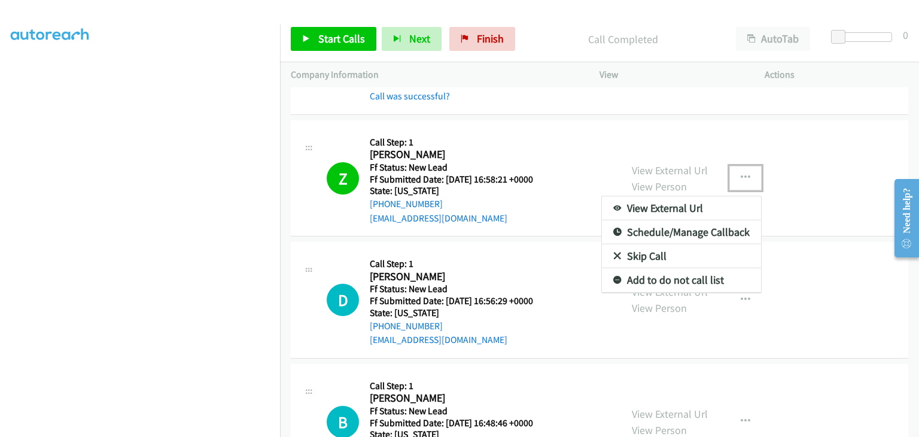
click at [649, 279] on link "Add to do not call list" at bounding box center [681, 280] width 159 height 24
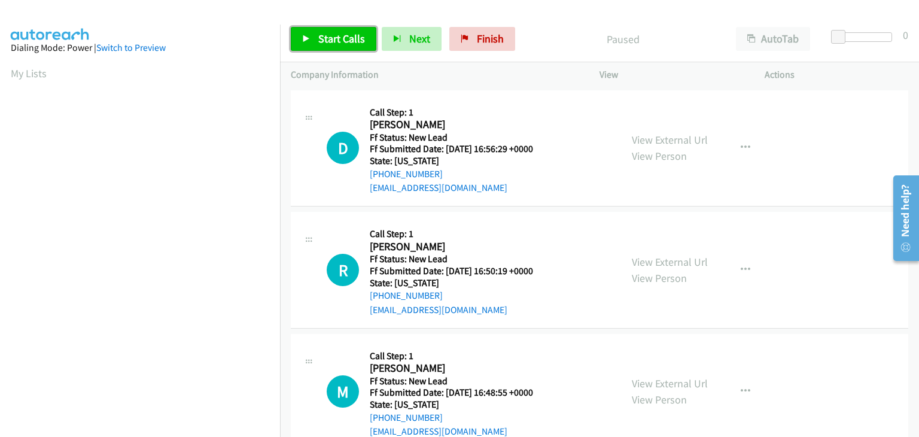
click at [333, 37] on span "Start Calls" at bounding box center [341, 39] width 47 height 14
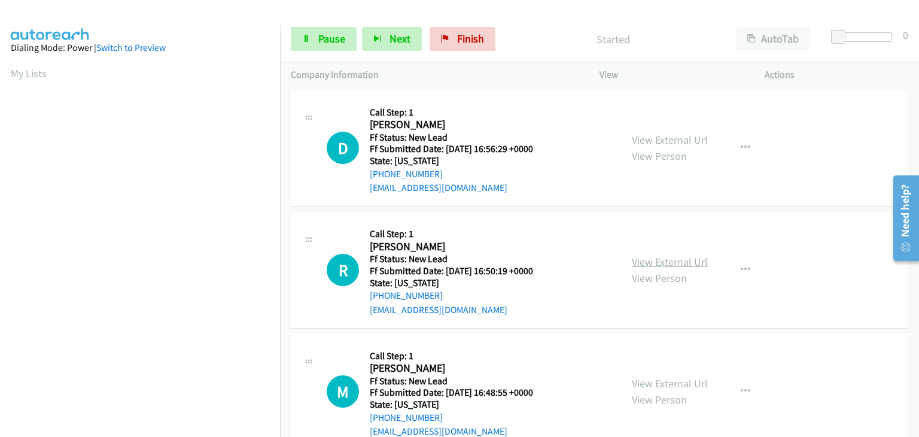
click at [684, 259] on link "View External Url" at bounding box center [670, 262] width 76 height 14
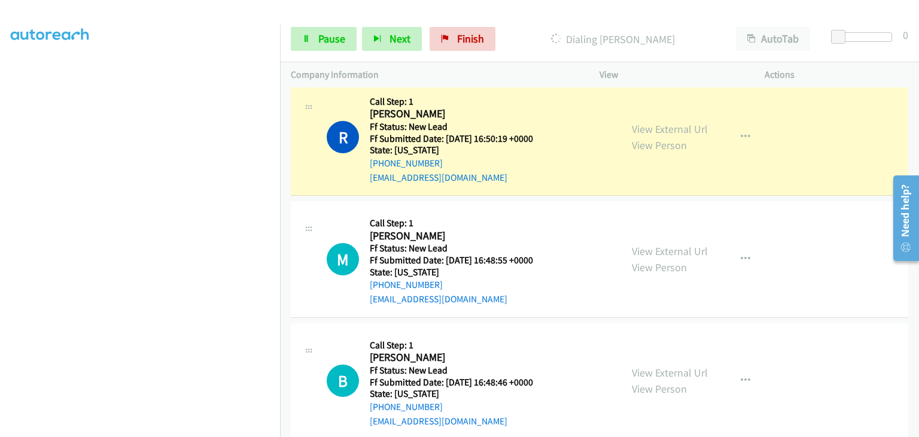
scroll to position [180, 0]
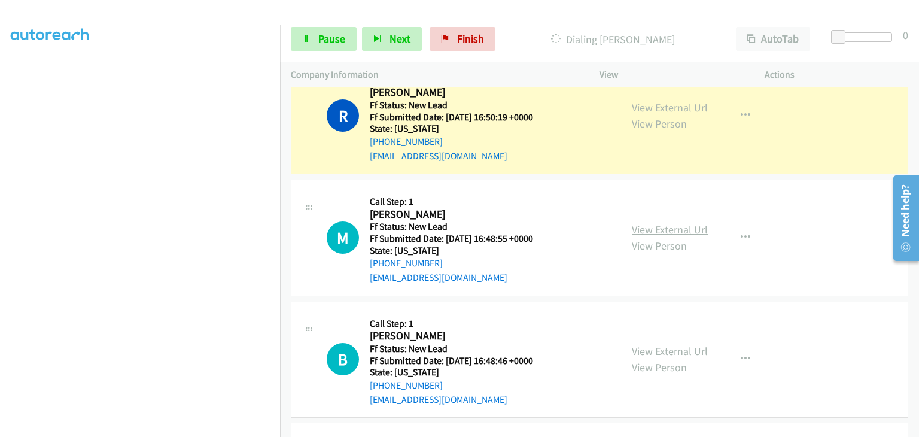
click at [636, 230] on link "View External Url" at bounding box center [670, 230] width 76 height 14
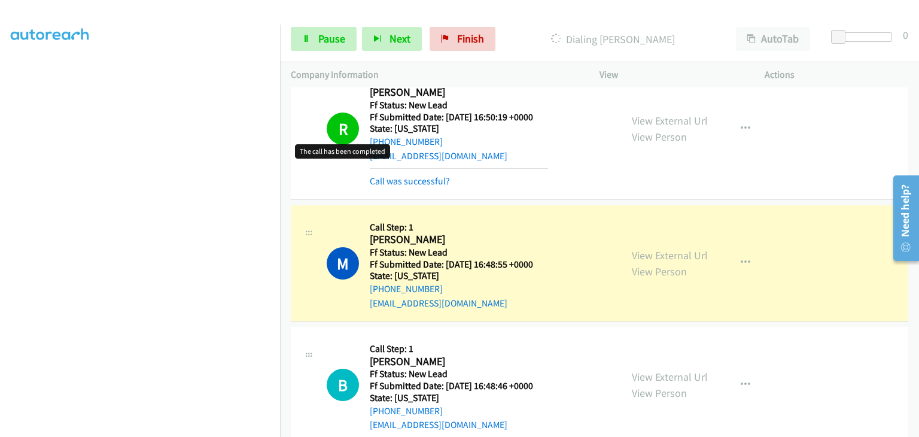
scroll to position [235, 0]
click at [327, 34] on span "Pause" at bounding box center [331, 39] width 27 height 14
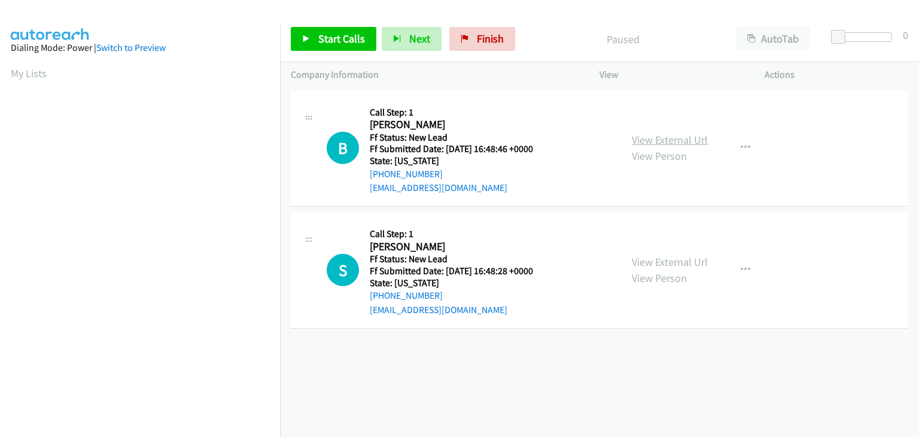
click at [665, 142] on link "View External Url" at bounding box center [670, 140] width 76 height 14
drag, startPoint x: 326, startPoint y: 29, endPoint x: 491, endPoint y: 105, distance: 182.4
click at [326, 29] on link "Start Calls" at bounding box center [334, 39] width 86 height 24
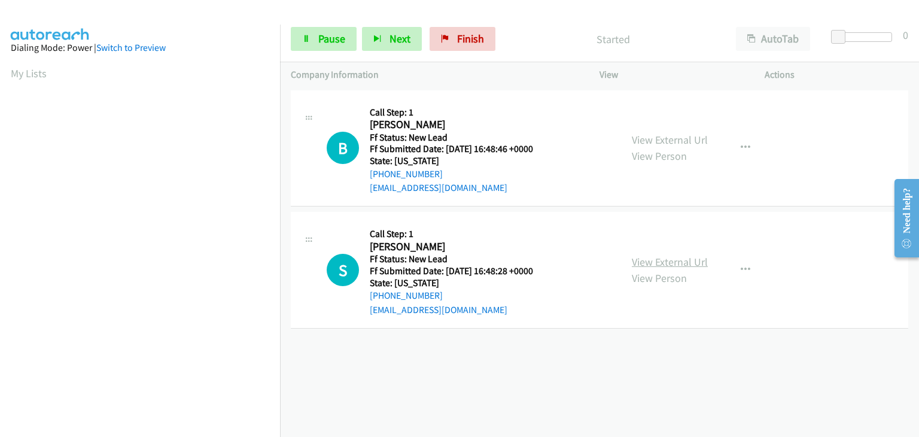
click at [666, 259] on link "View External Url" at bounding box center [670, 262] width 76 height 14
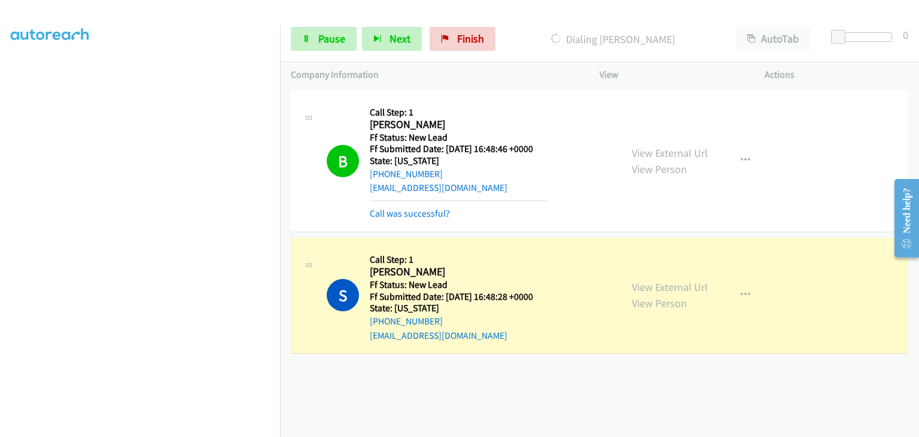
scroll to position [235, 0]
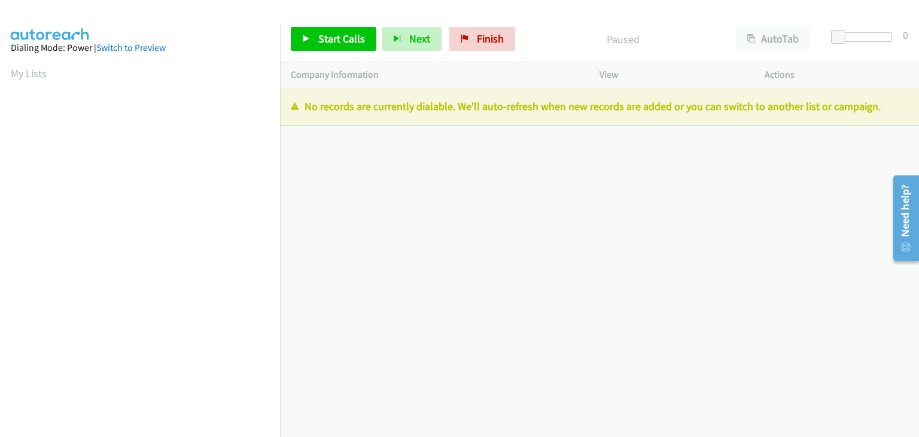
scroll to position [235, 0]
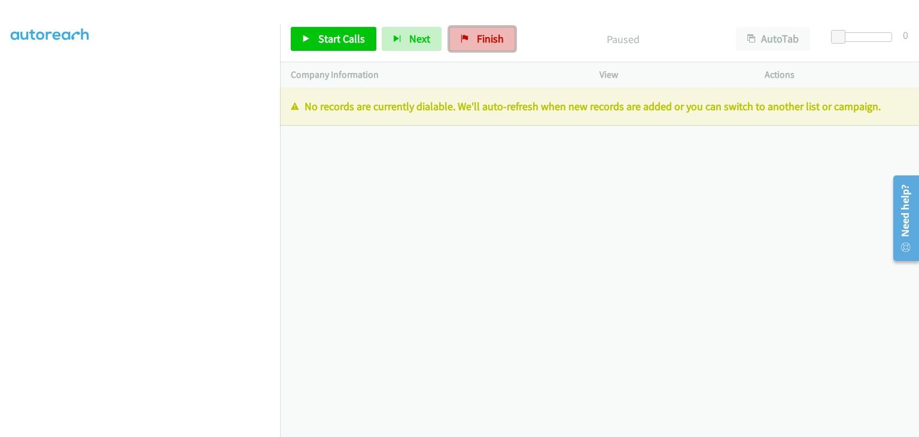
click at [493, 39] on span "Finish" at bounding box center [490, 39] width 27 height 14
click at [482, 39] on span "Finish" at bounding box center [490, 39] width 27 height 14
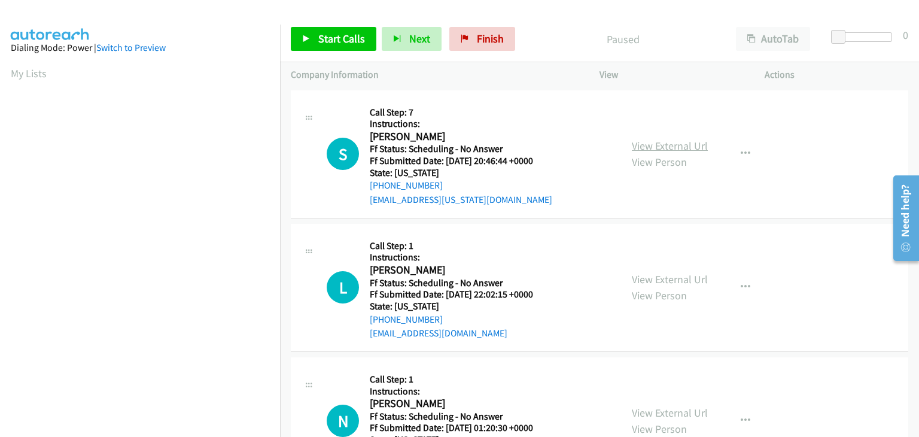
click at [639, 147] on link "View External Url" at bounding box center [670, 146] width 76 height 14
click at [323, 35] on span "Start Calls" at bounding box center [341, 39] width 47 height 14
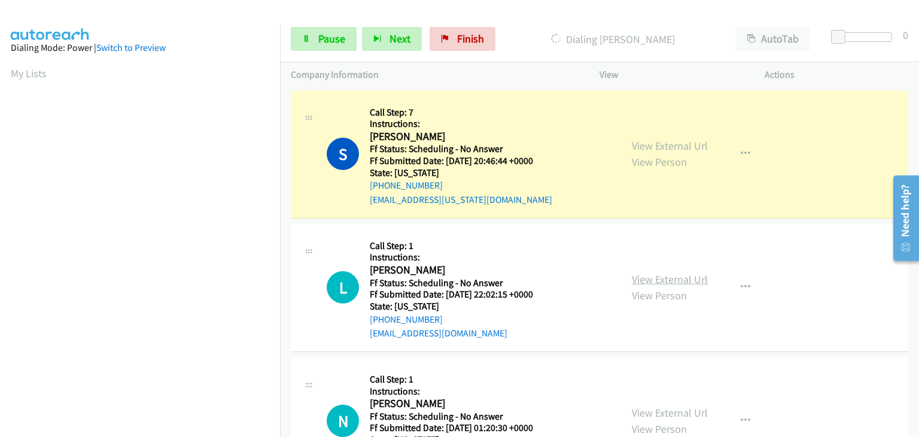
click at [643, 280] on link "View External Url" at bounding box center [670, 279] width 76 height 14
click at [663, 405] on div "View External Url View Person" at bounding box center [670, 421] width 76 height 32
click at [661, 408] on link "View External Url" at bounding box center [670, 413] width 76 height 14
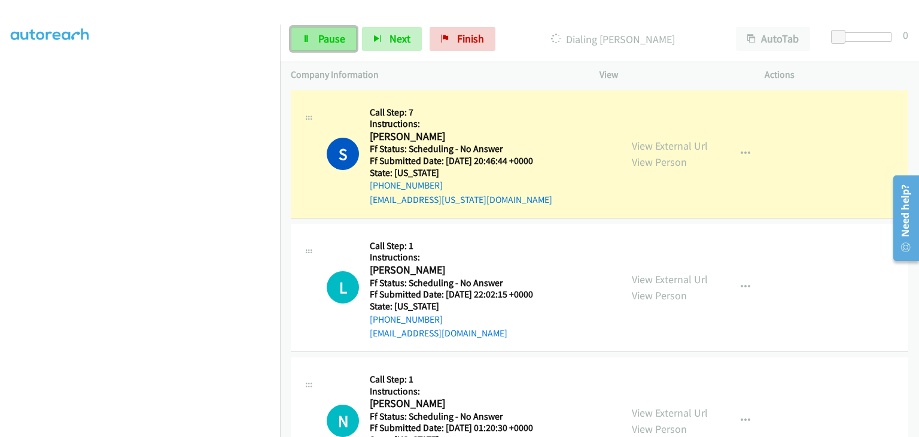
click at [321, 50] on link "Pause" at bounding box center [324, 39] width 66 height 24
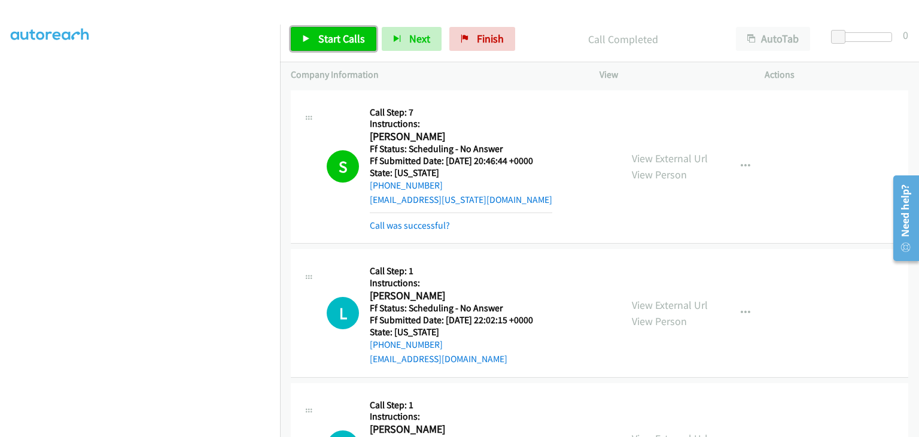
click at [351, 41] on span "Start Calls" at bounding box center [341, 39] width 47 height 14
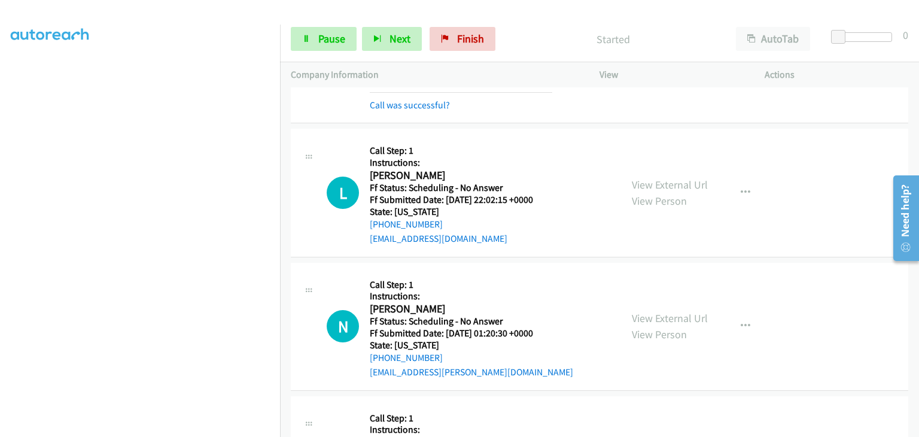
scroll to position [180, 0]
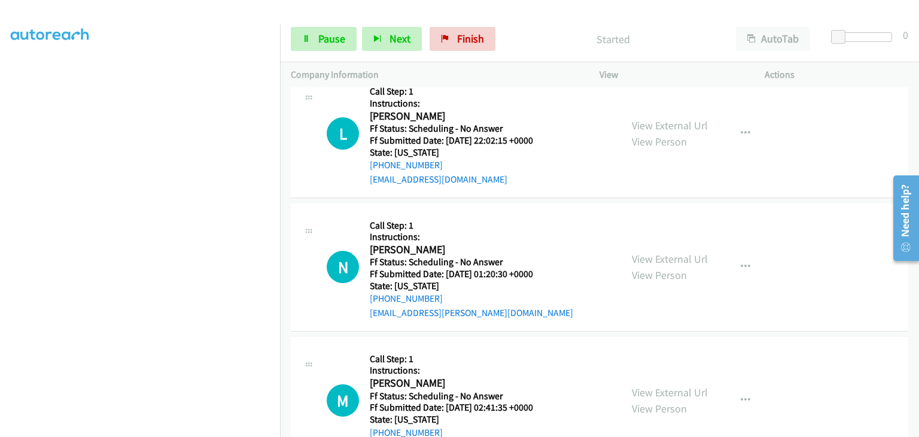
click at [669, 384] on div "View External Url View Person" at bounding box center [670, 400] width 76 height 32
click at [669, 388] on link "View External Url" at bounding box center [670, 392] width 76 height 14
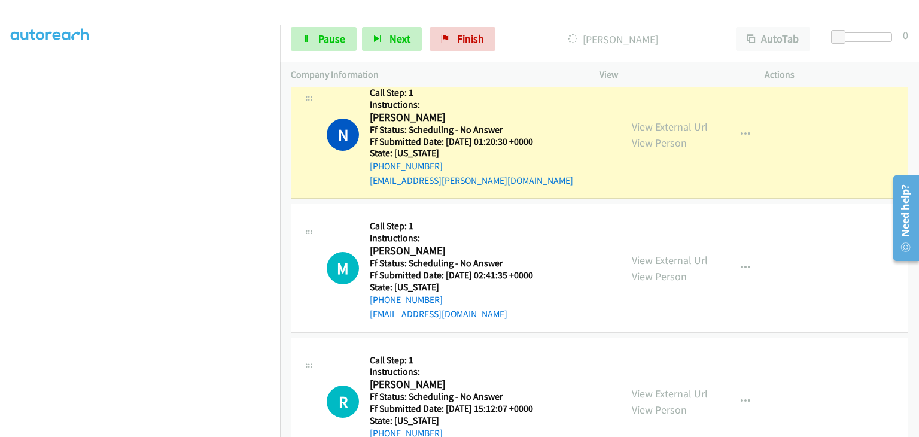
scroll to position [359, 0]
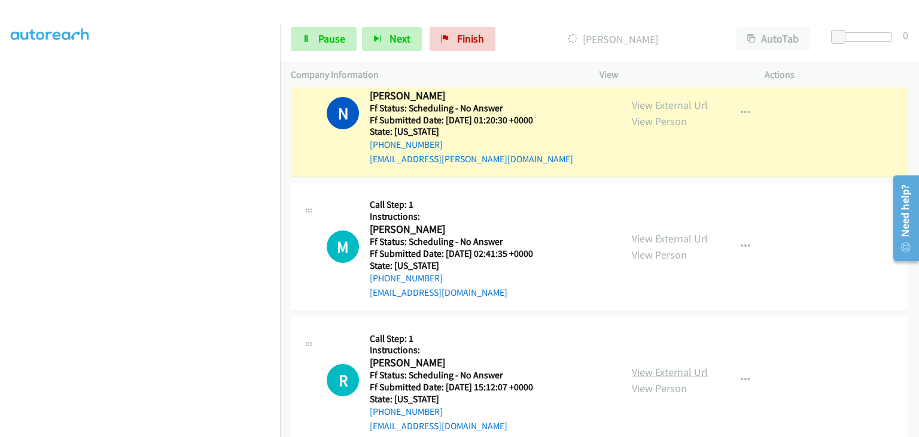
click at [655, 374] on link "View External Url" at bounding box center [670, 372] width 76 height 14
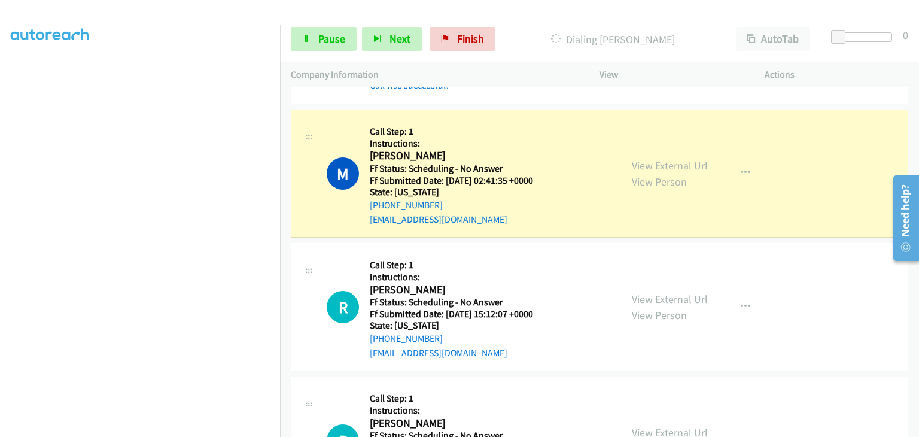
scroll to position [479, 0]
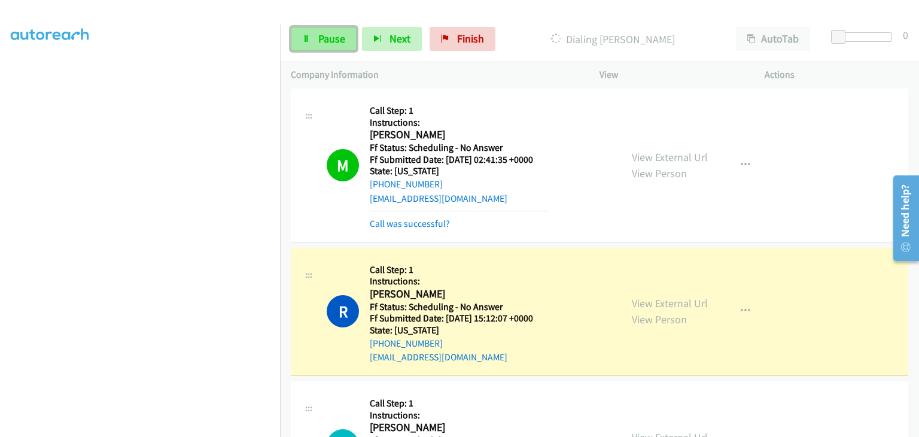
click at [316, 32] on link "Pause" at bounding box center [324, 39] width 66 height 24
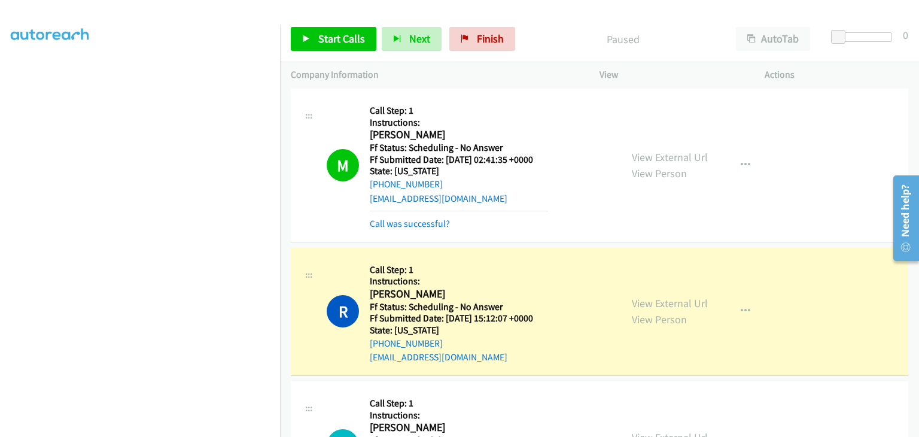
scroll to position [235, 0]
